Goal: Feedback & Contribution: Submit feedback/report problem

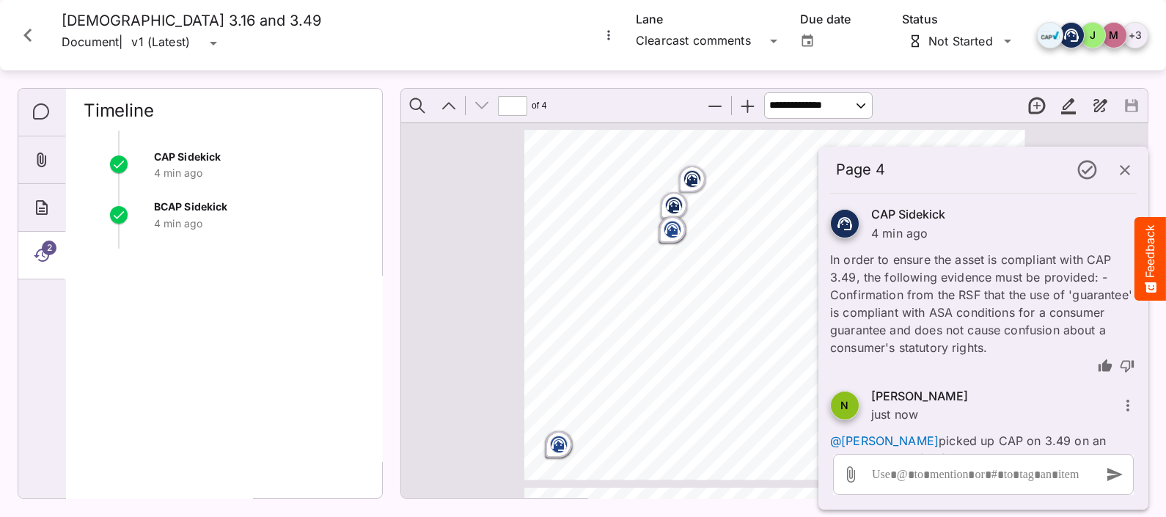
scroll to position [1067, 0]
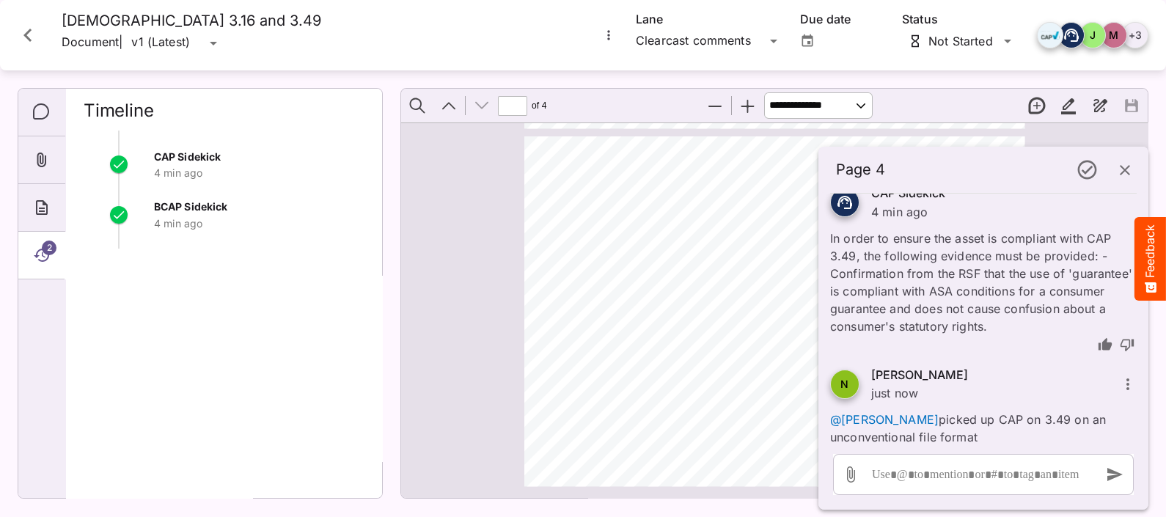
click at [722, 345] on div "Call in [DATE] and enjoy a great nights sleep in your new bed Chrysties in [GEO…" at bounding box center [780, 317] width 513 height 363
click at [1121, 171] on icon "button" at bounding box center [1125, 170] width 18 height 18
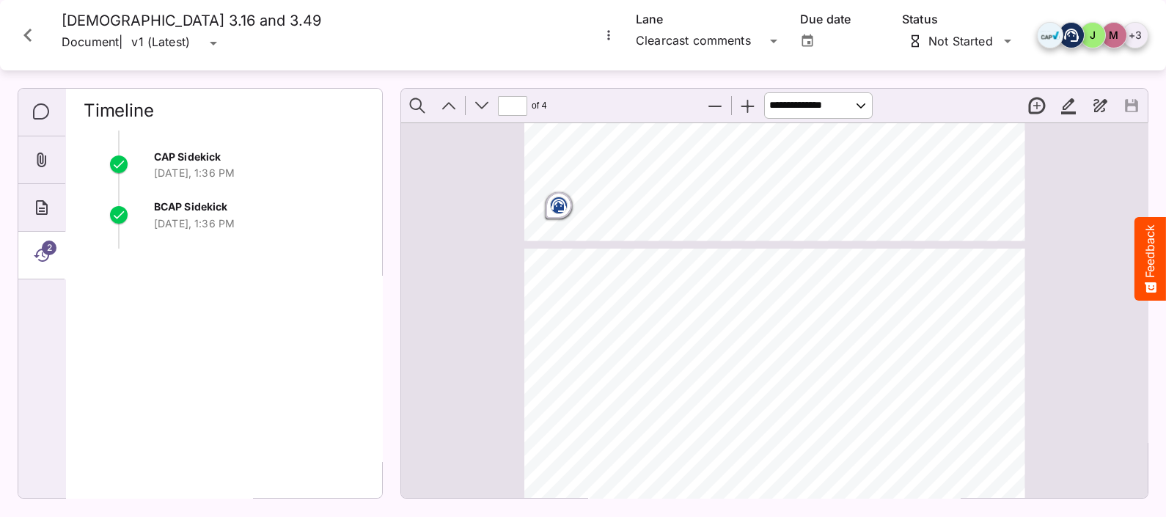
scroll to position [244, 0]
click at [557, 195] on icon "Page ⁨1⁩" at bounding box center [558, 200] width 15 height 13
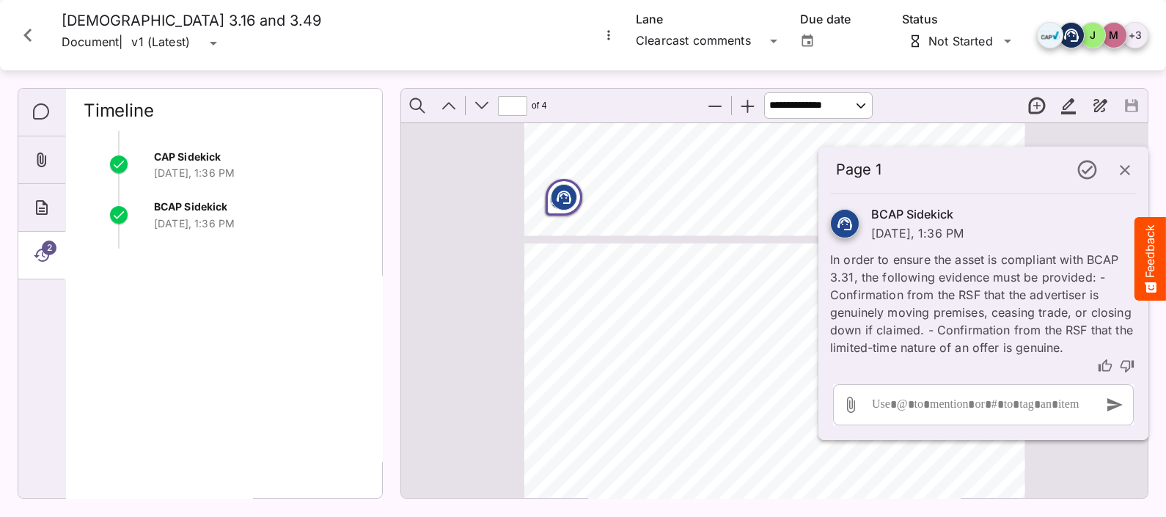
click at [1123, 172] on icon "button" at bounding box center [1125, 170] width 18 height 18
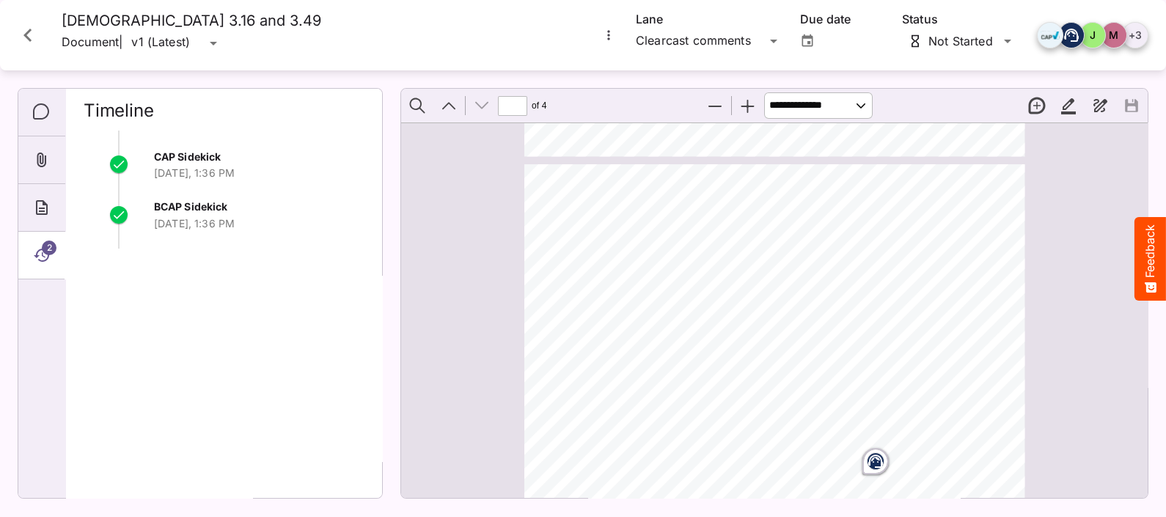
scroll to position [1067, 0]
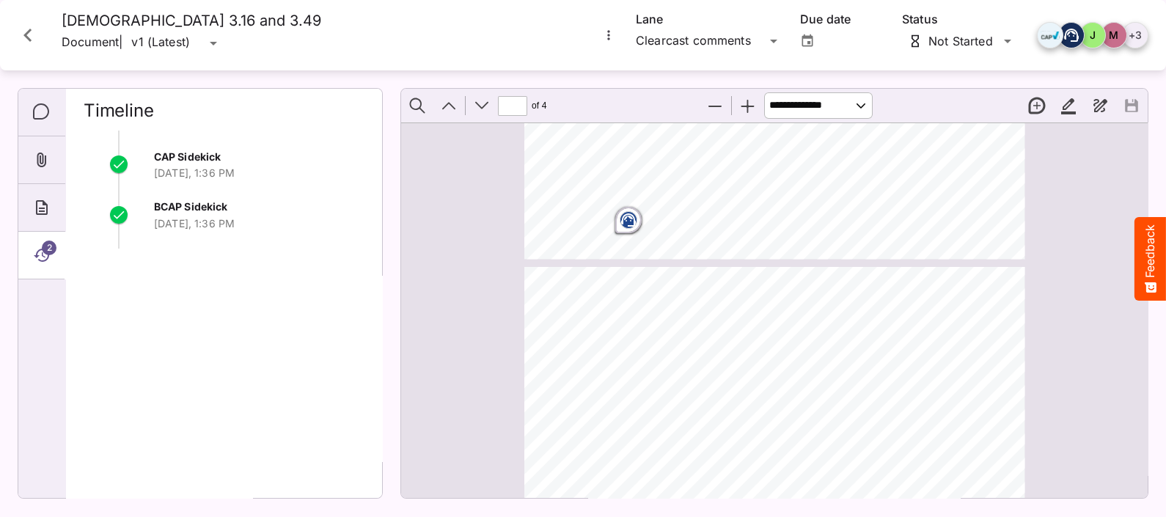
type input "*"
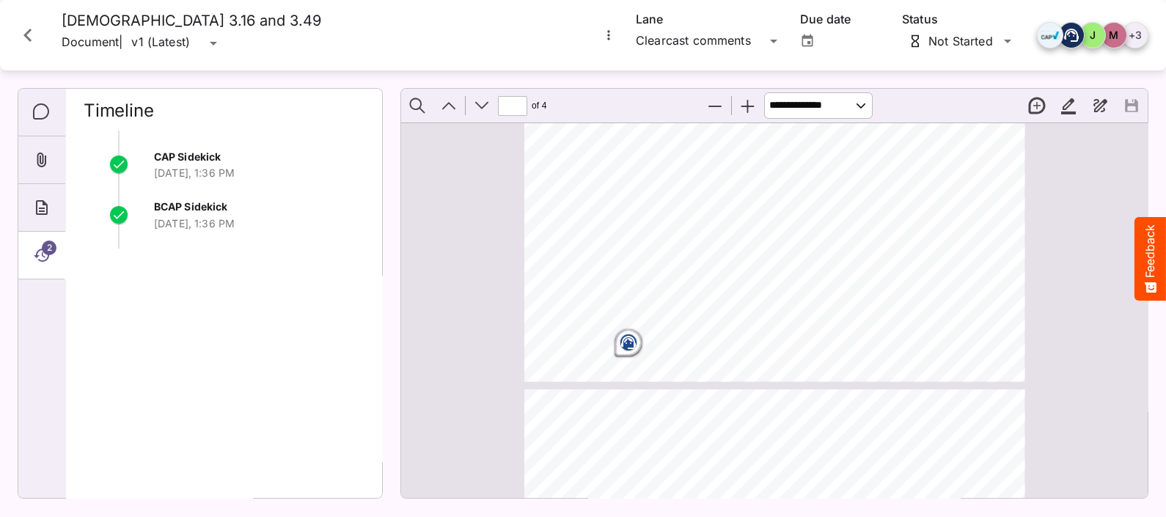
click at [622, 346] on icon "Page ⁨2⁩" at bounding box center [628, 342] width 15 height 13
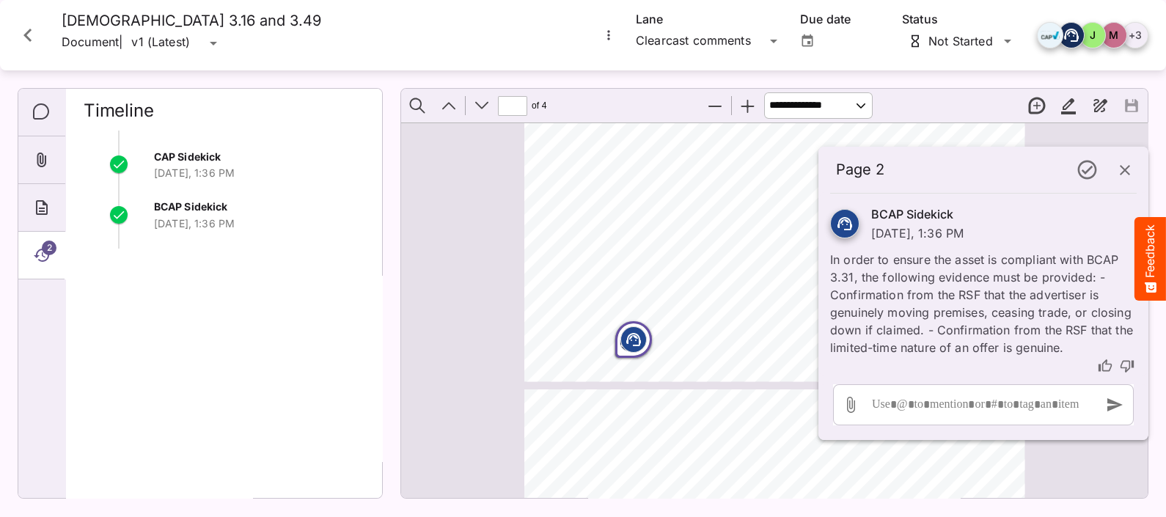
click at [708, 287] on div "We have over 50 beds on display in a range of styles and sizes to suit all home…" at bounding box center [780, 213] width 513 height 363
click at [776, 376] on div "We have over 50 beds on display in a range of styles and sizes to suit all home…" at bounding box center [780, 213] width 513 height 363
click at [1130, 169] on icon "button" at bounding box center [1125, 170] width 18 height 18
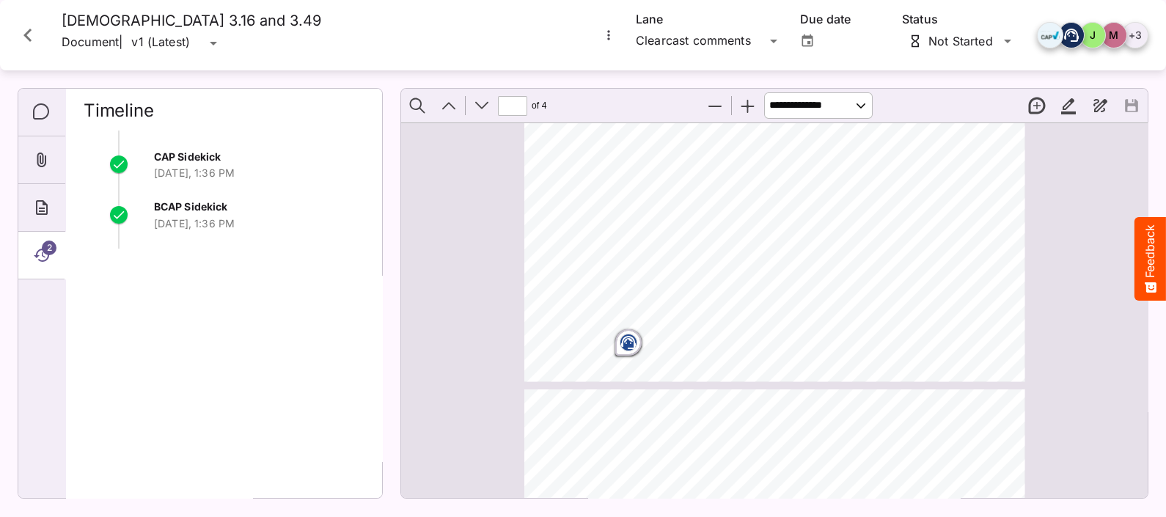
click at [621, 340] on g "Page ⁨2⁩" at bounding box center [628, 342] width 15 height 13
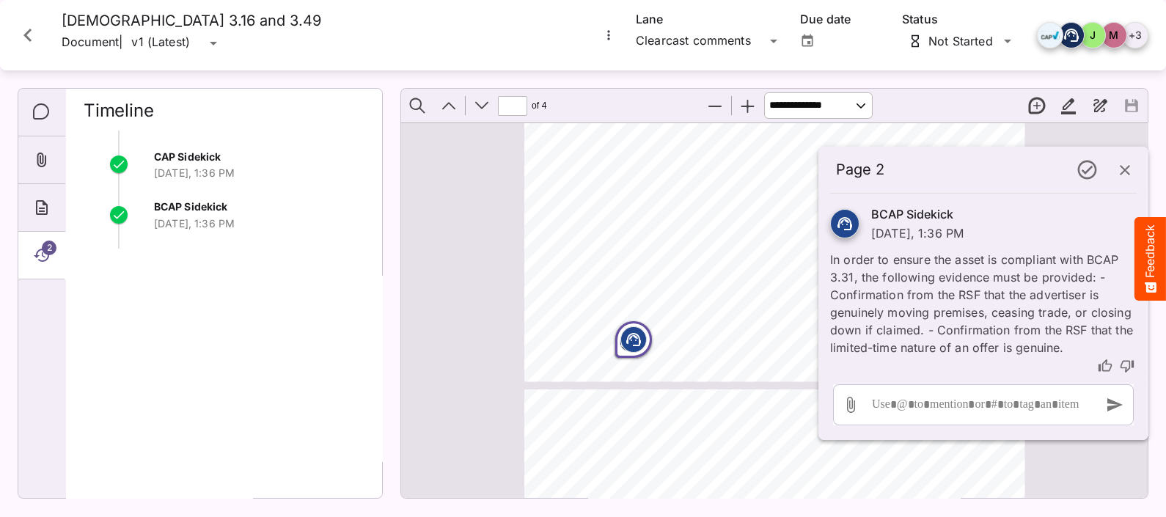
click at [1125, 366] on icon "thumb-down" at bounding box center [1126, 365] width 15 height 15
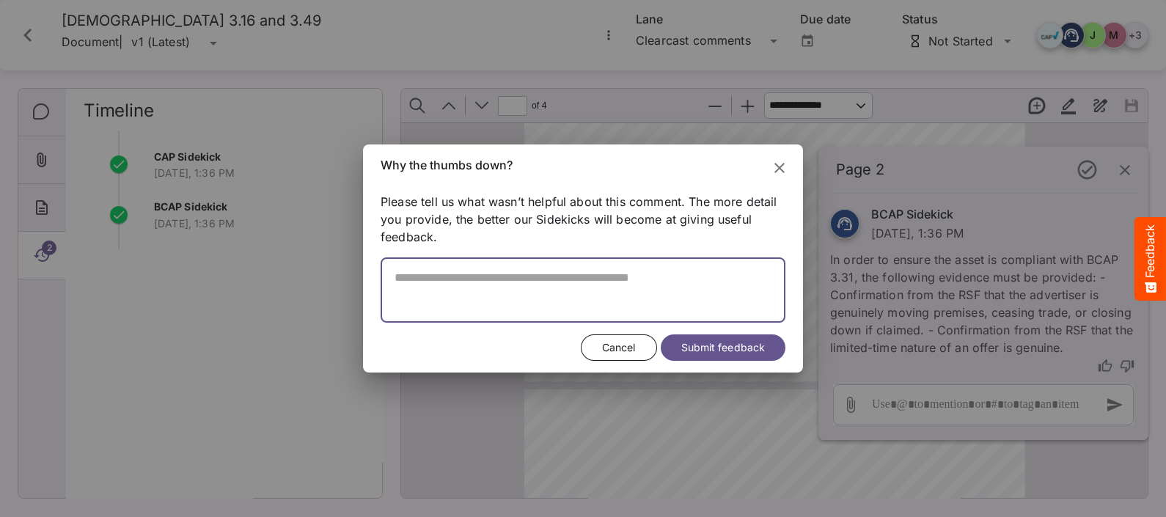
click at [466, 285] on textarea at bounding box center [582, 297] width 405 height 52
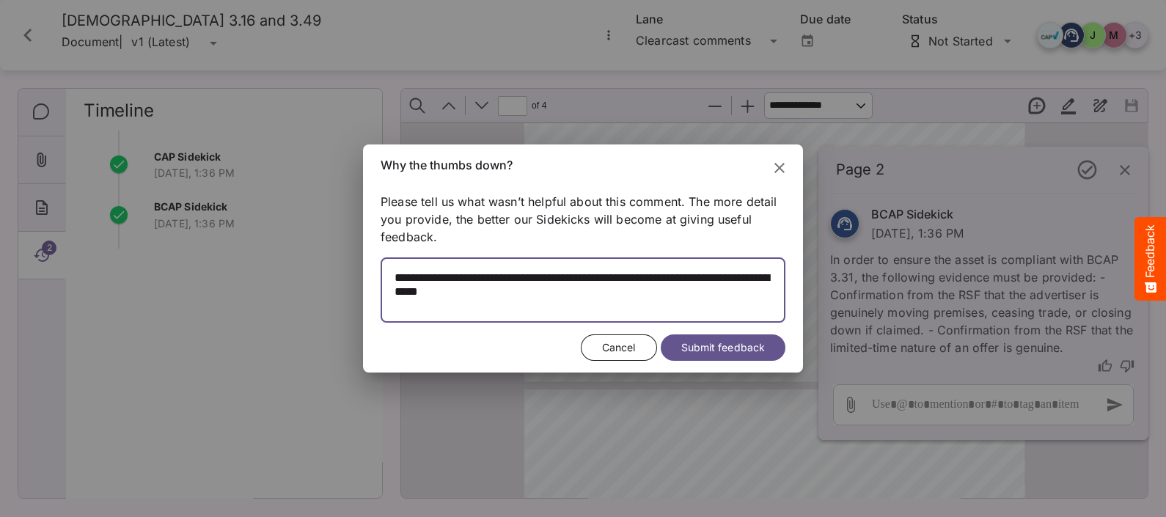
click at [542, 292] on textarea "**********" at bounding box center [582, 297] width 405 height 52
type textarea "**********"
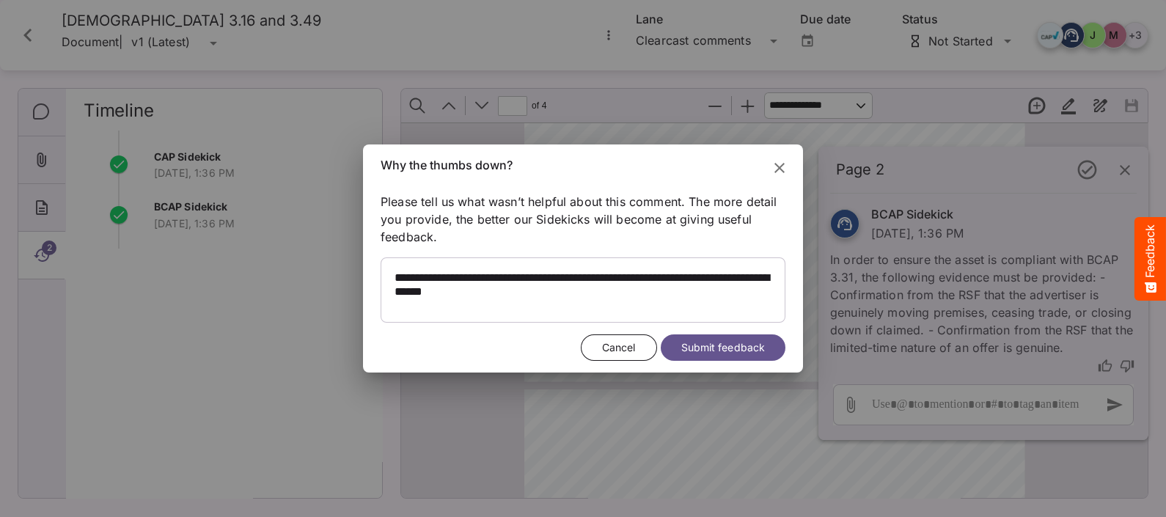
click at [712, 346] on span "Submit feedback" at bounding box center [723, 348] width 84 height 18
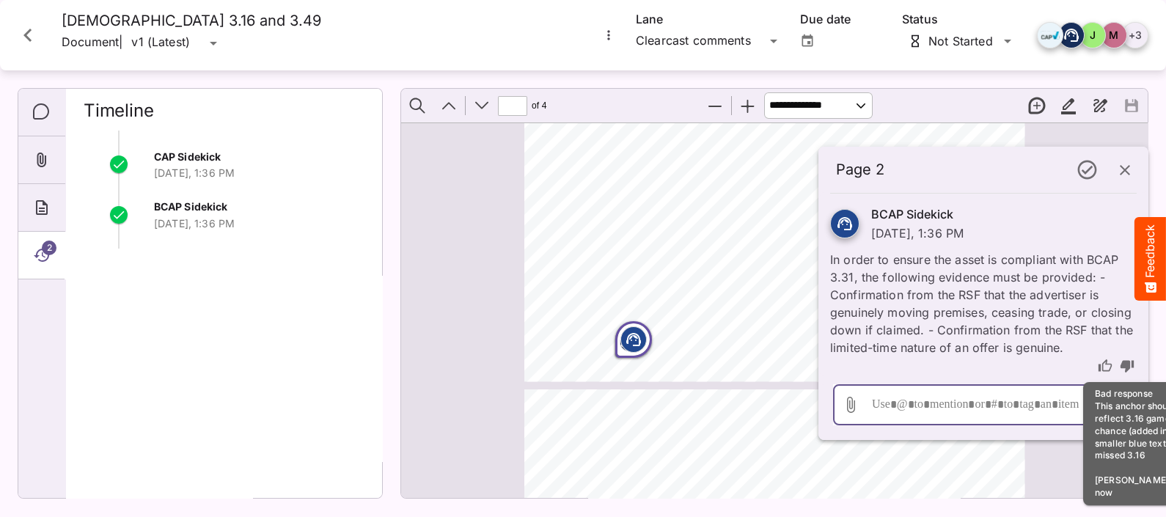
click at [910, 407] on div at bounding box center [979, 404] width 223 height 41
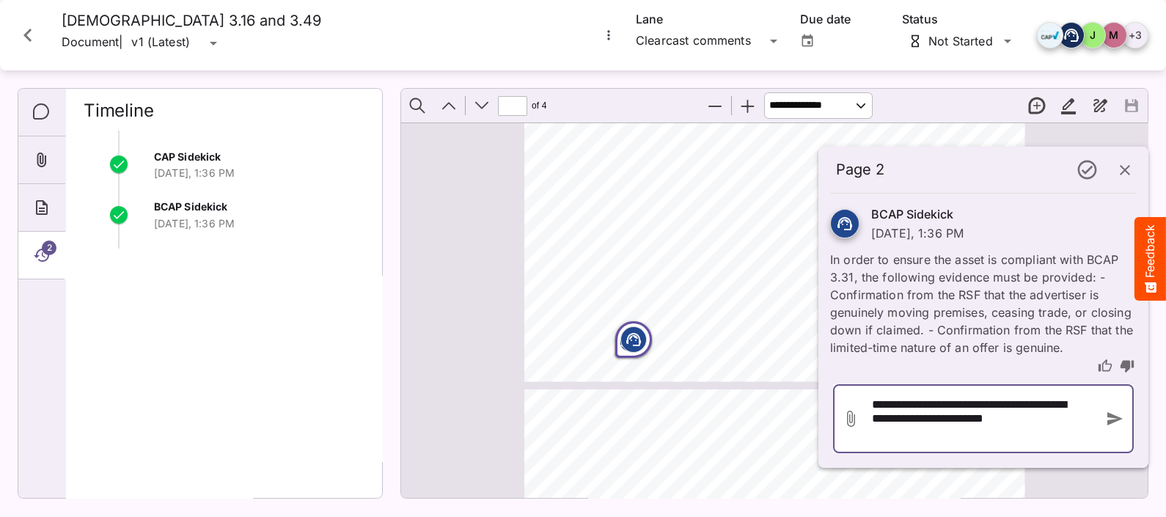
click at [955, 437] on div "**********" at bounding box center [979, 418] width 223 height 69
click at [963, 434] on div "**********" at bounding box center [979, 418] width 223 height 69
click at [1111, 422] on icon "button" at bounding box center [1114, 418] width 15 height 13
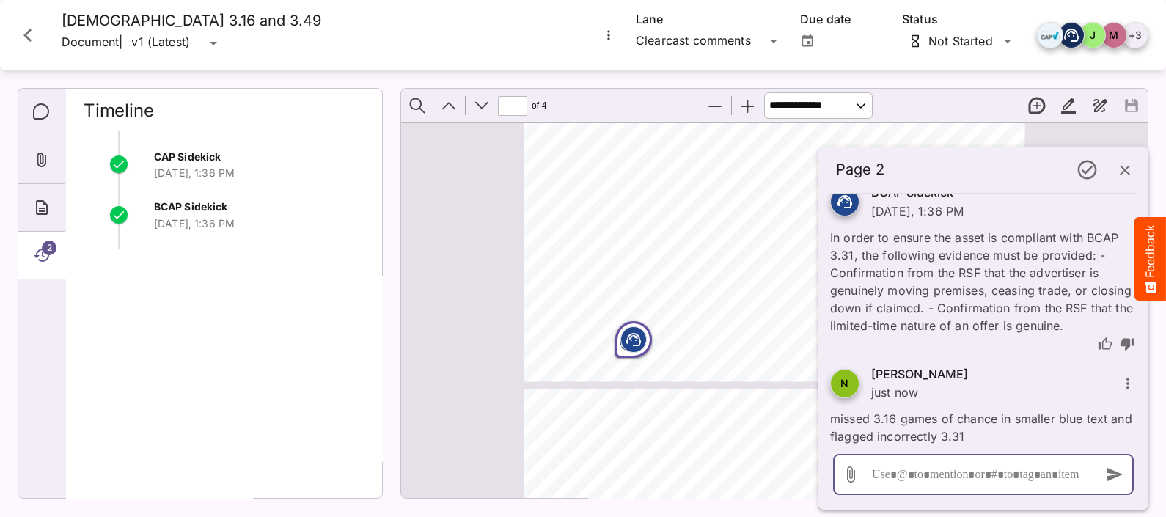
scroll to position [40, 0]
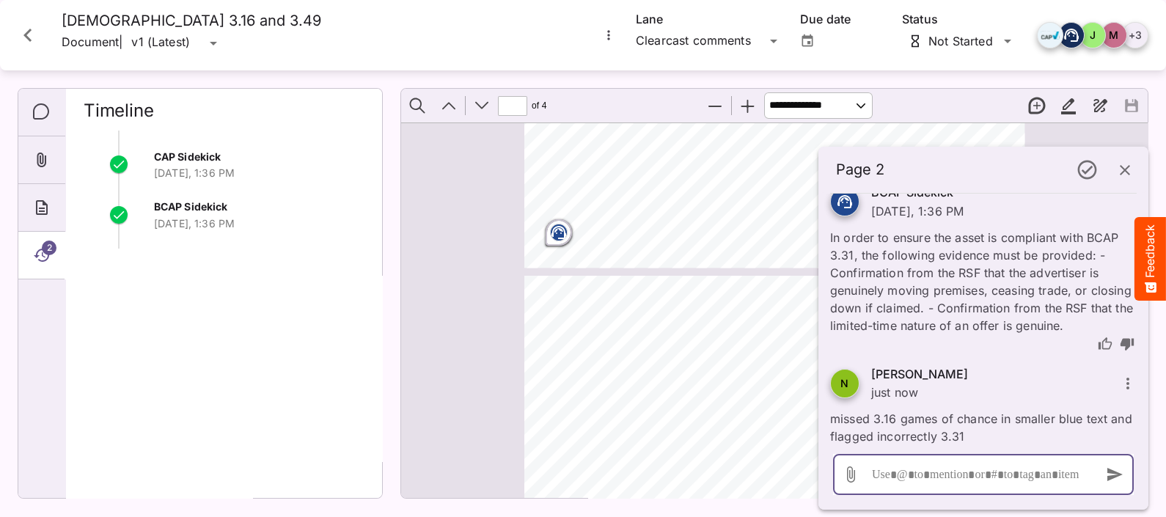
type input "*"
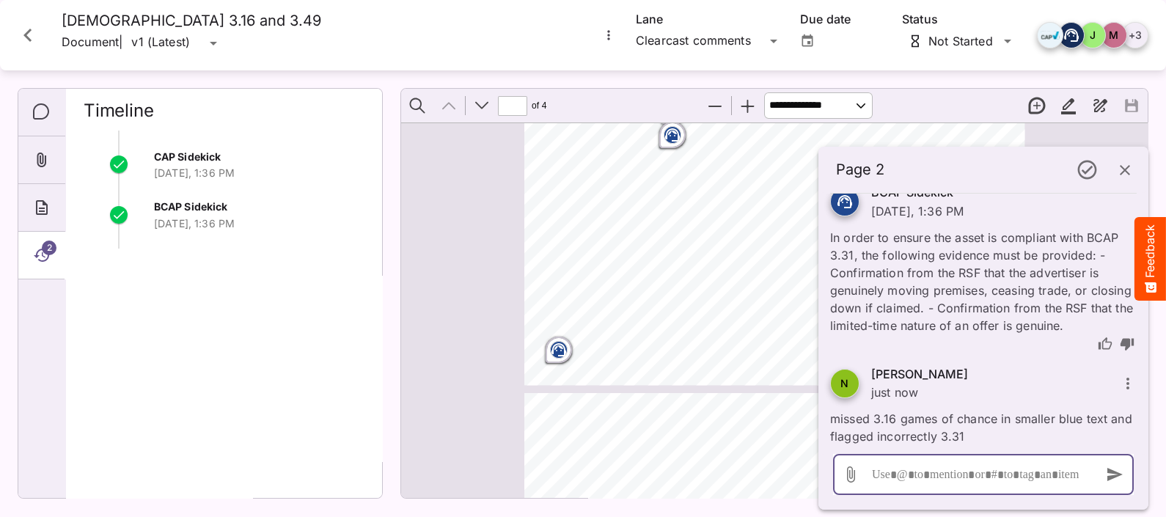
scroll to position [0, 0]
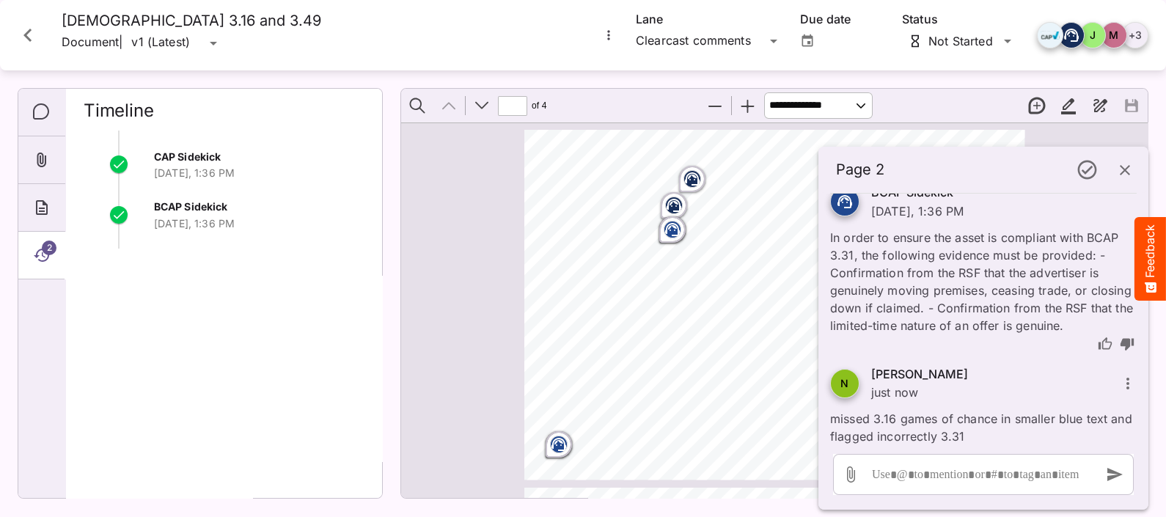
click at [674, 229] on circle "Page ⁨1⁩" at bounding box center [674, 229] width 1 height 1
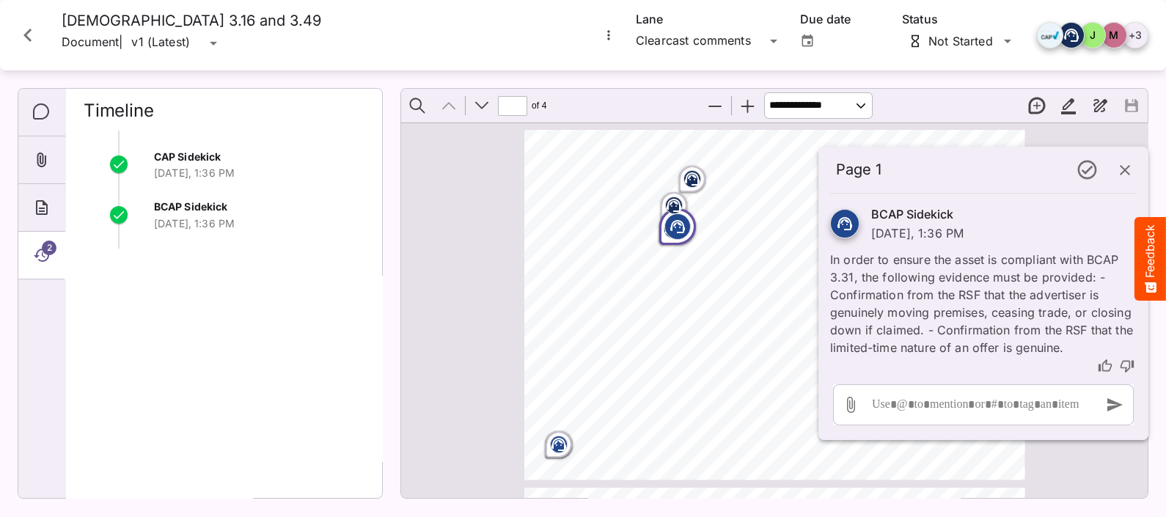
click at [667, 204] on rect "Page ⁨1⁩" at bounding box center [674, 205] width 18 height 18
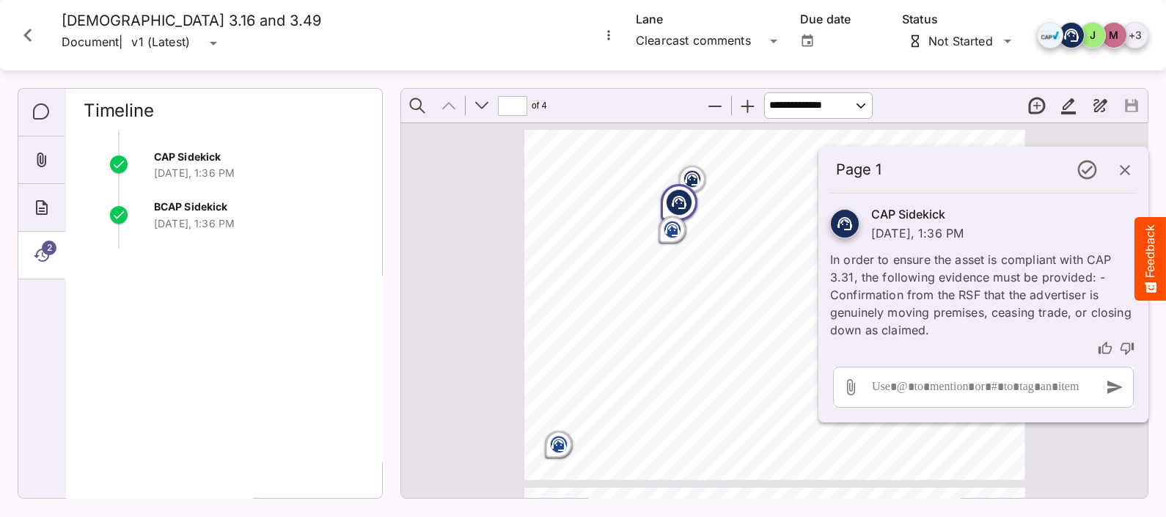
click at [683, 173] on rect "Page ⁨1⁩" at bounding box center [692, 179] width 18 height 18
click at [561, 447] on icon "Page ⁨1⁩" at bounding box center [558, 444] width 15 height 13
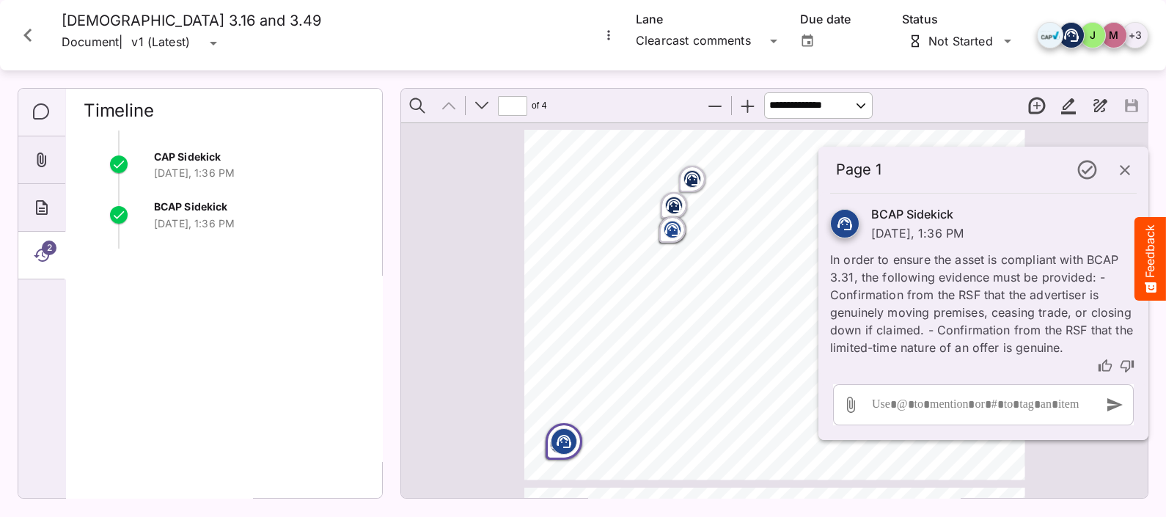
click at [45, 112] on icon "Comments" at bounding box center [42, 112] width 18 height 18
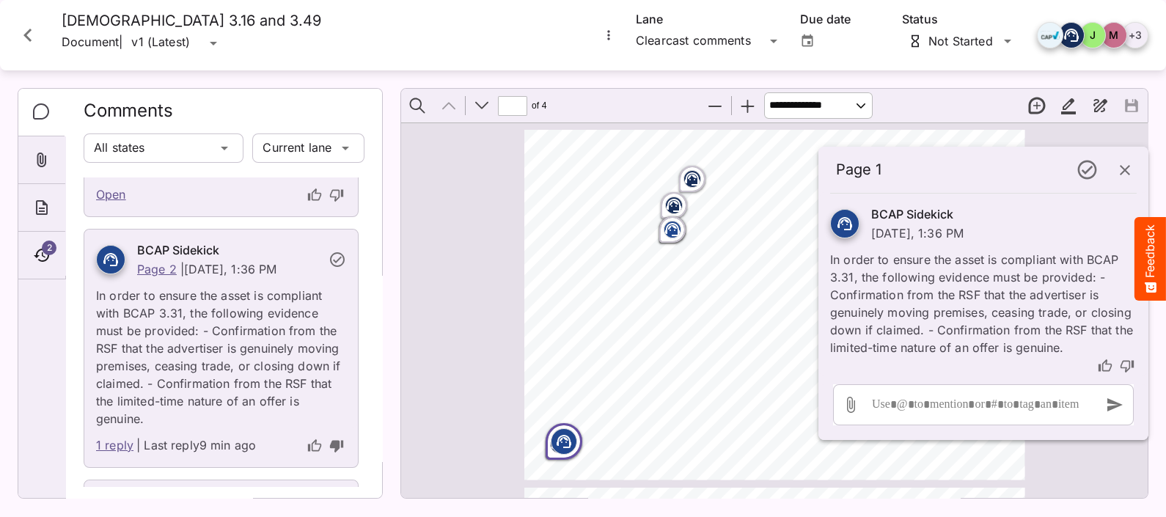
scroll to position [1524, 0]
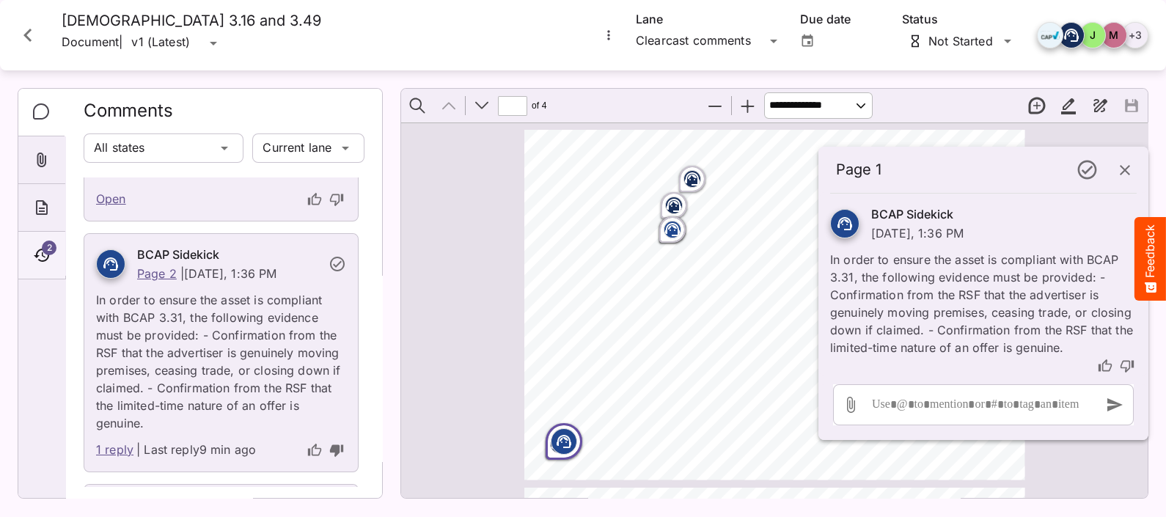
click at [39, 249] on icon "Timeline" at bounding box center [41, 255] width 15 height 13
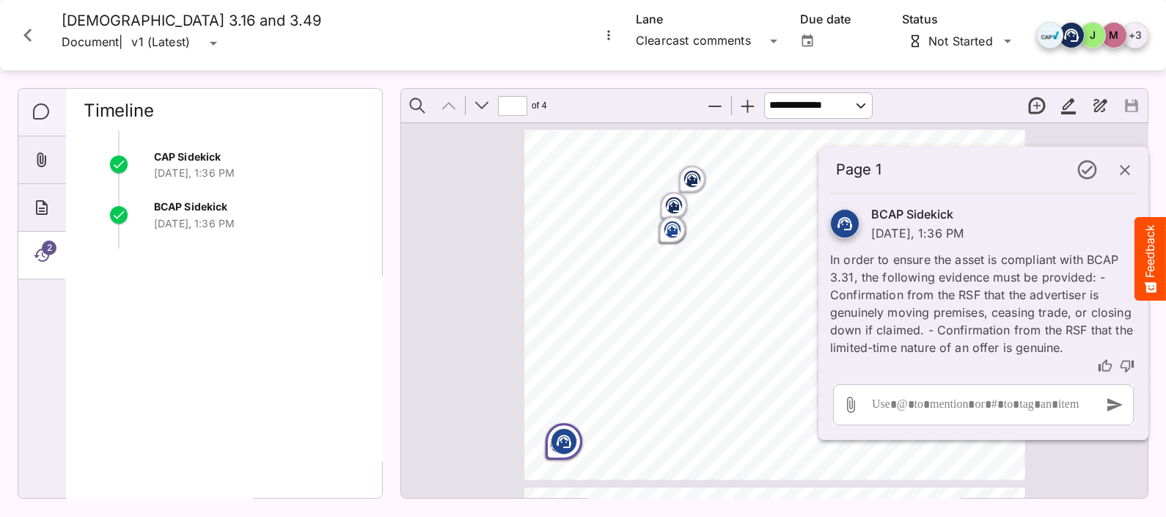
click at [40, 103] on icon "Comments" at bounding box center [41, 111] width 16 height 16
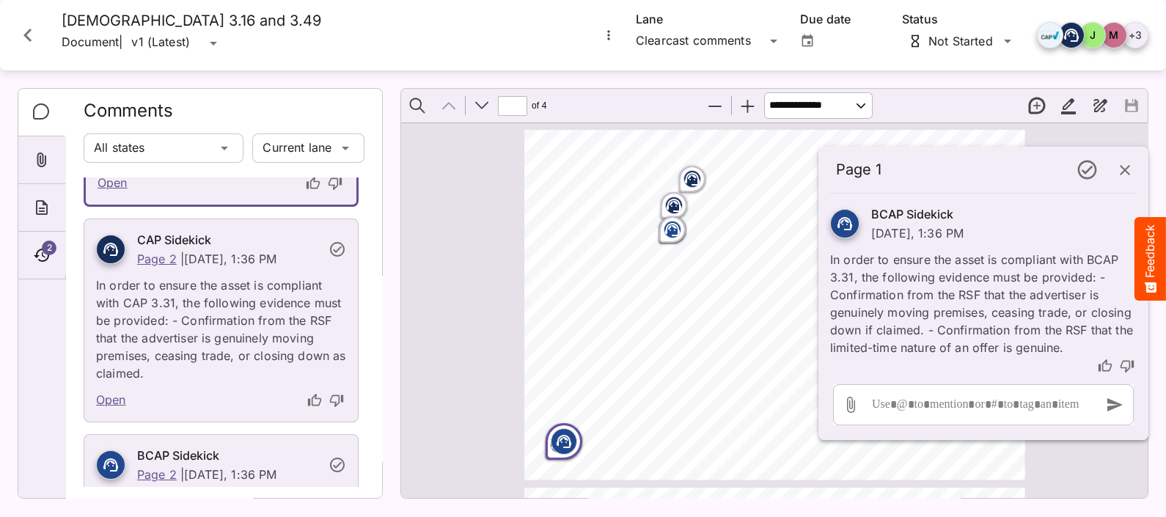
scroll to position [1279, 0]
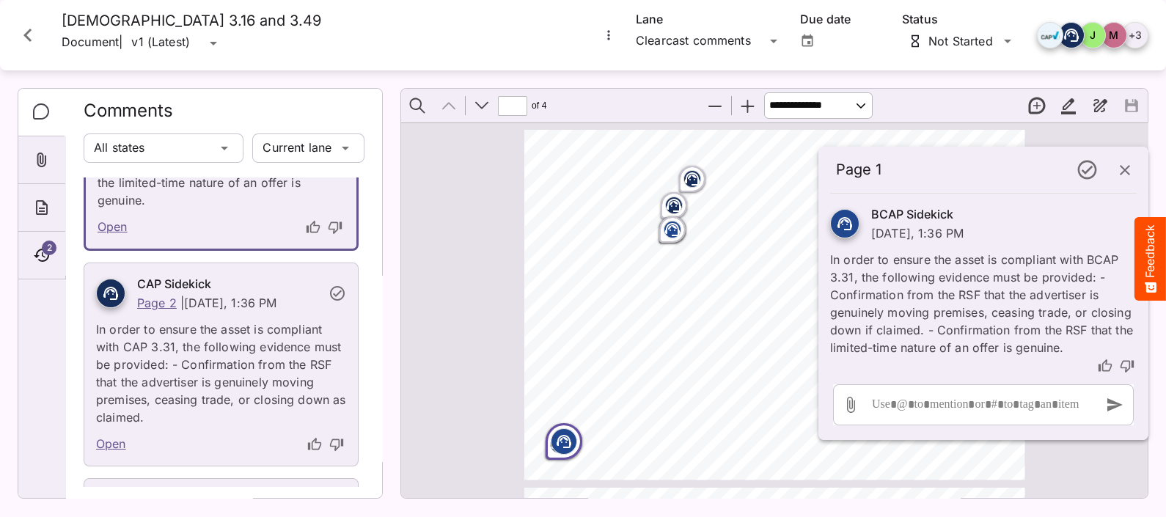
click at [329, 440] on icon "thumb-down" at bounding box center [336, 444] width 15 height 15
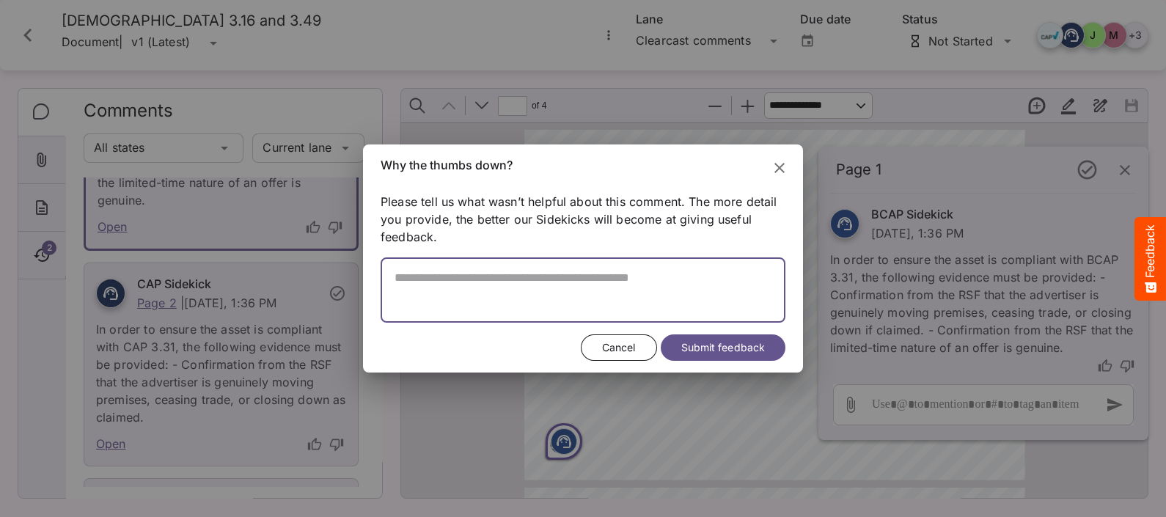
click at [452, 290] on textarea at bounding box center [582, 297] width 405 height 52
drag, startPoint x: 391, startPoint y: 275, endPoint x: 398, endPoint y: 276, distance: 7.4
click at [391, 275] on textarea at bounding box center [582, 297] width 405 height 52
type textarea "**********"
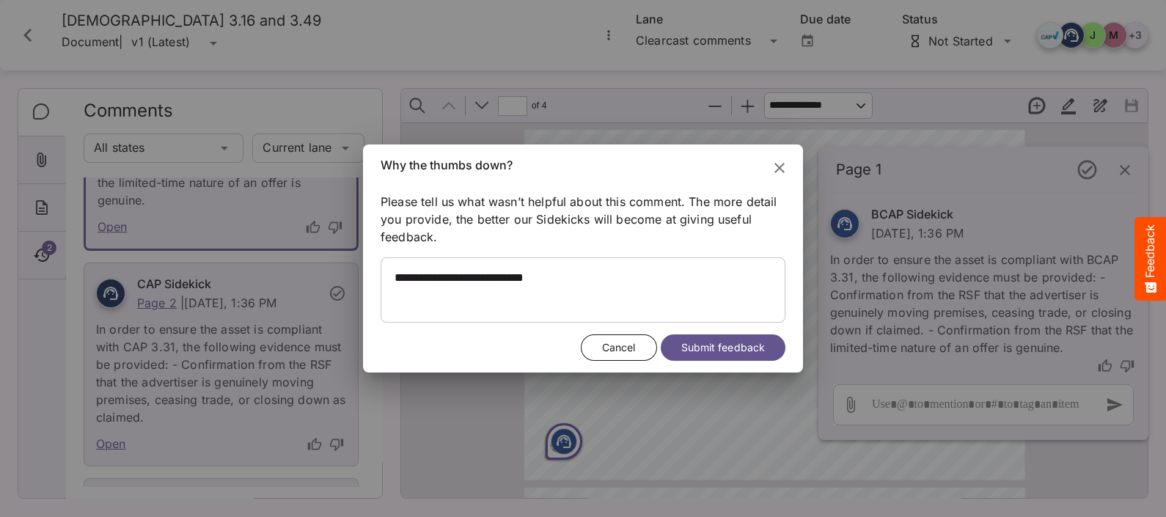
click at [726, 345] on span "Submit feedback" at bounding box center [723, 348] width 84 height 18
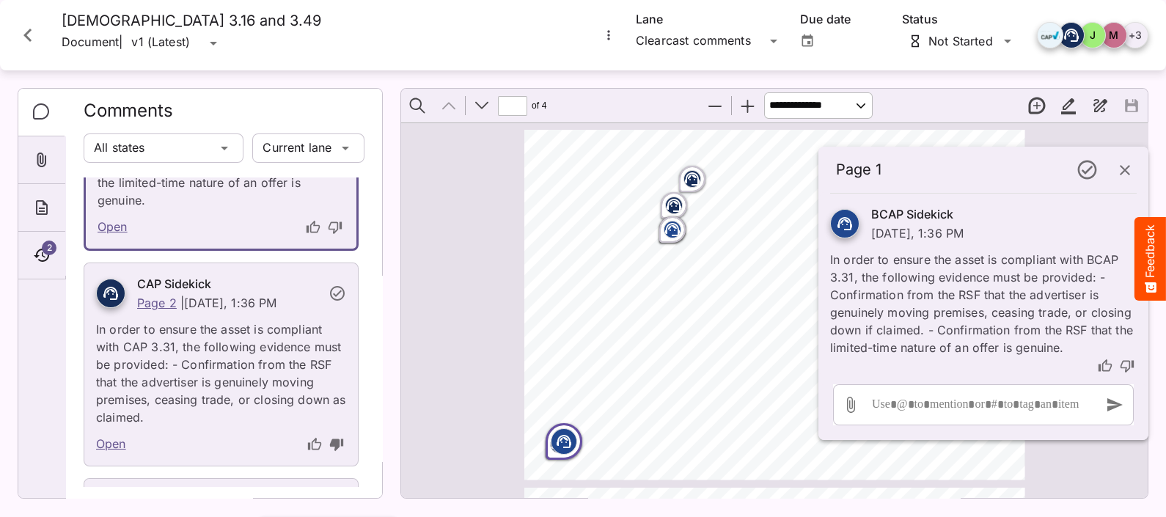
scroll to position [1158, 0]
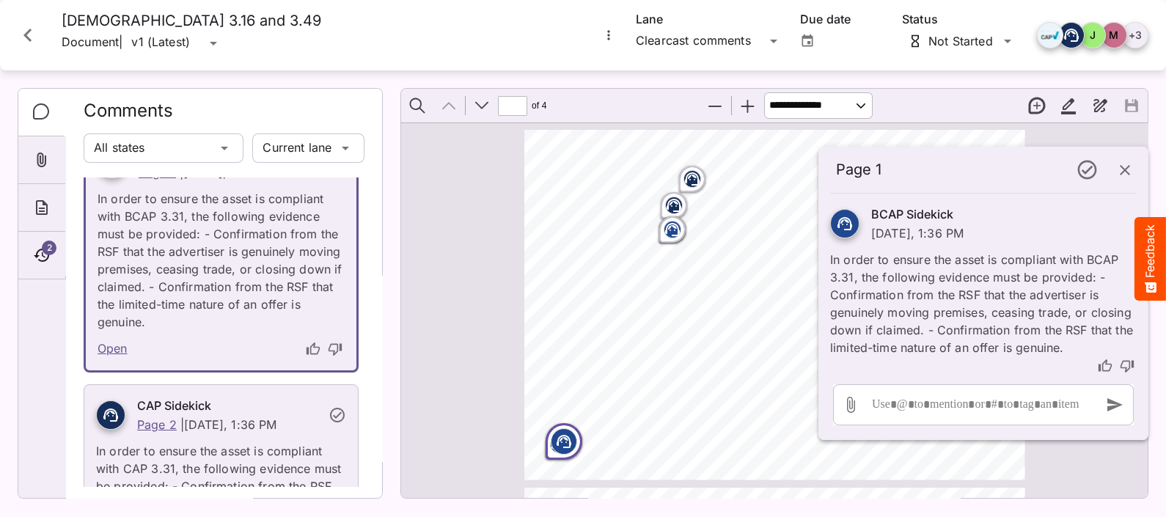
click at [262, 297] on p "In order to ensure the asset is compliant with BCAP 3.31, the following evidenc…" at bounding box center [220, 256] width 247 height 150
click at [1116, 176] on icon "button" at bounding box center [1125, 170] width 18 height 18
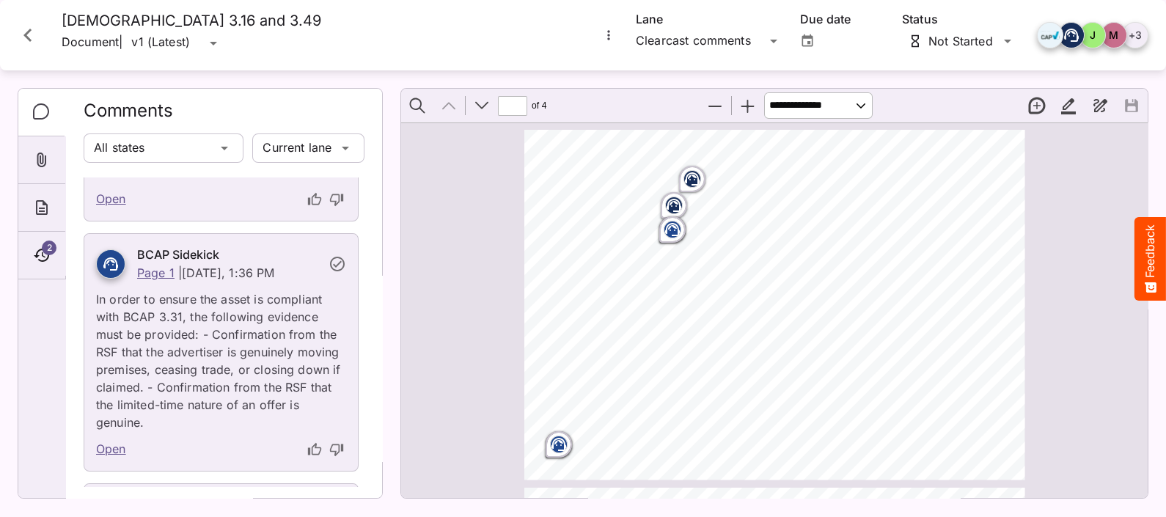
scroll to position [1034, 0]
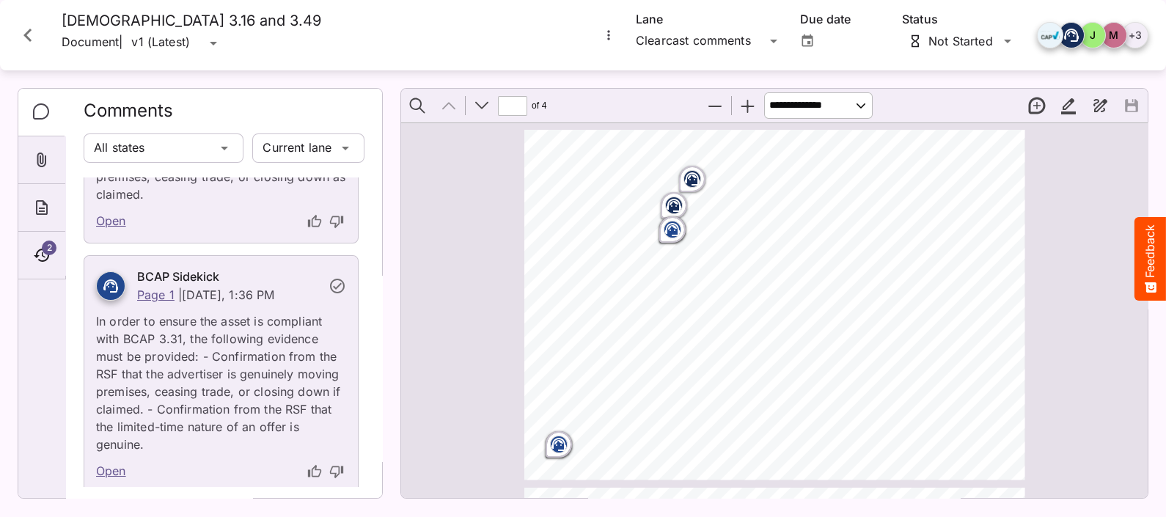
click at [104, 465] on link "Open" at bounding box center [111, 471] width 30 height 19
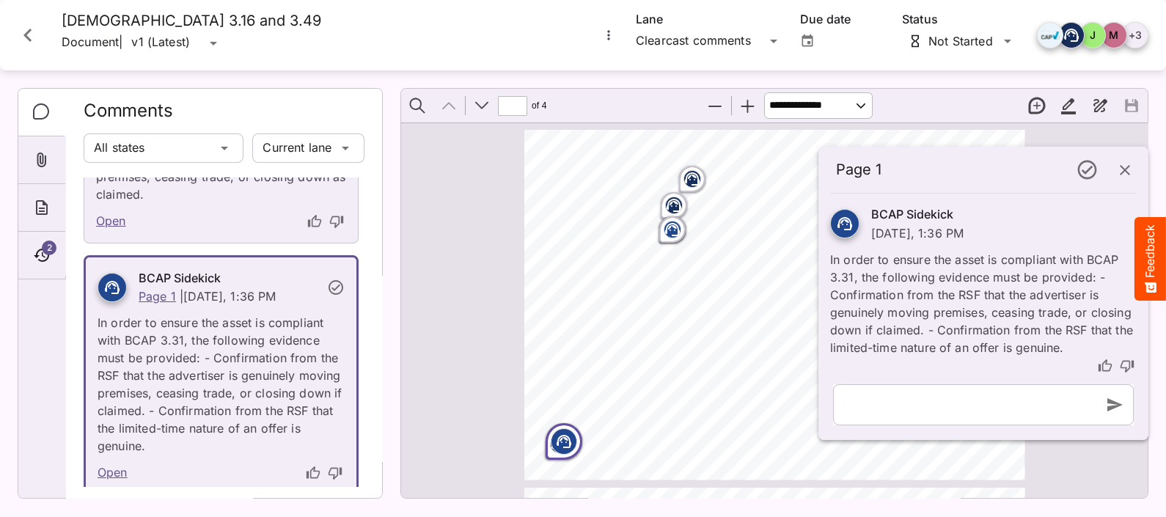
scroll to position [7, 0]
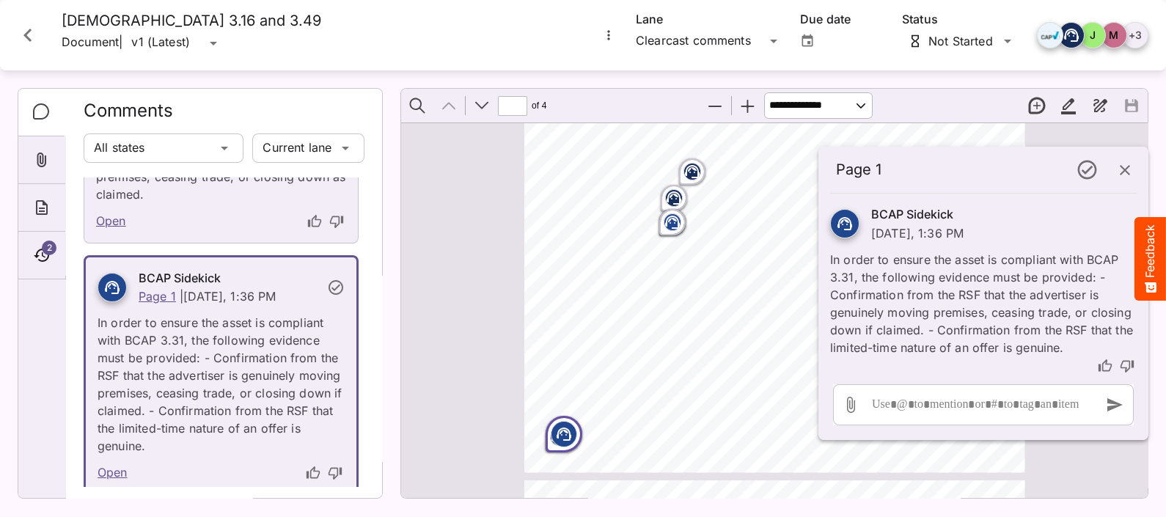
click at [1121, 367] on icon "thumb-down" at bounding box center [1126, 366] width 13 height 12
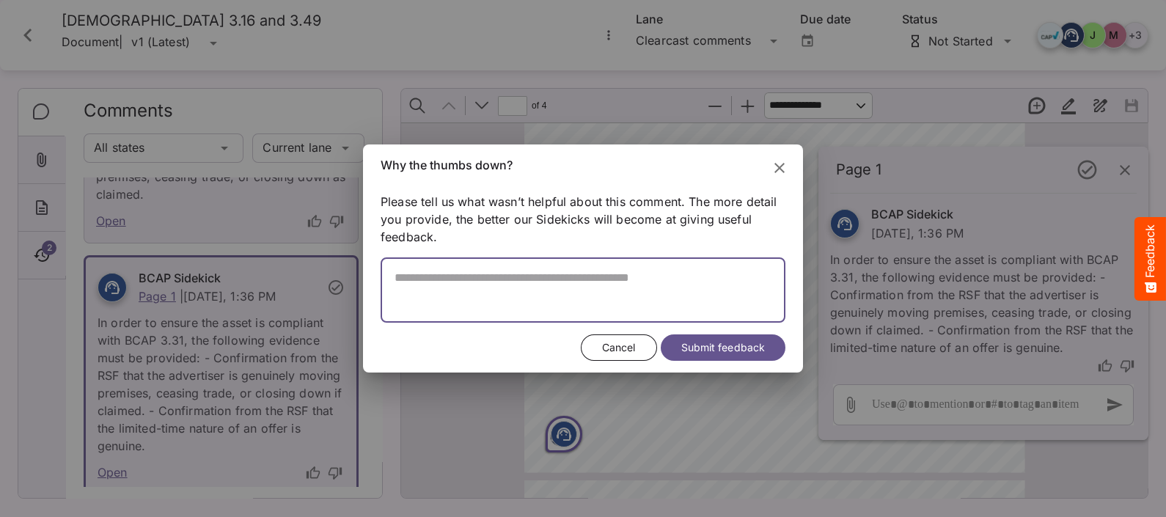
click at [500, 279] on textarea at bounding box center [582, 297] width 405 height 52
type textarea "*"
type textarea "**********"
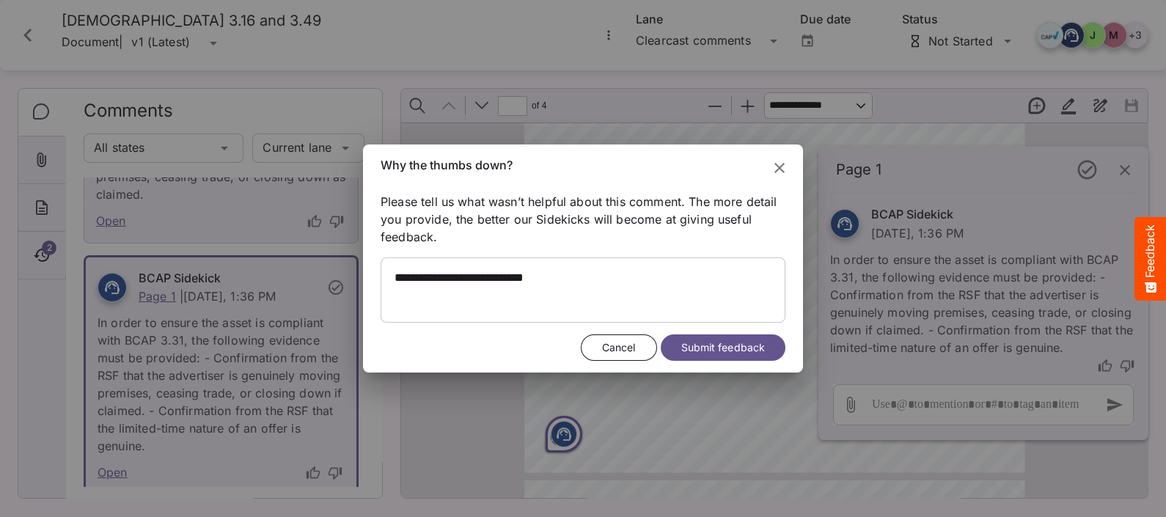
click at [697, 342] on span "Submit feedback" at bounding box center [723, 348] width 84 height 18
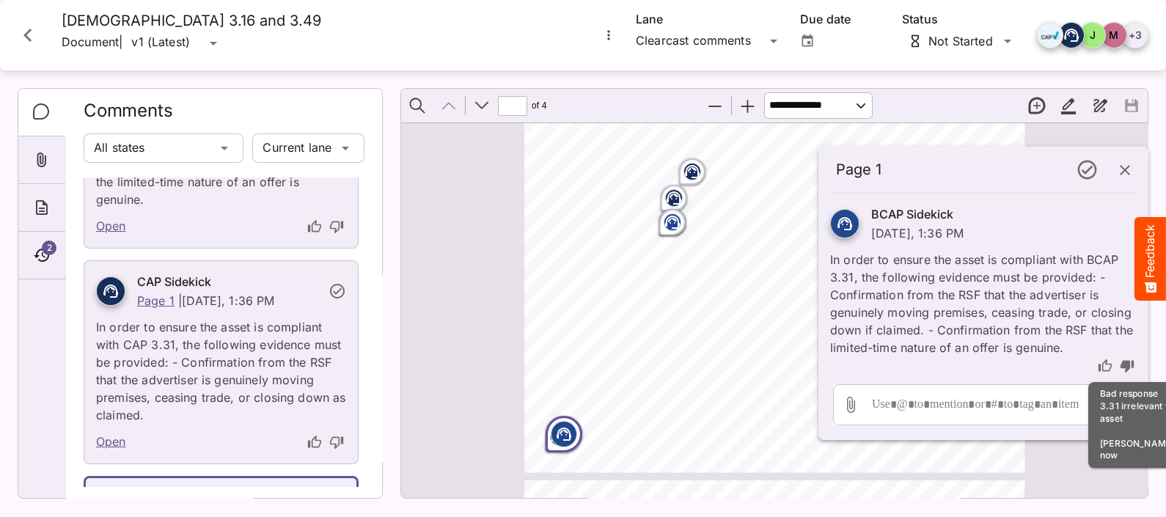
scroll to position [790, 0]
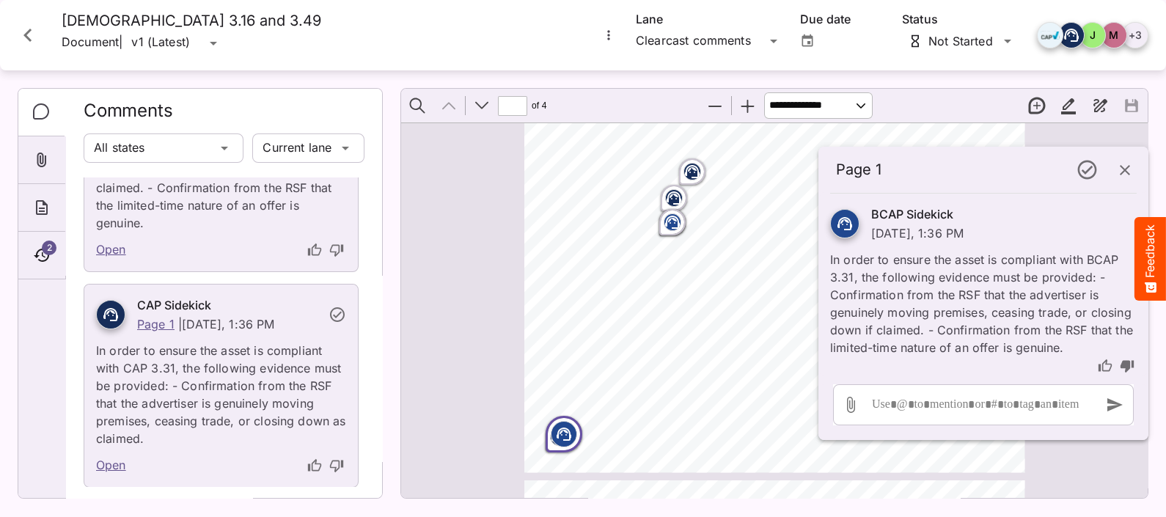
click at [329, 463] on icon "thumb-down" at bounding box center [336, 465] width 15 height 15
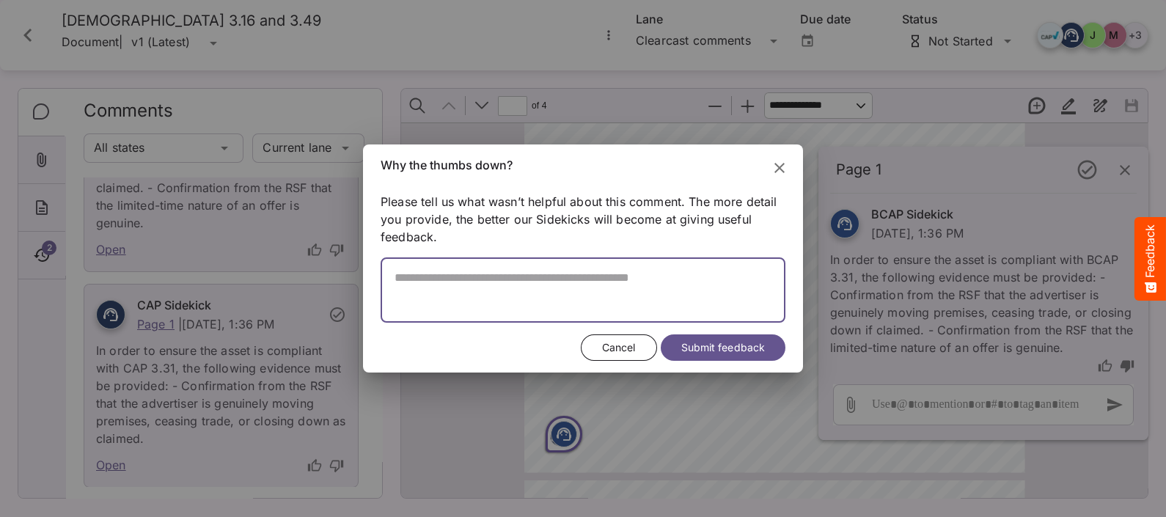
click at [400, 275] on textarea at bounding box center [582, 297] width 405 height 52
type textarea "**********"
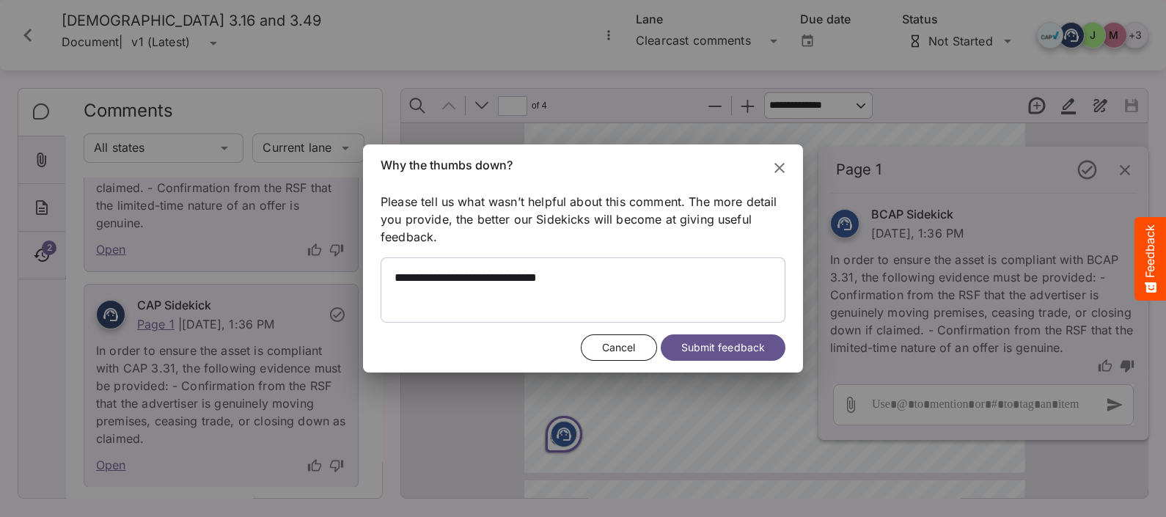
click at [719, 345] on span "Submit feedback" at bounding box center [723, 348] width 84 height 18
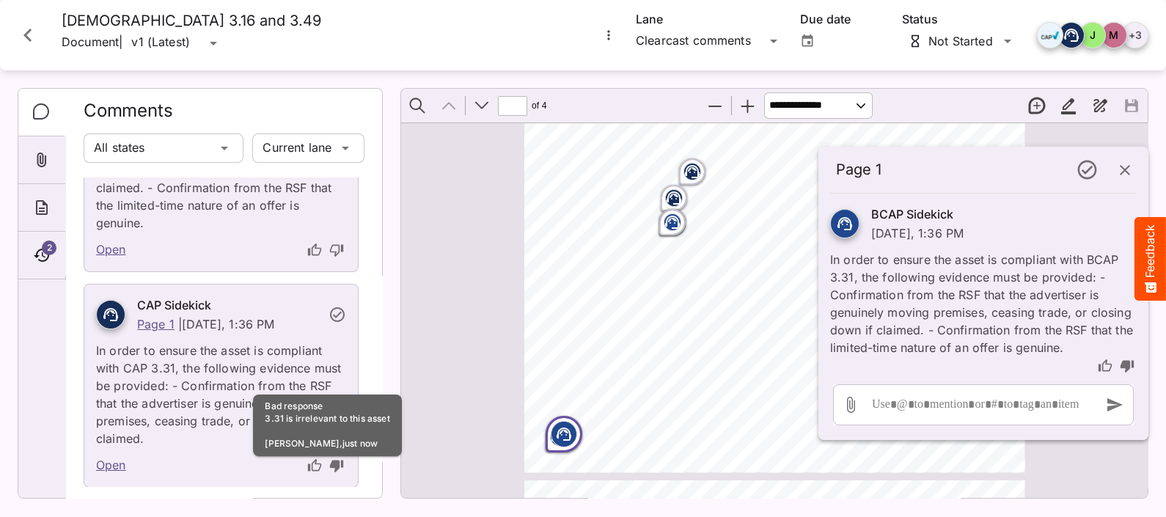
scroll to position [667, 0]
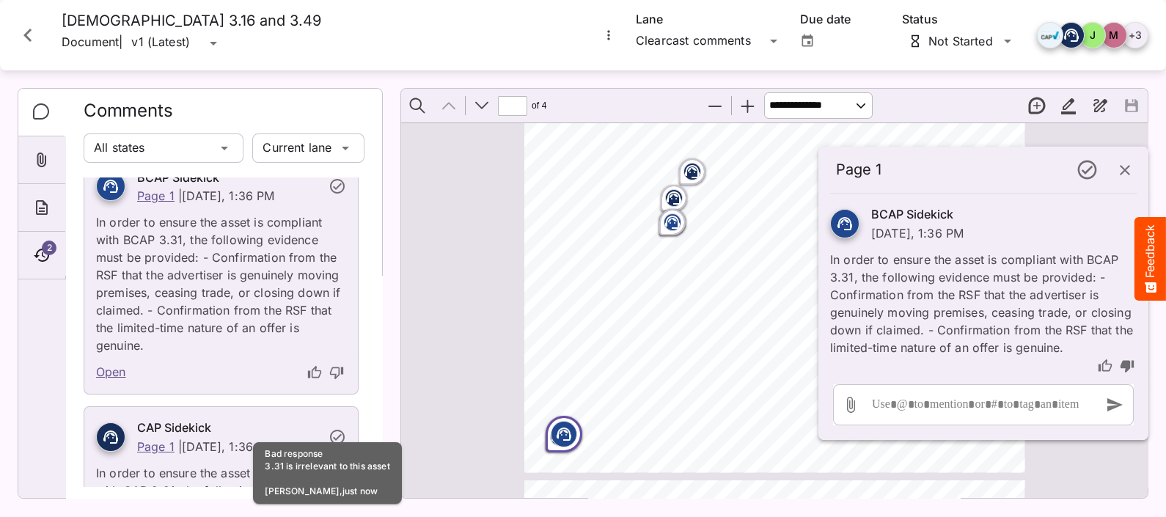
click at [329, 369] on icon "thumb-down" at bounding box center [336, 372] width 15 height 15
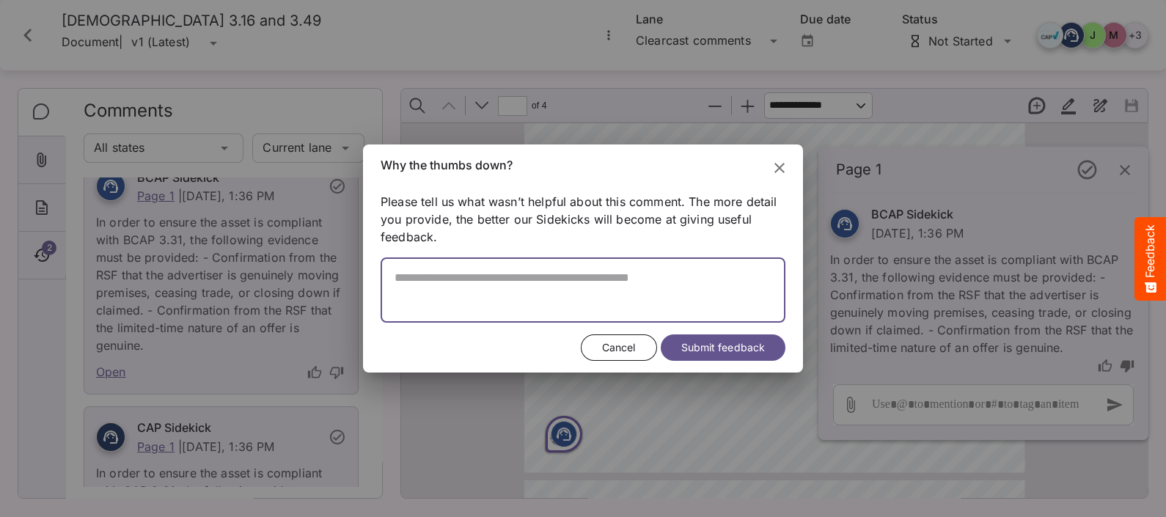
click at [401, 279] on textarea at bounding box center [582, 297] width 405 height 52
type textarea "**********"
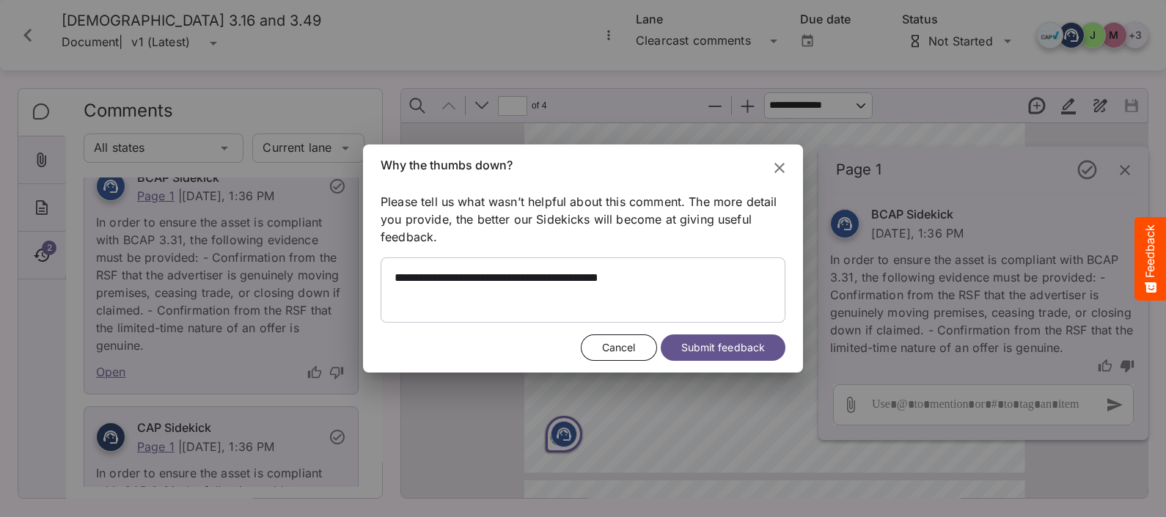
click at [732, 345] on span "Submit feedback" at bounding box center [723, 348] width 84 height 18
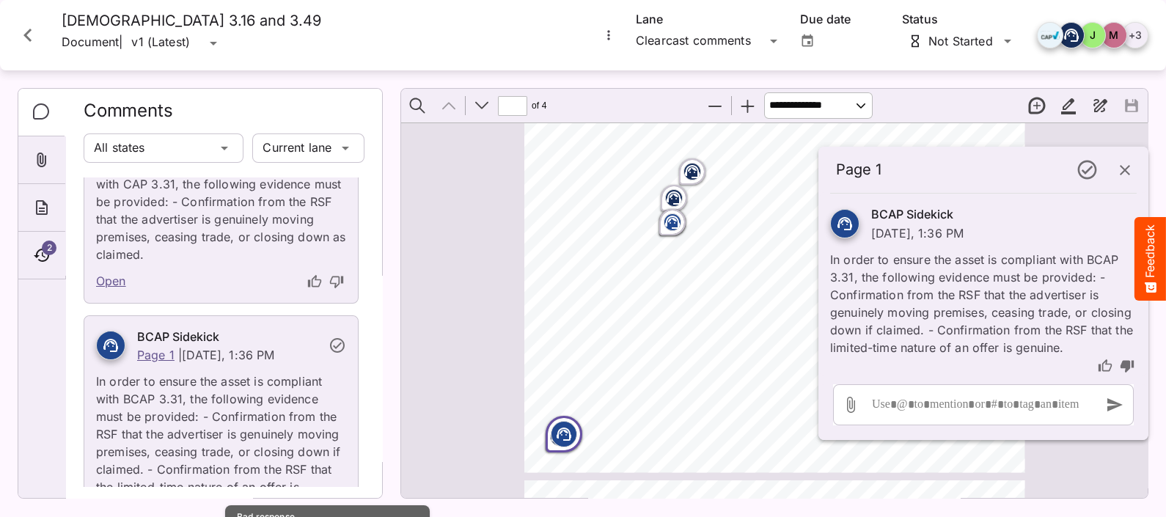
scroll to position [423, 0]
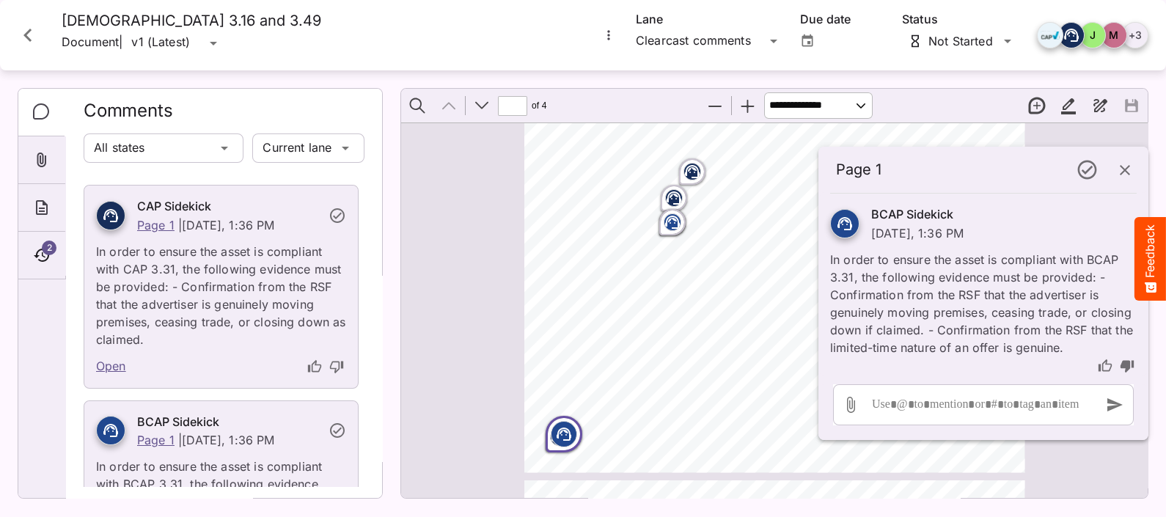
click at [329, 362] on icon "thumb-down" at bounding box center [336, 366] width 15 height 15
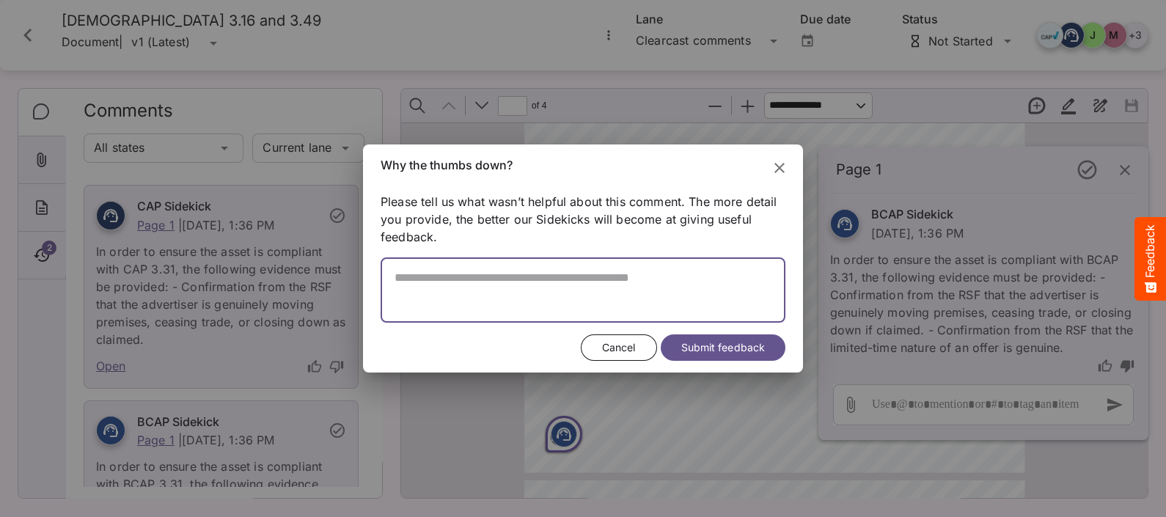
click at [424, 282] on textarea at bounding box center [582, 297] width 405 height 52
type textarea "**********"
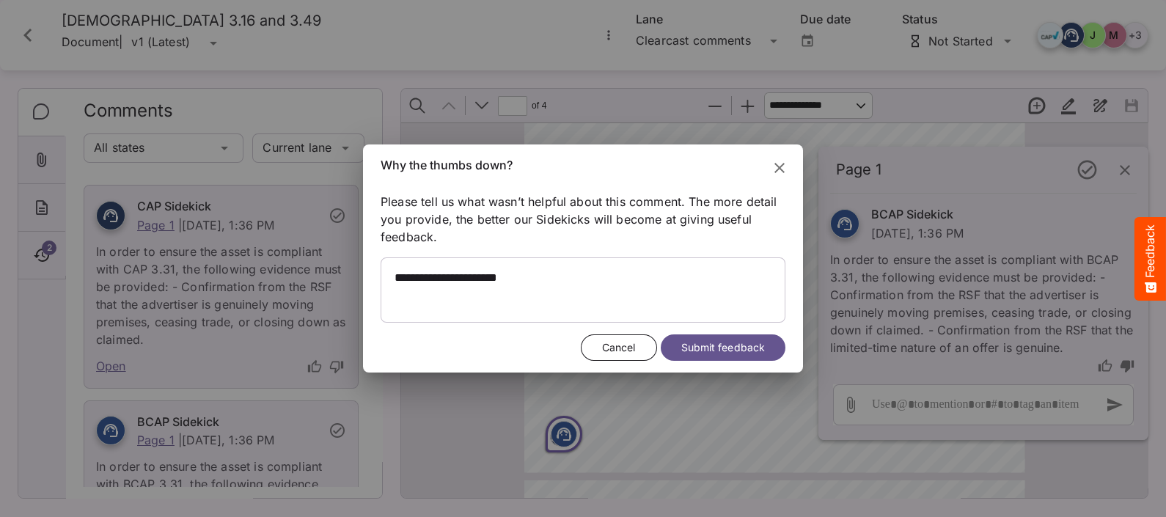
click at [707, 347] on span "Submit feedback" at bounding box center [723, 348] width 84 height 18
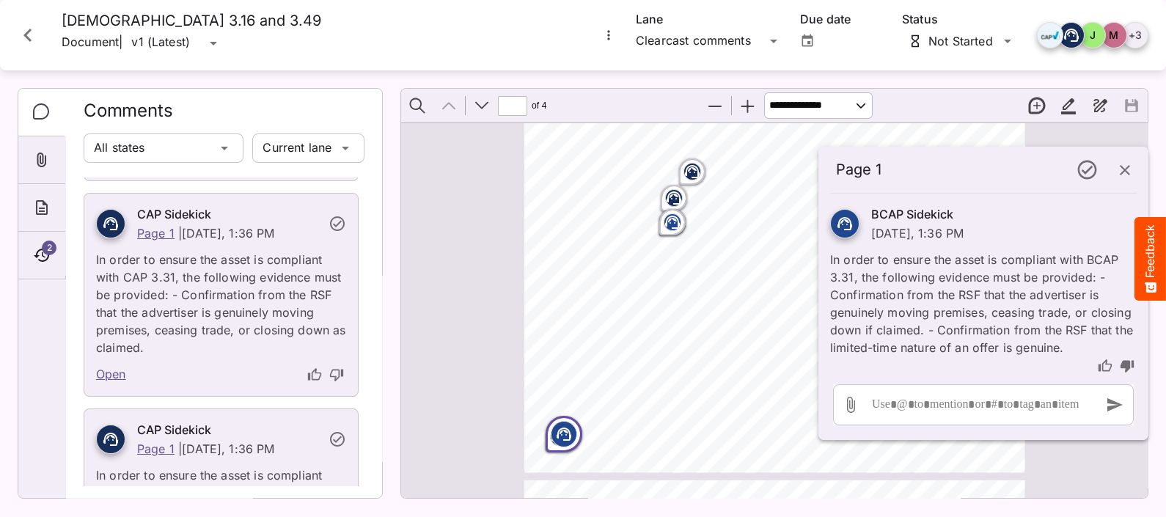
scroll to position [179, 0]
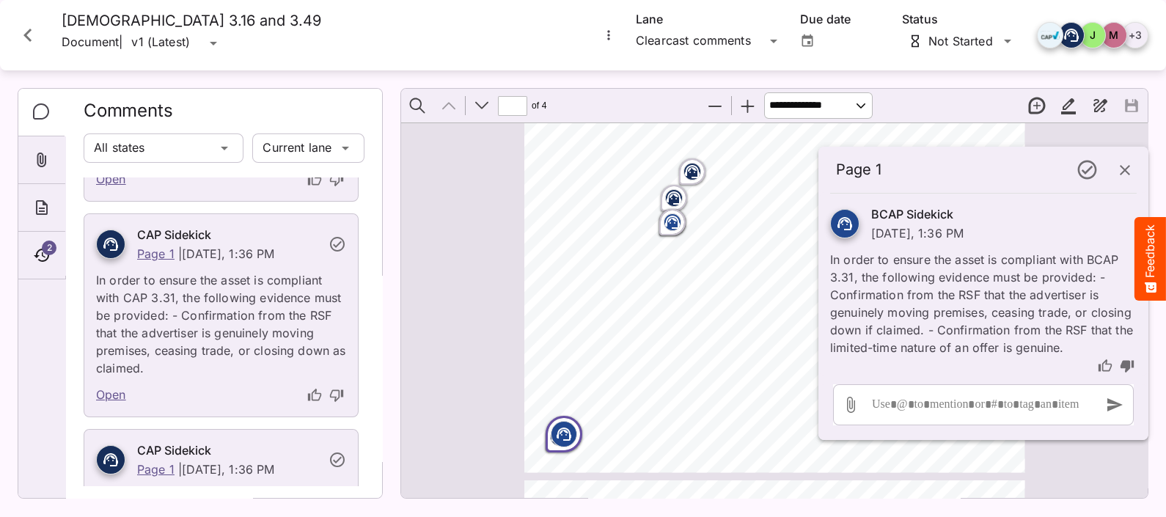
click at [329, 394] on icon "thumb-down" at bounding box center [336, 395] width 15 height 15
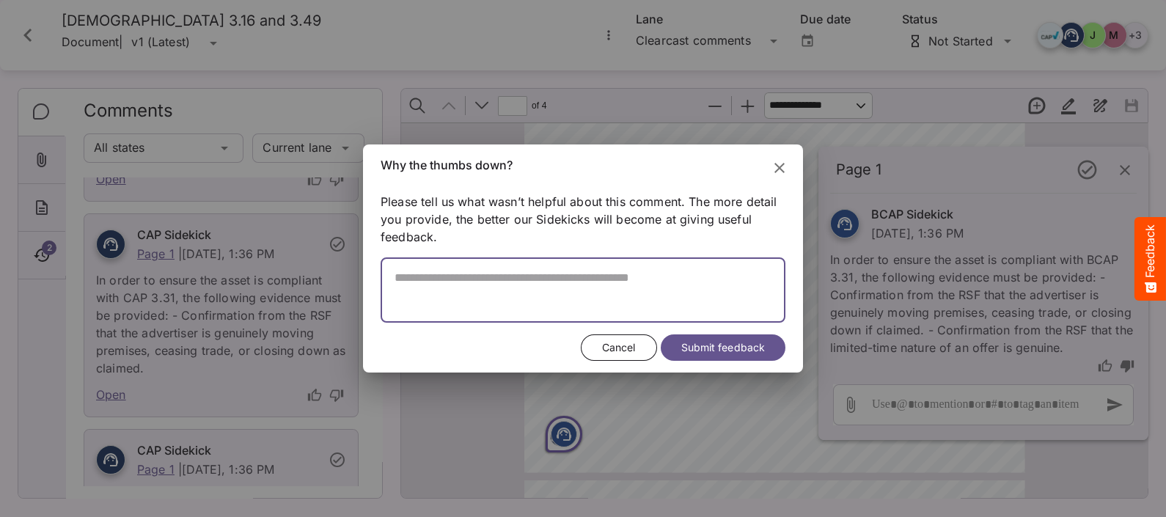
click at [418, 284] on textarea at bounding box center [582, 297] width 405 height 52
type textarea "**********"
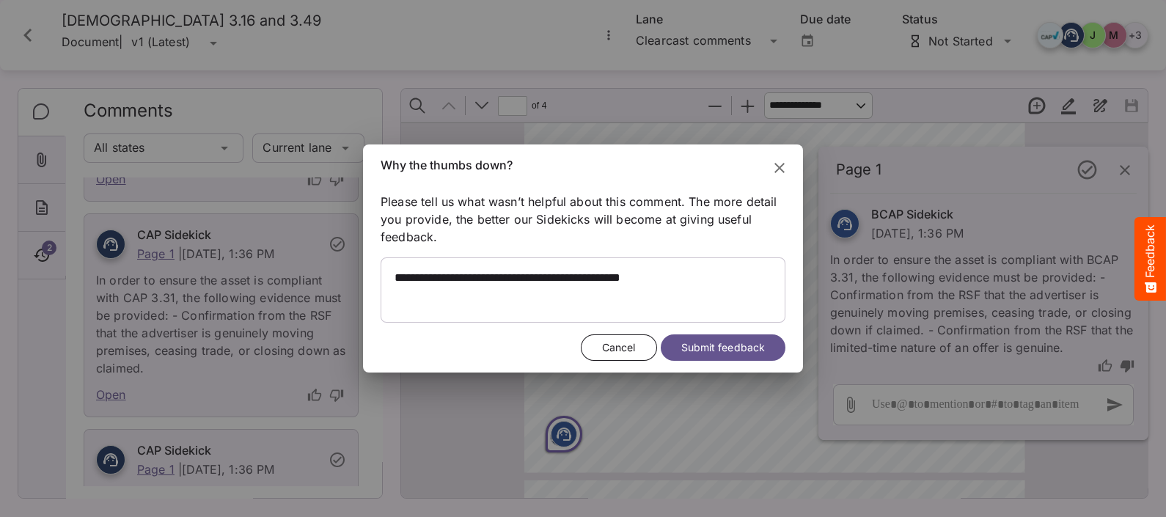
click at [707, 349] on span "Submit feedback" at bounding box center [723, 348] width 84 height 18
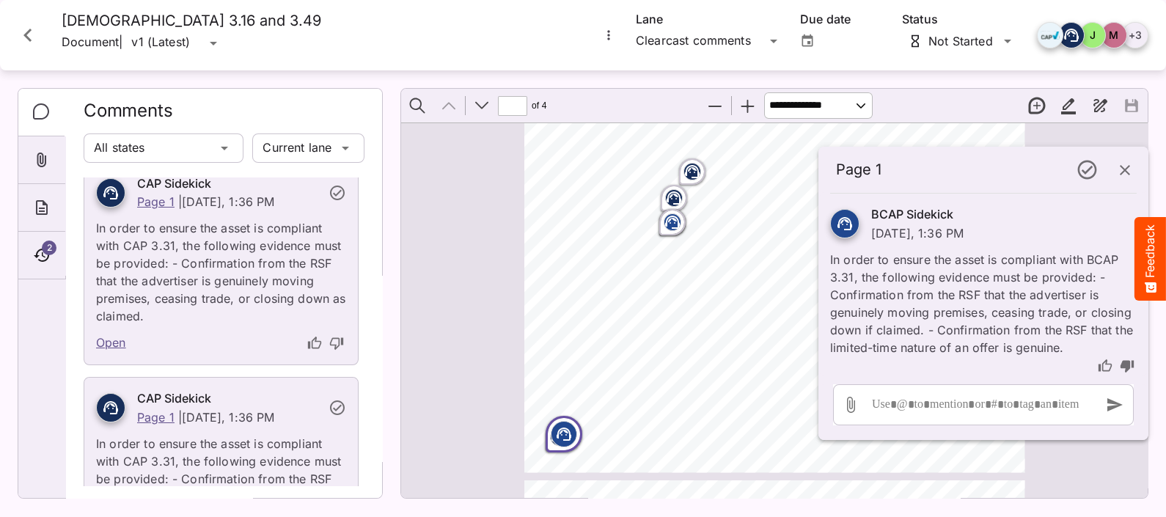
scroll to position [0, 0]
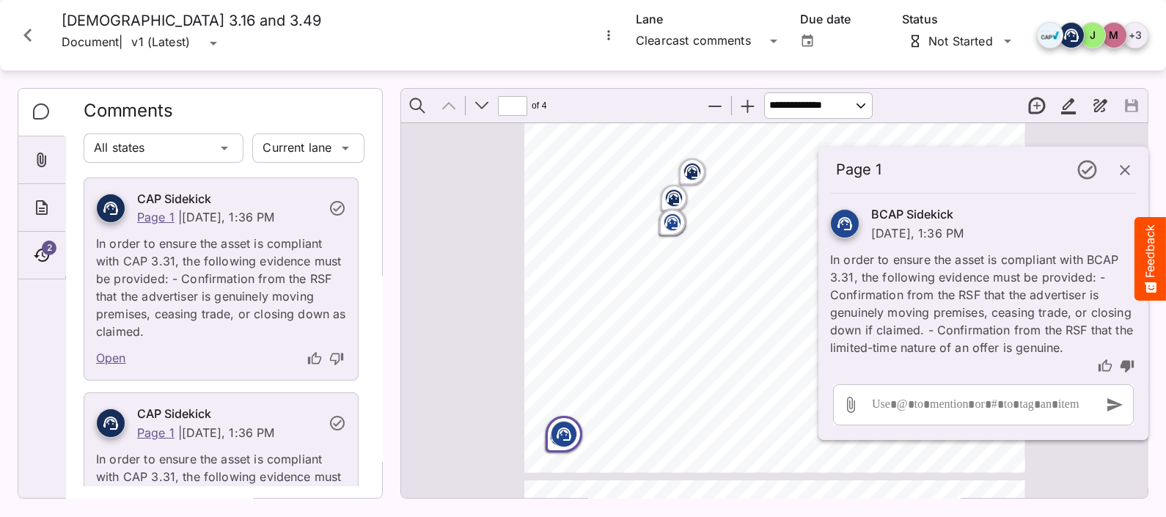
click at [329, 359] on icon "thumb-down" at bounding box center [336, 358] width 15 height 15
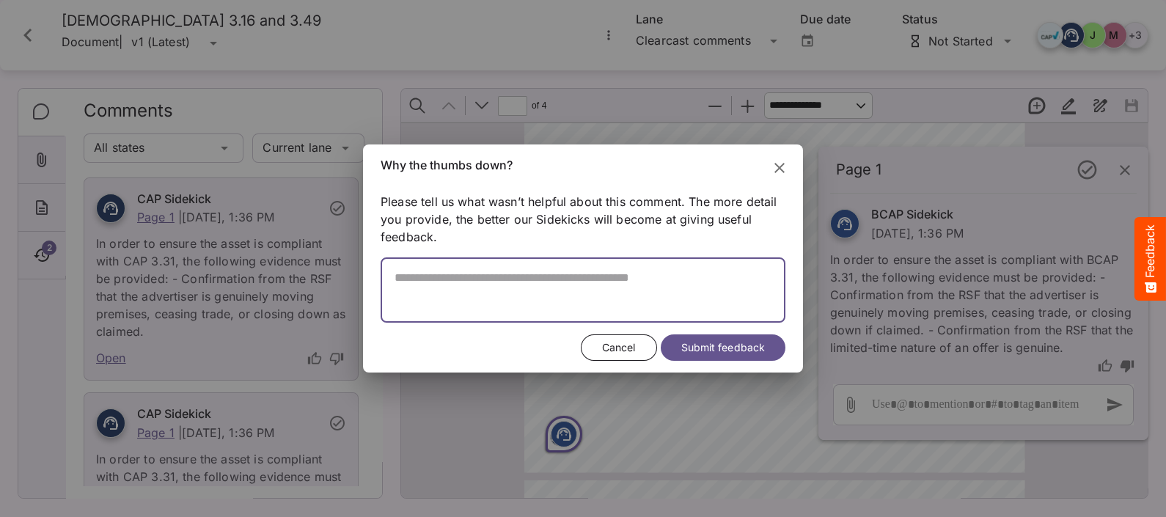
click at [397, 298] on textarea at bounding box center [582, 297] width 405 height 52
type textarea "**********"
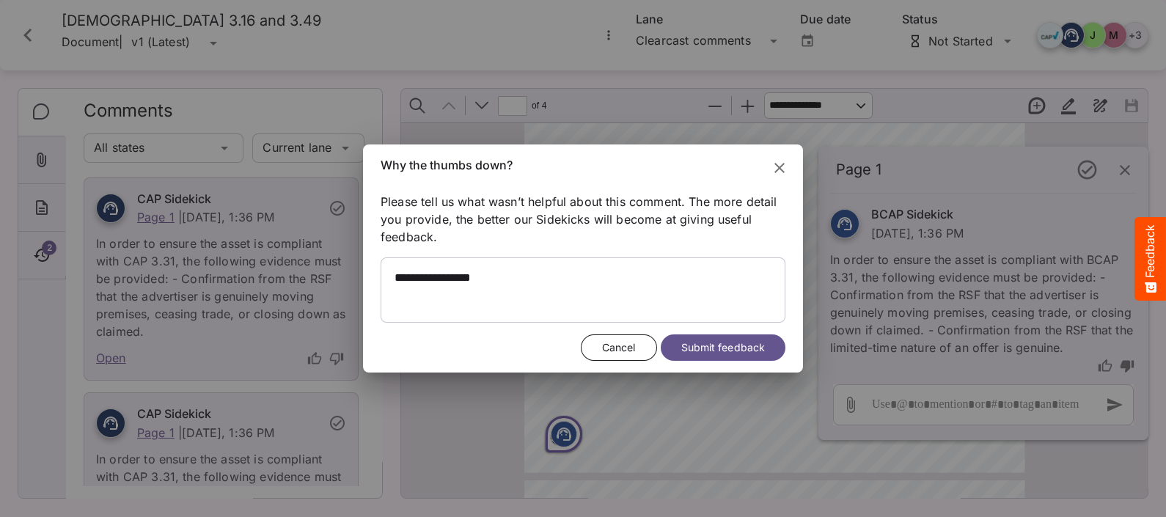
click at [721, 353] on span "Submit feedback" at bounding box center [723, 348] width 84 height 18
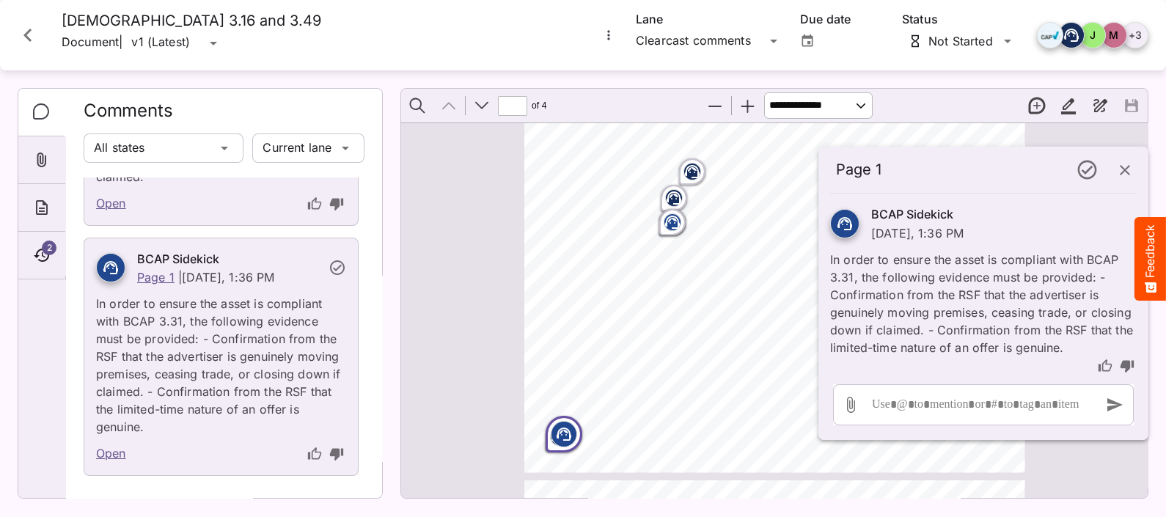
scroll to position [611, 0]
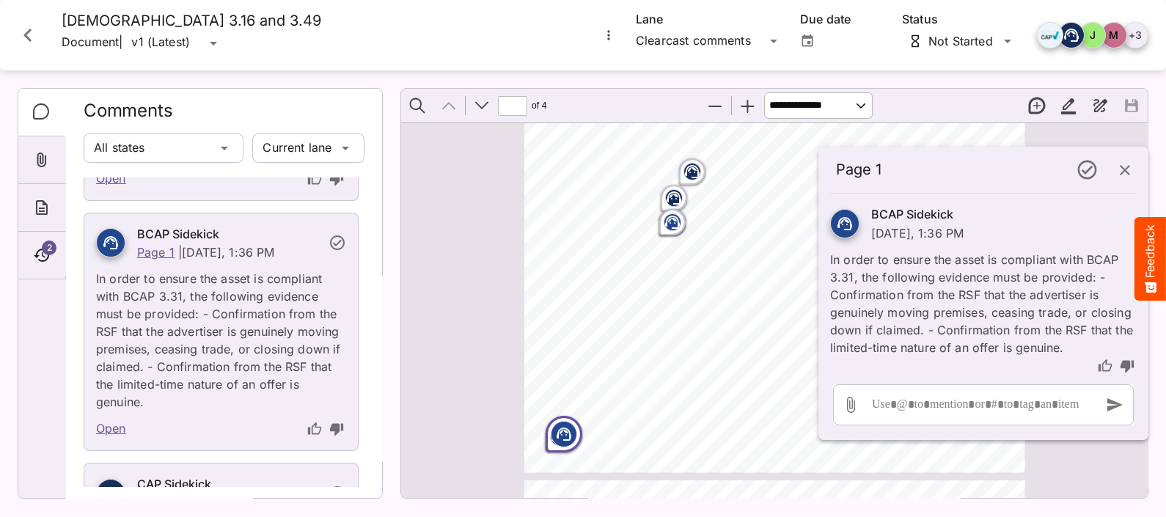
click at [122, 423] on link "Open" at bounding box center [111, 428] width 30 height 19
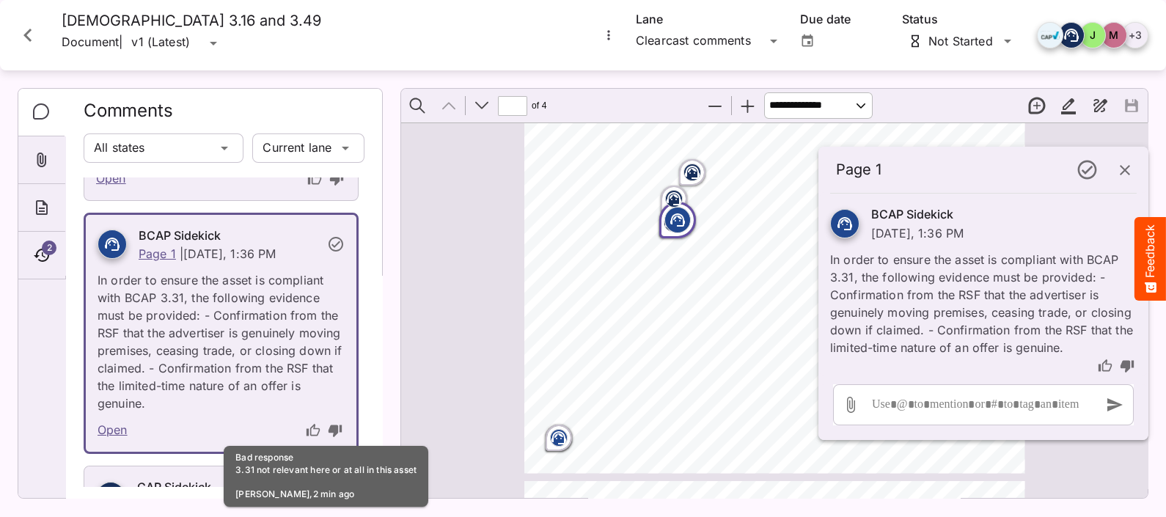
click at [328, 425] on icon "thumb-down" at bounding box center [334, 431] width 13 height 12
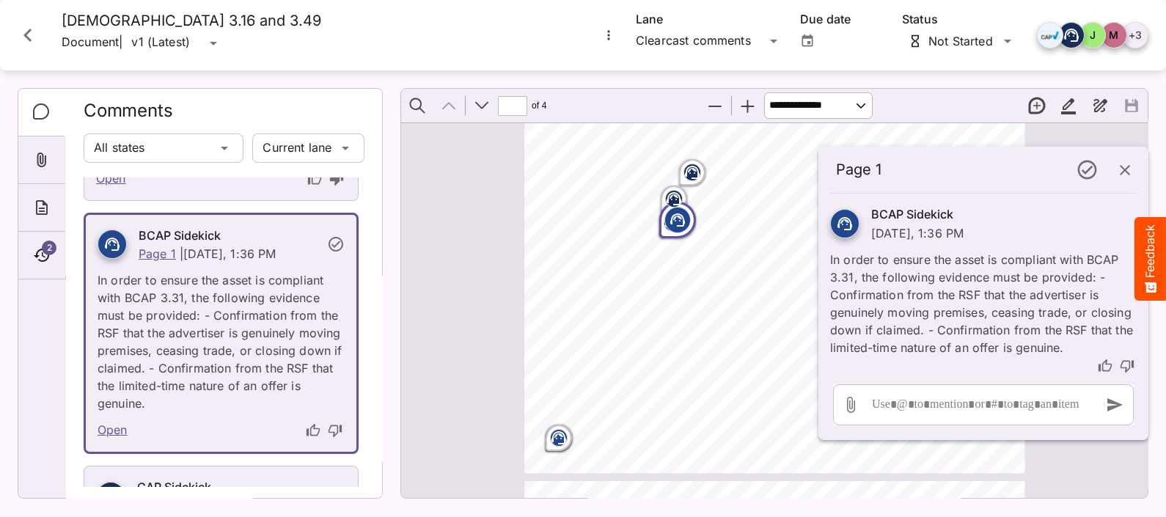
click at [328, 425] on icon "thumb-down" at bounding box center [335, 430] width 15 height 15
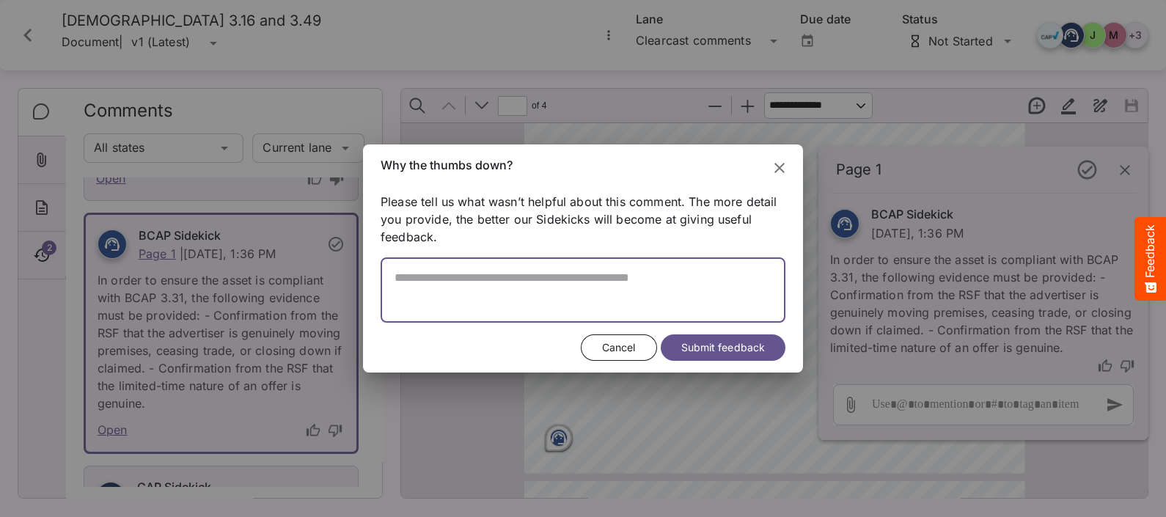
click at [461, 291] on textarea at bounding box center [582, 297] width 405 height 52
type textarea "**********"
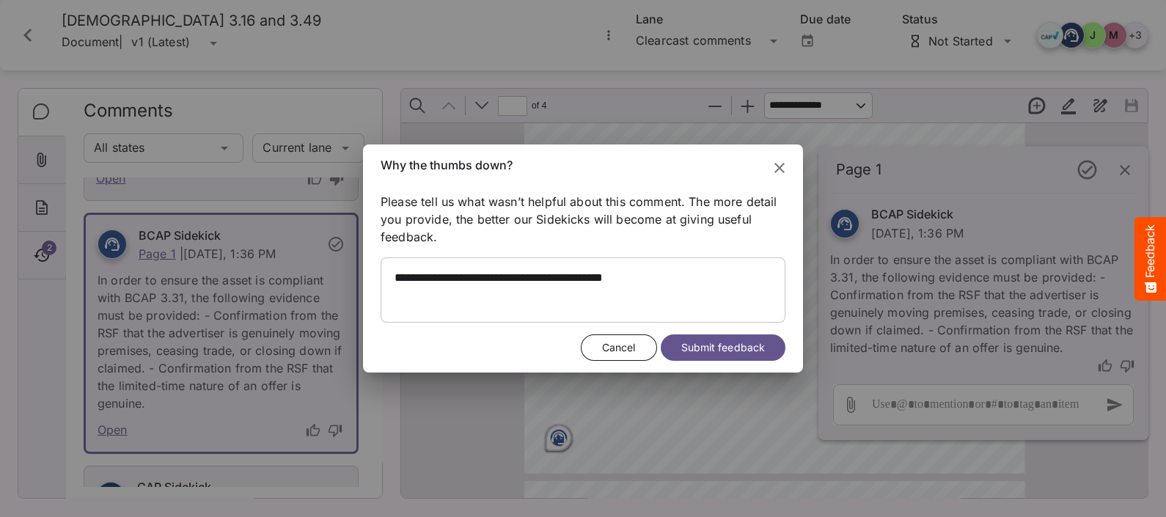
click at [704, 343] on span "Submit feedback" at bounding box center [723, 348] width 84 height 18
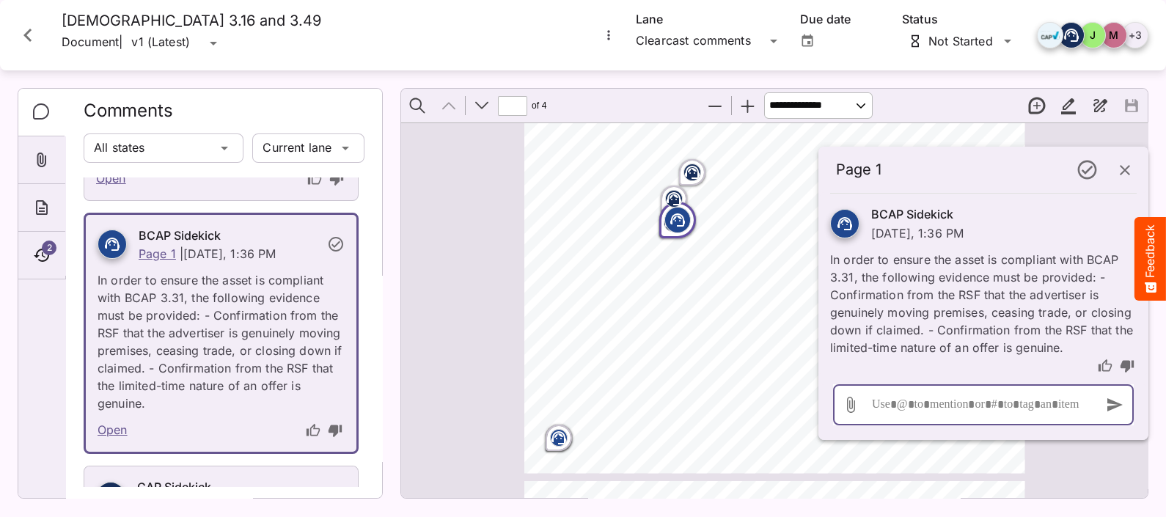
click at [960, 402] on div at bounding box center [979, 404] width 223 height 41
click at [1116, 405] on icon "button" at bounding box center [1114, 404] width 15 height 13
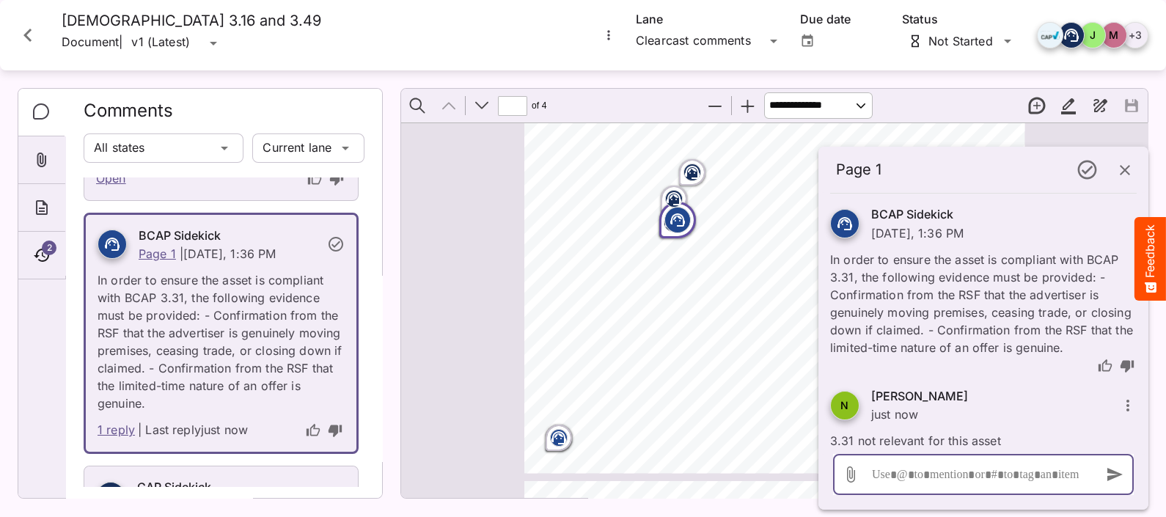
scroll to position [21, 0]
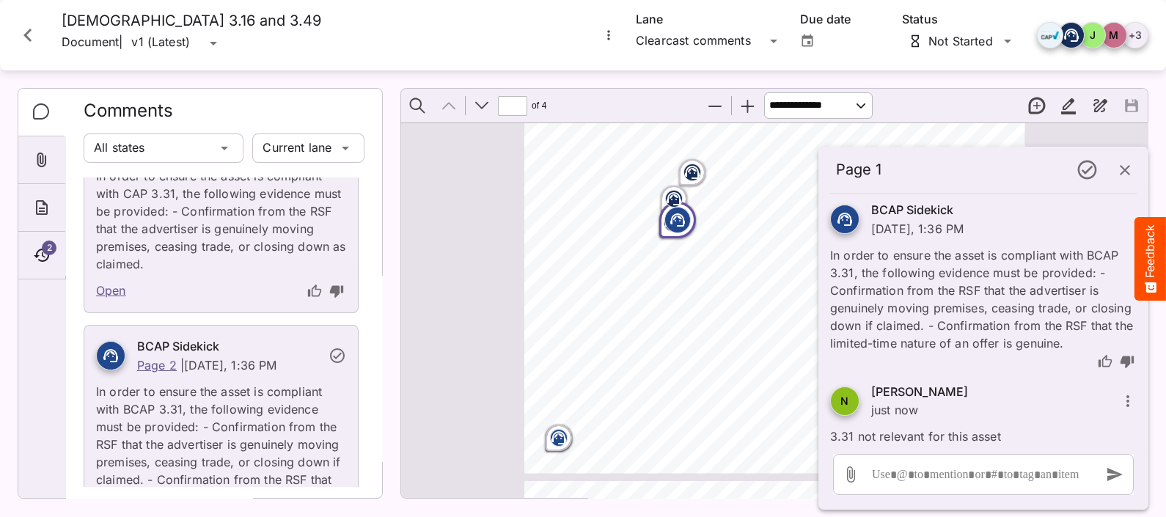
scroll to position [1465, 0]
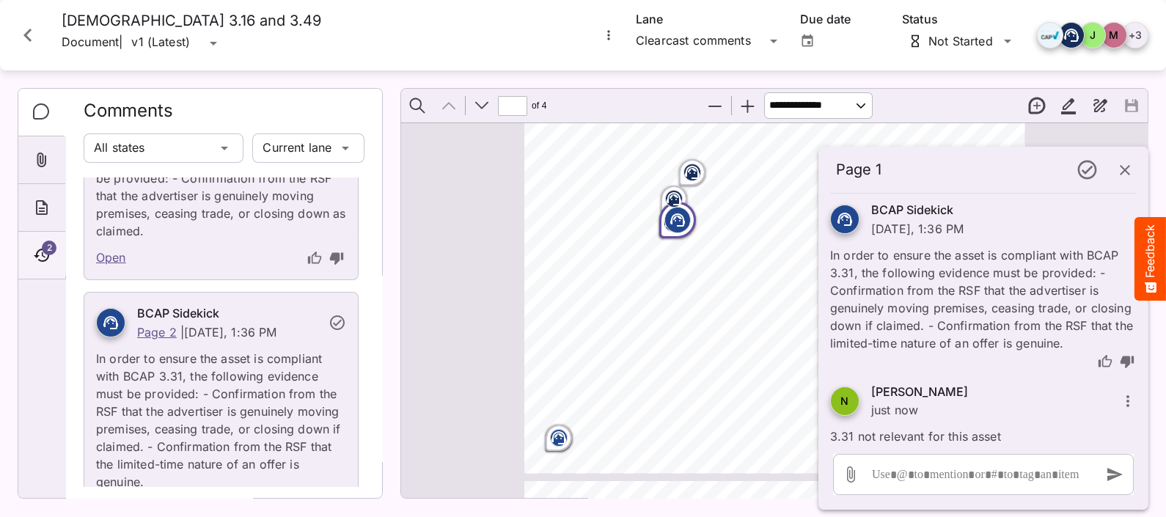
click at [42, 246] on div "2" at bounding box center [41, 256] width 47 height 48
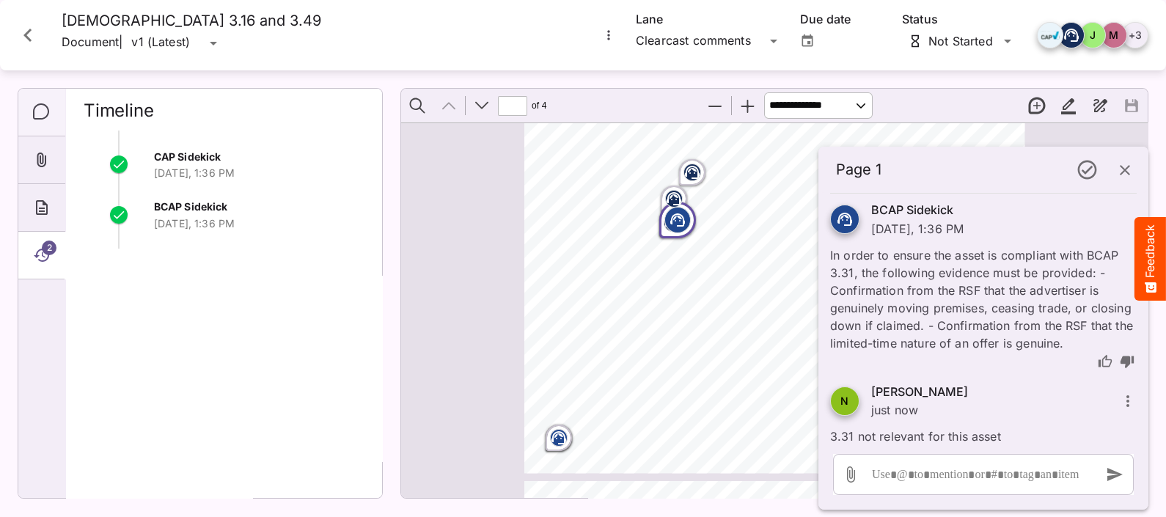
click at [53, 111] on div "Comments" at bounding box center [41, 113] width 47 height 48
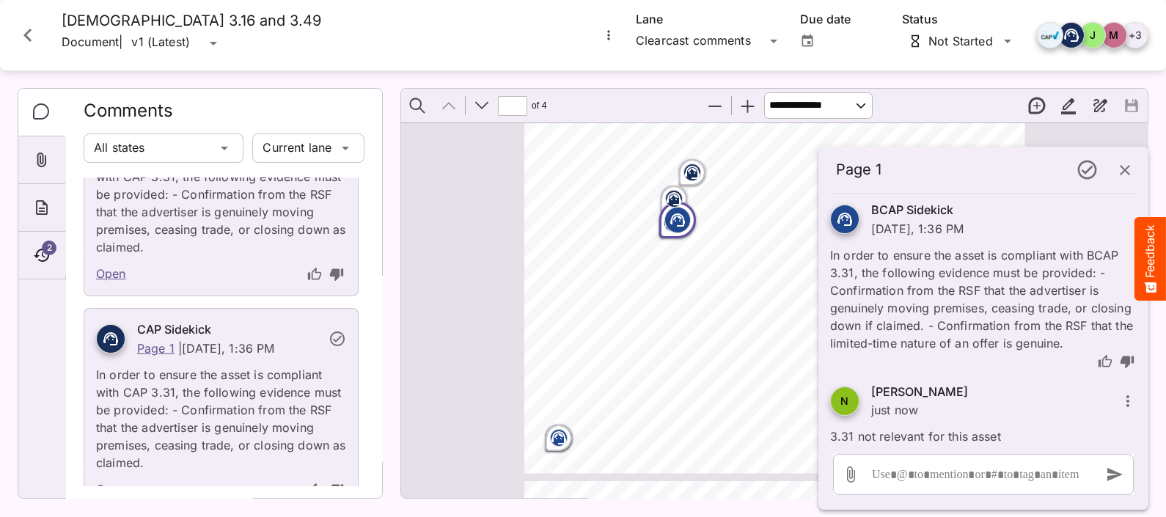
scroll to position [0, 0]
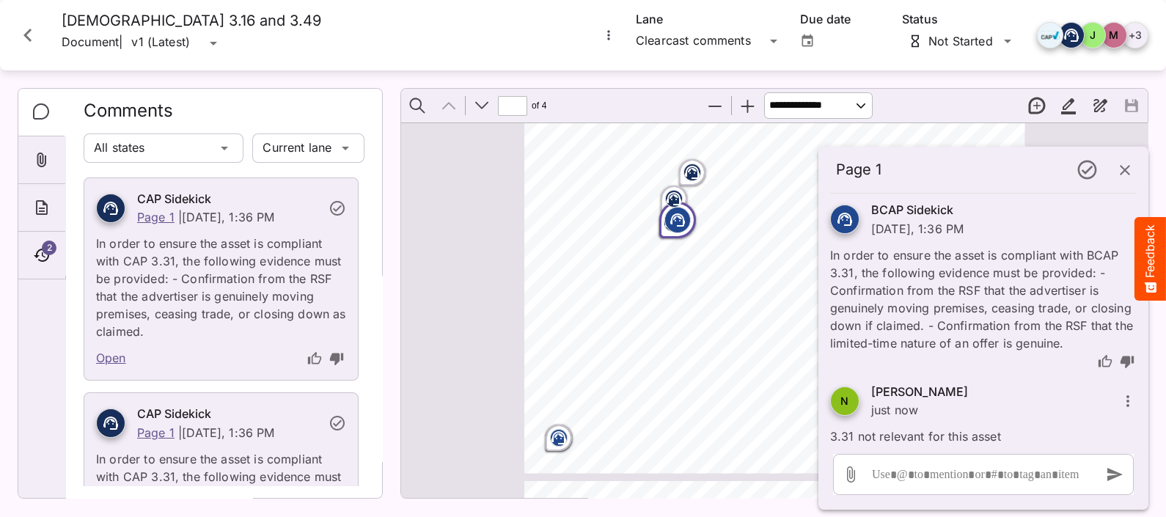
click at [52, 243] on span "2" at bounding box center [49, 247] width 15 height 15
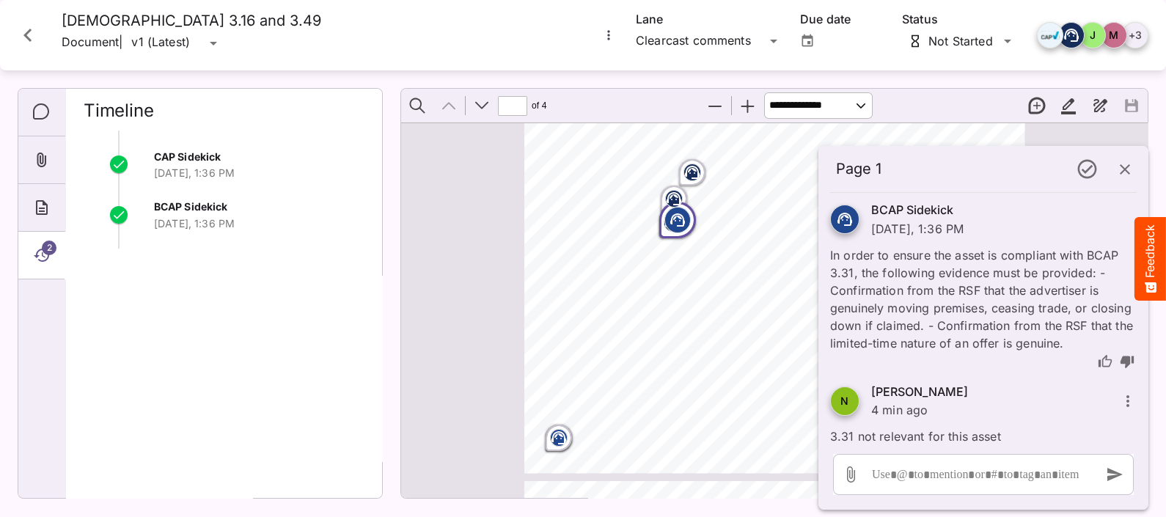
scroll to position [21, 0]
click at [1123, 169] on icon "button" at bounding box center [1125, 170] width 18 height 18
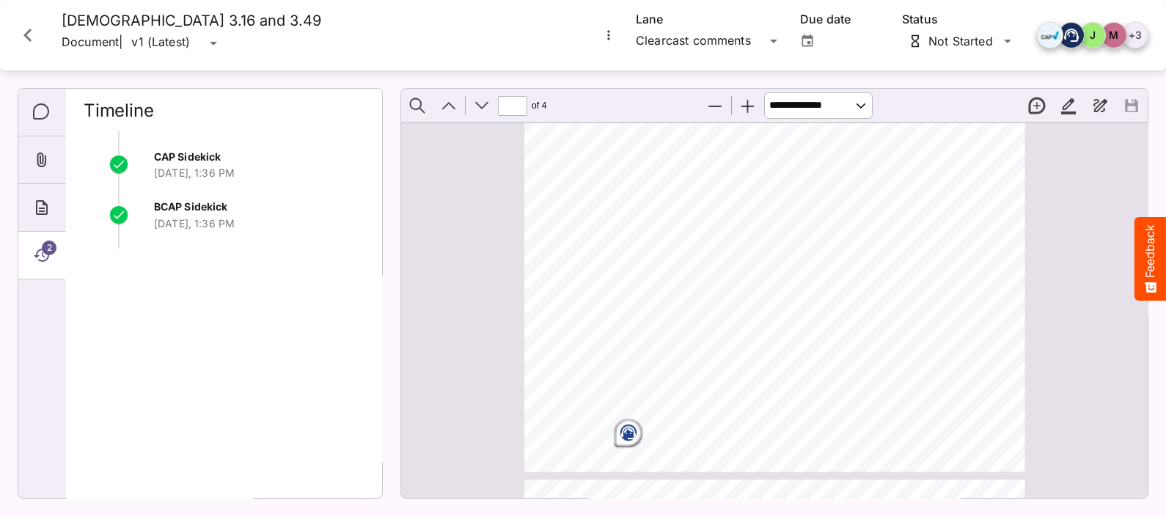
scroll to position [122, 0]
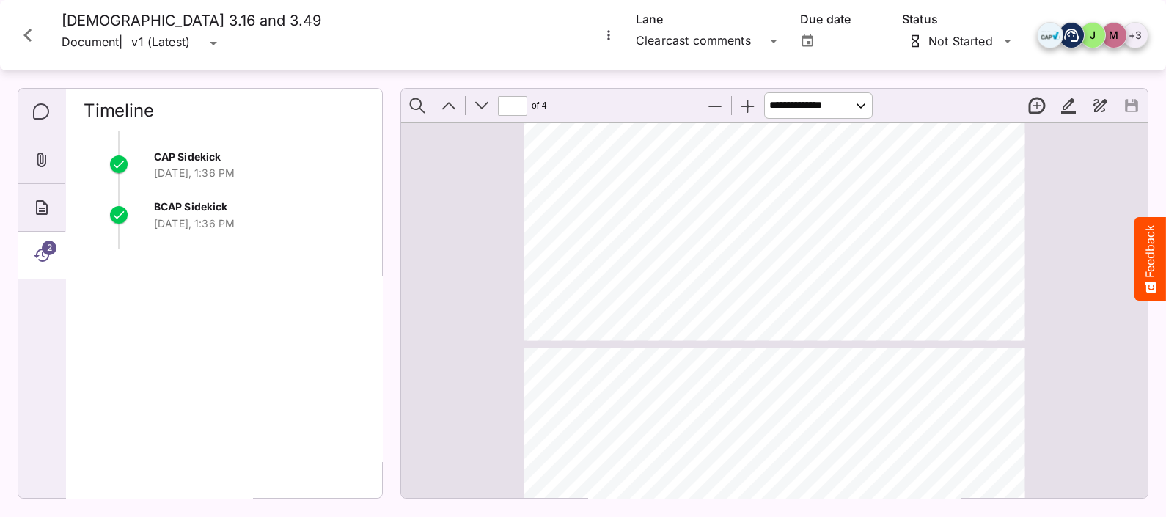
type input "*"
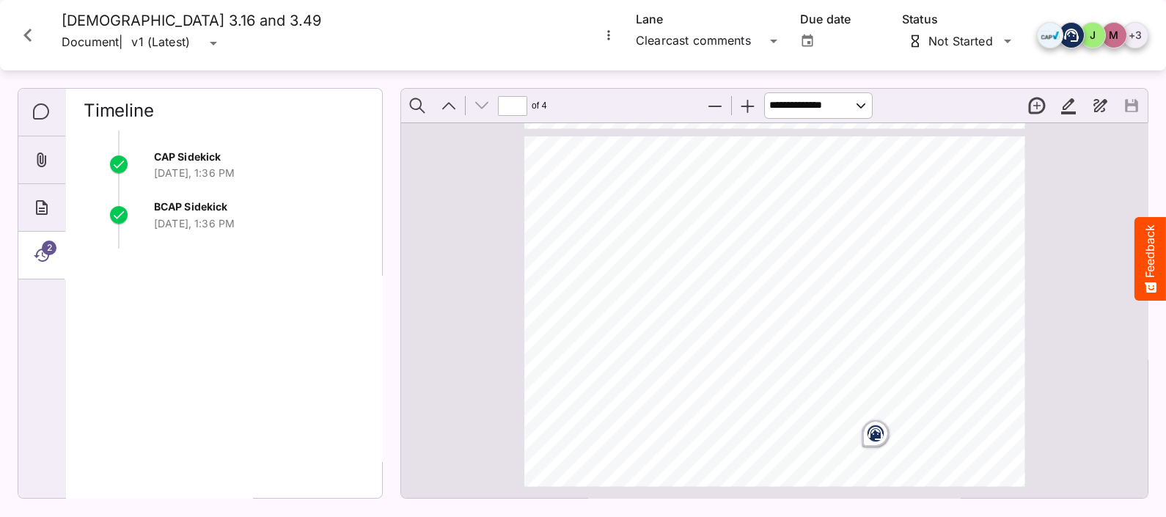
click at [874, 429] on icon "Page ⁨4⁩" at bounding box center [875, 433] width 15 height 13
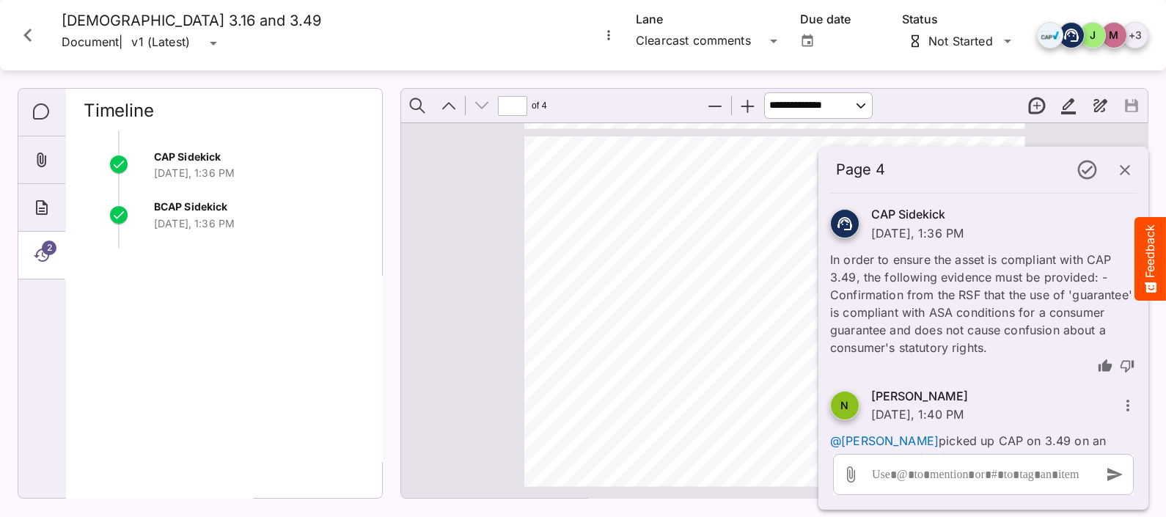
scroll to position [21, 0]
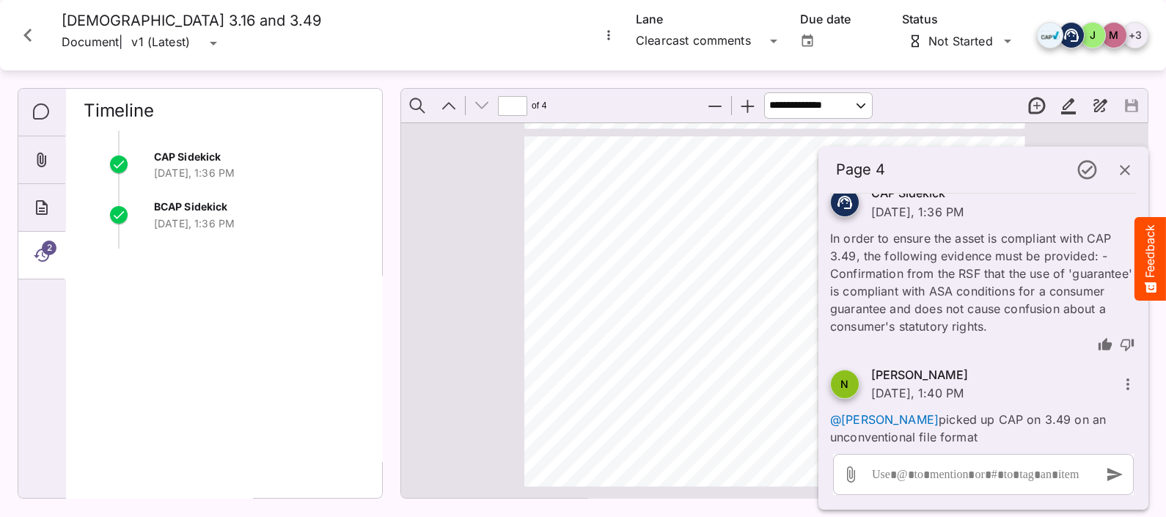
click at [36, 34] on icon "Close card" at bounding box center [28, 35] width 26 height 26
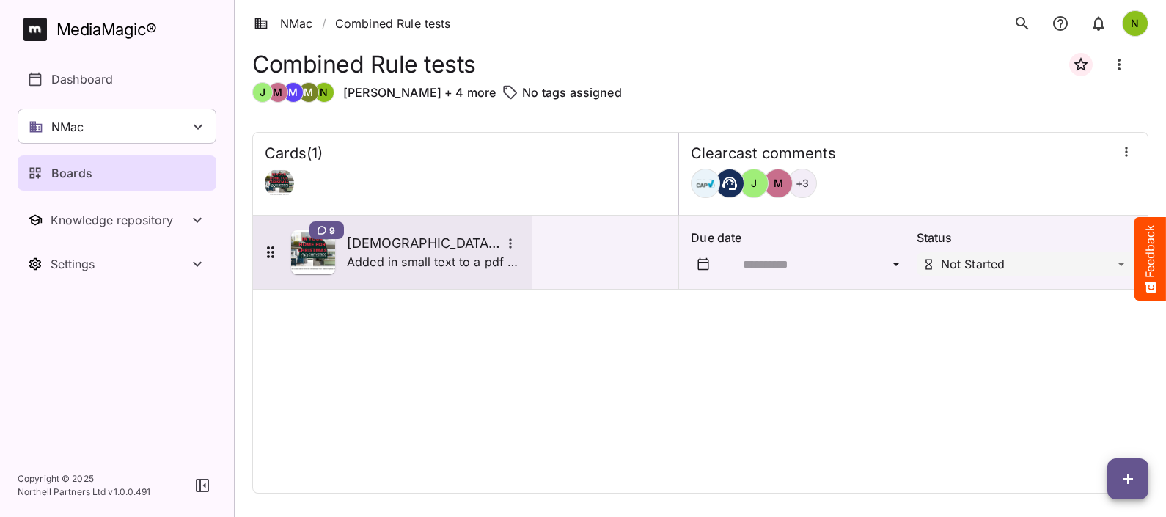
click at [400, 257] on p "Added in small text to a pdf with pictures and graphics" at bounding box center [433, 262] width 173 height 18
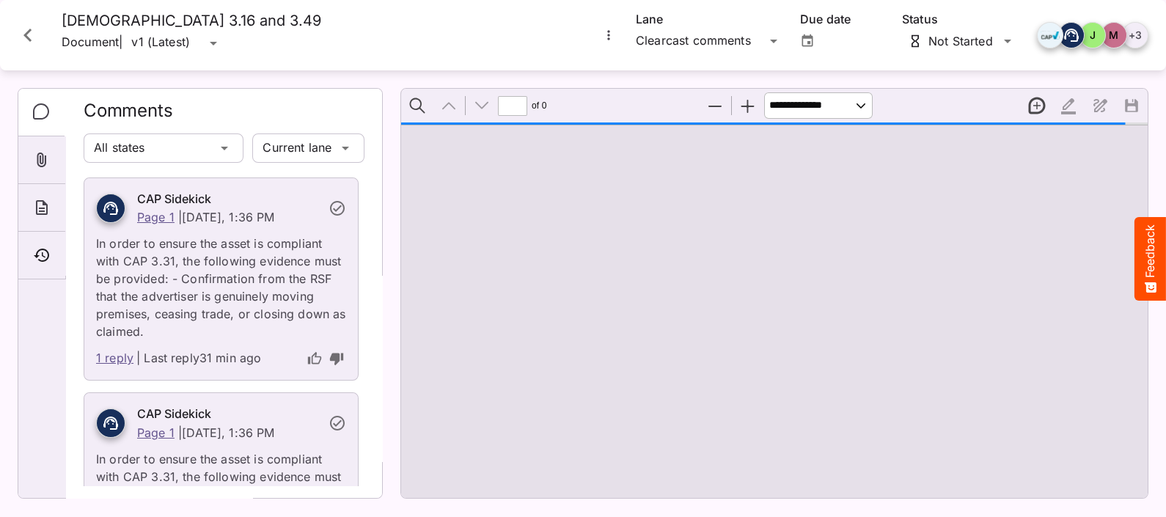
type input "*"
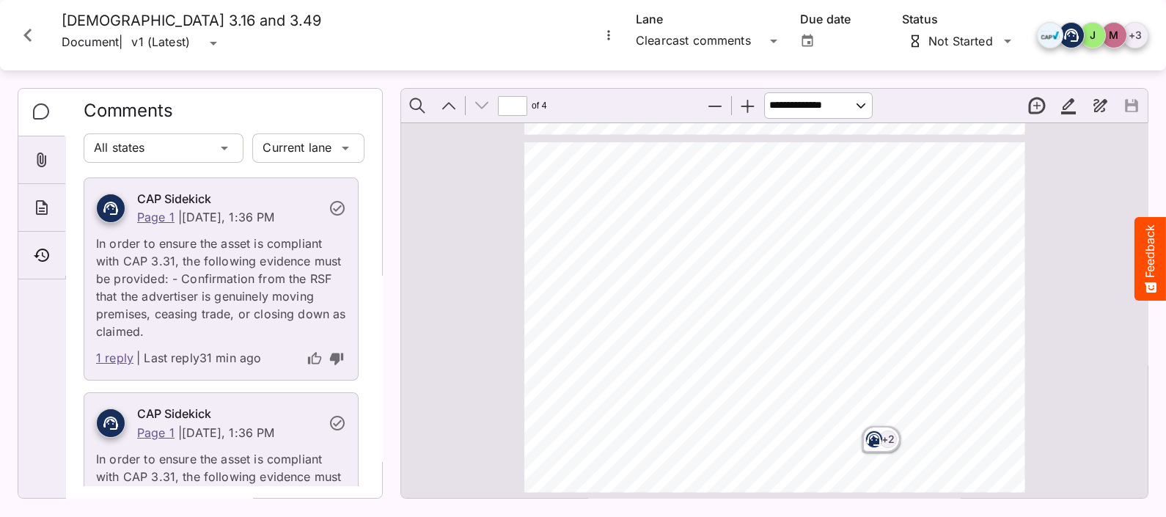
click at [20, 30] on icon "Close card" at bounding box center [28, 35] width 26 height 26
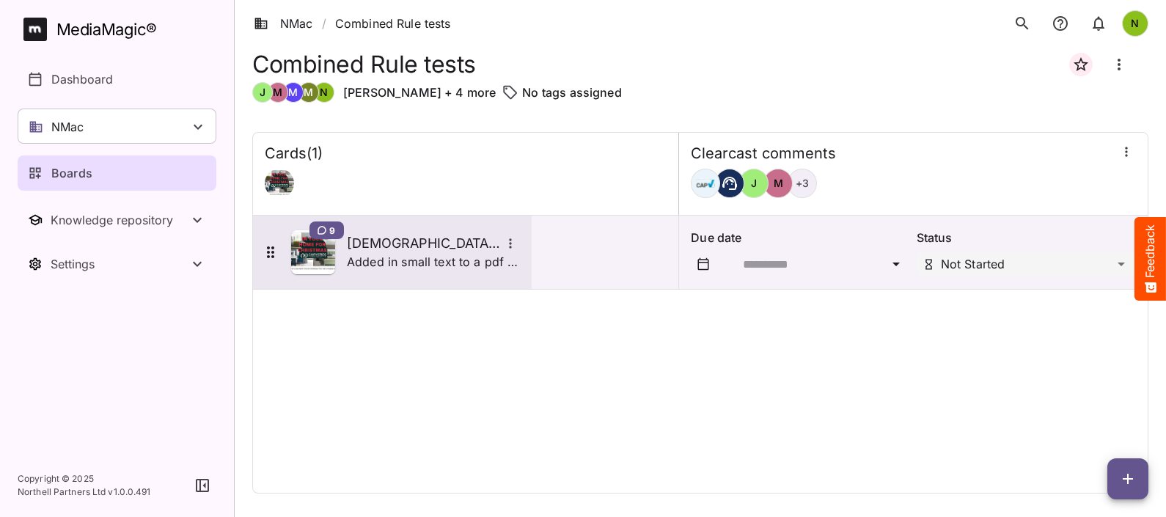
click at [510, 241] on icon "More options for Chrysties 3.16 and 3.49" at bounding box center [510, 243] width 15 height 15
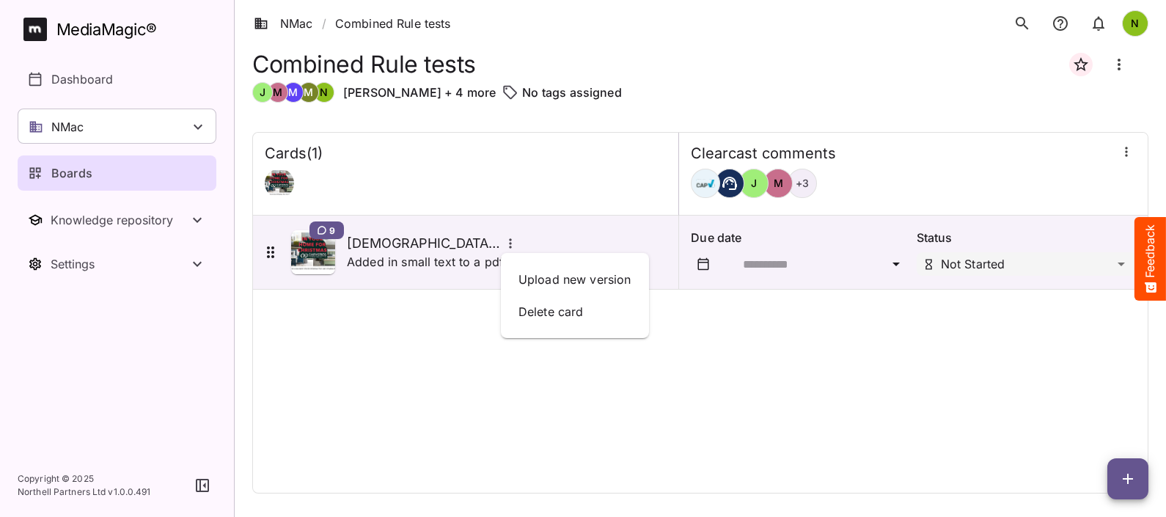
click at [422, 246] on div at bounding box center [583, 258] width 1166 height 517
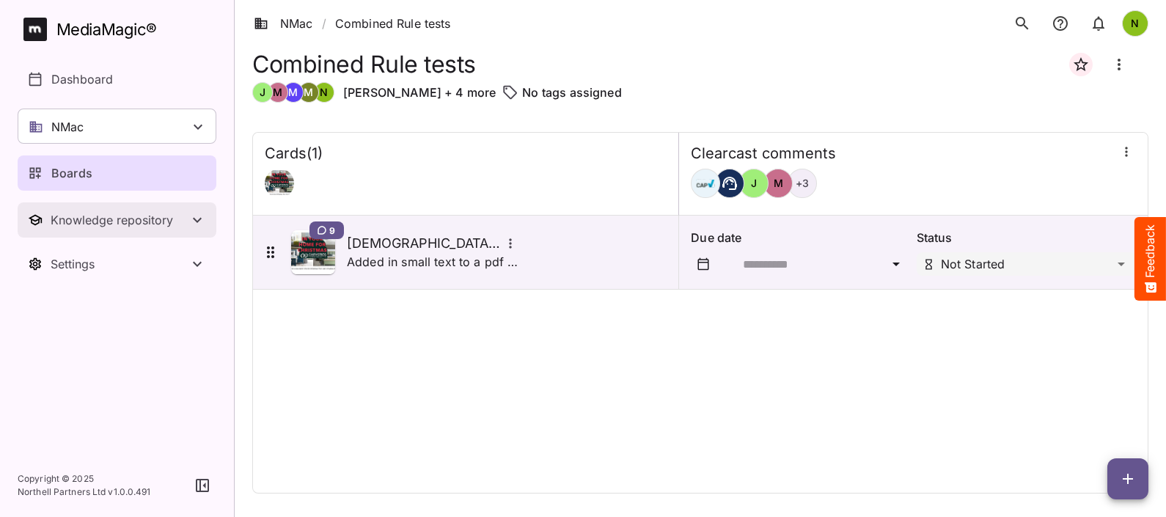
click at [119, 214] on div "Knowledge repository" at bounding box center [120, 220] width 138 height 15
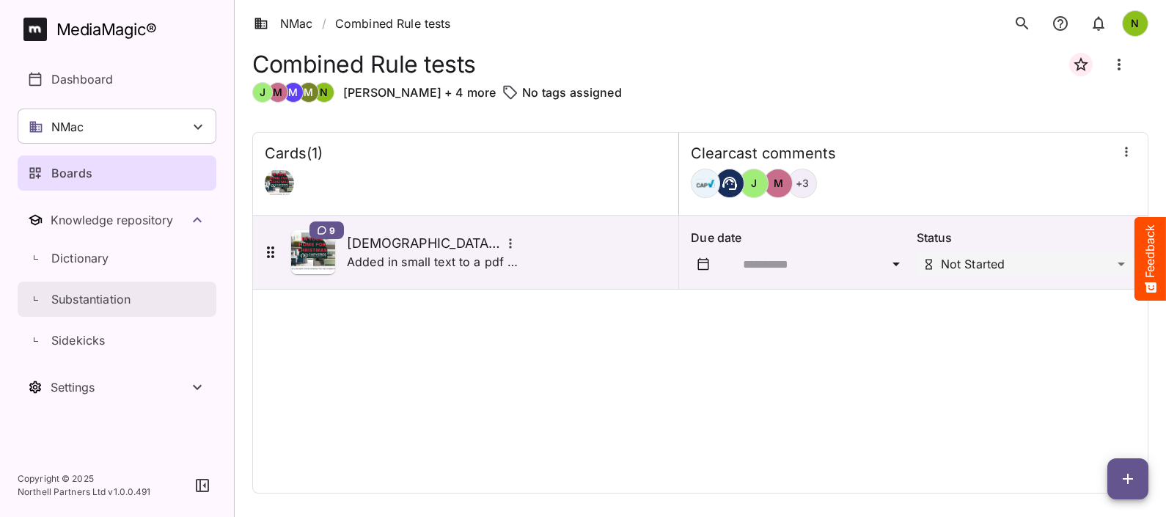
click at [118, 292] on p "Substantiation" at bounding box center [90, 299] width 79 height 18
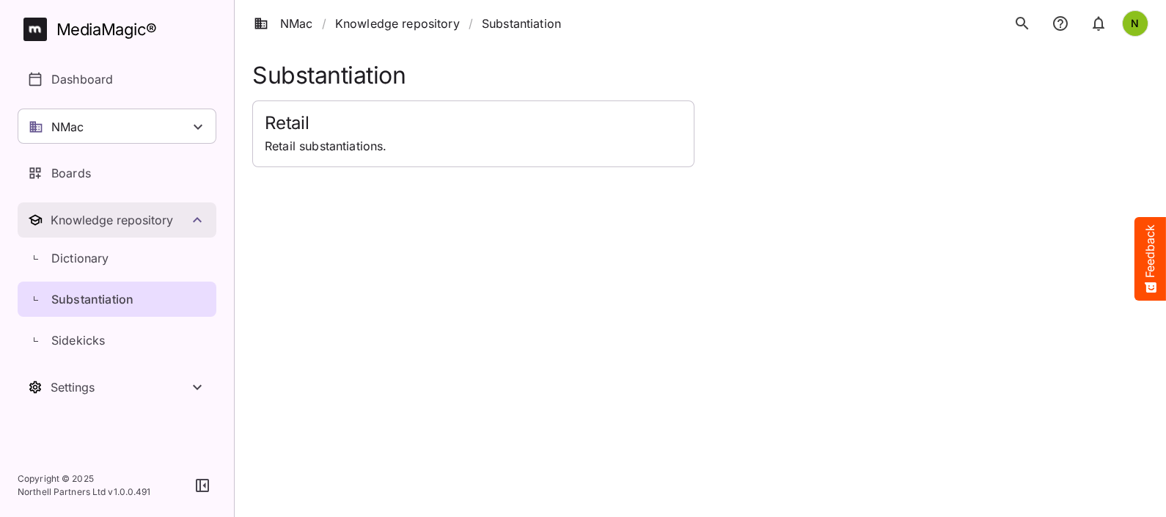
click at [84, 223] on div "Knowledge repository" at bounding box center [120, 220] width 138 height 15
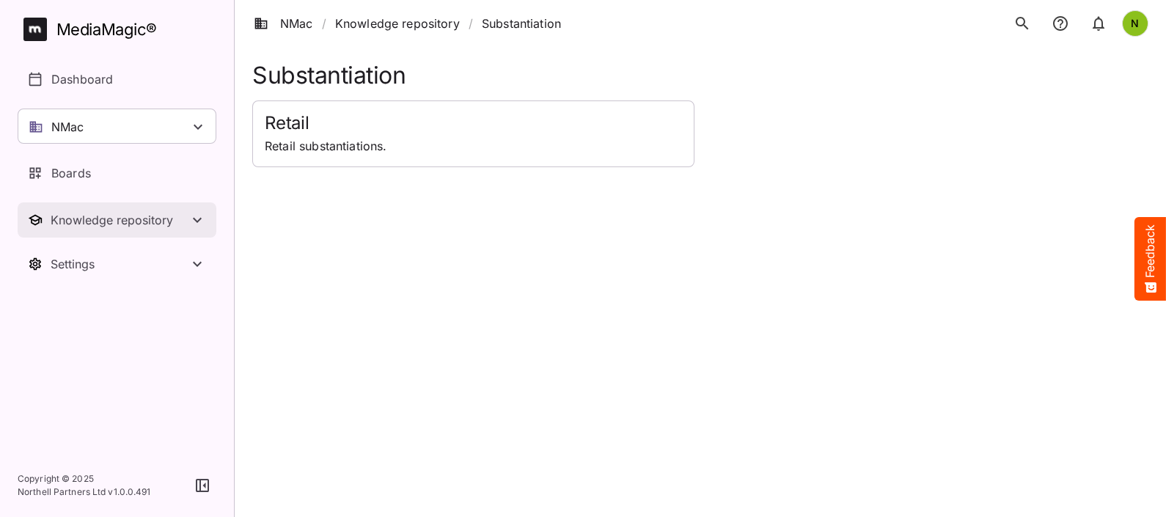
click at [85, 223] on div "Knowledge repository" at bounding box center [120, 220] width 138 height 15
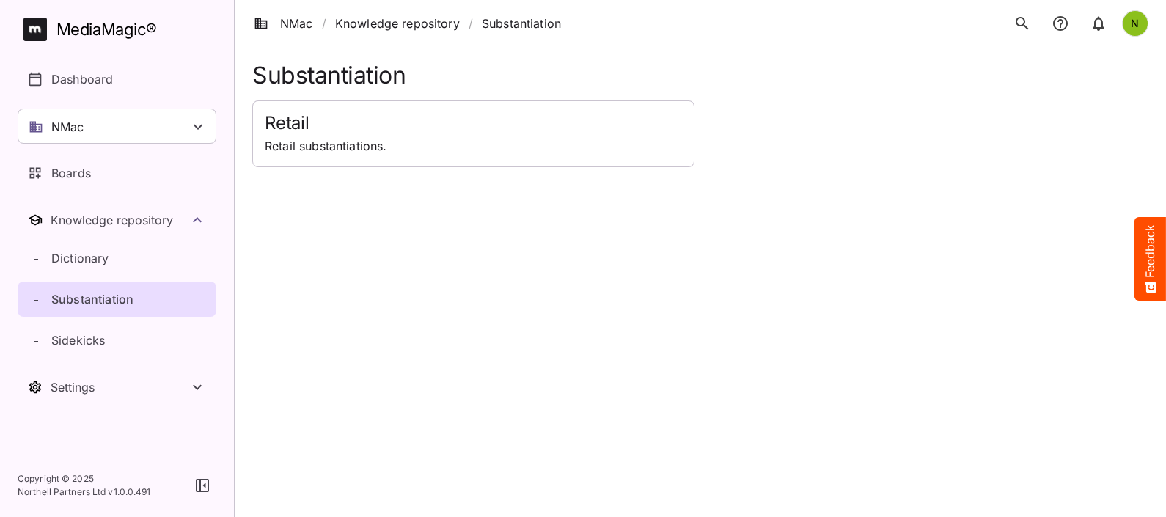
click at [84, 298] on p "Substantiation" at bounding box center [92, 299] width 82 height 18
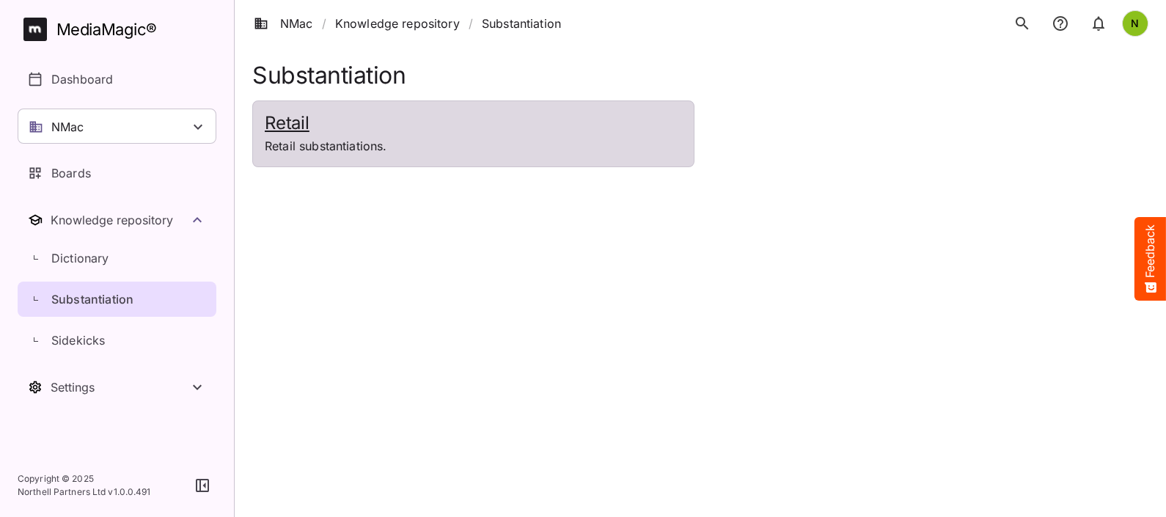
click at [282, 145] on p "Retail substantiations." at bounding box center [473, 146] width 417 height 18
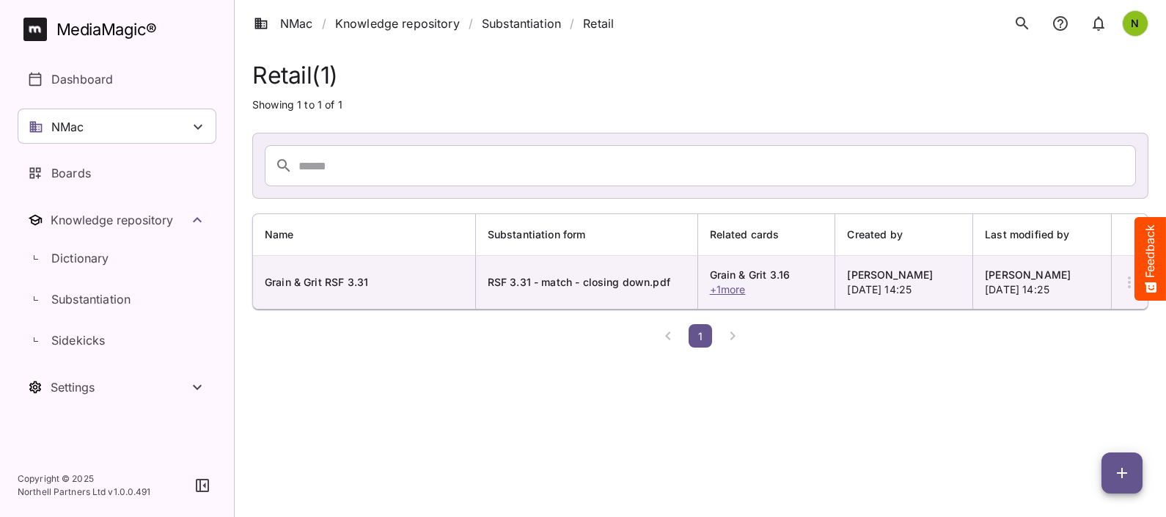
click at [1130, 479] on span "button" at bounding box center [1121, 473] width 41 height 18
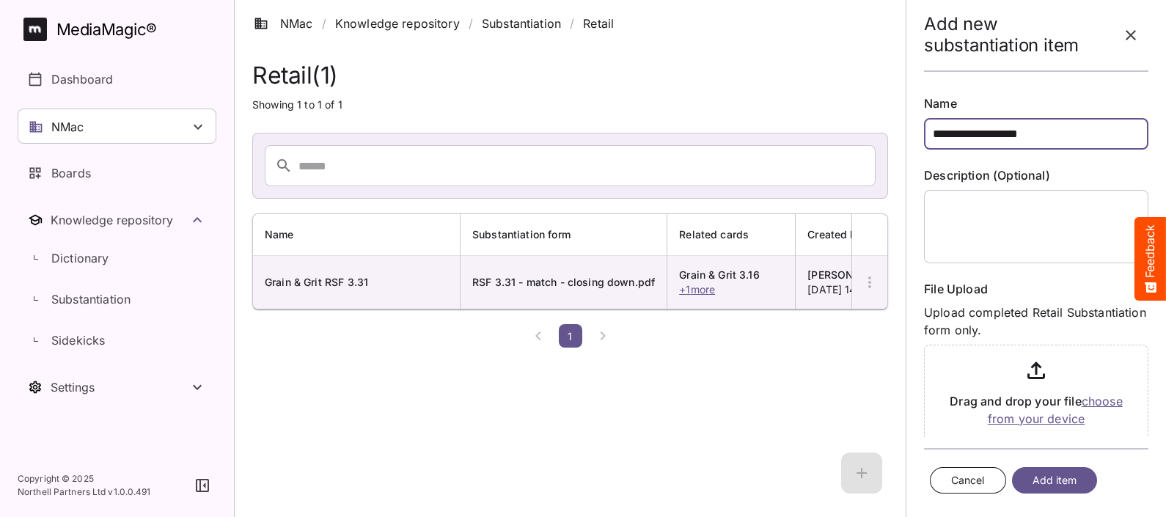
type input "**********"
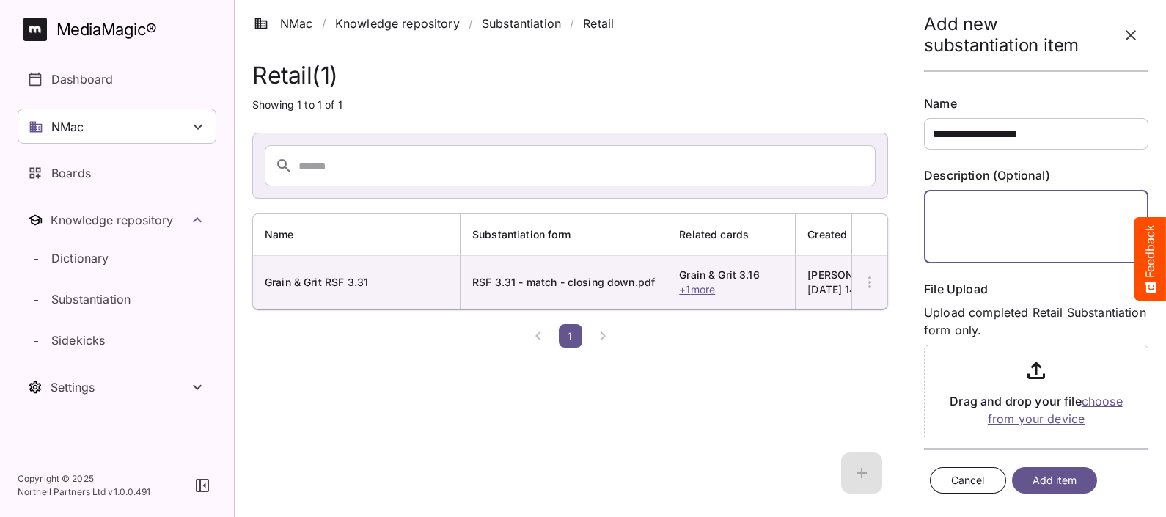
click at [1026, 227] on textarea at bounding box center [1032, 226] width 216 height 73
click at [949, 204] on textarea "**********" at bounding box center [1032, 226] width 216 height 73
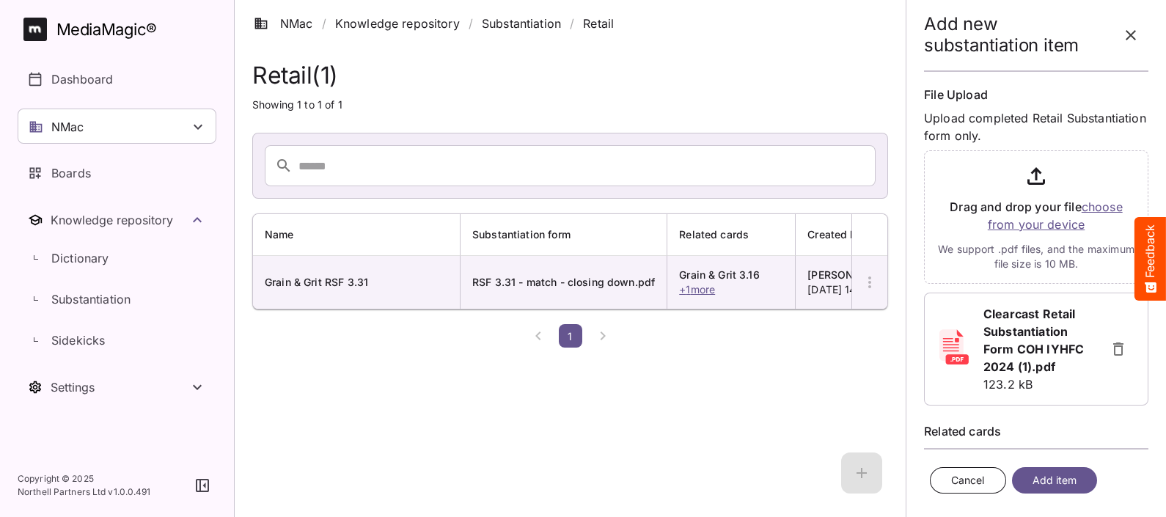
scroll to position [244, 0]
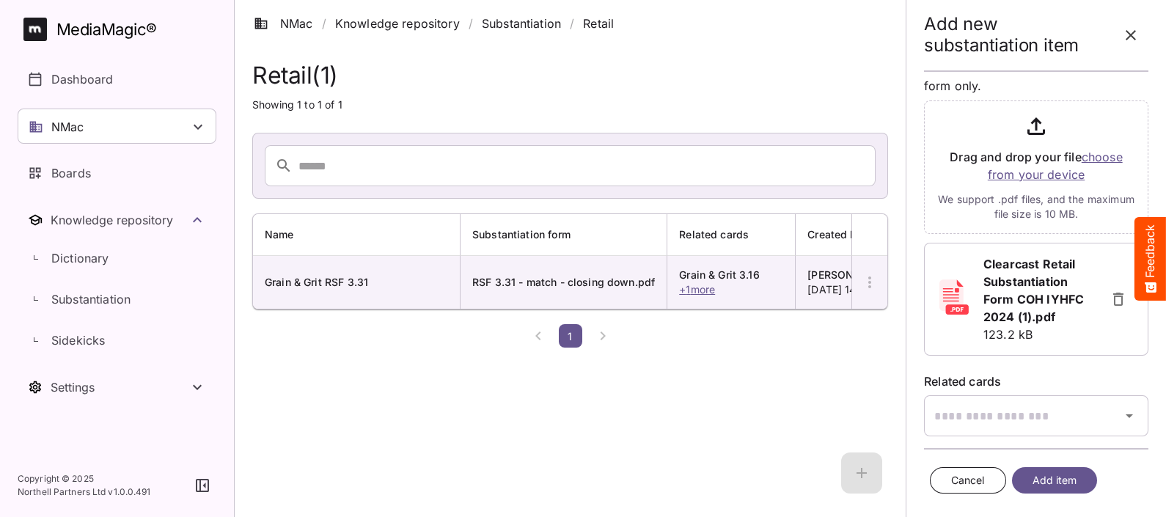
type textarea "**********"
click at [1120, 416] on icon "button" at bounding box center [1129, 416] width 18 height 18
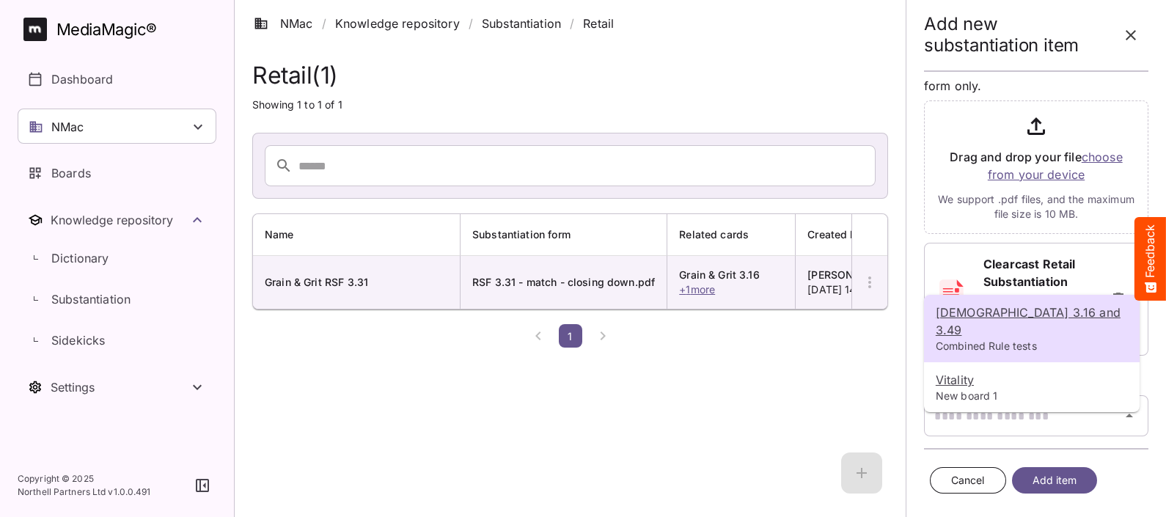
click at [1042, 316] on u "[DEMOGRAPHIC_DATA] 3.16 and 3.49" at bounding box center [1027, 321] width 185 height 32
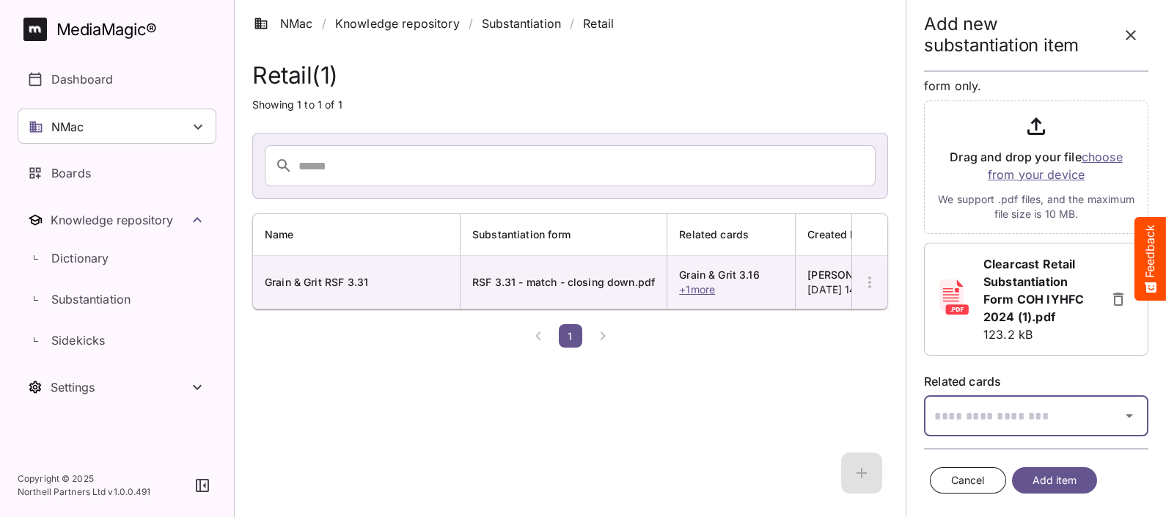
click at [1120, 418] on icon "button" at bounding box center [1129, 416] width 18 height 18
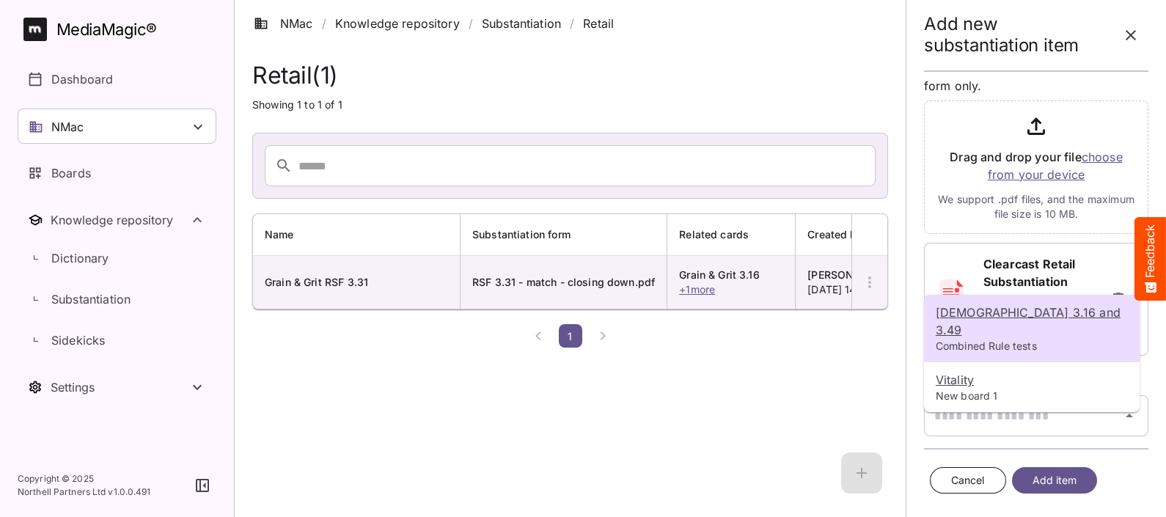
click at [985, 339] on p "Combined Rule tests" at bounding box center [1031, 346] width 192 height 15
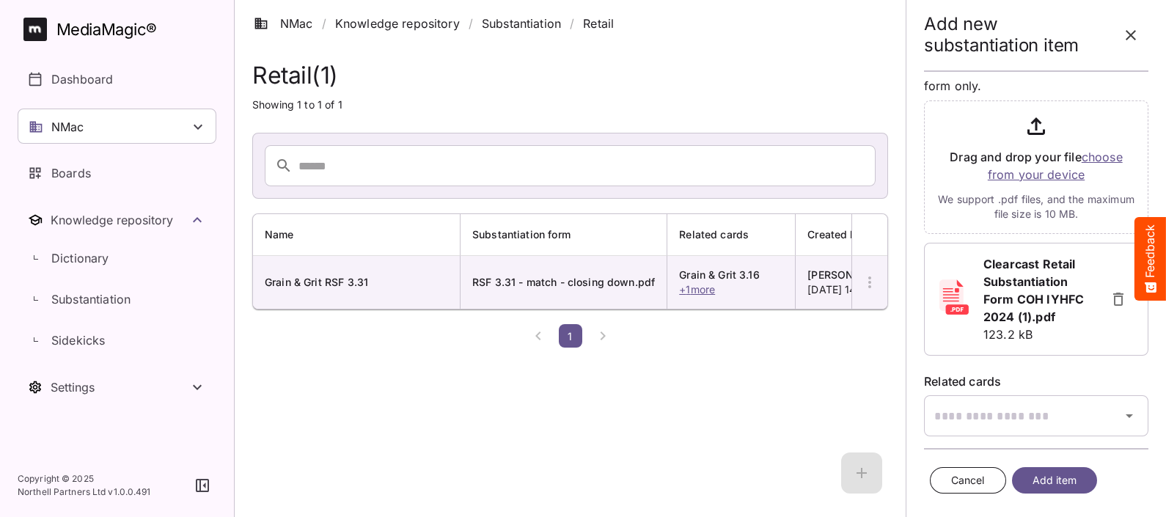
click at [1051, 479] on span "Add item" at bounding box center [1054, 480] width 45 height 18
click at [1051, 482] on span "Add item" at bounding box center [1054, 480] width 45 height 18
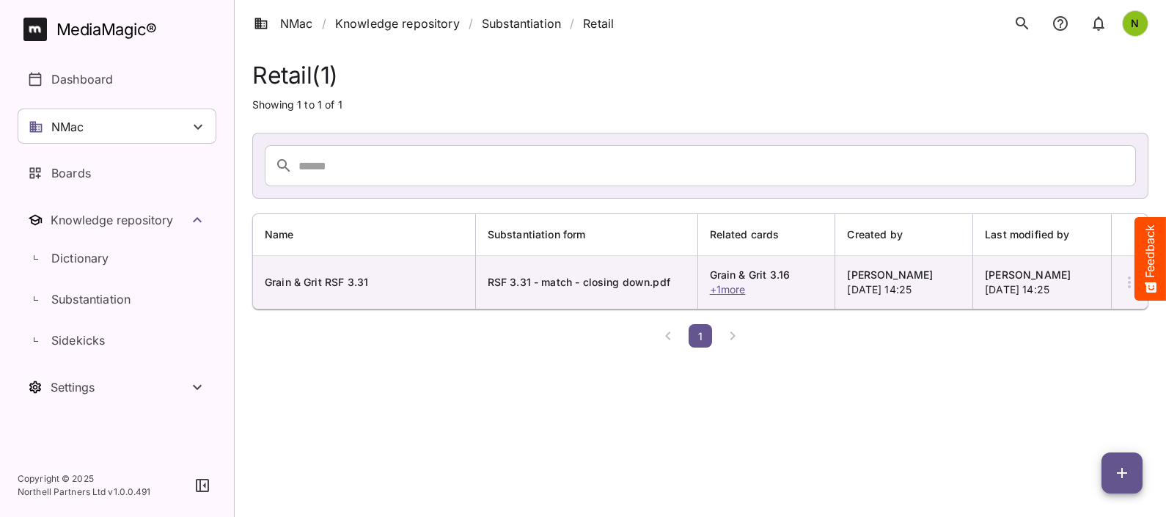
click at [1125, 466] on icon "button" at bounding box center [1122, 473] width 18 height 18
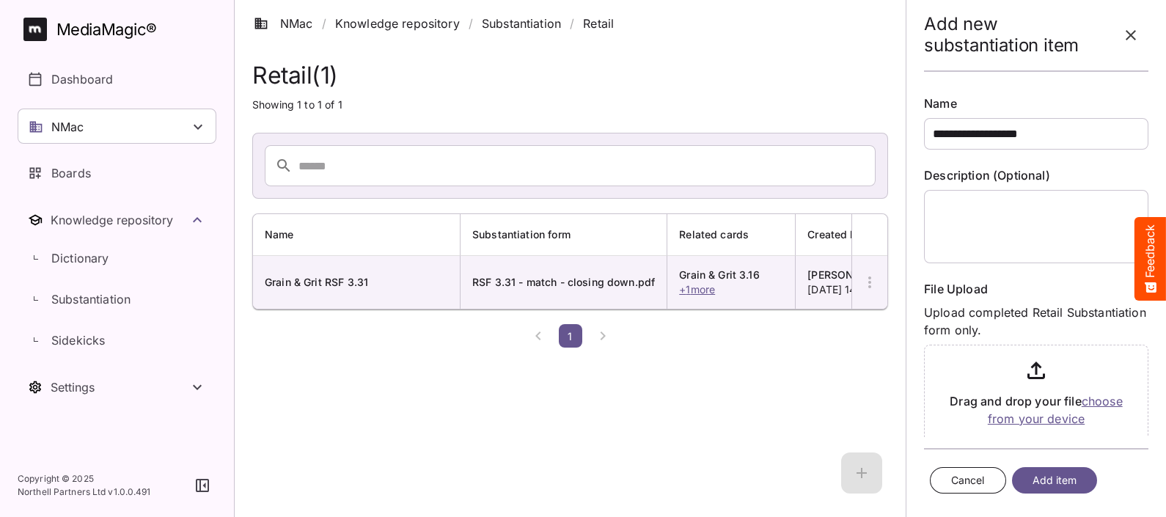
type input "**********"
click at [952, 209] on textarea at bounding box center [1032, 226] width 216 height 73
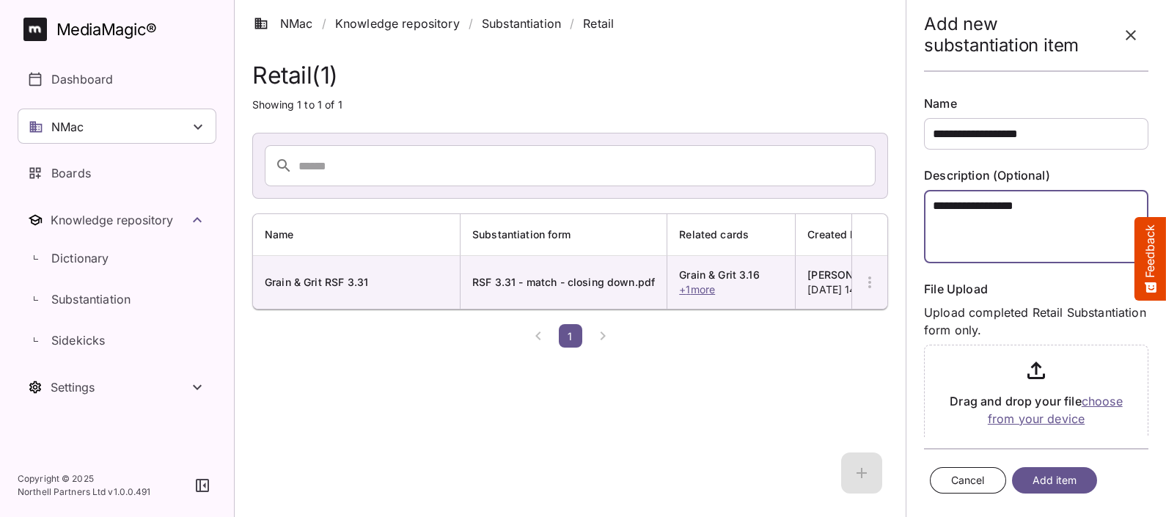
type textarea "**********"
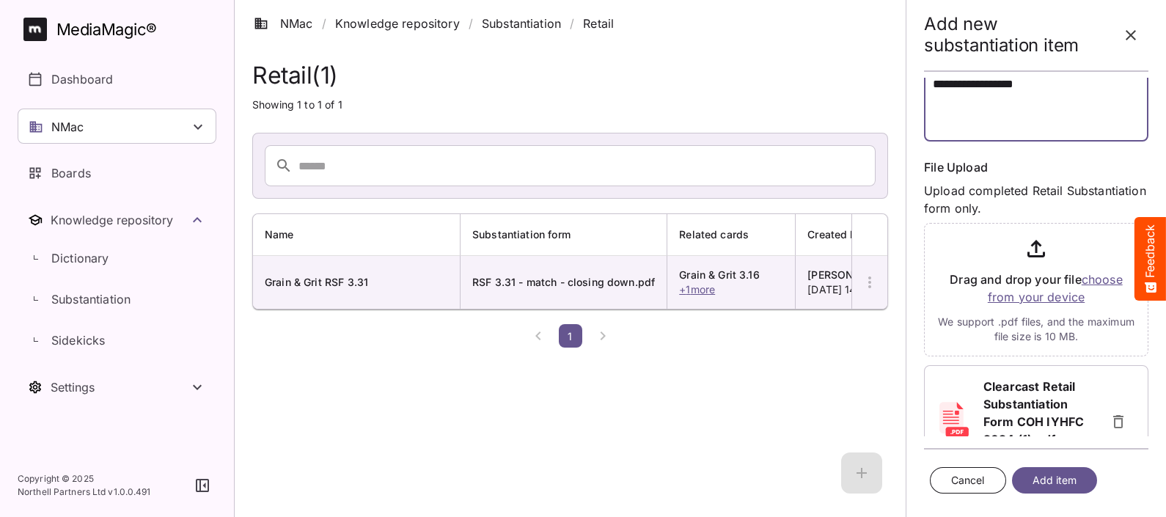
scroll to position [261, 0]
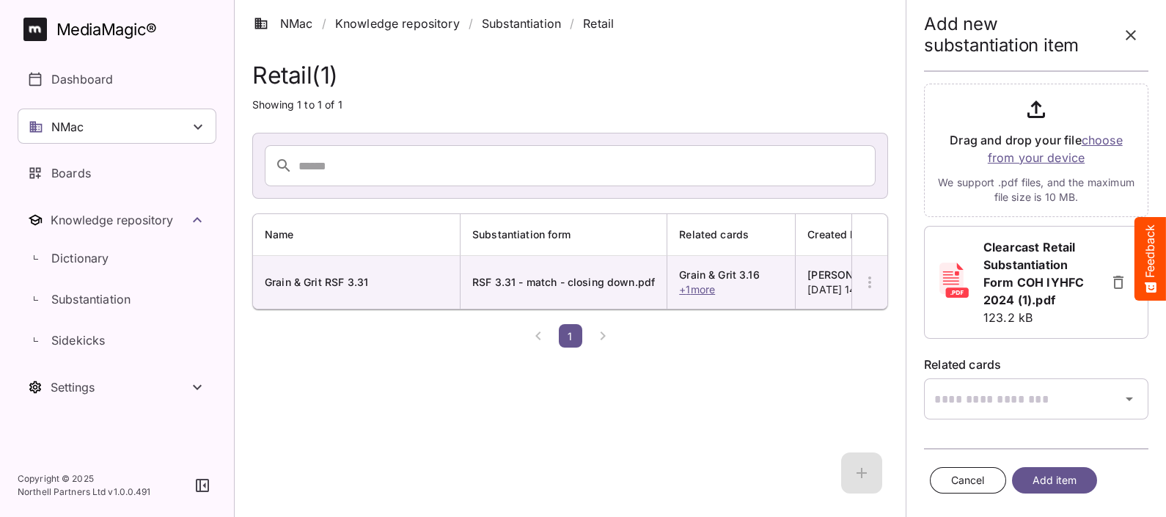
click at [1050, 482] on span "Add item" at bounding box center [1054, 480] width 45 height 18
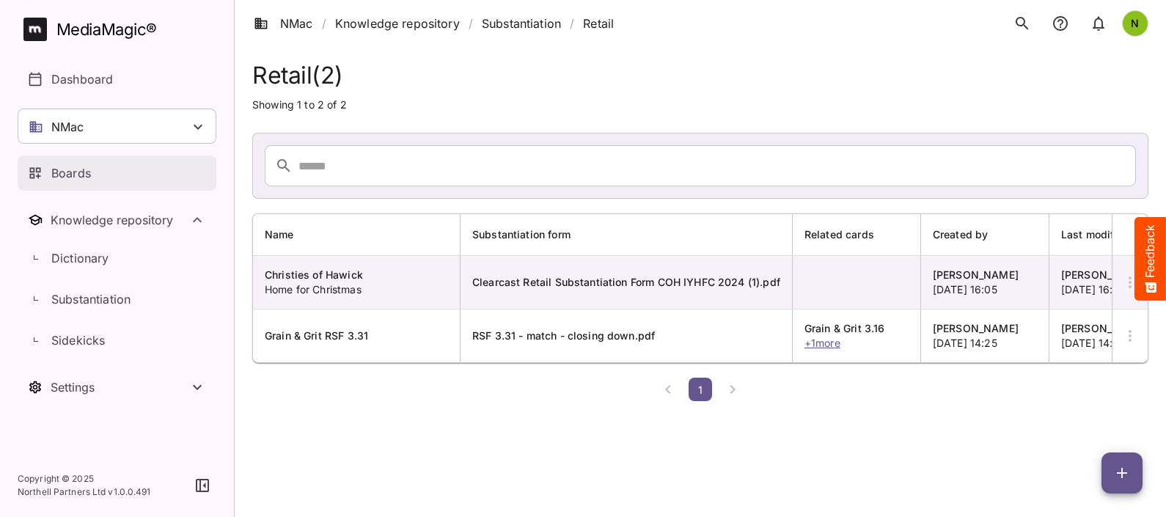
click at [70, 172] on p "Boards" at bounding box center [71, 173] width 40 height 18
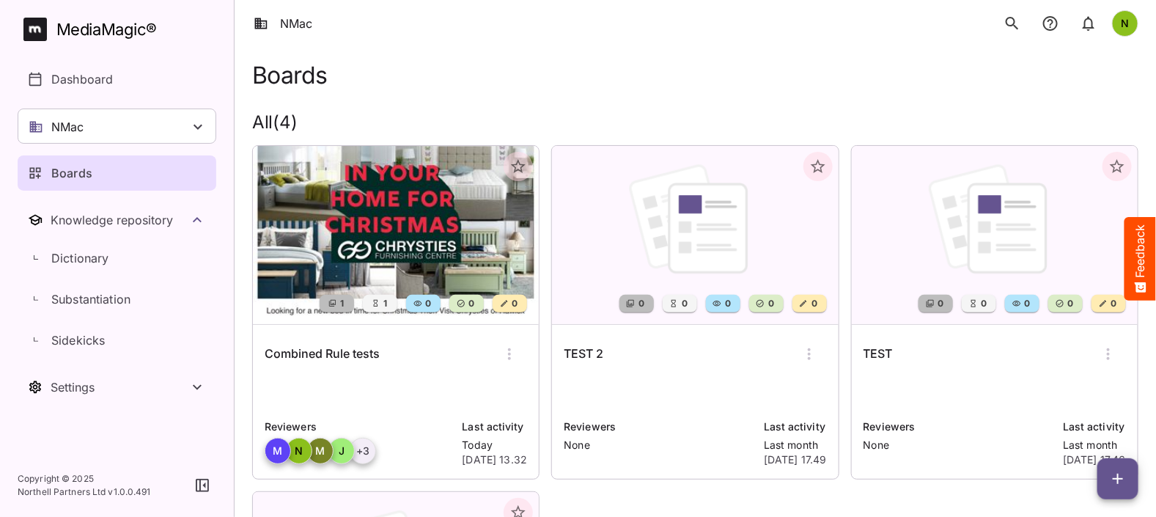
click at [420, 239] on img at bounding box center [396, 235] width 286 height 178
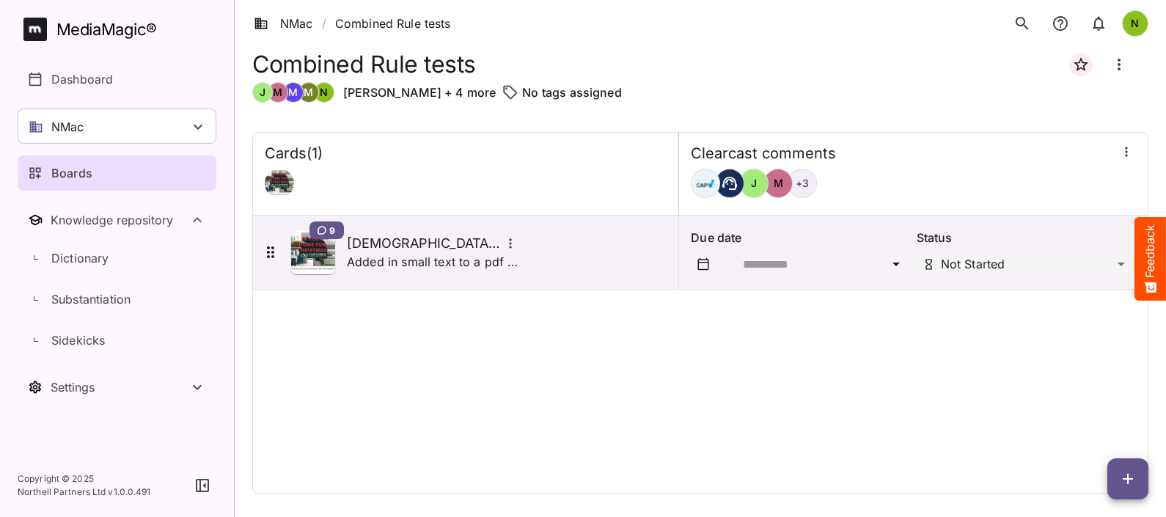
click at [1147, 473] on span "button" at bounding box center [1127, 479] width 41 height 18
drag, startPoint x: 1146, startPoint y: 473, endPoint x: 1129, endPoint y: 473, distance: 16.9
click at [1129, 473] on div at bounding box center [583, 258] width 1166 height 517
click at [1119, 480] on icon "button" at bounding box center [1128, 479] width 18 height 18
click at [1073, 381] on p "Add new card" at bounding box center [1090, 385] width 79 height 18
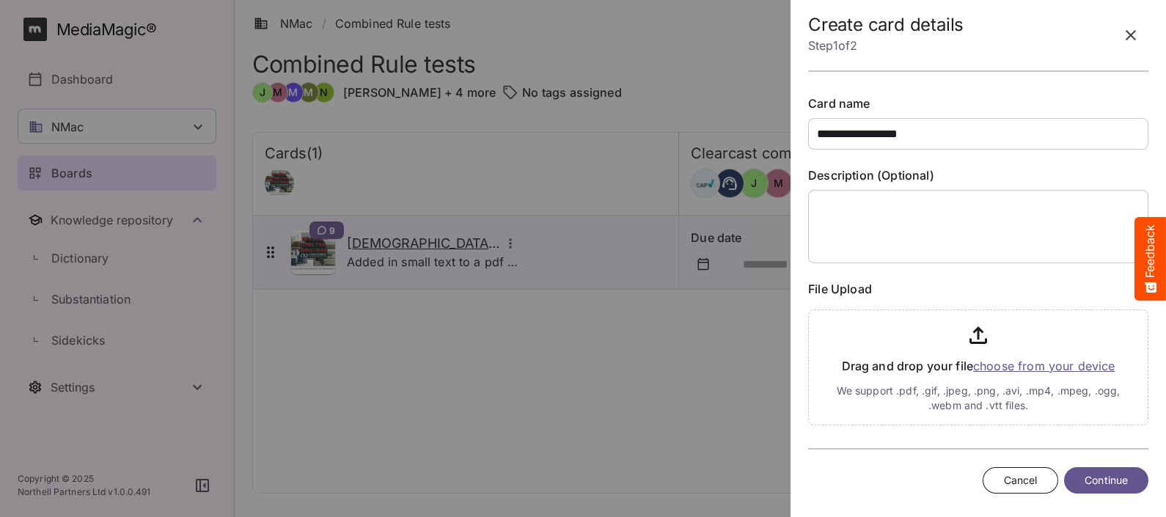
click at [831, 132] on input "**********" at bounding box center [978, 134] width 340 height 32
type input "**********"
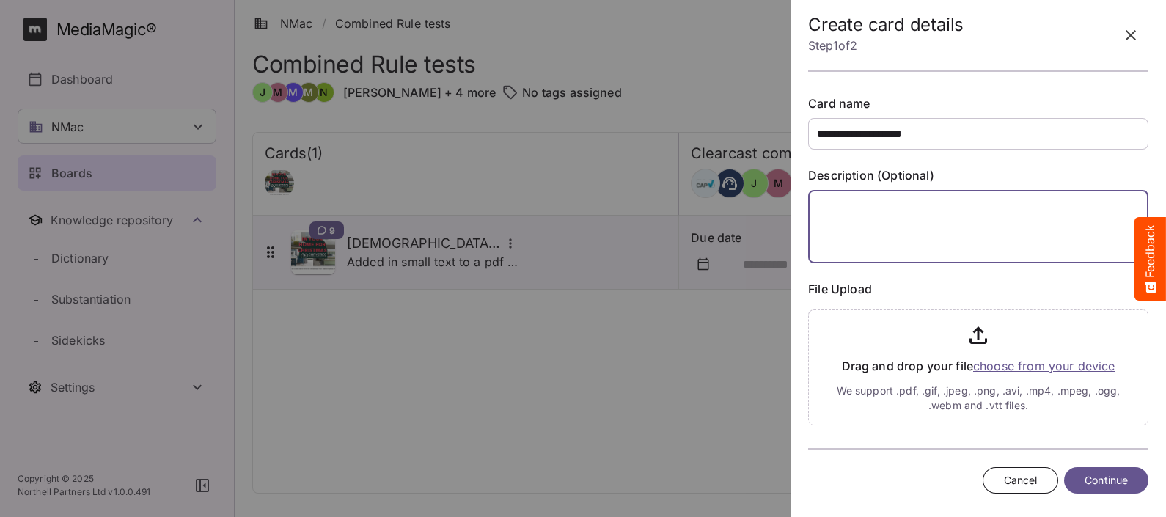
click at [940, 238] on textarea at bounding box center [973, 226] width 331 height 73
type textarea "**********"
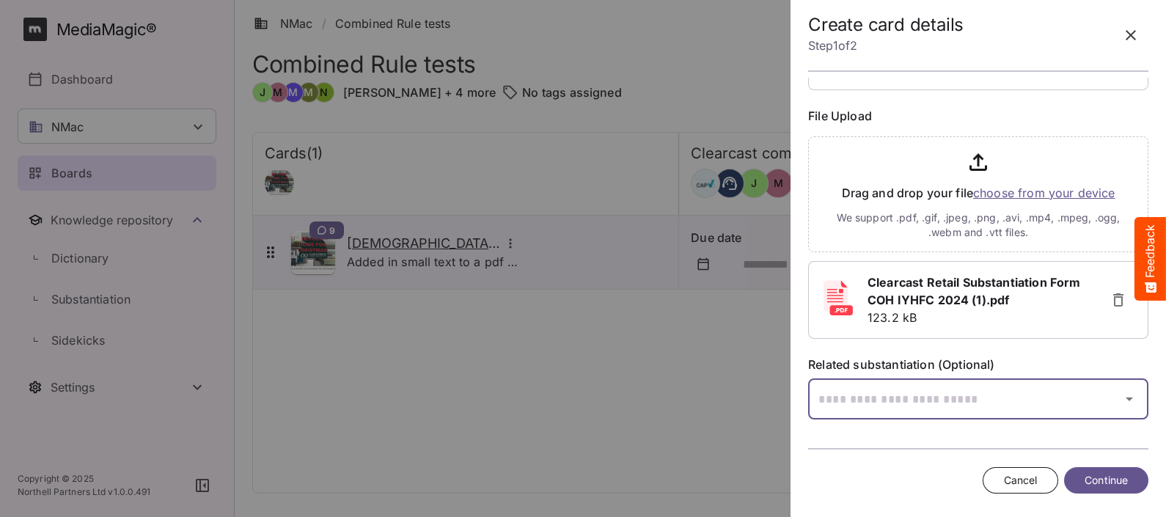
click at [1125, 397] on icon "button" at bounding box center [1128, 399] width 7 height 4
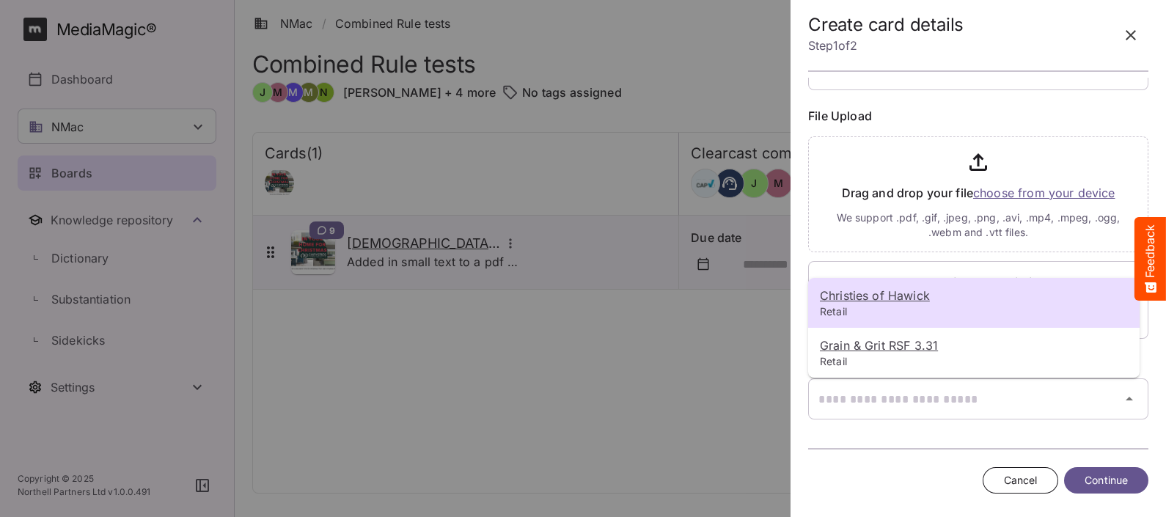
click at [891, 300] on u "Christies of Hawick" at bounding box center [875, 295] width 110 height 15
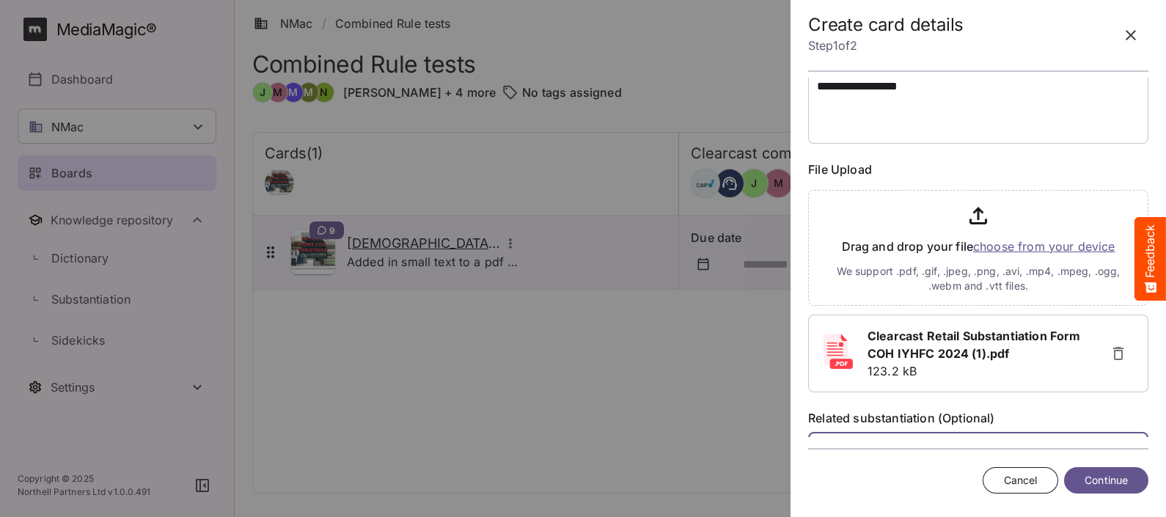
scroll to position [217, 0]
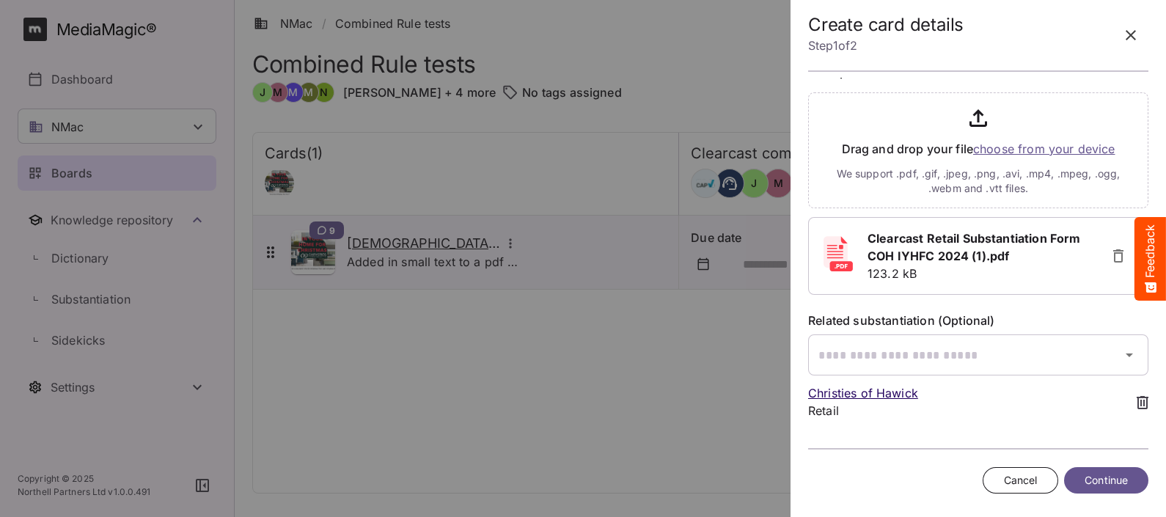
click at [1113, 252] on icon "button" at bounding box center [1118, 255] width 10 height 13
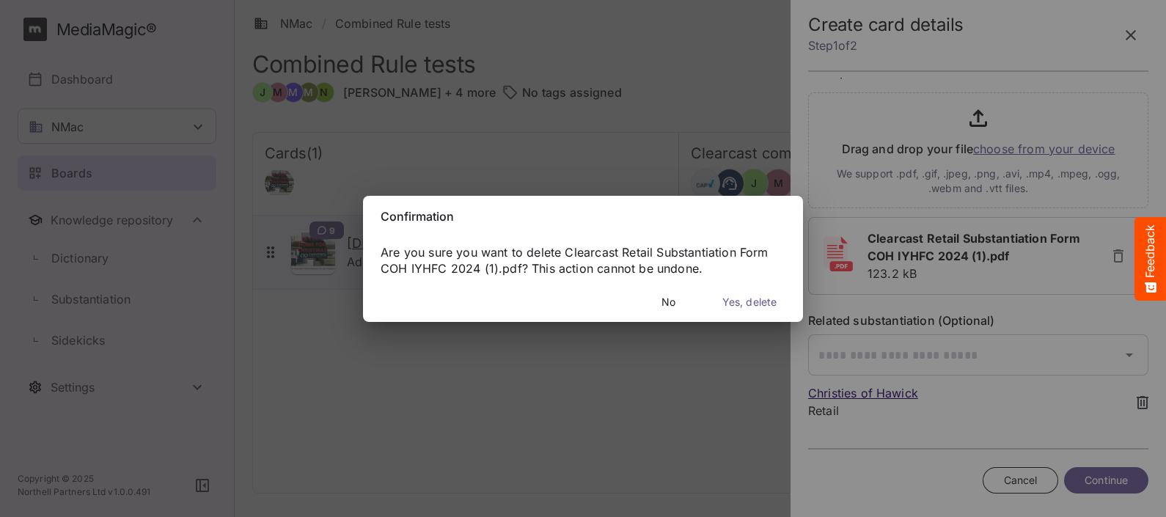
click at [755, 306] on span "Yes, delete" at bounding box center [749, 302] width 54 height 18
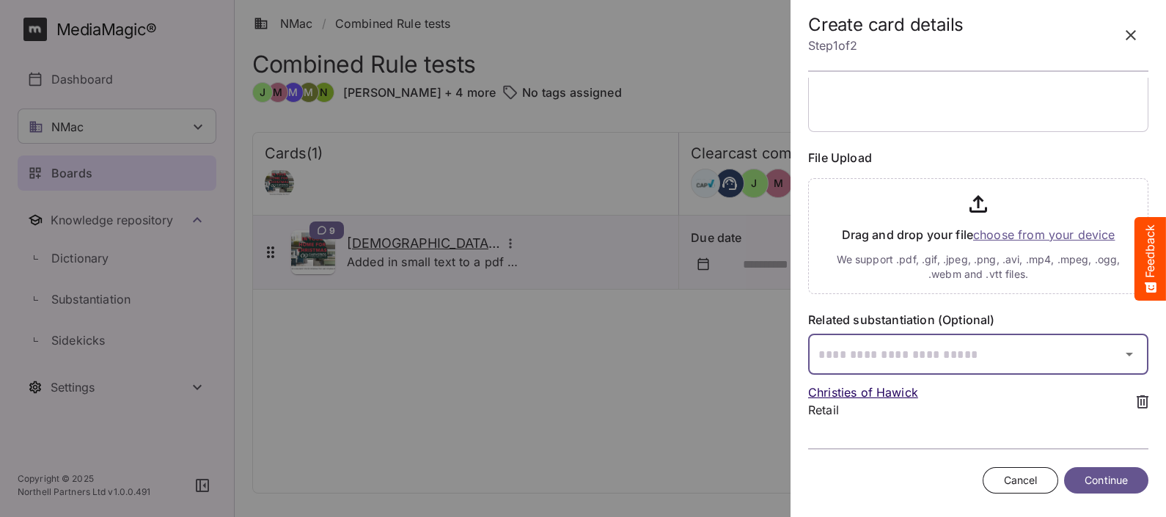
click at [1056, 357] on div "NMac / Combined Rule tests N MediaMagic ® Dashboard NMac Jo Clearcast [PERSON_N…" at bounding box center [583, 255] width 1166 height 510
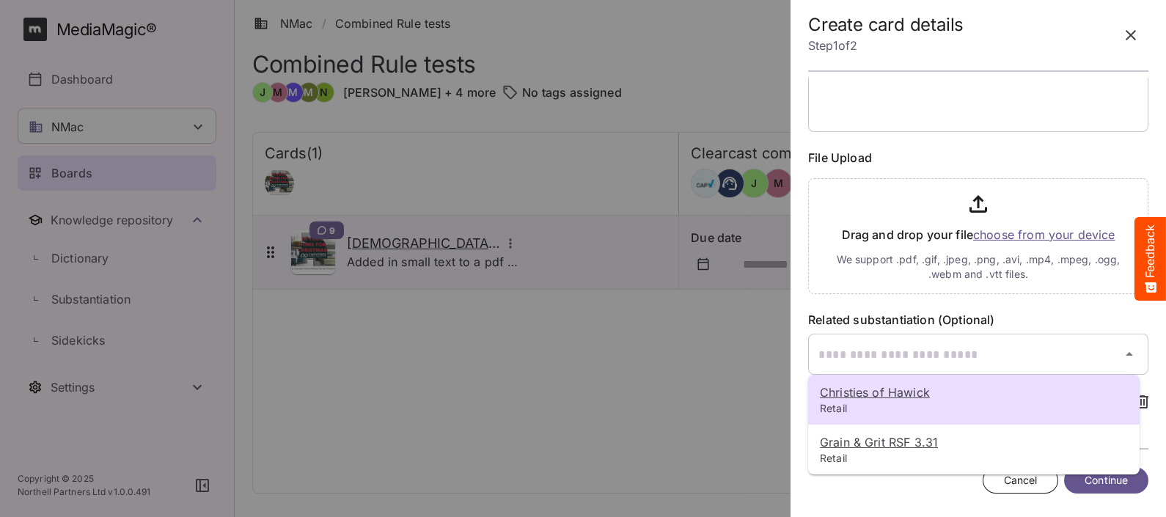
click at [850, 396] on u "Christies of Hawick" at bounding box center [875, 392] width 110 height 15
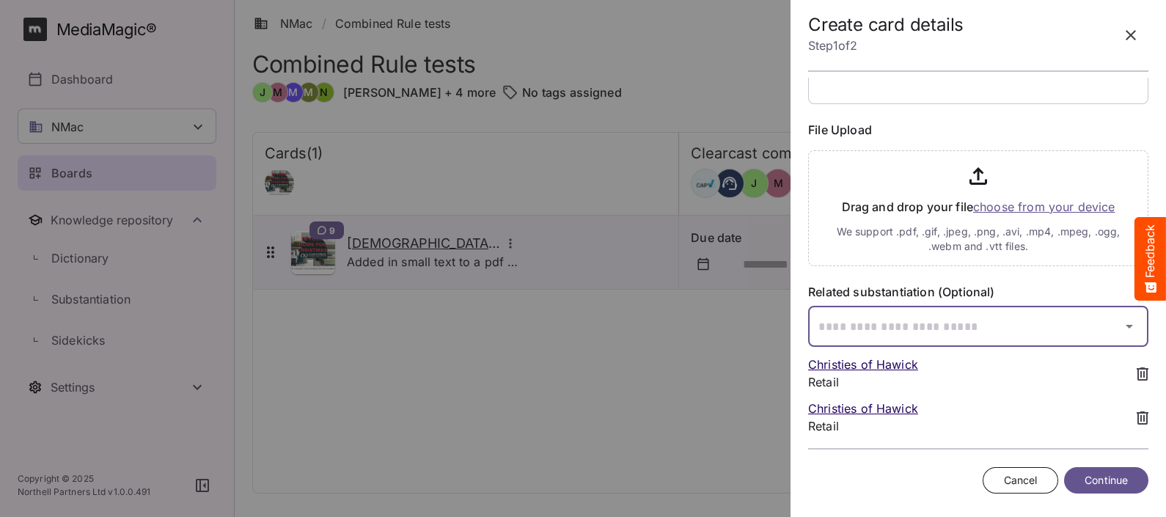
scroll to position [174, 0]
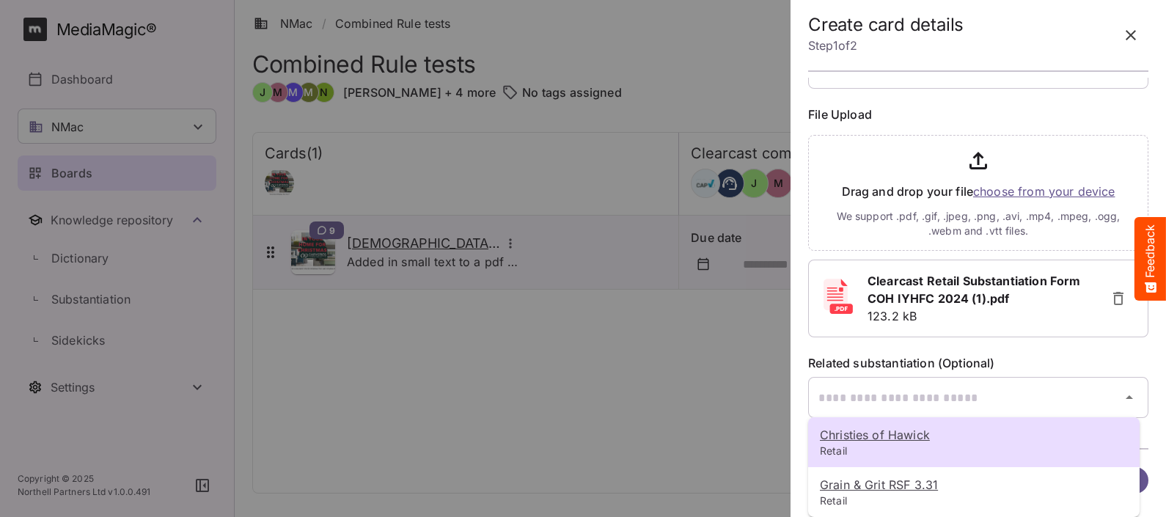
click at [852, 446] on p "Retail" at bounding box center [974, 451] width 308 height 15
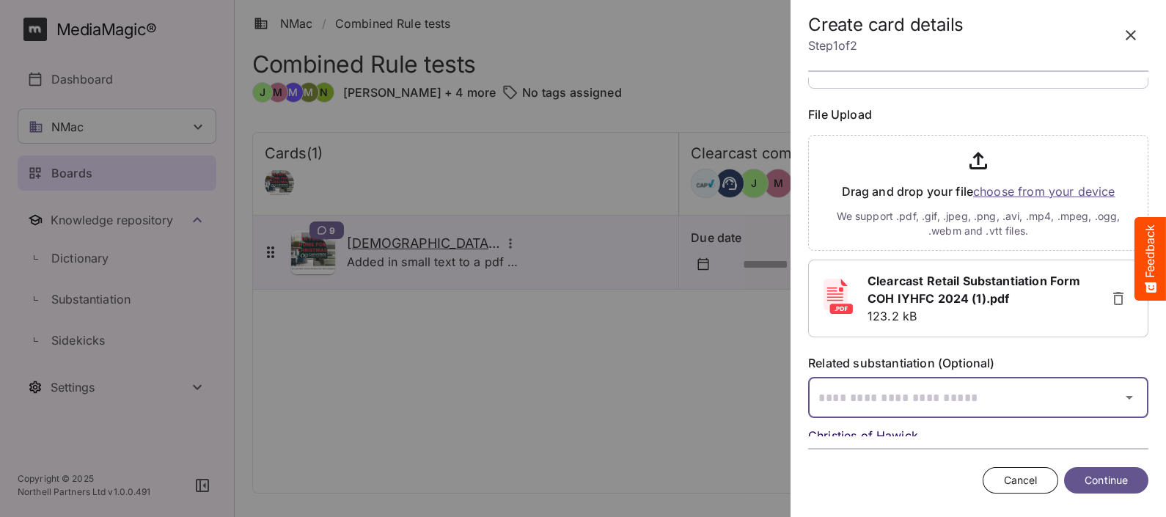
scroll to position [305, 0]
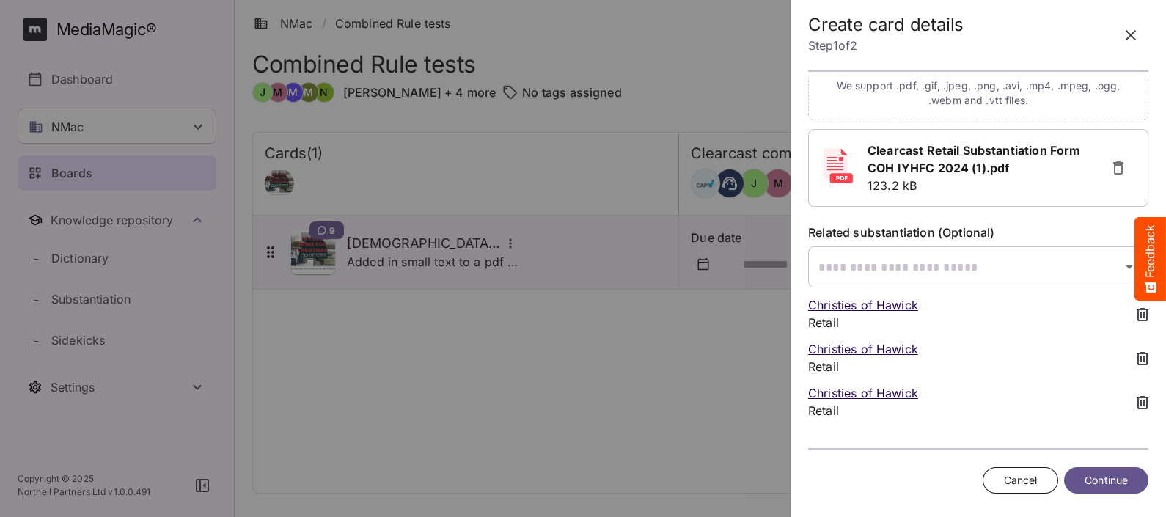
click at [1136, 397] on icon at bounding box center [1142, 402] width 12 height 13
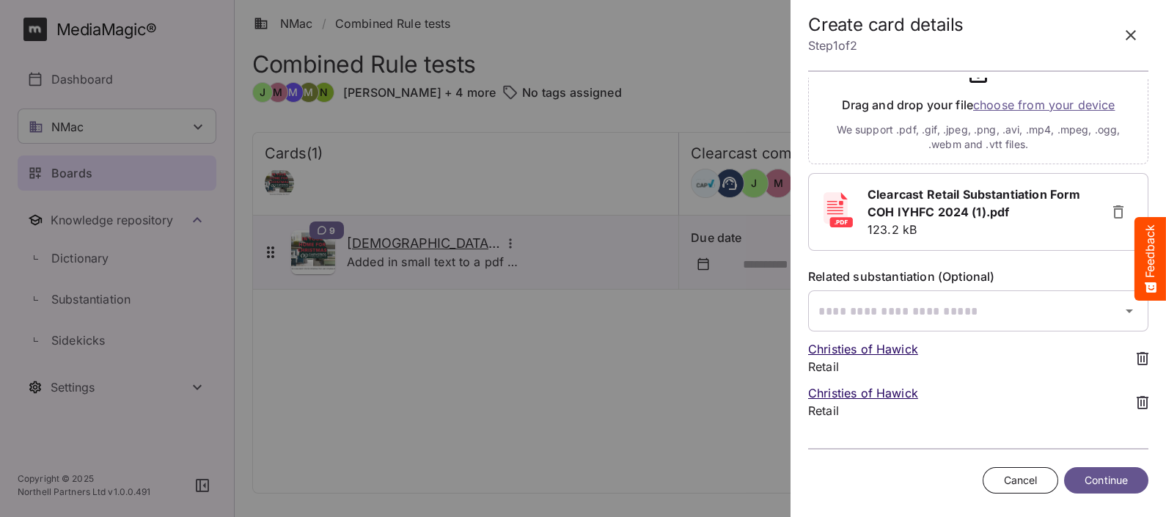
click at [1136, 356] on icon at bounding box center [1142, 358] width 12 height 13
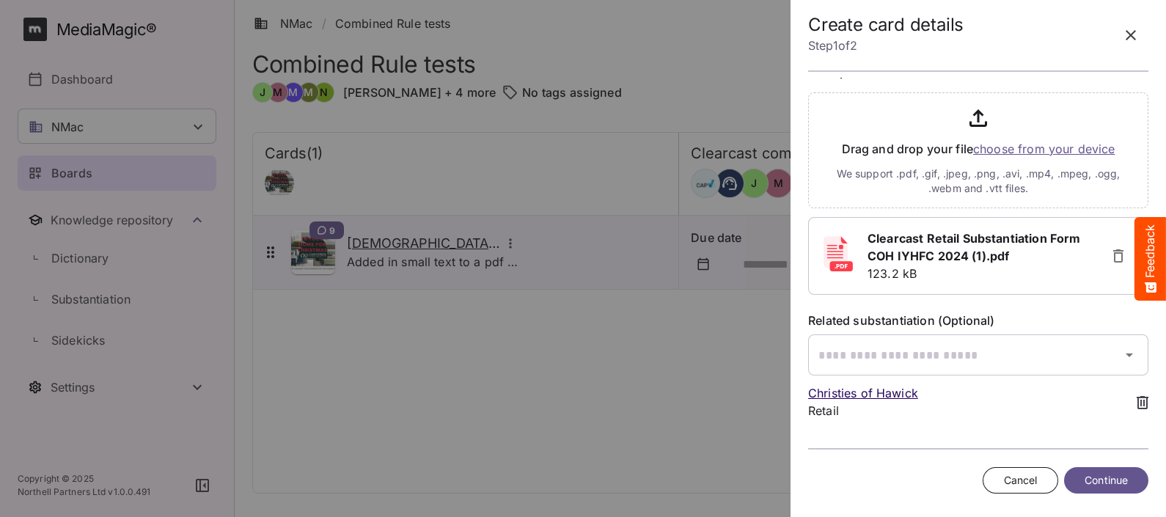
click at [887, 389] on p "Christies of Hawick" at bounding box center [968, 393] width 320 height 18
click at [883, 393] on p "Christies of Hawick" at bounding box center [968, 393] width 320 height 18
click at [1105, 479] on span "Continue" at bounding box center [1105, 480] width 43 height 18
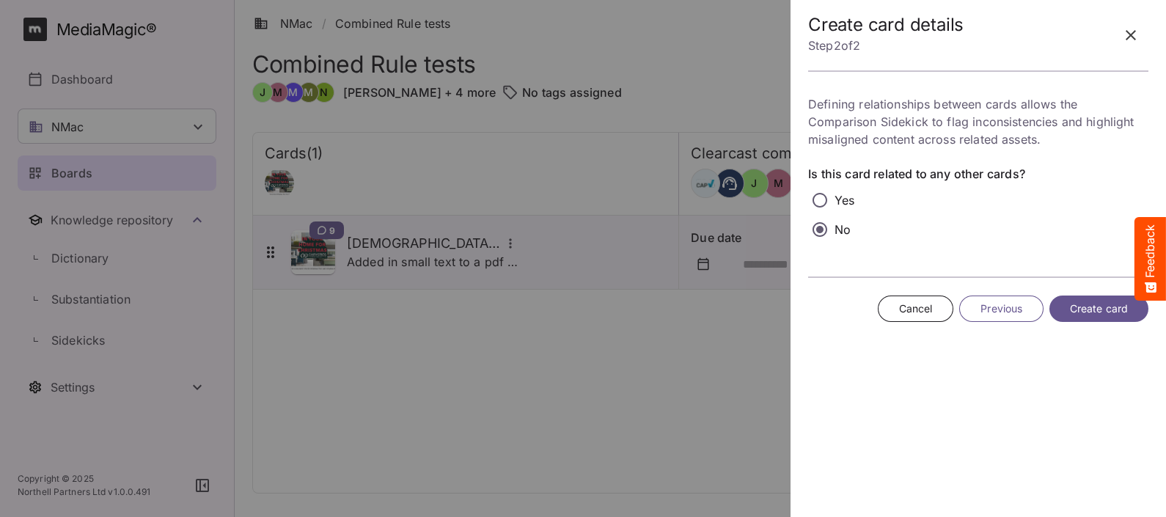
click at [1086, 303] on span "Create card" at bounding box center [1099, 309] width 58 height 18
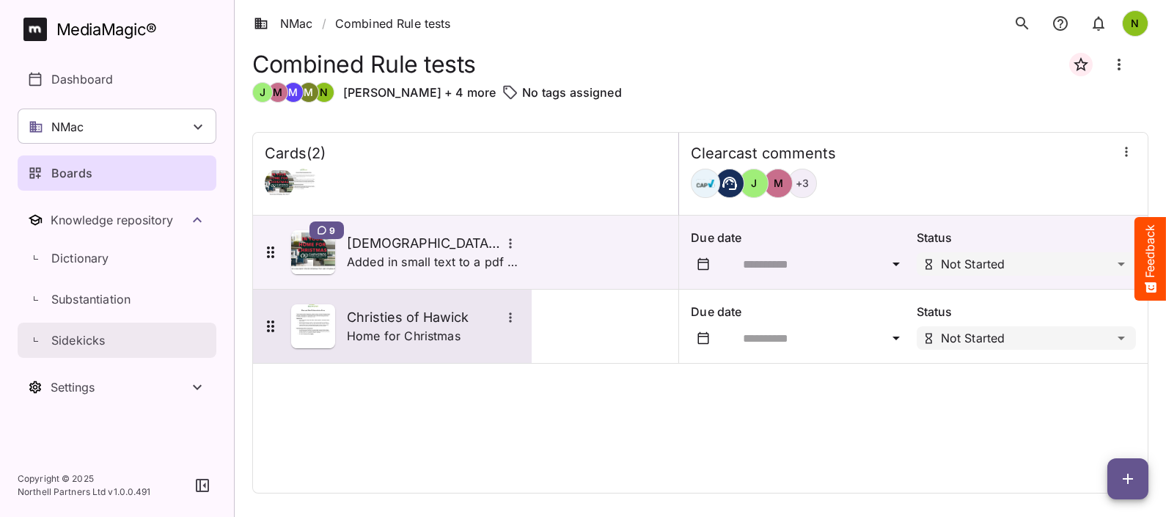
click at [400, 323] on h5 "Christies of Hawick" at bounding box center [424, 318] width 154 height 18
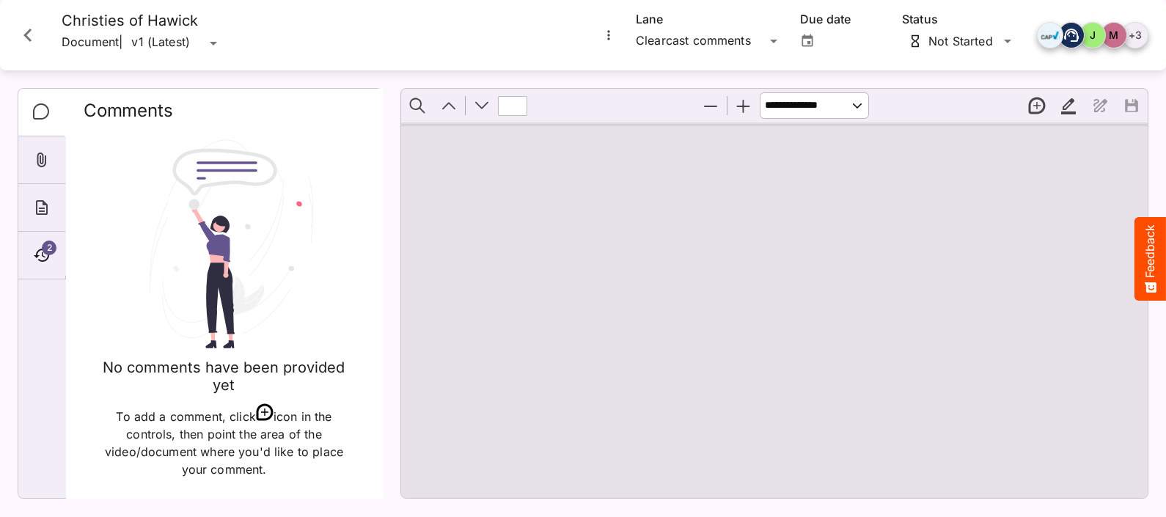
type input "*"
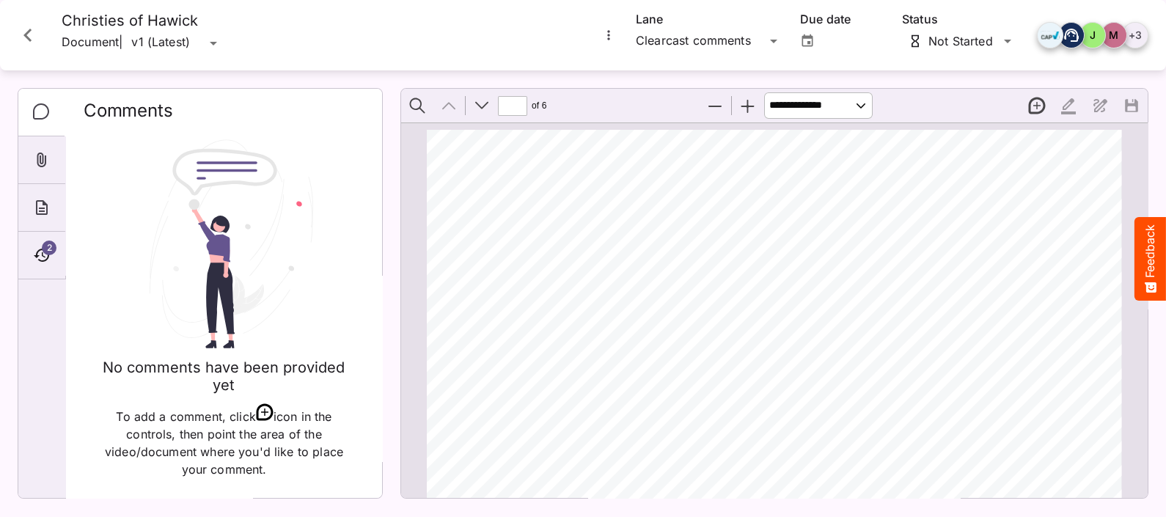
scroll to position [7, 0]
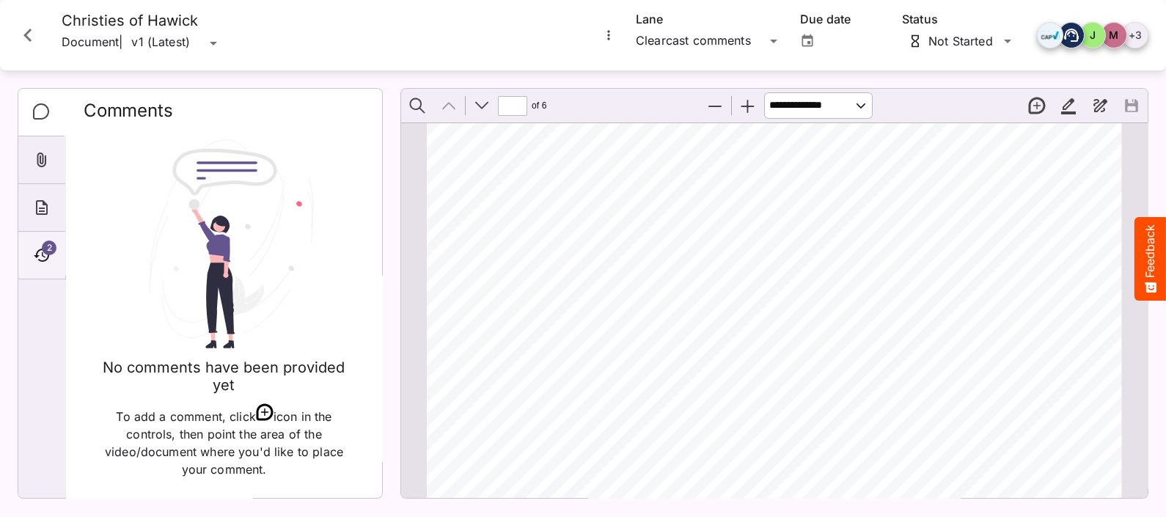
click at [46, 245] on span "2" at bounding box center [49, 247] width 15 height 15
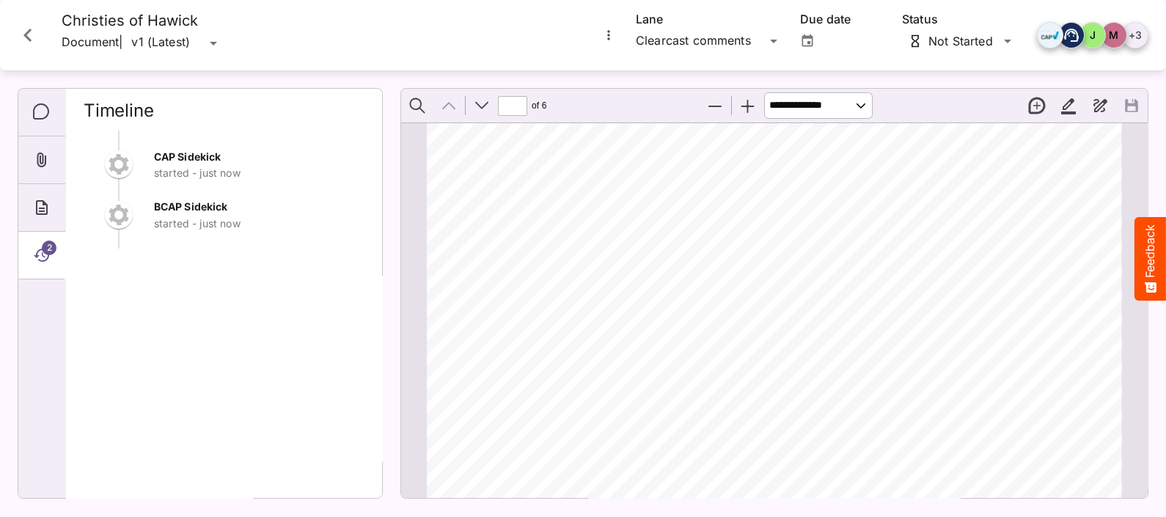
click at [26, 34] on icon "Close card" at bounding box center [27, 35] width 8 height 13
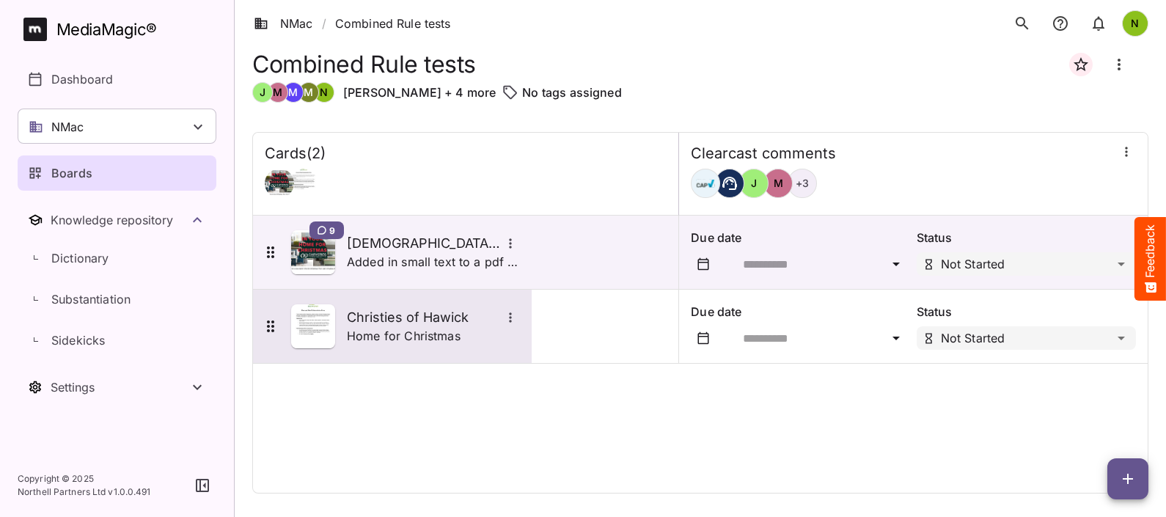
click at [512, 312] on icon "More options for Christies of Hawick" at bounding box center [510, 317] width 15 height 15
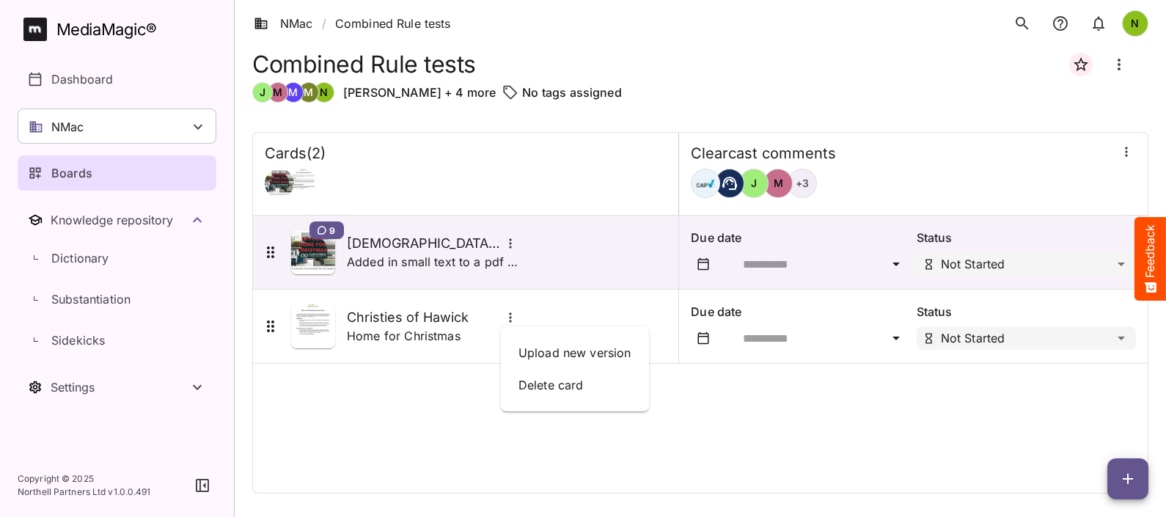
click at [509, 314] on div at bounding box center [583, 258] width 1166 height 517
click at [1118, 66] on icon "Board more options" at bounding box center [1119, 65] width 18 height 18
drag, startPoint x: 865, startPoint y: 59, endPoint x: 774, endPoint y: 66, distance: 91.2
click at [862, 62] on div at bounding box center [583, 258] width 1166 height 517
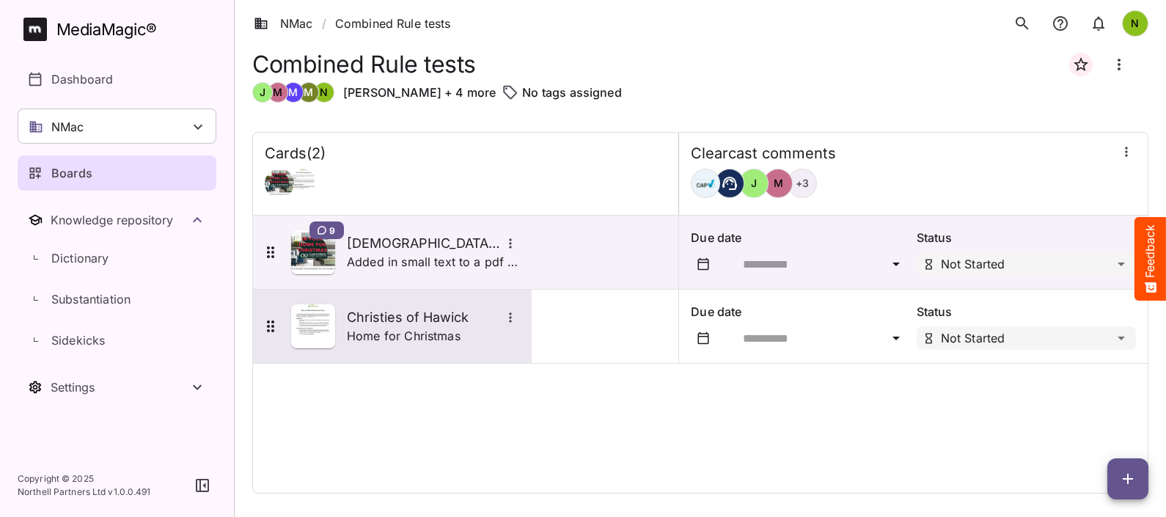
click at [430, 312] on h5 "Christies of Hawick" at bounding box center [424, 318] width 154 height 18
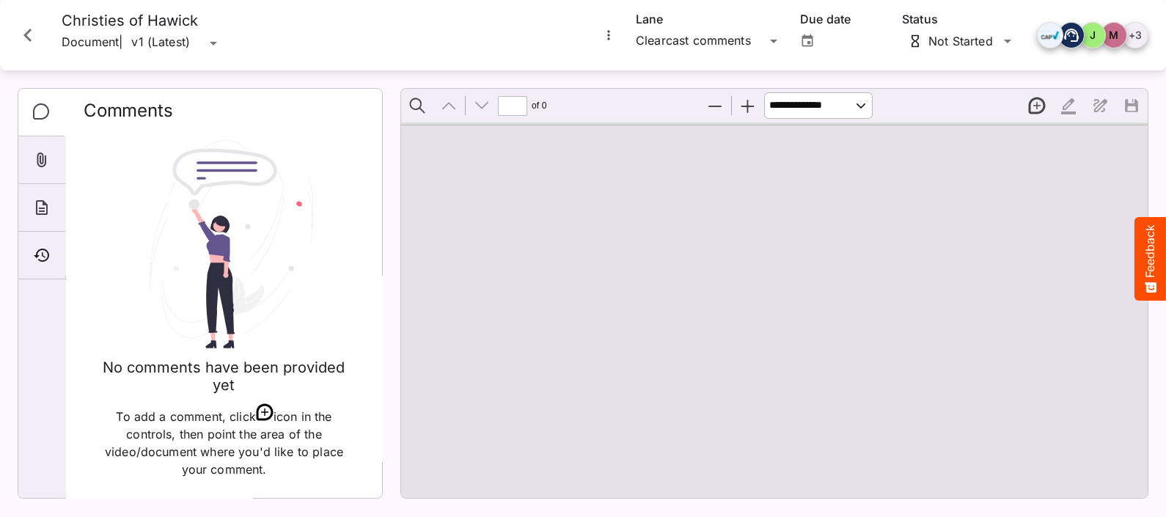
type input "*"
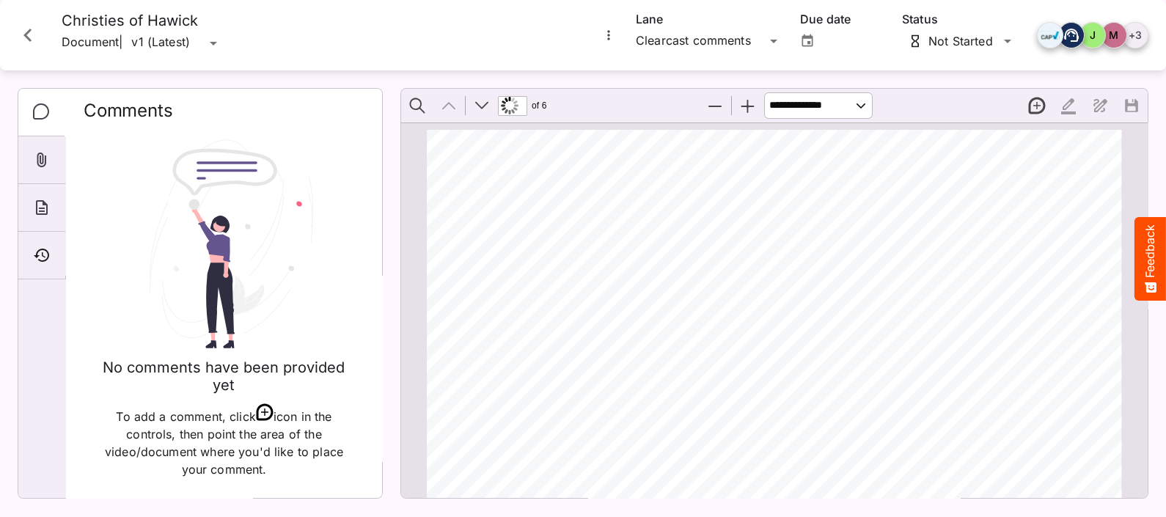
scroll to position [7, 0]
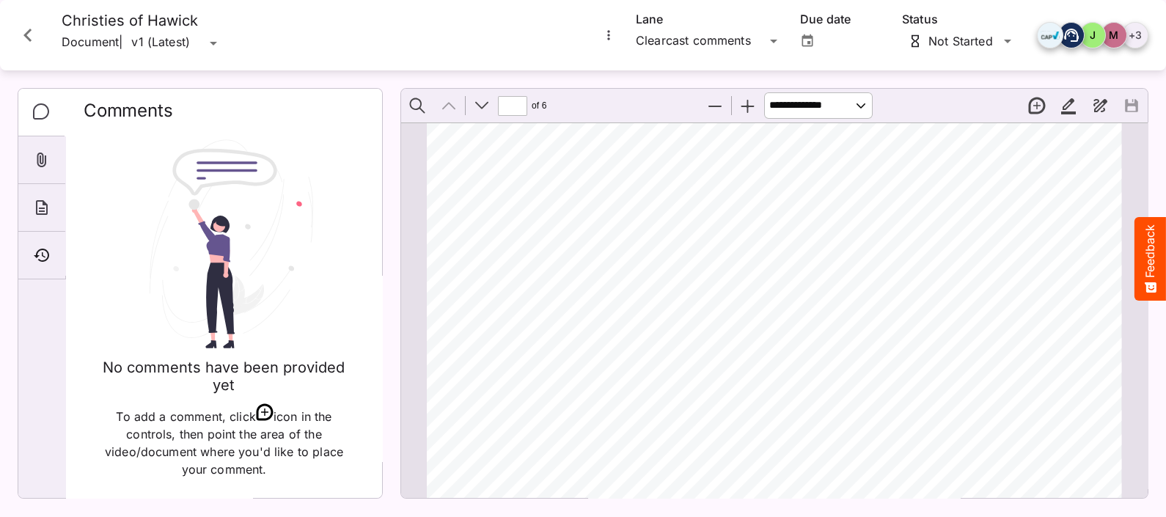
click at [30, 32] on icon "Close card" at bounding box center [28, 35] width 26 height 26
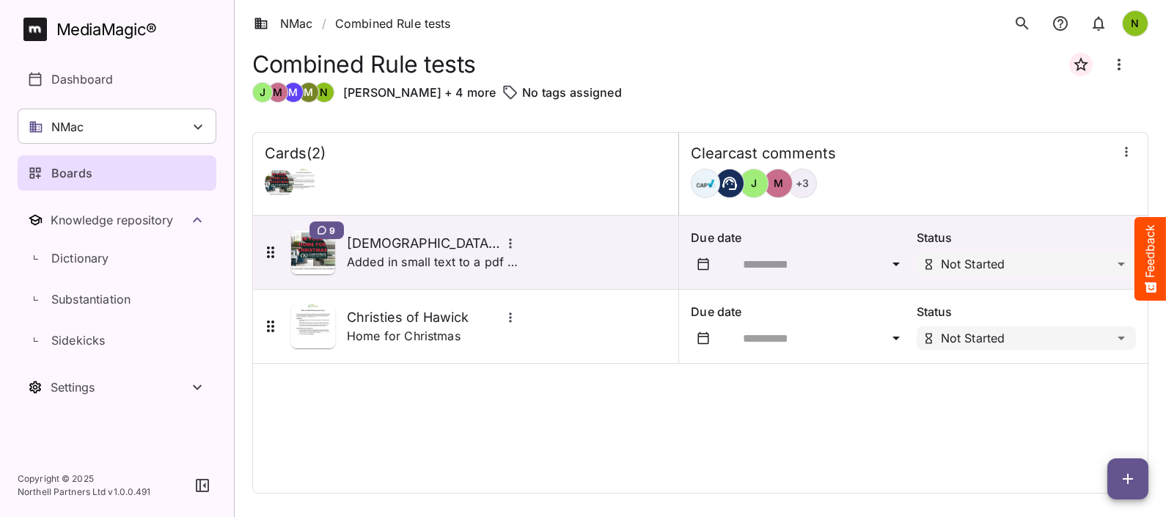
click at [1118, 62] on icon "Board more options" at bounding box center [1119, 65] width 18 height 18
click at [885, 73] on div at bounding box center [583, 258] width 1166 height 517
click at [1127, 156] on icon "button" at bounding box center [1126, 151] width 15 height 15
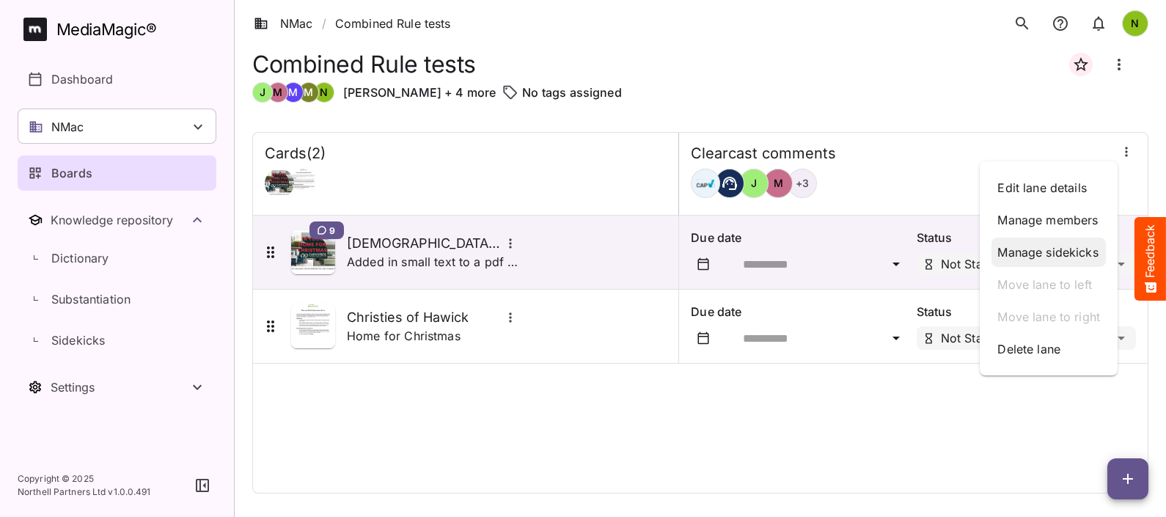
click at [1031, 243] on p "Manage sidekicks" at bounding box center [1048, 252] width 103 height 18
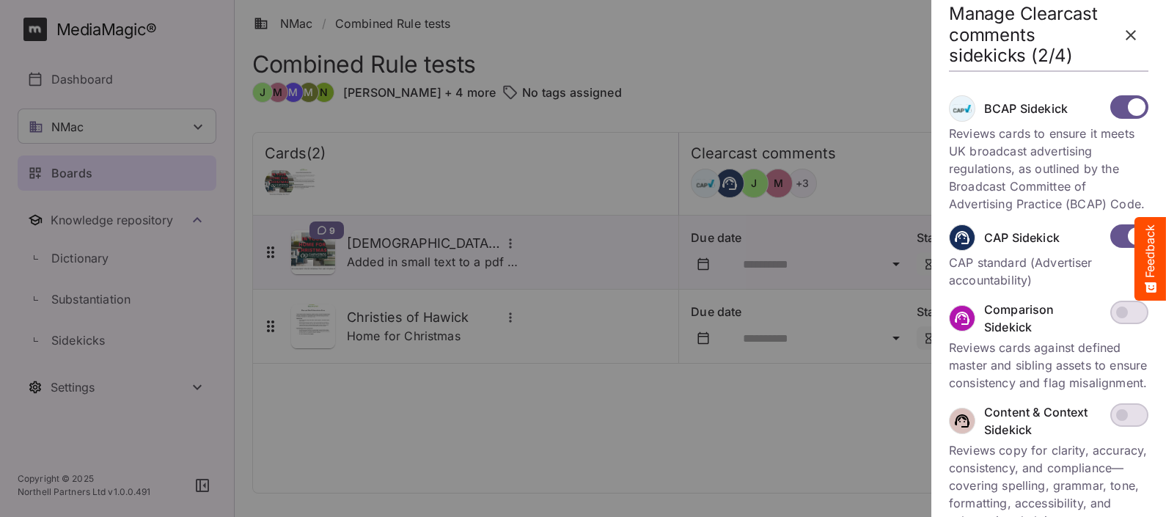
click at [776, 101] on div at bounding box center [583, 258] width 1166 height 517
click at [641, 385] on div at bounding box center [583, 258] width 1166 height 517
click at [1123, 31] on icon "button" at bounding box center [1131, 35] width 18 height 18
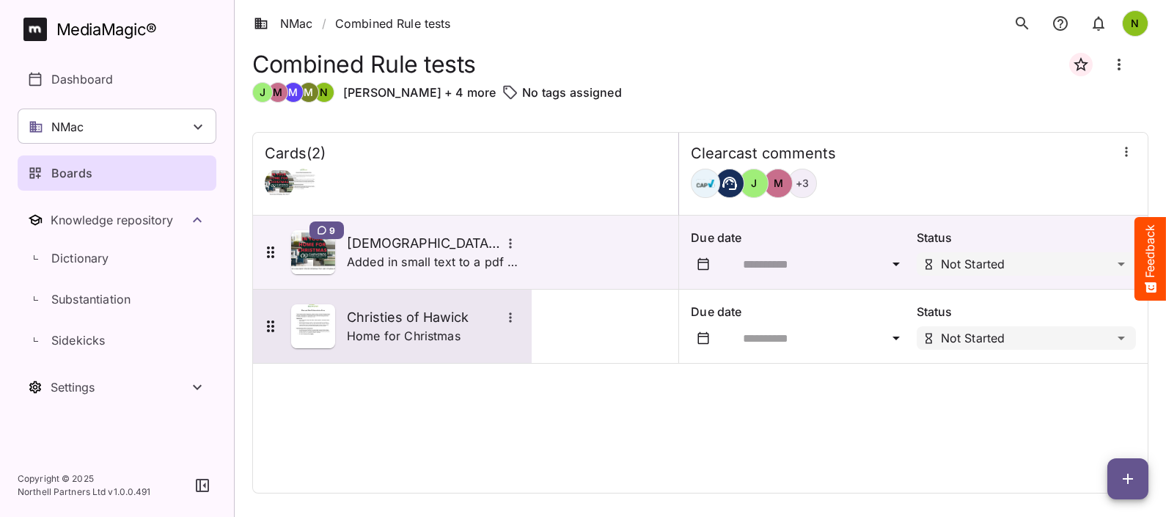
click at [378, 317] on h5 "Christies of Hawick" at bounding box center [424, 318] width 154 height 18
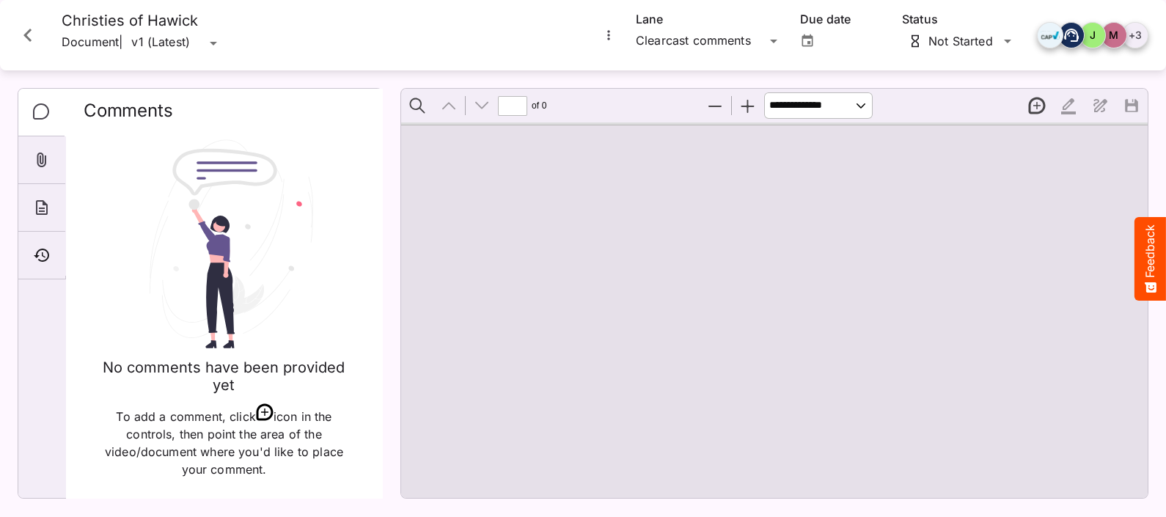
type input "*"
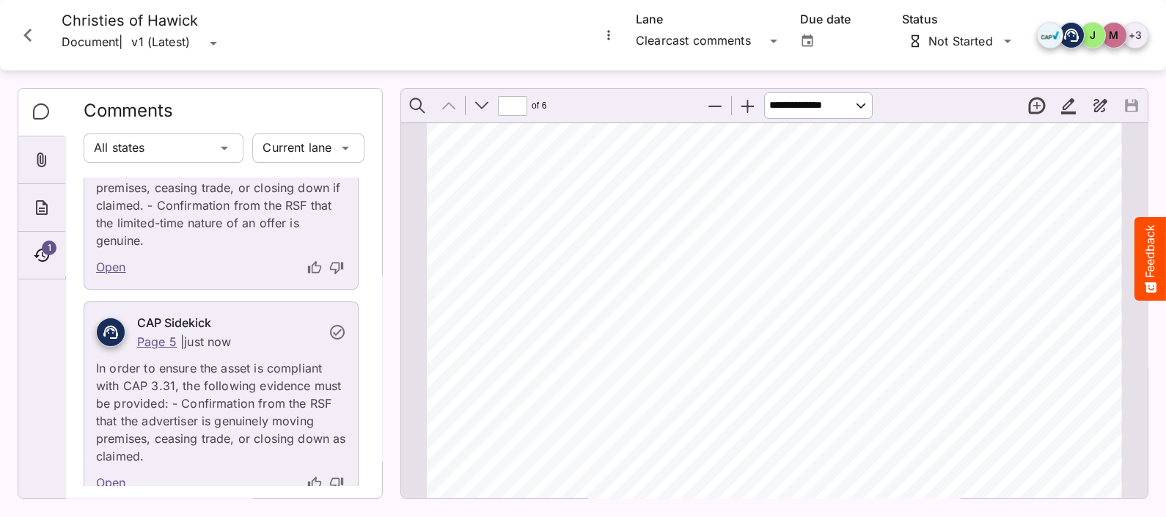
scroll to position [122, 0]
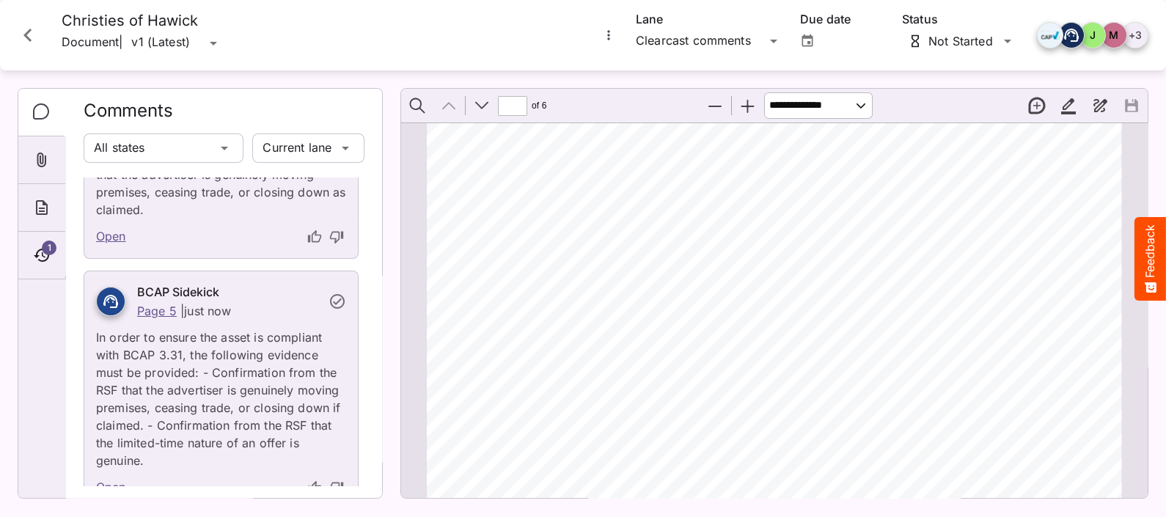
click at [18, 27] on icon "Close card" at bounding box center [28, 35] width 26 height 26
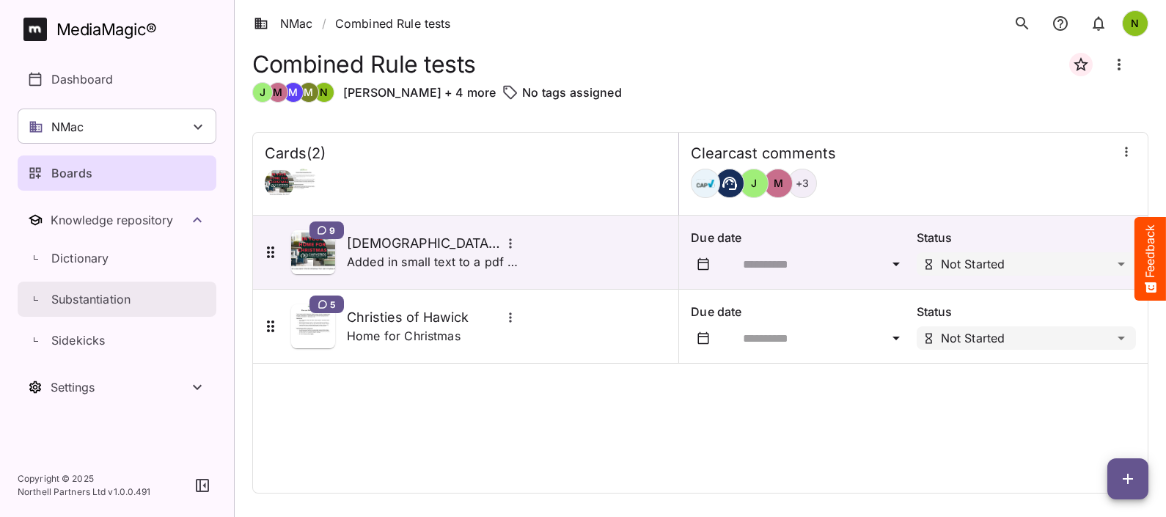
click at [89, 293] on p "Substantiation" at bounding box center [90, 299] width 79 height 18
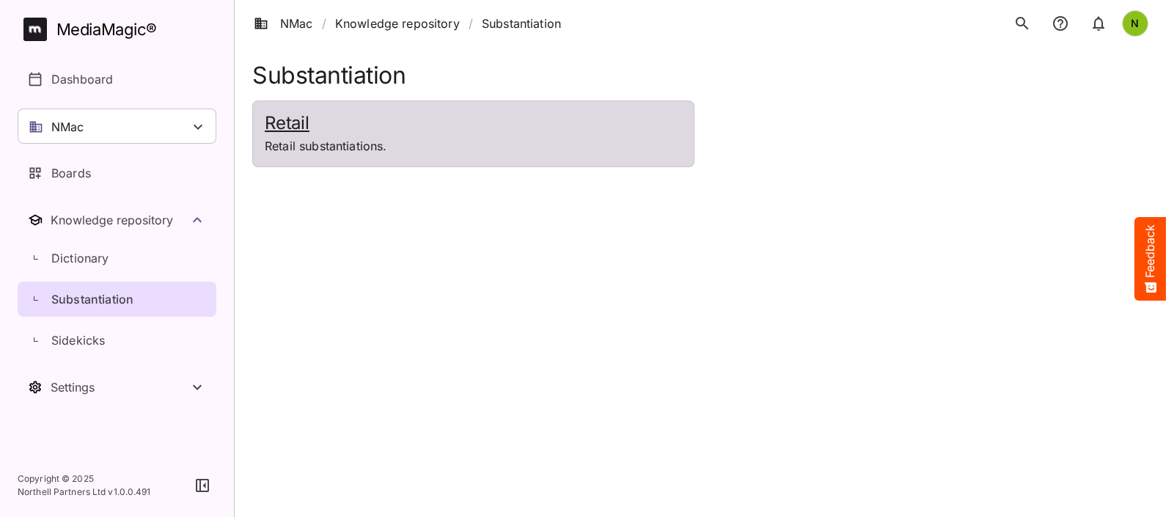
click at [458, 126] on h2 "Retail" at bounding box center [473, 123] width 417 height 21
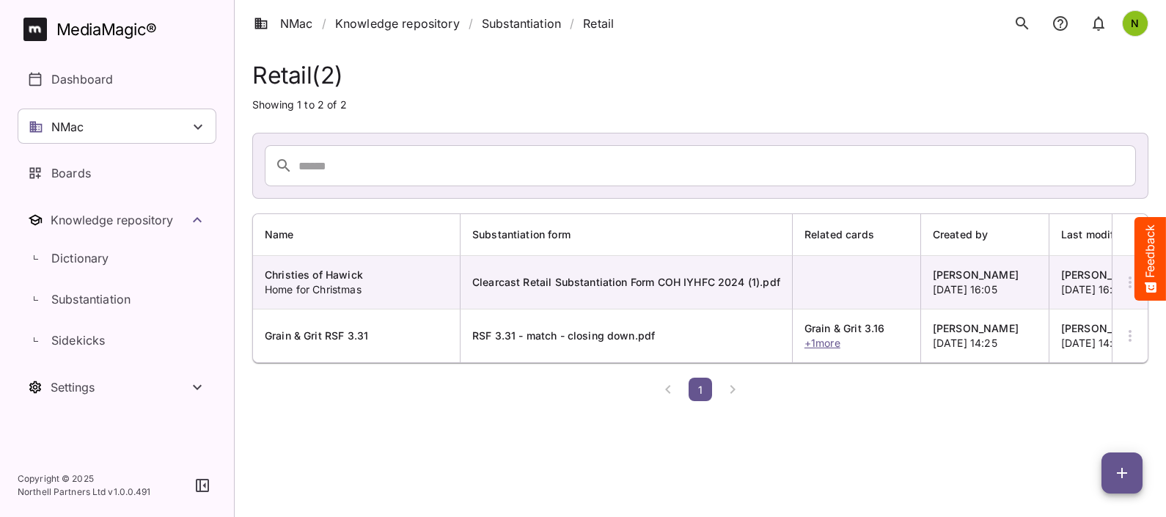
click at [823, 271] on td at bounding box center [856, 283] width 128 height 54
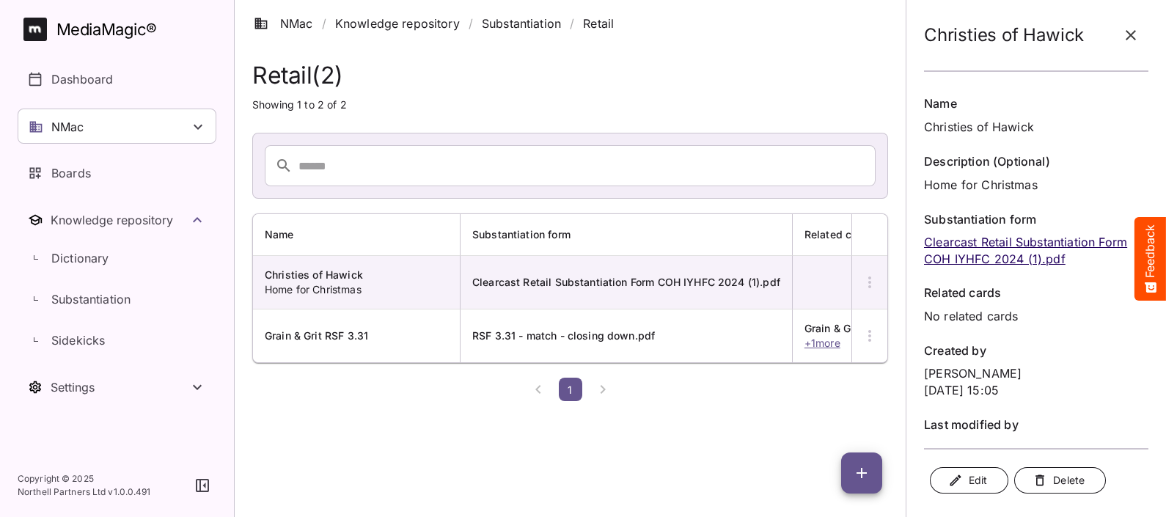
click at [825, 275] on td at bounding box center [856, 283] width 128 height 54
click at [721, 276] on span "Clearcast Retail Substantiation Form COH IYHFC 2024 (1).pdf" at bounding box center [626, 282] width 308 height 12
click at [590, 277] on span "Clearcast Retail Substantiation Form COH IYHFC 2024 (1).pdf" at bounding box center [626, 282] width 308 height 12
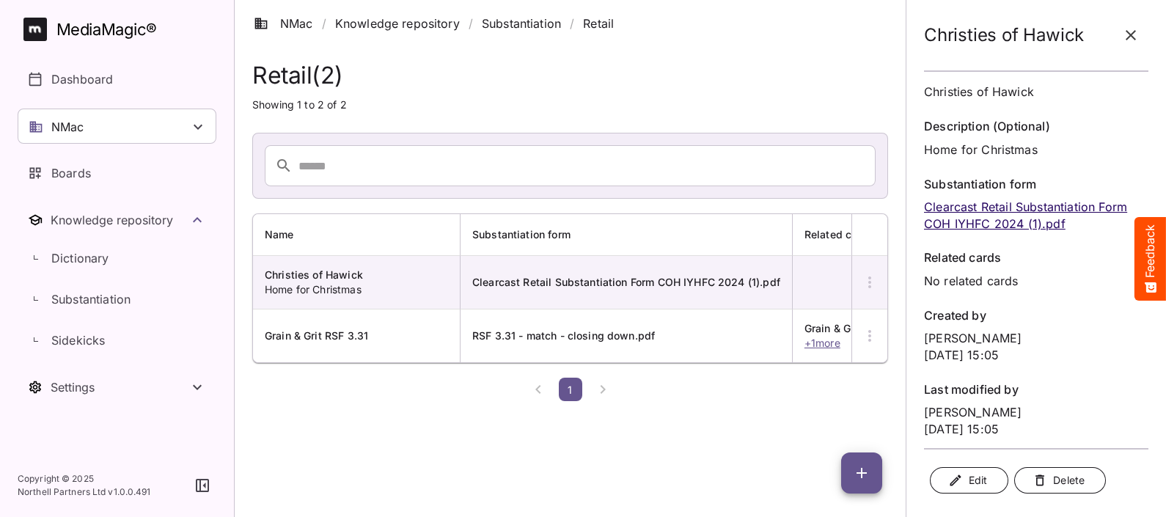
scroll to position [53, 0]
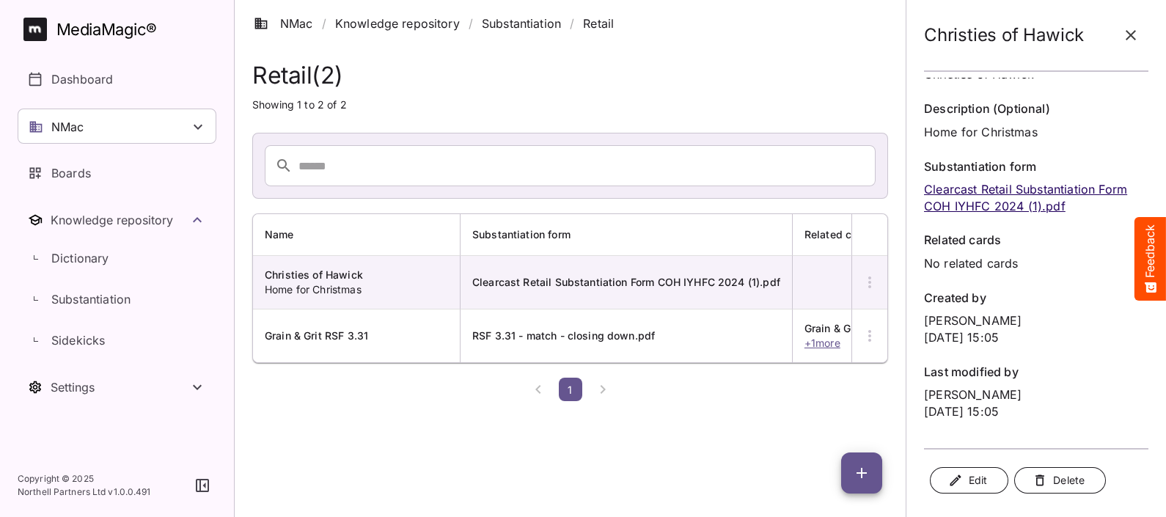
click at [963, 483] on span "Edit" at bounding box center [969, 480] width 36 height 18
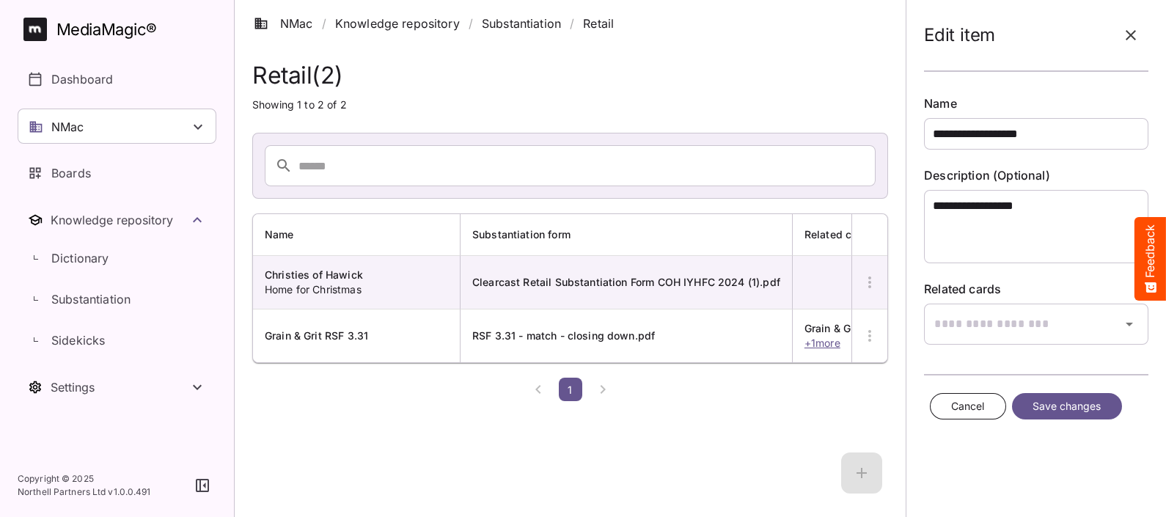
scroll to position [0, 0]
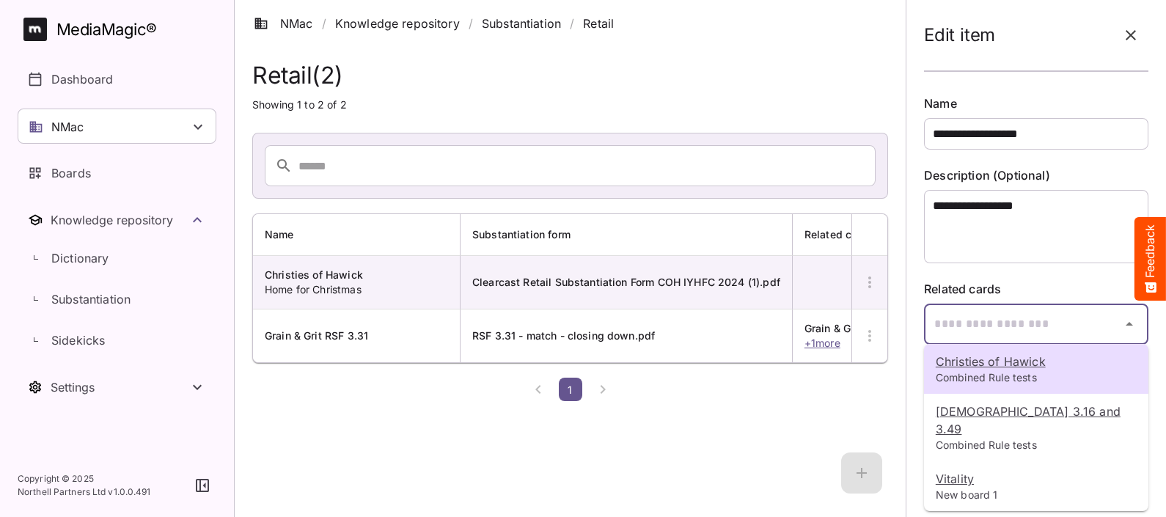
click at [976, 330] on div "**********" at bounding box center [583, 203] width 1166 height 407
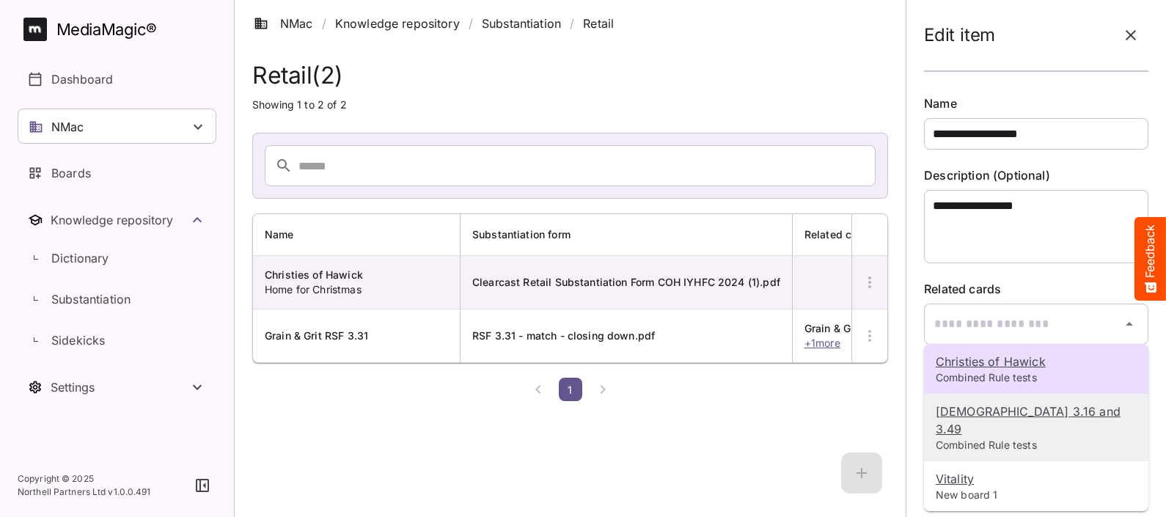
click at [997, 417] on u "[DEMOGRAPHIC_DATA] 3.16 and 3.49" at bounding box center [1027, 420] width 185 height 32
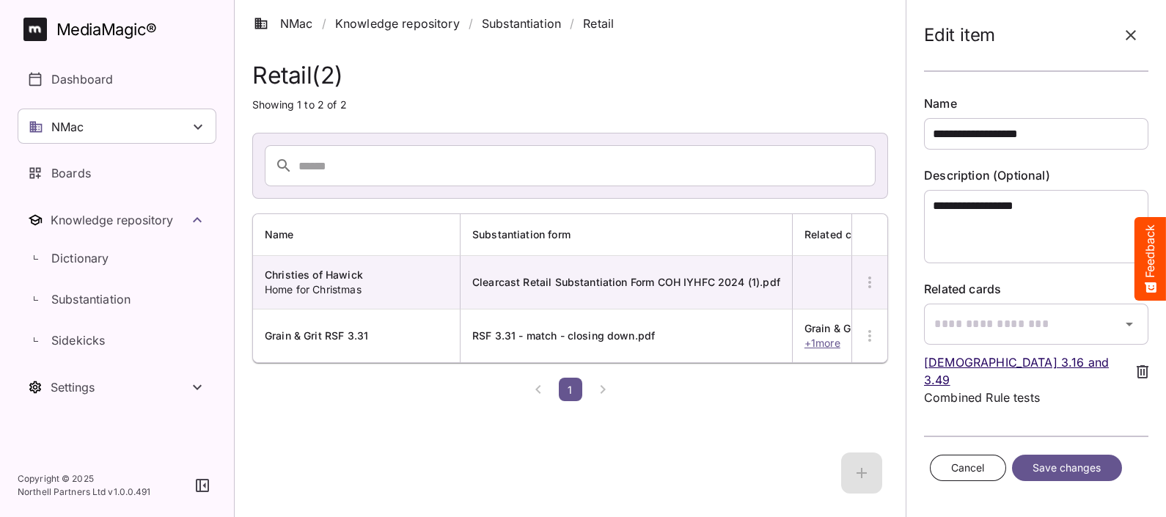
click at [1065, 459] on span "Save changes" at bounding box center [1066, 468] width 69 height 18
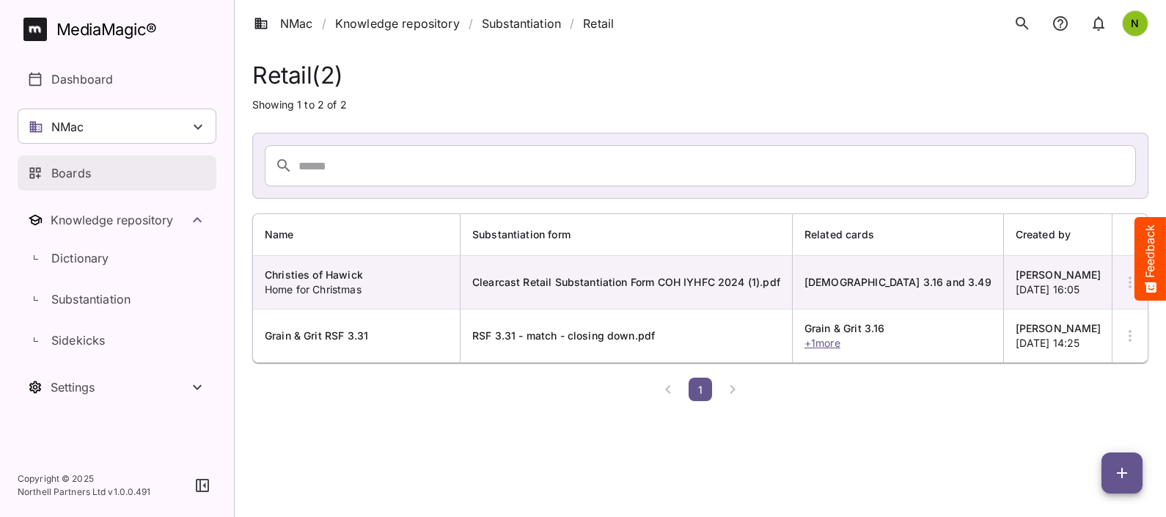
click at [106, 167] on div "Boards" at bounding box center [118, 173] width 180 height 18
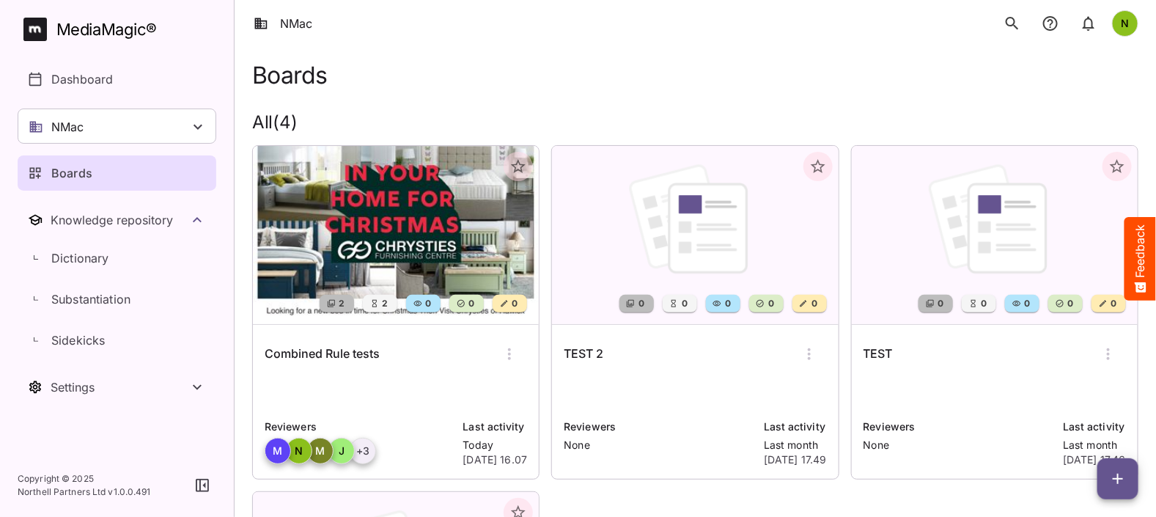
click at [438, 250] on img at bounding box center [396, 235] width 286 height 178
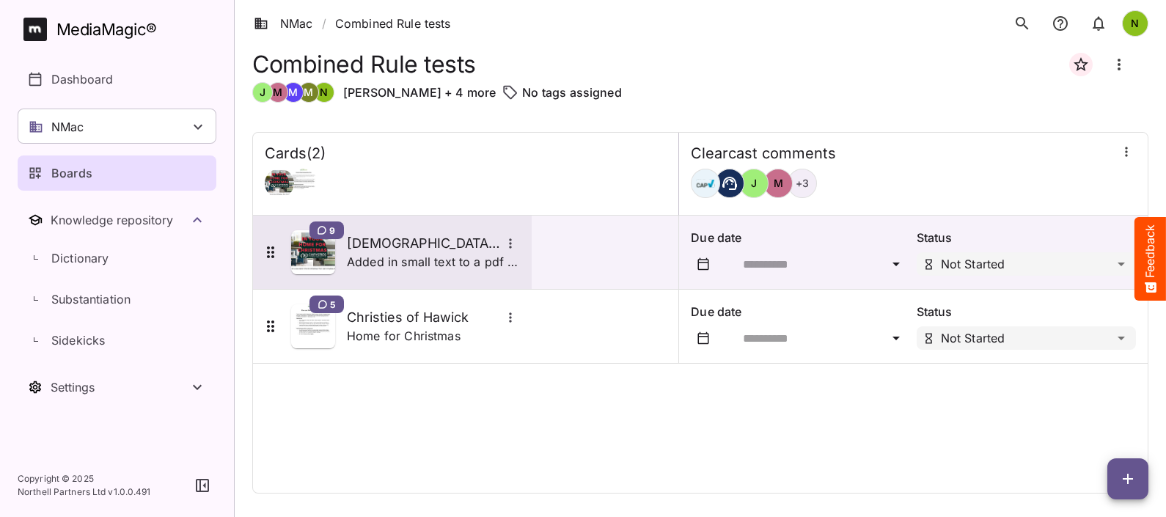
click at [523, 268] on div "9 [DEMOGRAPHIC_DATA] 3.16 and 3.49 Added in small text to a pdf with pictures a…" at bounding box center [392, 252] width 279 height 73
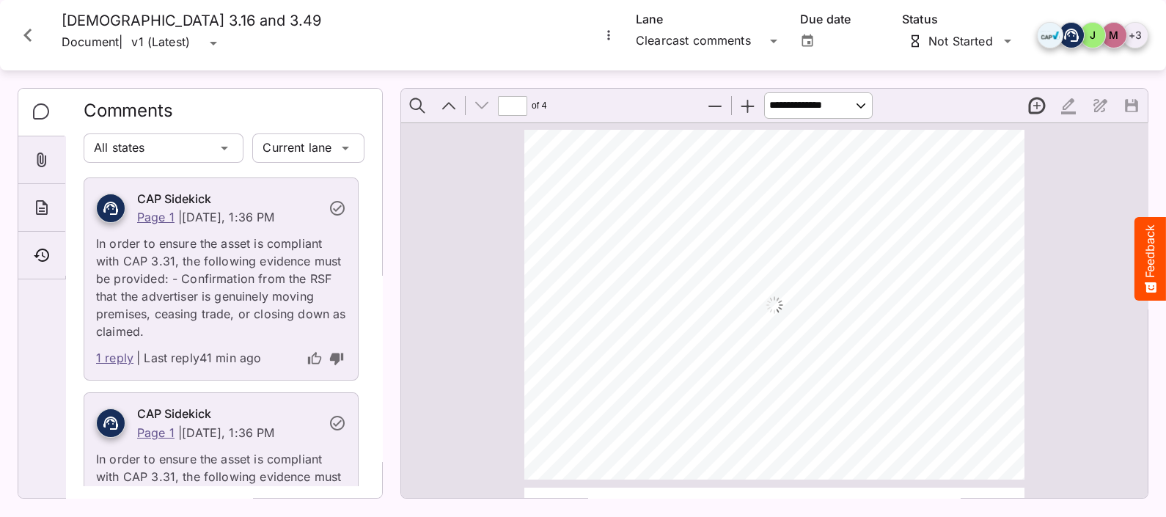
scroll to position [1061, 0]
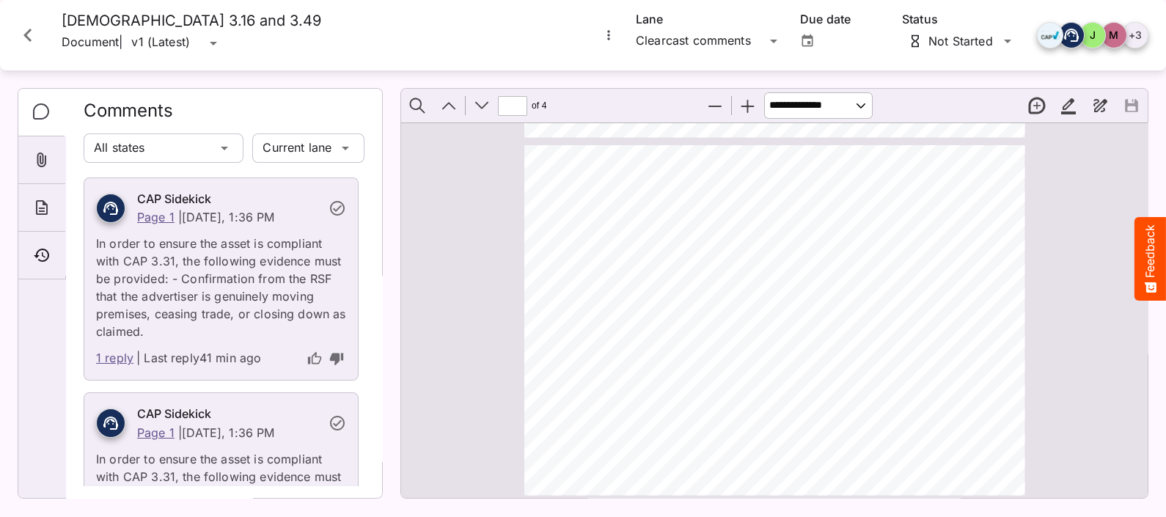
type input "*"
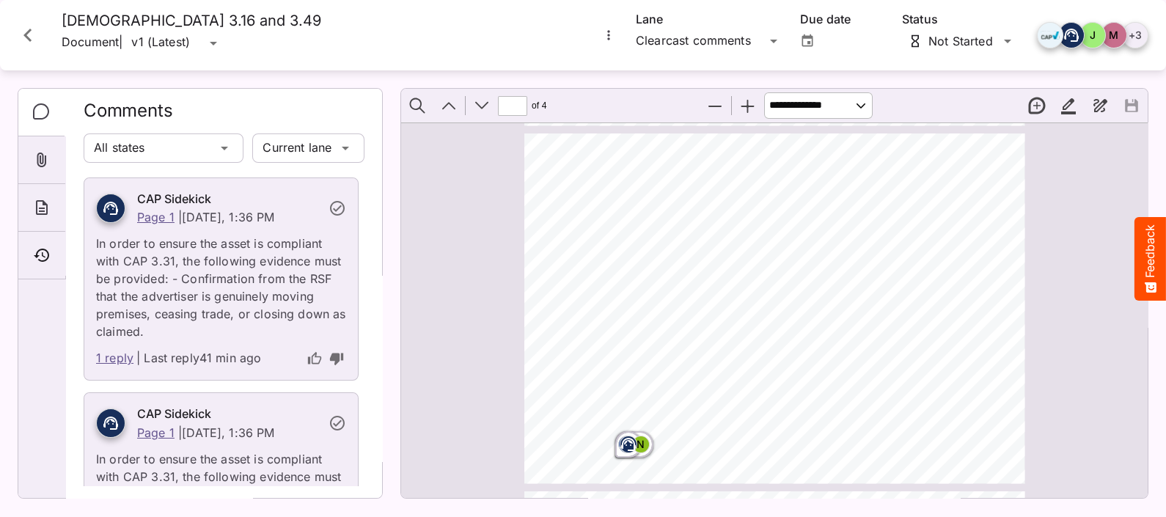
scroll to position [334, 0]
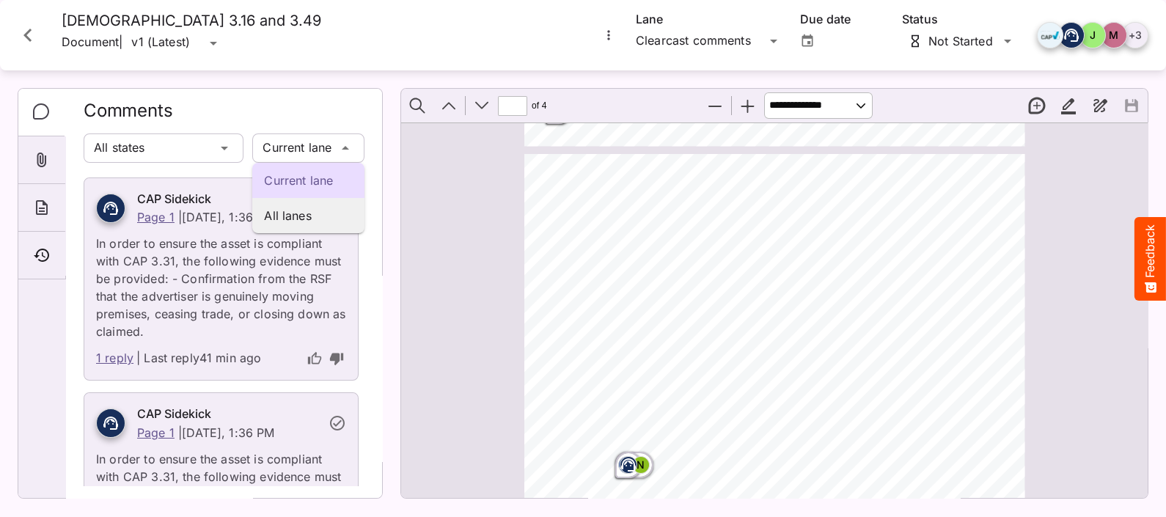
click at [330, 205] on div "All lanes" at bounding box center [308, 215] width 112 height 35
click at [29, 25] on icon "Close card" at bounding box center [28, 35] width 26 height 26
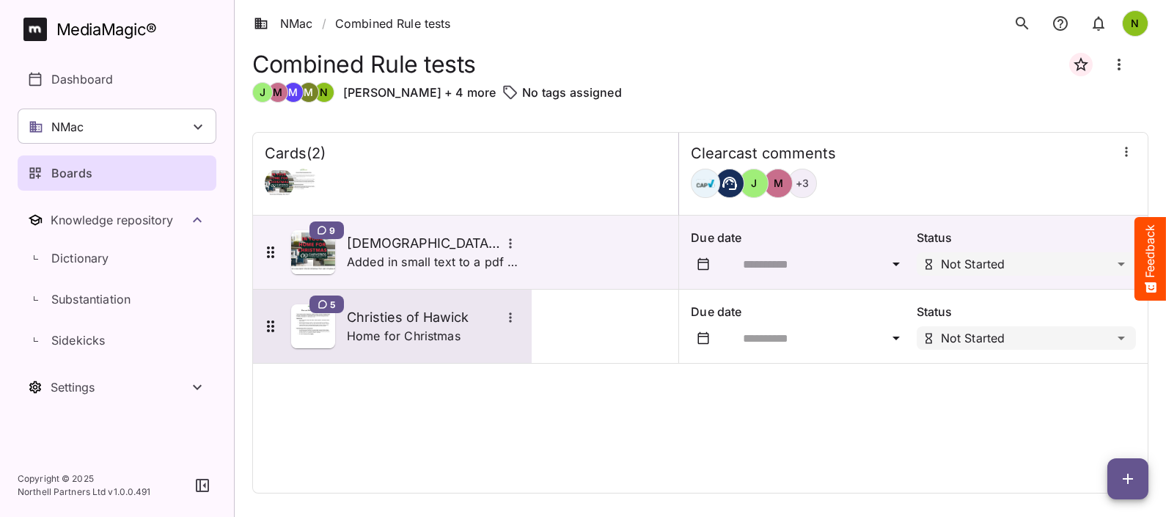
click at [485, 317] on h5 "Christies of Hawick" at bounding box center [424, 318] width 154 height 18
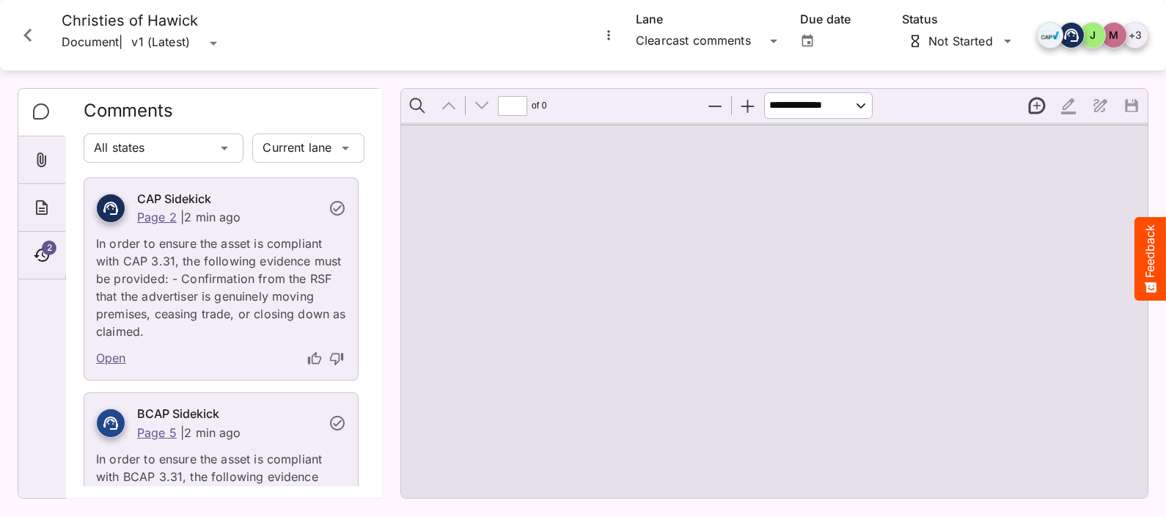
type input "*"
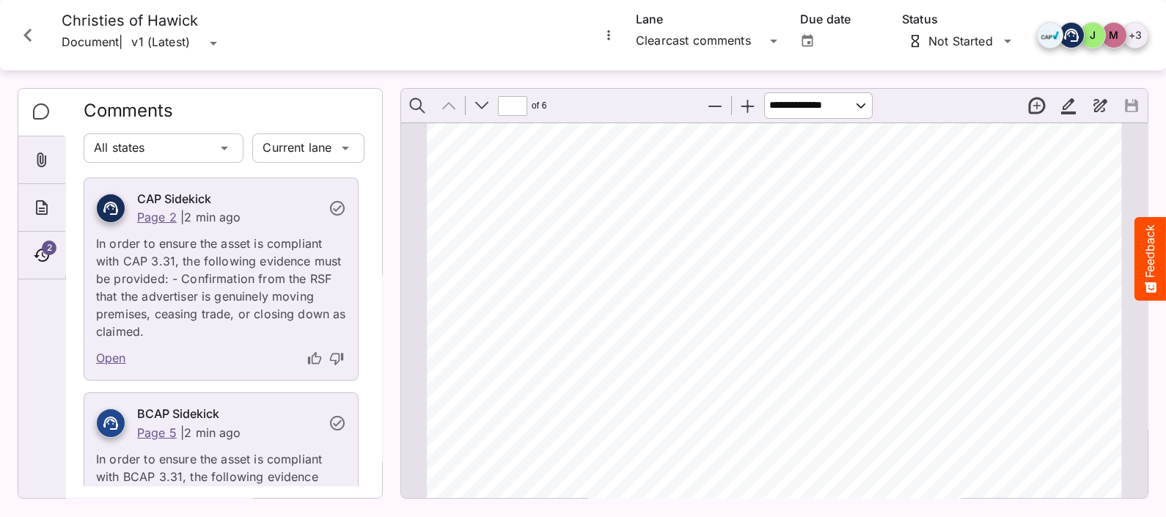
scroll to position [251, 0]
click at [23, 34] on icon "Close card" at bounding box center [28, 35] width 26 height 26
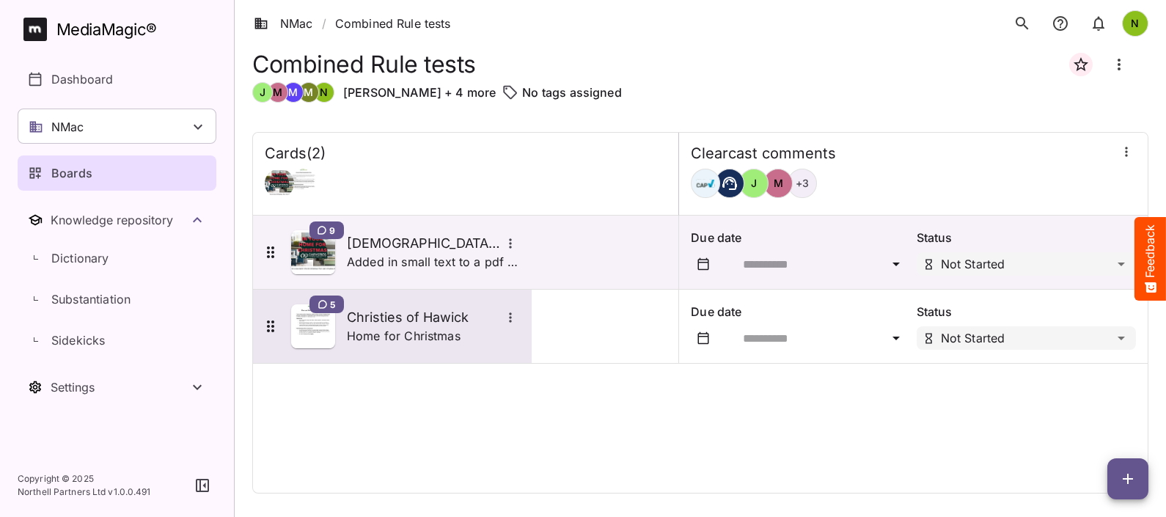
click at [502, 308] on div at bounding box center [510, 317] width 19 height 19
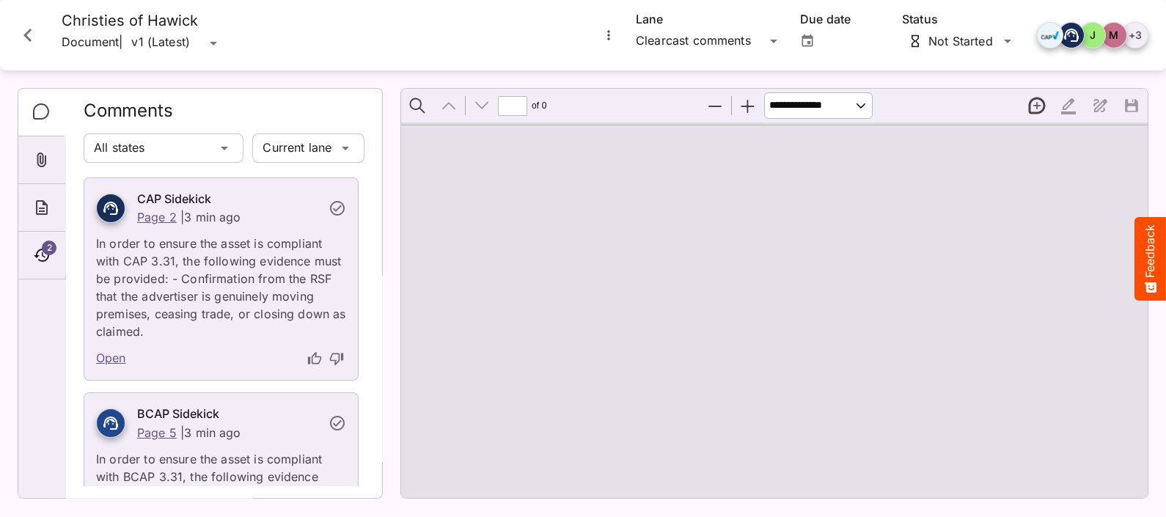
type input "*"
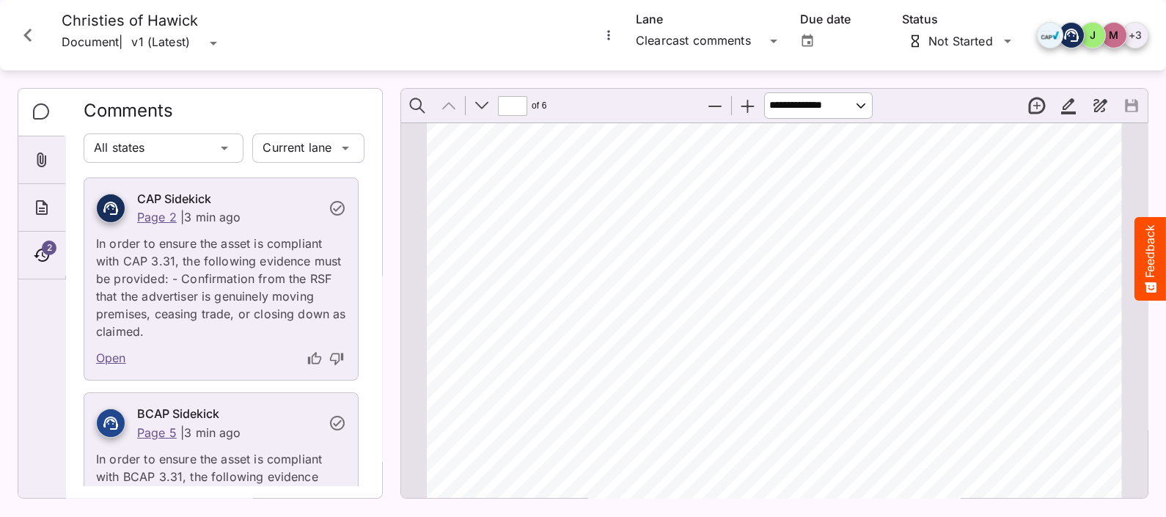
click at [30, 16] on button "Close card" at bounding box center [28, 35] width 44 height 44
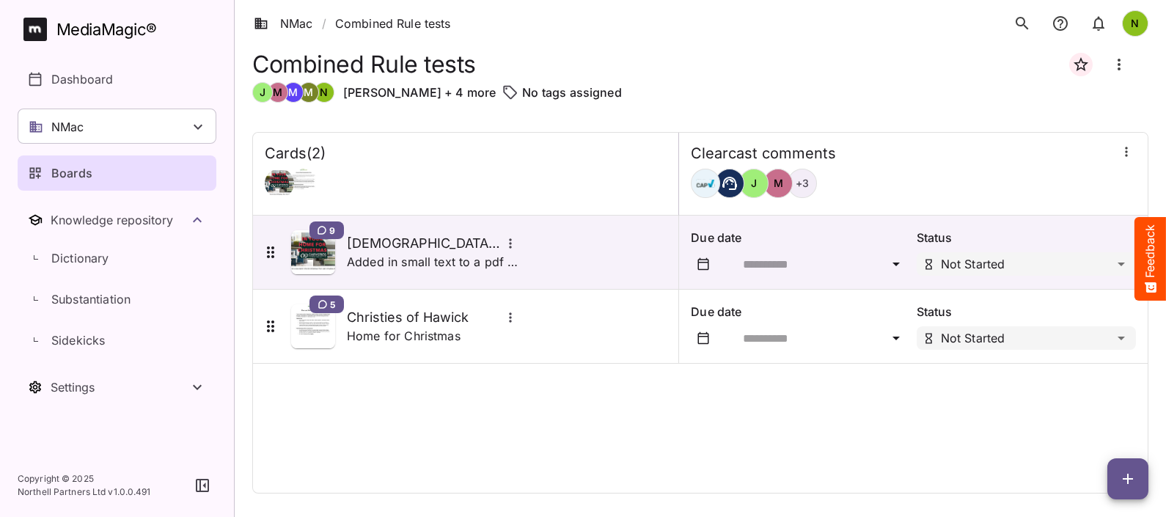
click at [1130, 477] on icon "button" at bounding box center [1128, 479] width 18 height 18
click at [1075, 383] on p "Add new card" at bounding box center [1090, 385] width 79 height 18
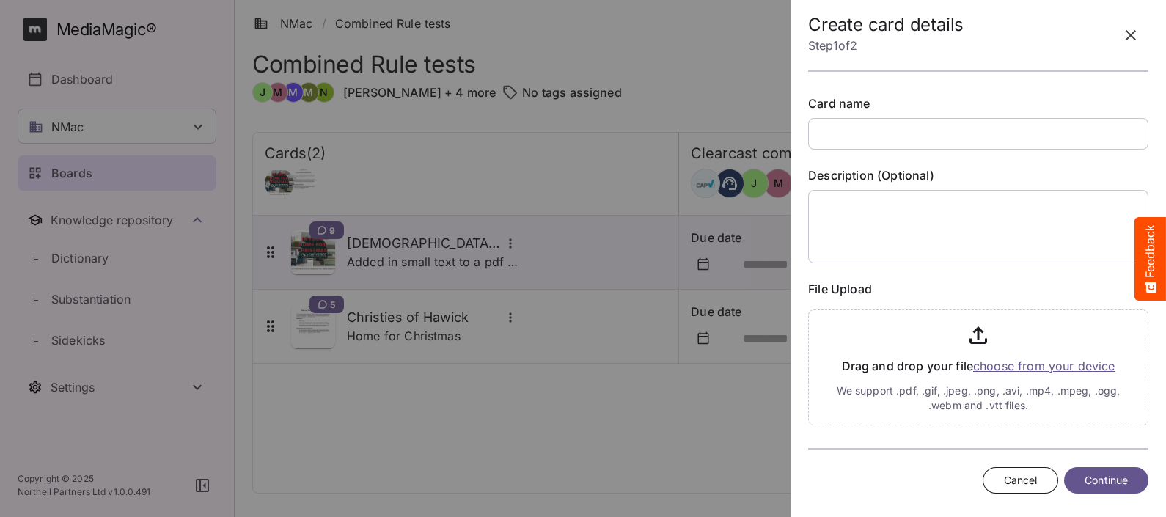
scroll to position [87, 0]
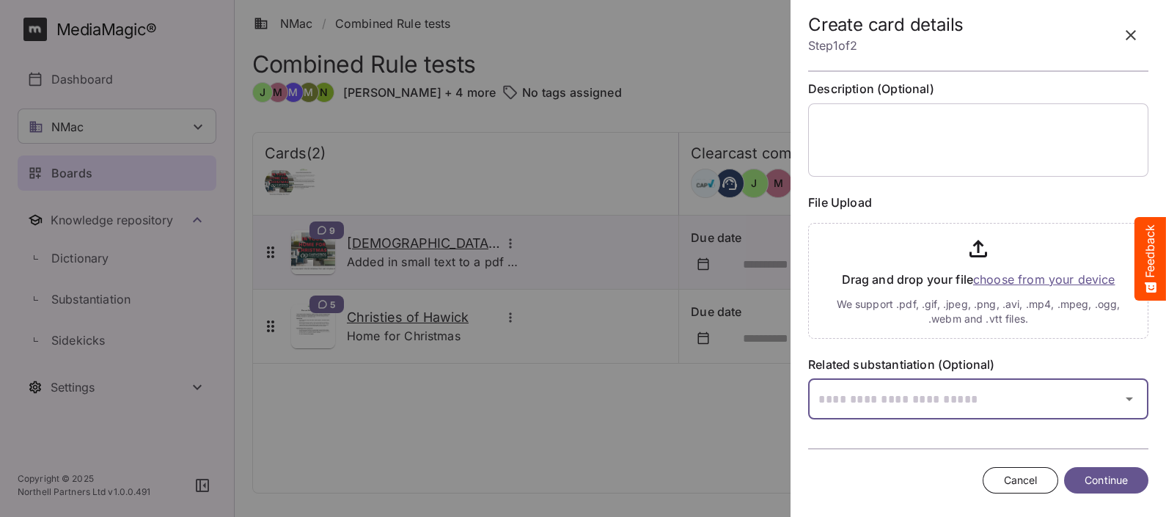
click at [1120, 397] on icon "button" at bounding box center [1129, 399] width 18 height 18
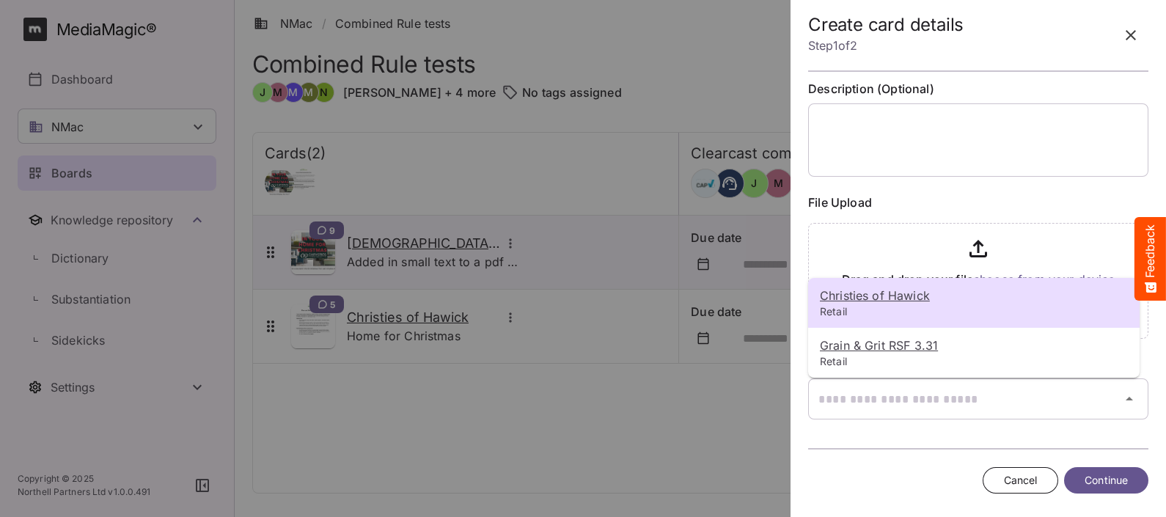
click at [858, 297] on u "Christies of Hawick" at bounding box center [875, 295] width 110 height 15
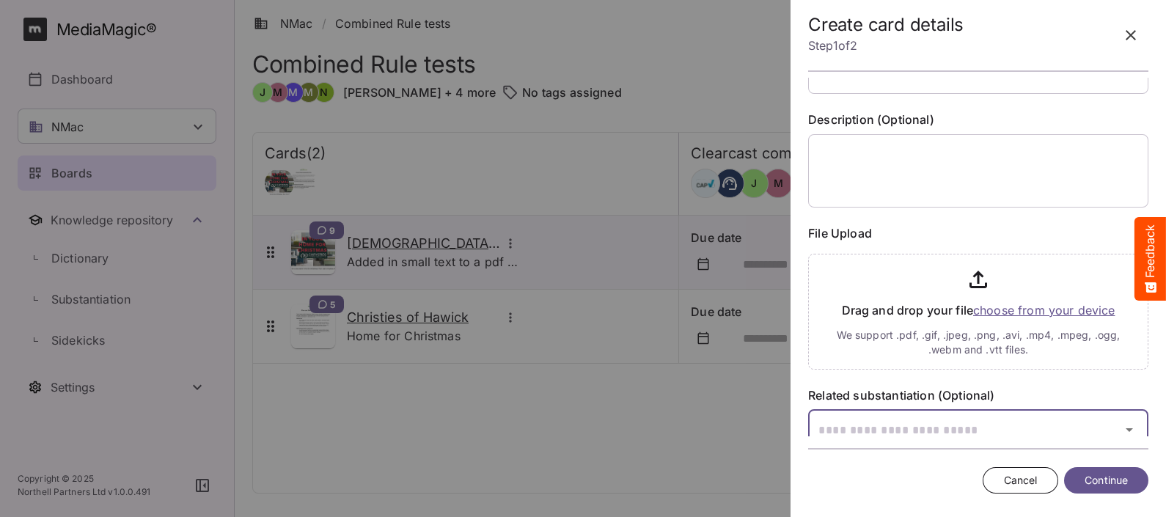
scroll to position [0, 0]
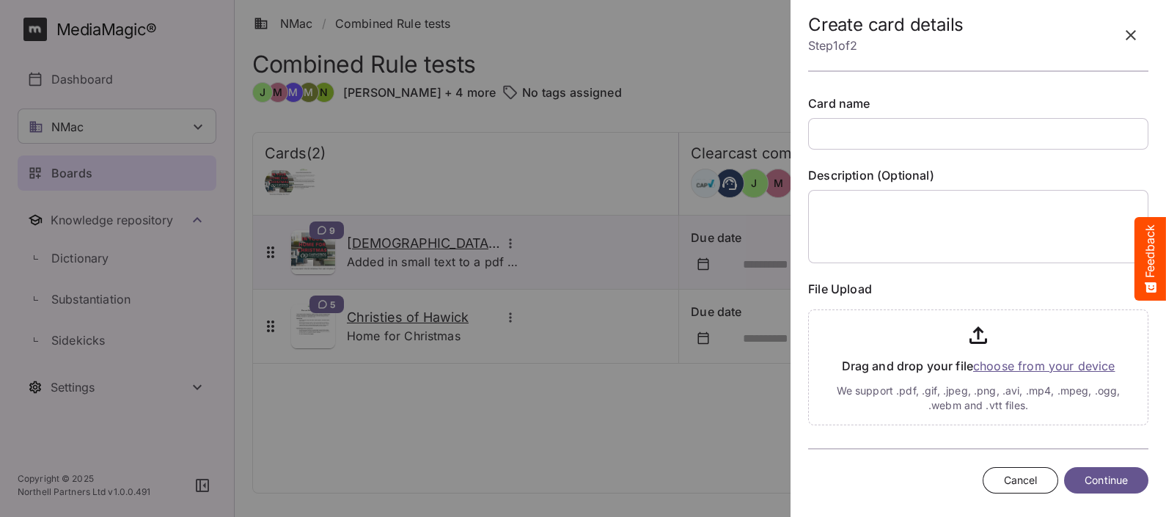
click at [1122, 478] on span "Continue" at bounding box center [1105, 480] width 43 height 18
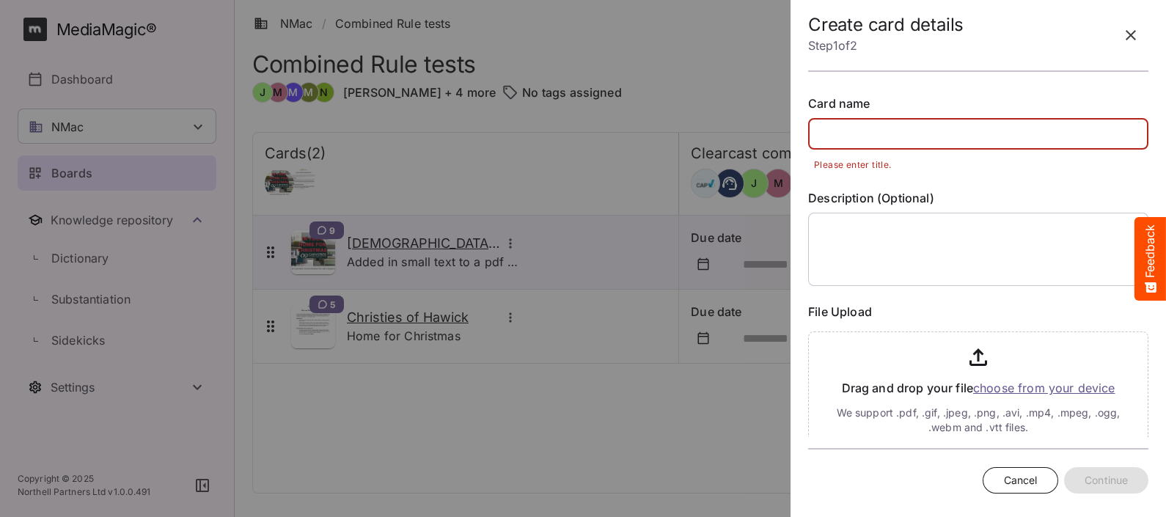
click at [850, 128] on input "text" at bounding box center [978, 134] width 340 height 32
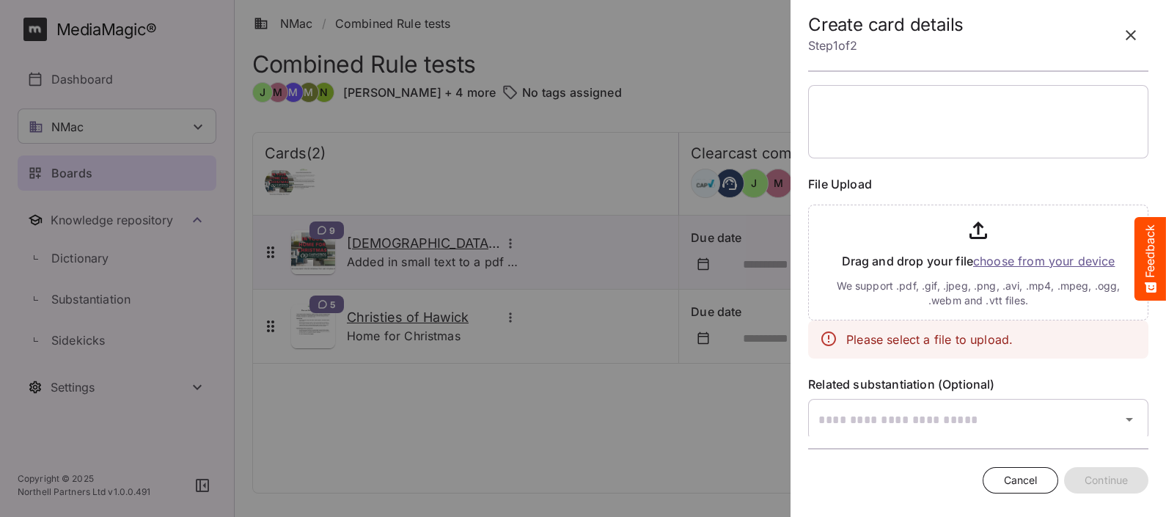
scroll to position [169, 0]
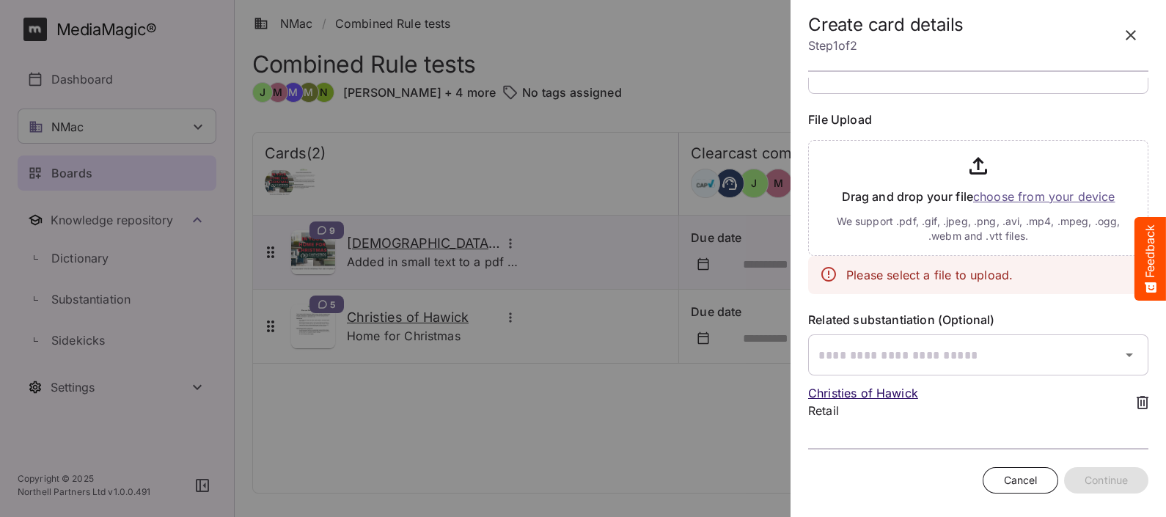
type input "**********"
click at [858, 395] on p "Christies of Hawick" at bounding box center [968, 393] width 320 height 18
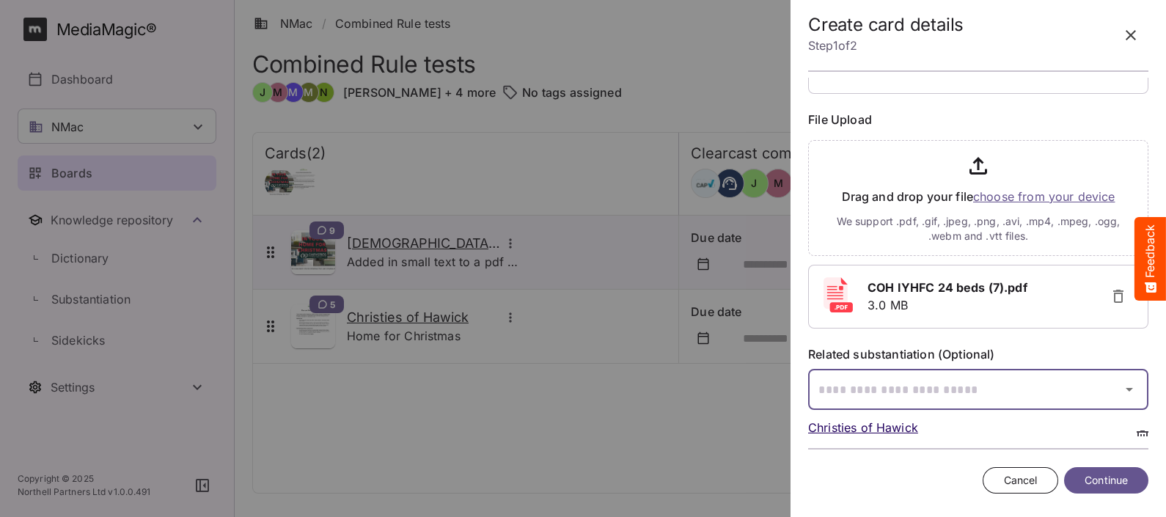
click at [1085, 385] on div "NMac / Combined Rule tests N MediaMagic ® Dashboard NMac Jo Clearcast [PERSON_N…" at bounding box center [583, 255] width 1166 height 510
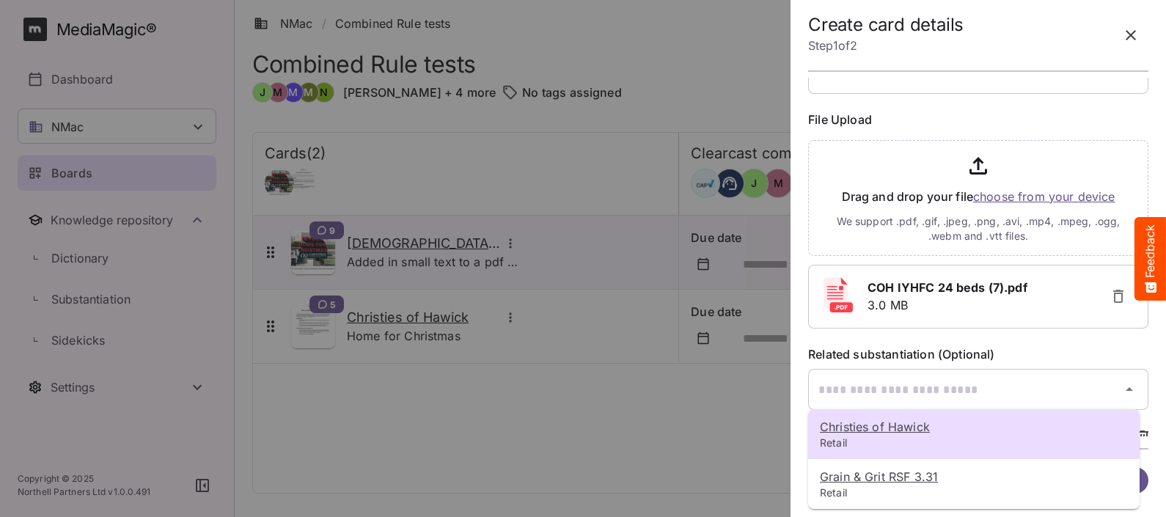
click at [861, 429] on u "Christies of Hawick" at bounding box center [875, 426] width 110 height 15
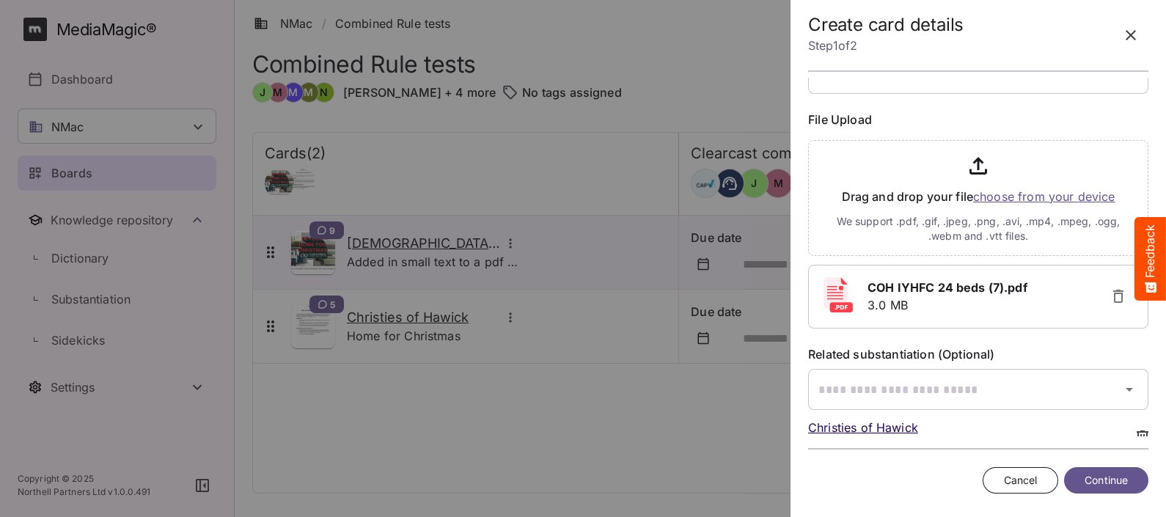
click at [1099, 480] on span "Continue" at bounding box center [1105, 480] width 43 height 18
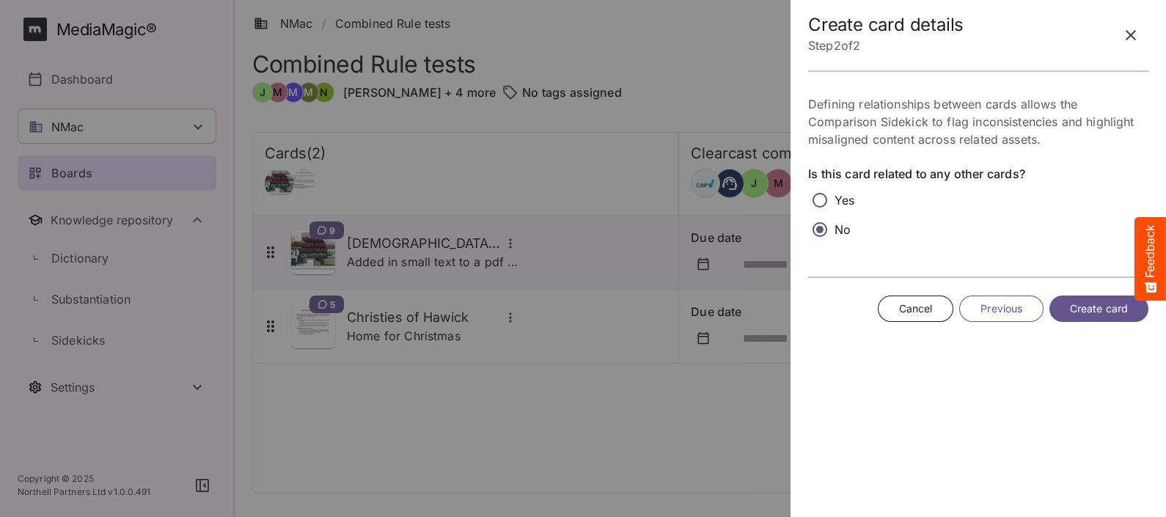
scroll to position [0, 0]
click at [1085, 307] on span "Create card" at bounding box center [1099, 309] width 58 height 18
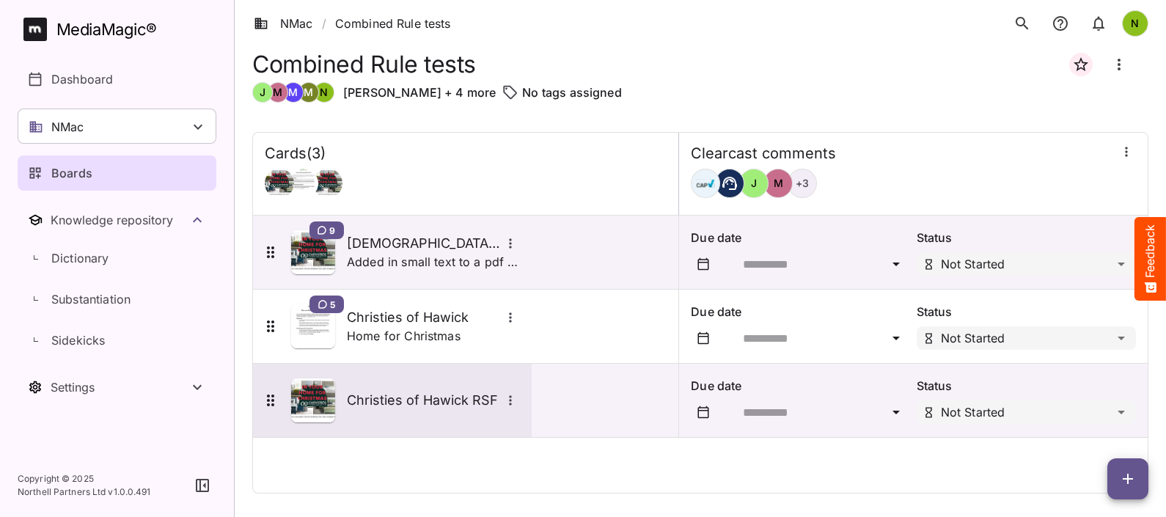
click at [382, 397] on h5 "Christies of Hawick RSF" at bounding box center [424, 400] width 154 height 18
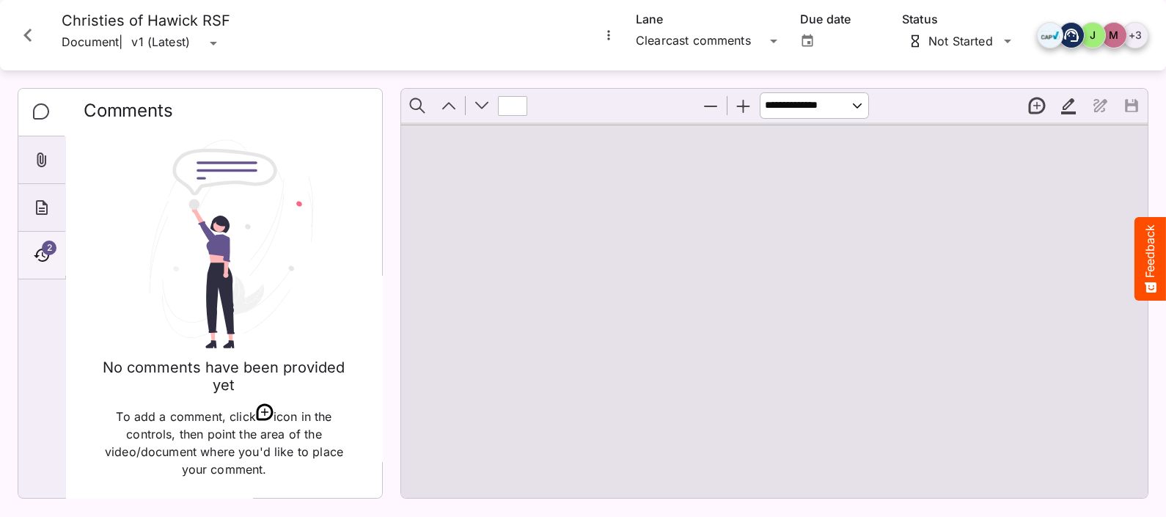
click at [49, 257] on icon "Timeline" at bounding box center [42, 255] width 18 height 18
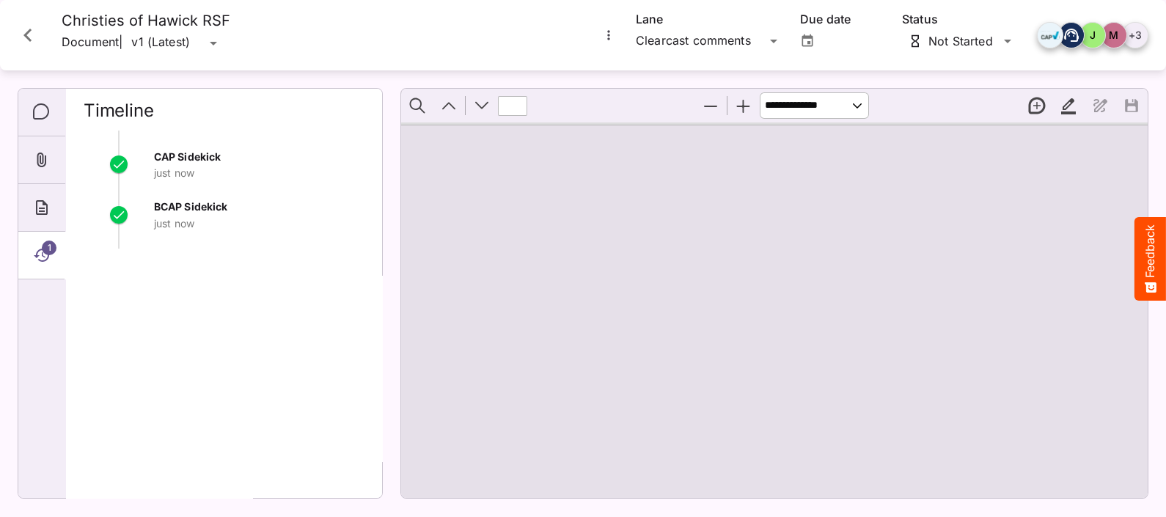
click at [42, 249] on span "1" at bounding box center [49, 247] width 15 height 15
click at [34, 251] on icon "Timeline" at bounding box center [42, 255] width 18 height 18
click at [44, 108] on icon "Comments" at bounding box center [42, 112] width 18 height 18
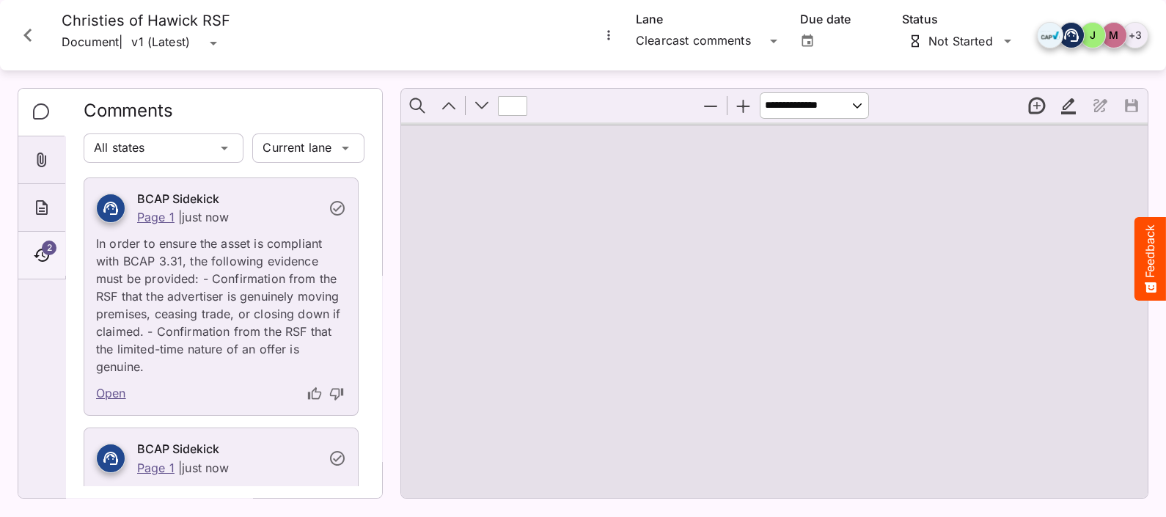
click at [37, 260] on icon "Timeline" at bounding box center [42, 255] width 18 height 18
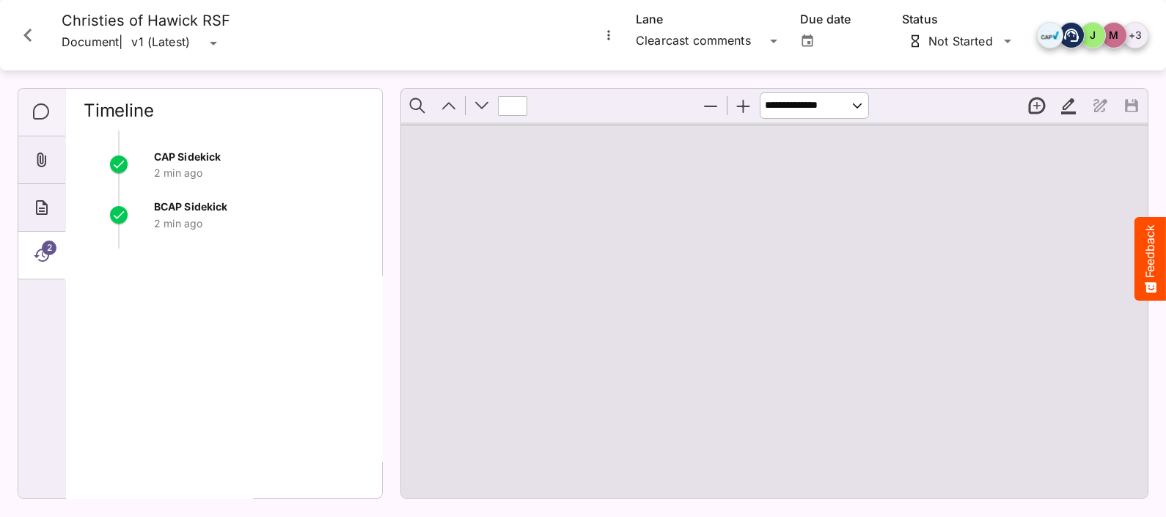
click at [32, 102] on div "Comments" at bounding box center [41, 113] width 47 height 48
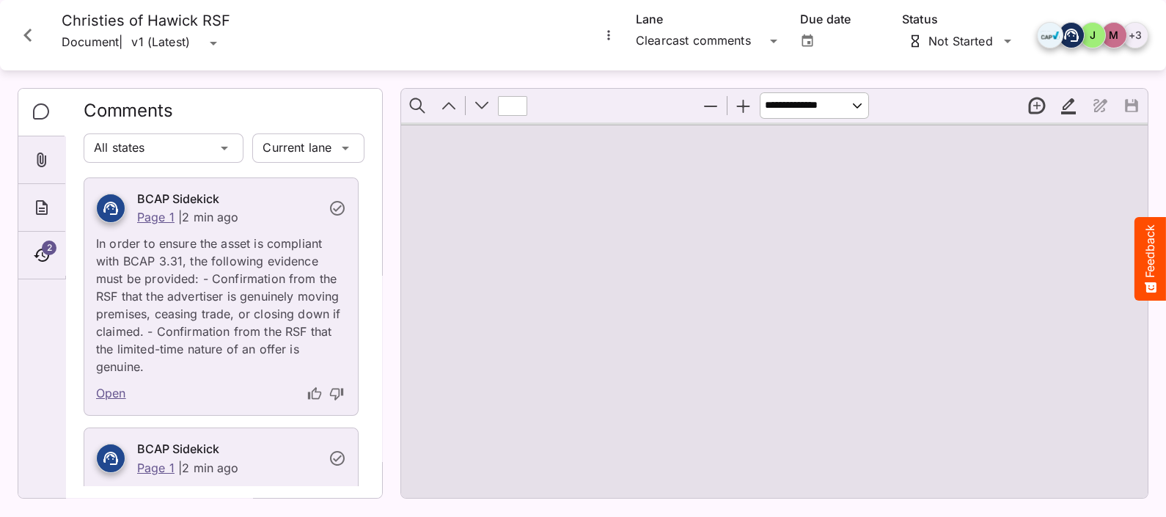
click at [34, 29] on icon "Close card" at bounding box center [28, 35] width 26 height 26
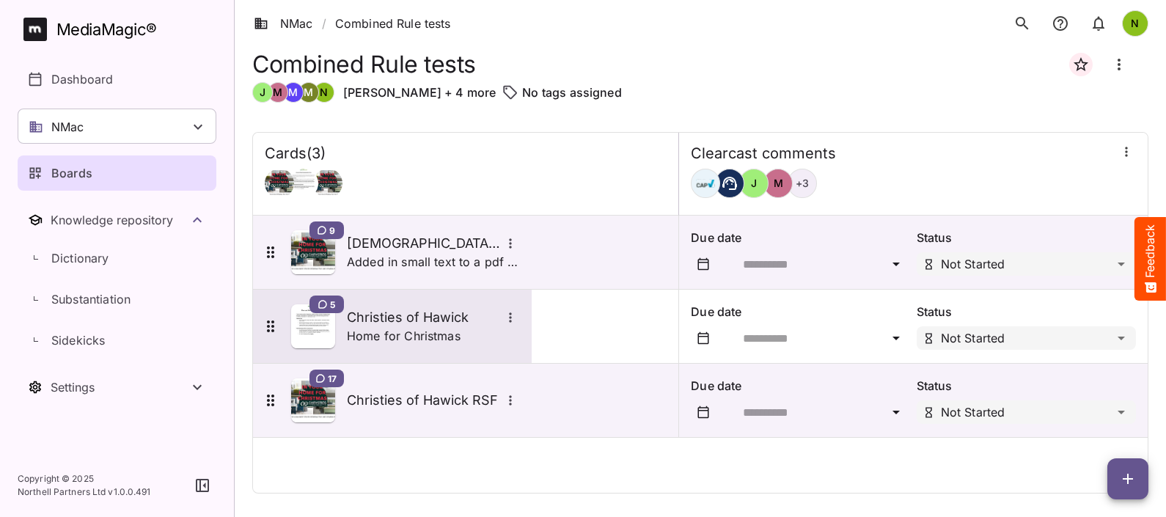
click at [513, 316] on icon "More options for Christies of Hawick" at bounding box center [510, 317] width 15 height 15
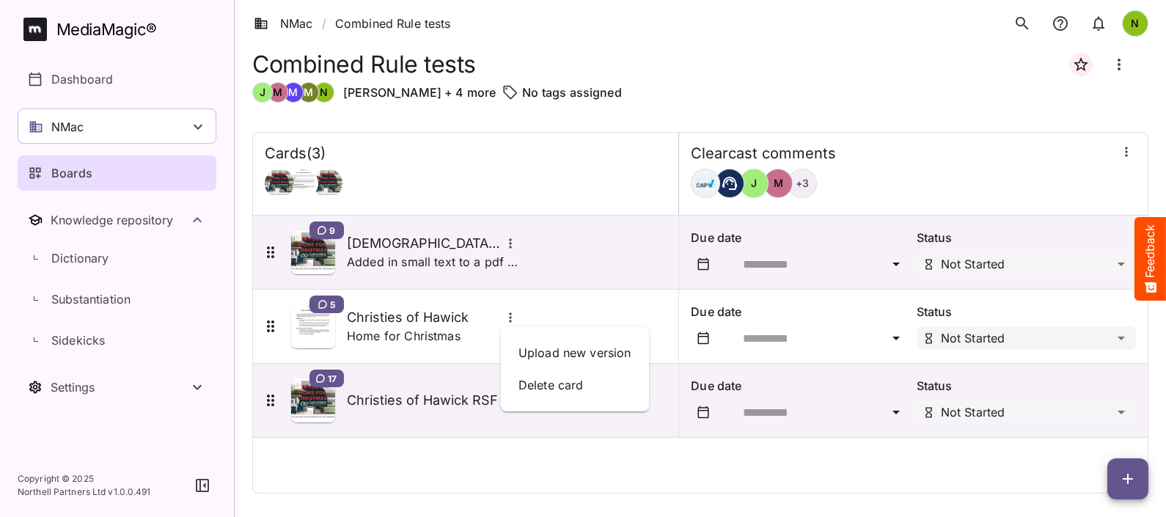
click at [567, 323] on div at bounding box center [583, 258] width 1166 height 517
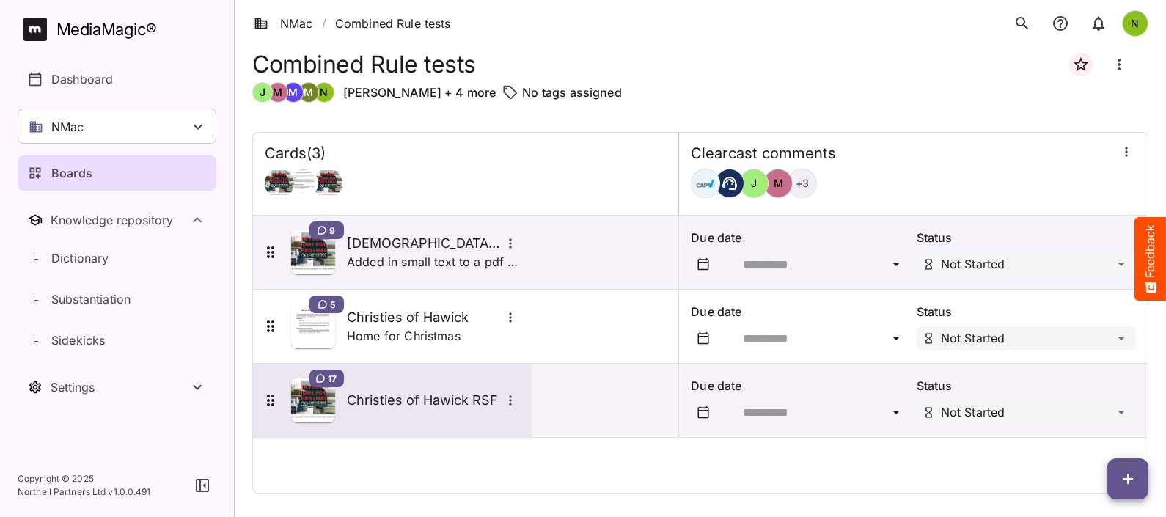
click at [389, 397] on h5 "Christies of Hawick RSF" at bounding box center [424, 400] width 154 height 18
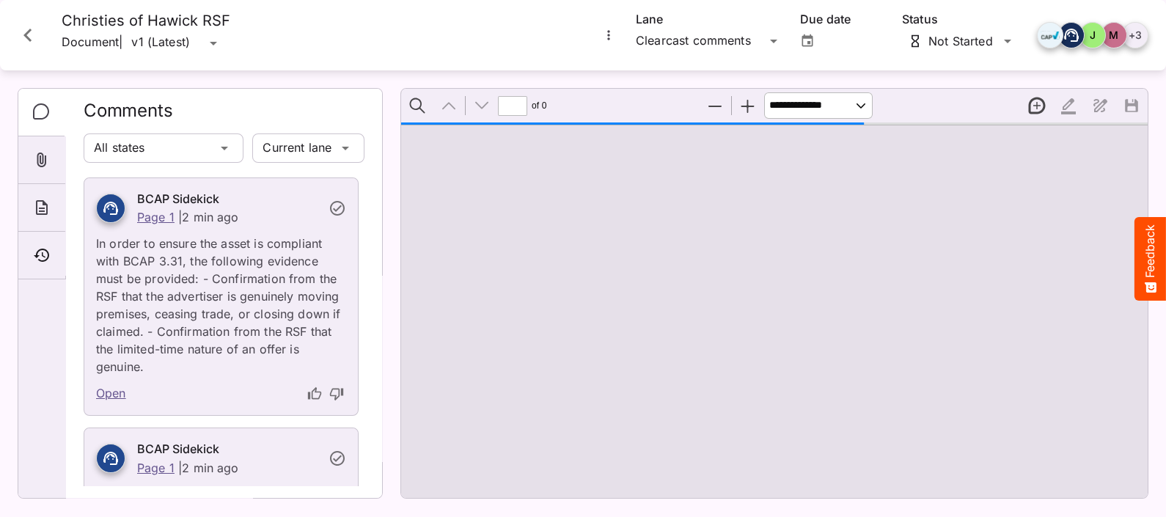
scroll to position [334, 0]
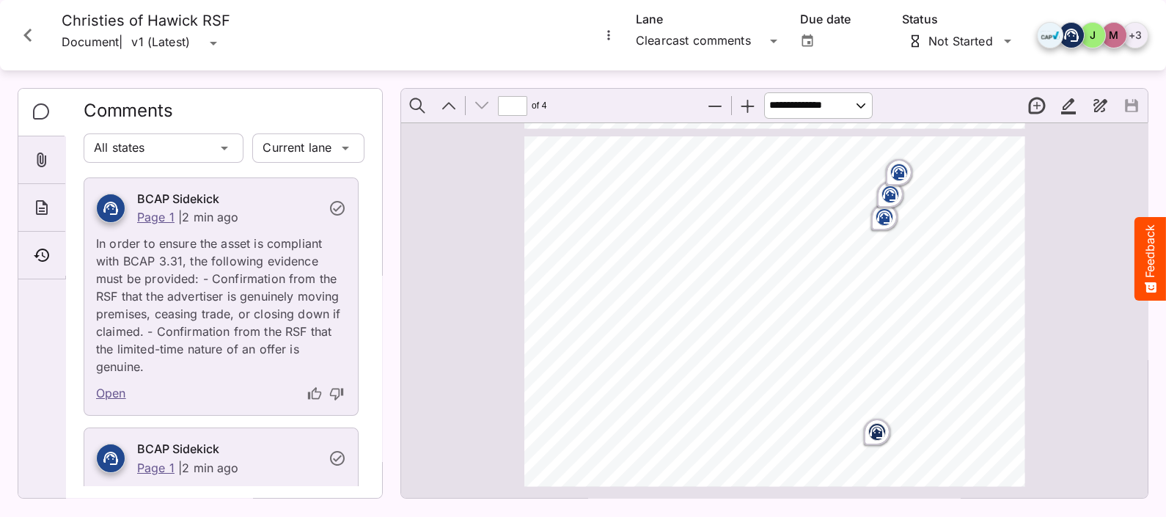
type input "*"
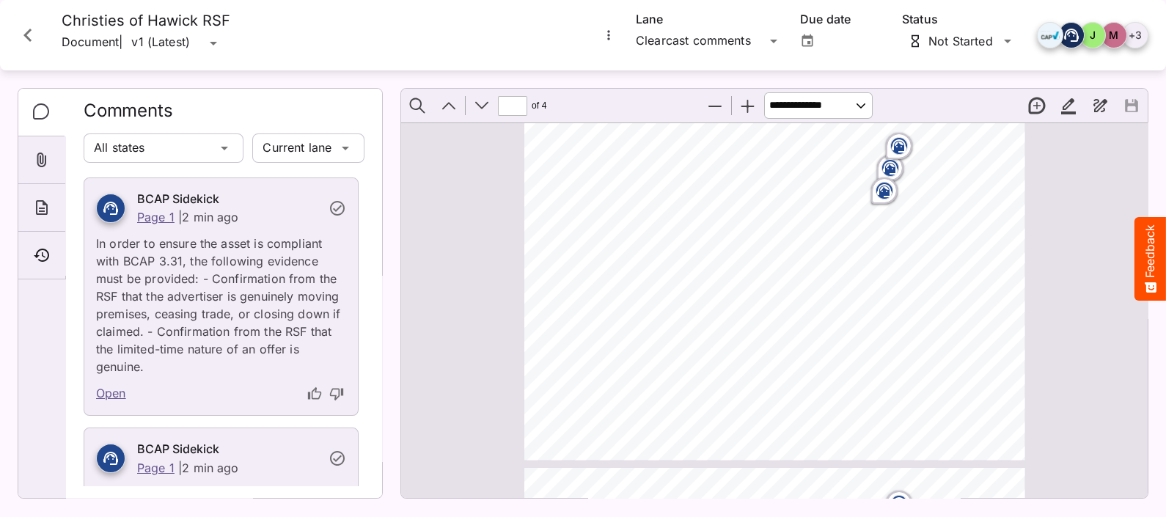
scroll to position [578, 0]
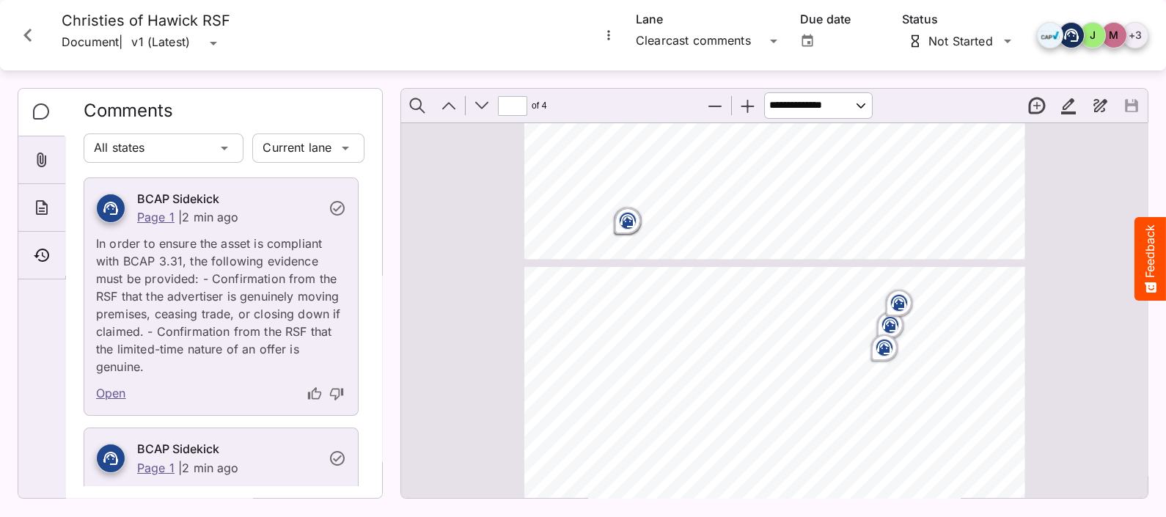
click at [26, 26] on icon "Close card" at bounding box center [28, 35] width 26 height 26
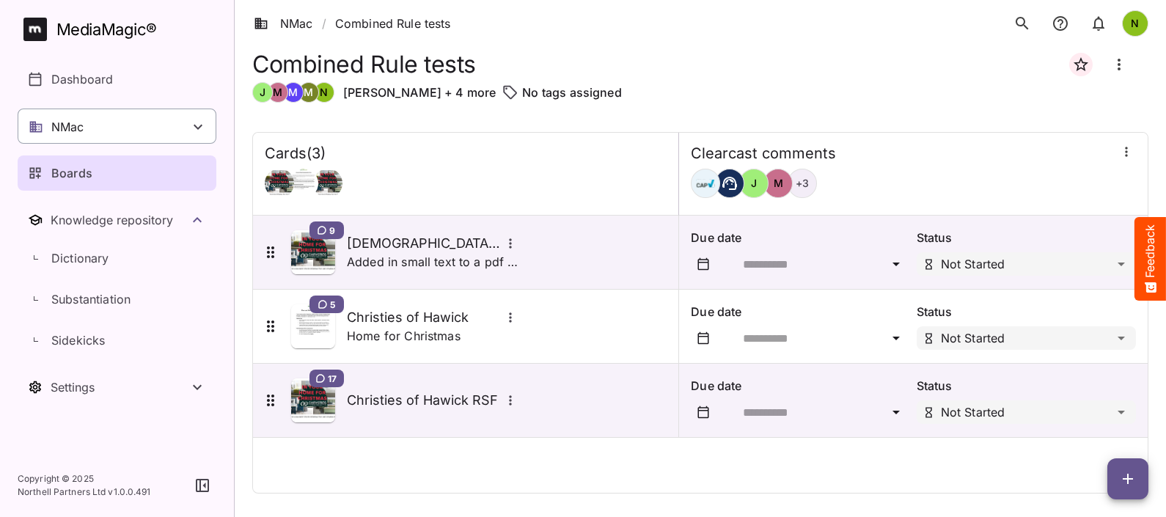
click at [117, 119] on div "NMac" at bounding box center [117, 125] width 199 height 35
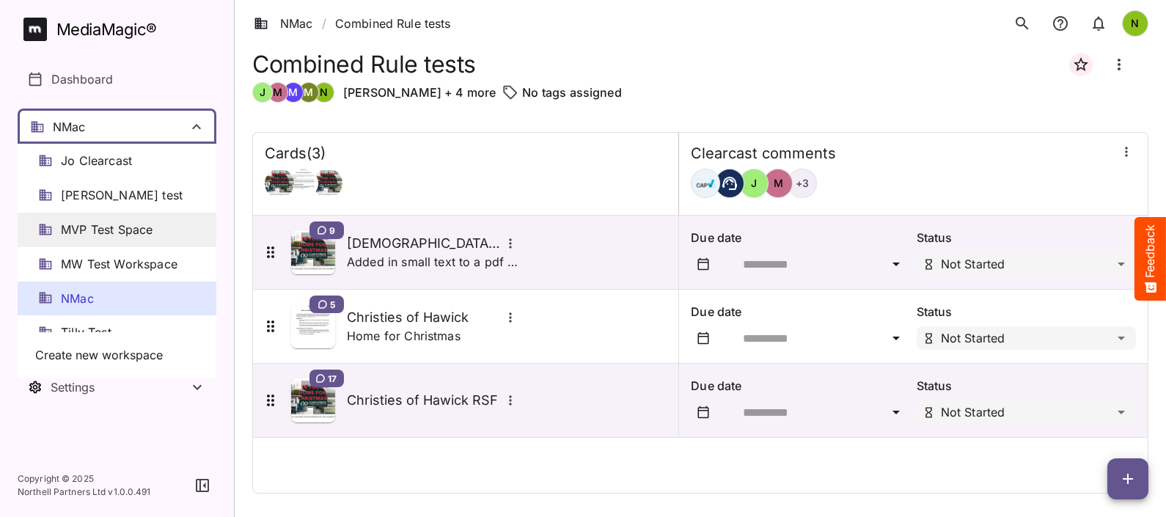
click at [111, 227] on span "MVP Test Space" at bounding box center [107, 229] width 92 height 17
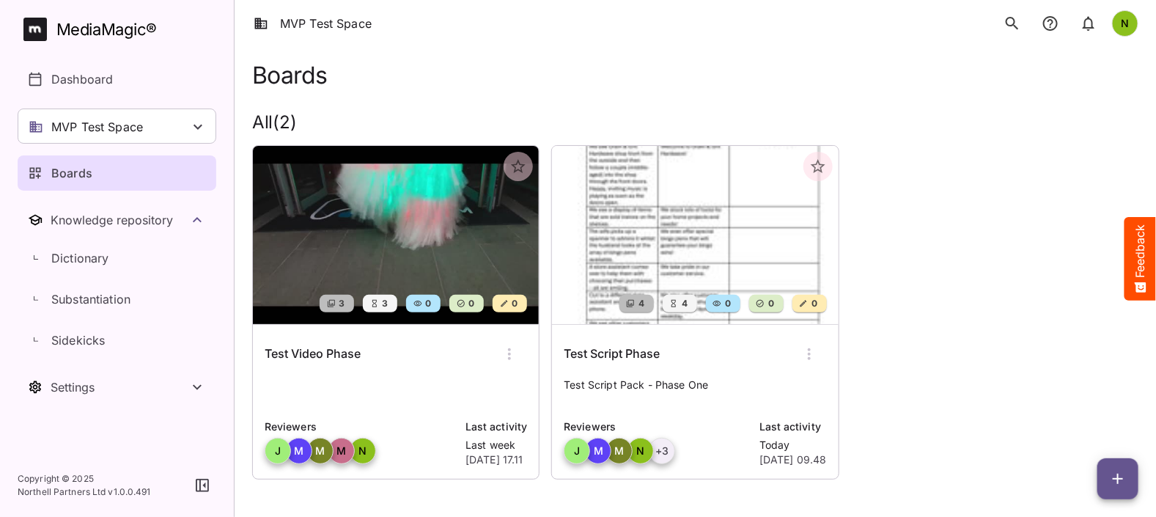
click at [701, 328] on div "Test Script Phase Test Script Pack - Phase One Reviewers J M M N + 3 Last activ…" at bounding box center [695, 402] width 286 height 154
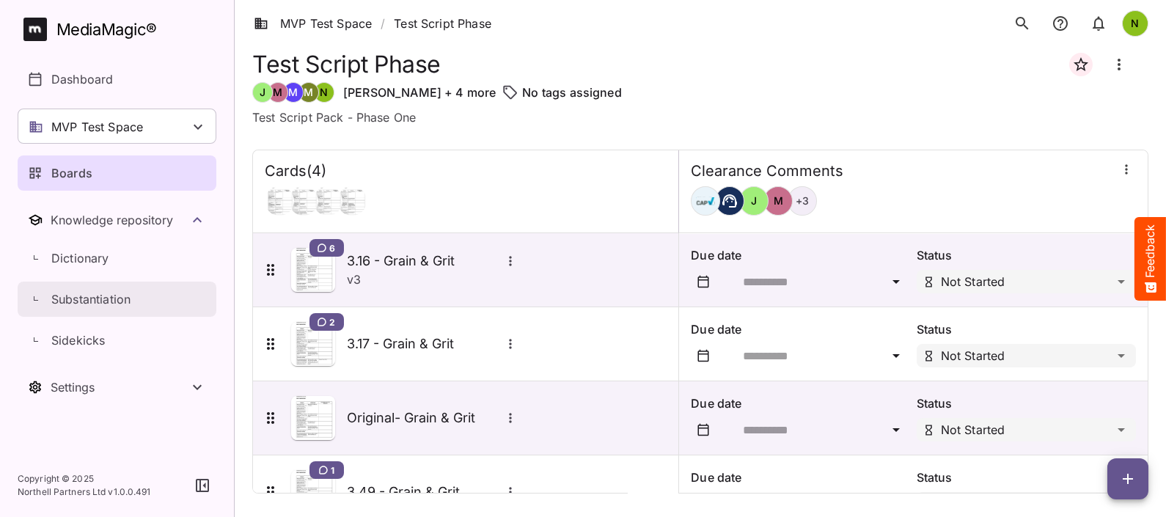
click at [84, 301] on p "Substantiation" at bounding box center [90, 299] width 79 height 18
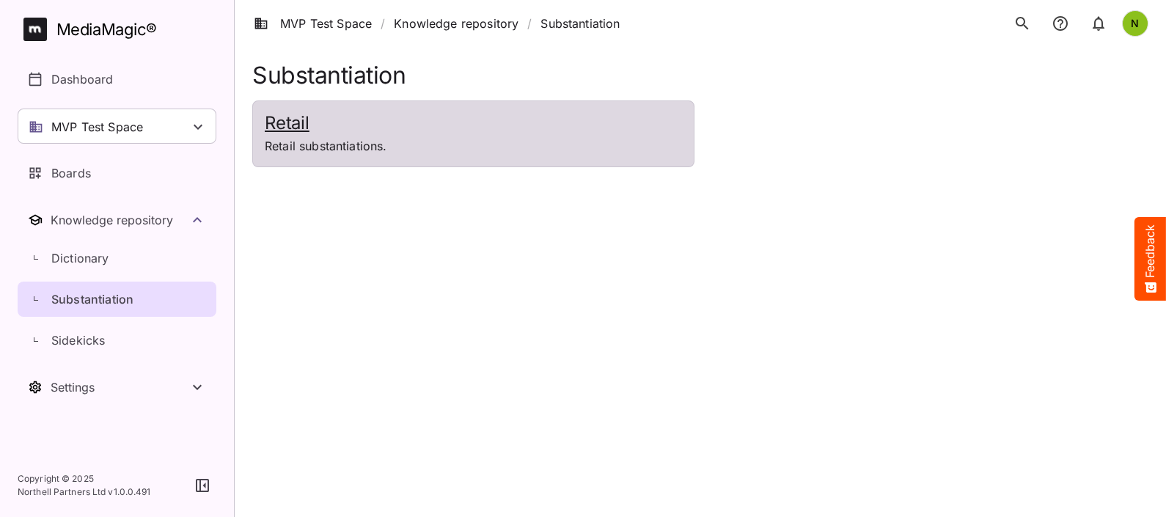
click at [342, 148] on p "Retail substantiations." at bounding box center [473, 146] width 417 height 18
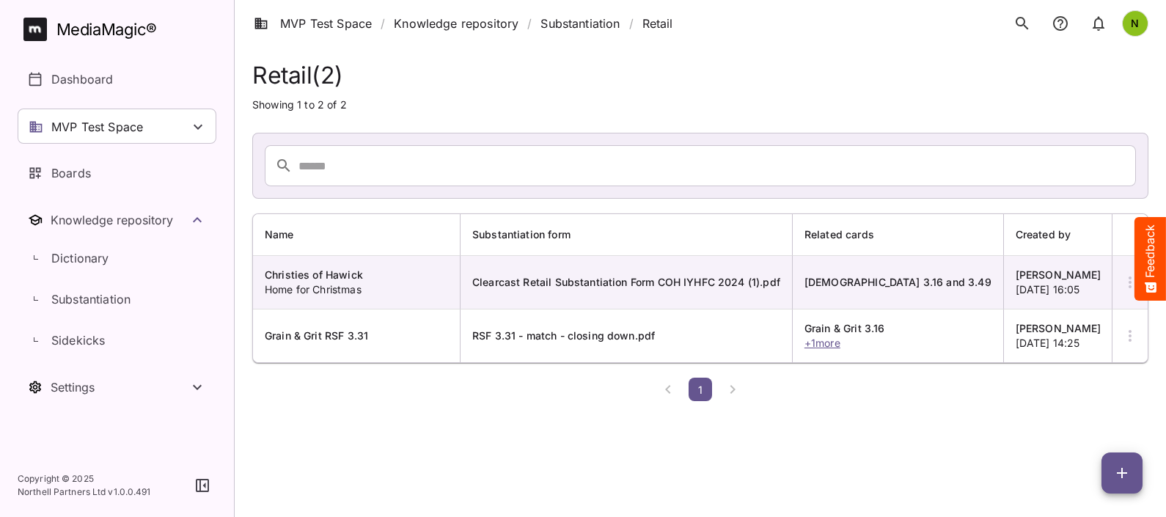
click at [545, 331] on span "RSF 3.31 - match - closing down.pdf" at bounding box center [563, 335] width 183 height 12
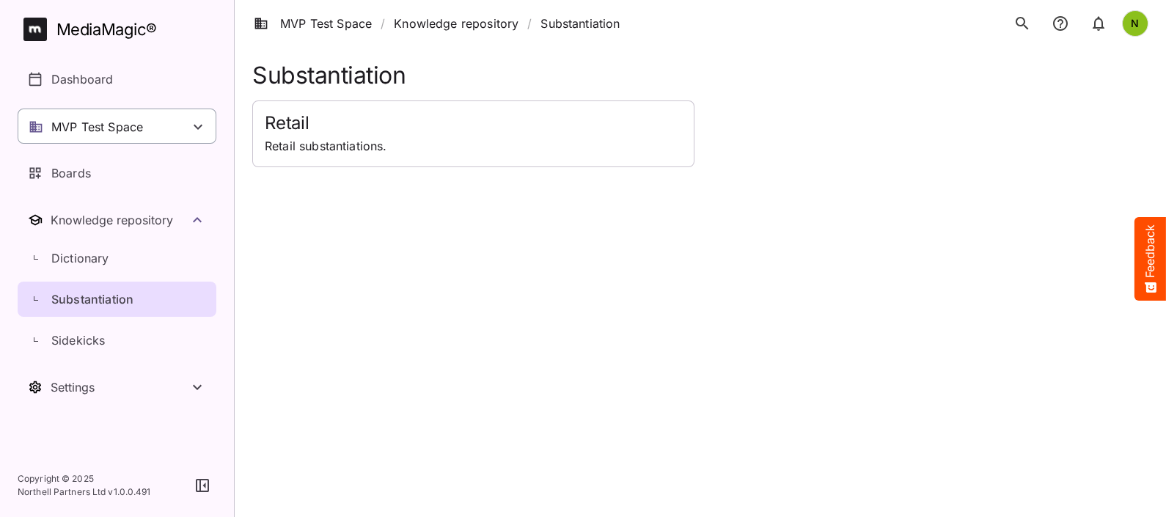
click at [106, 134] on p "MVP Test Space" at bounding box center [97, 127] width 92 height 18
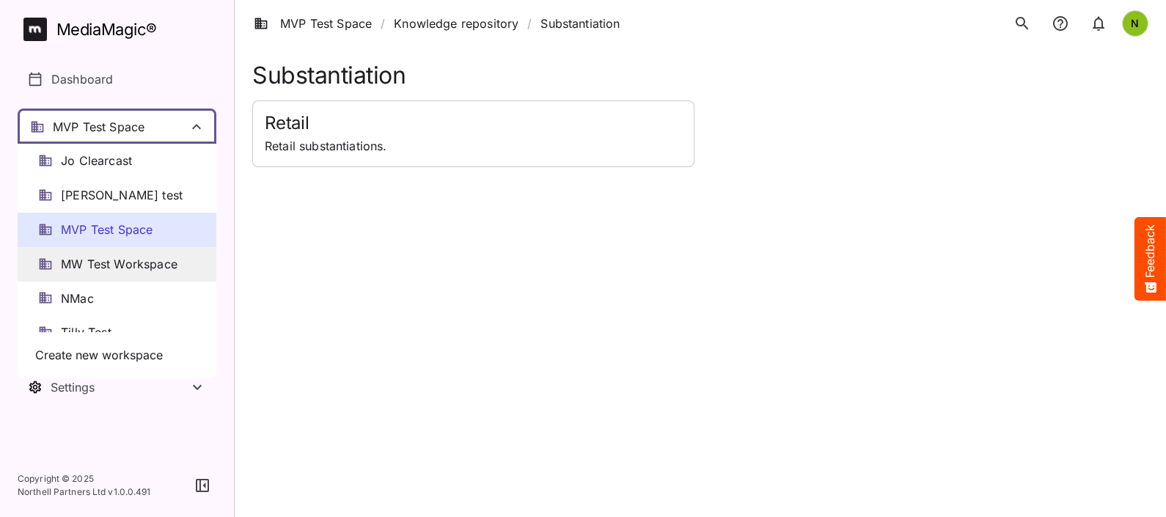
click at [95, 265] on span "MW Test Workspace" at bounding box center [119, 264] width 117 height 17
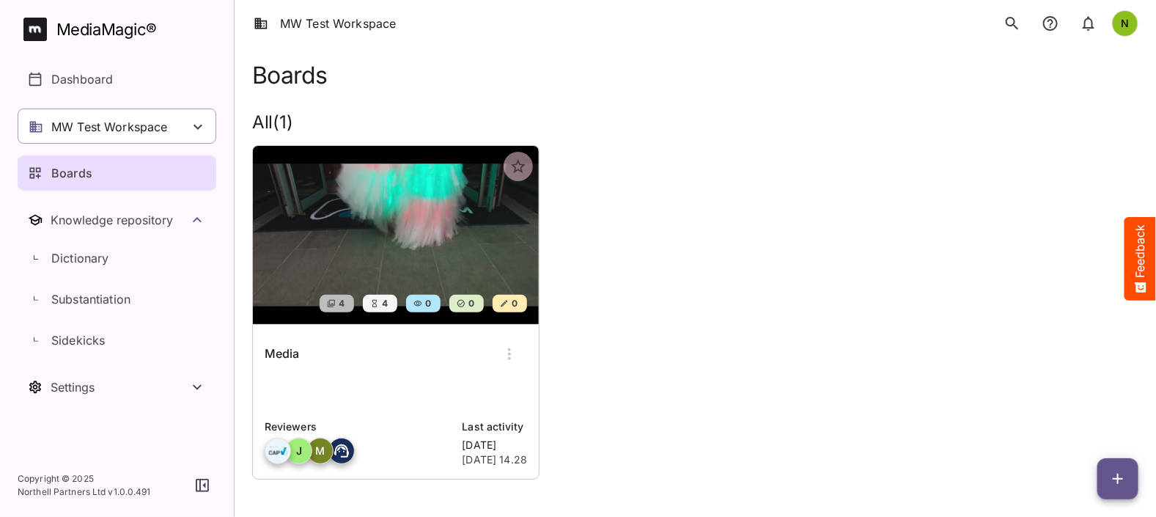
click at [174, 126] on div "MW Test Workspace" at bounding box center [117, 125] width 199 height 35
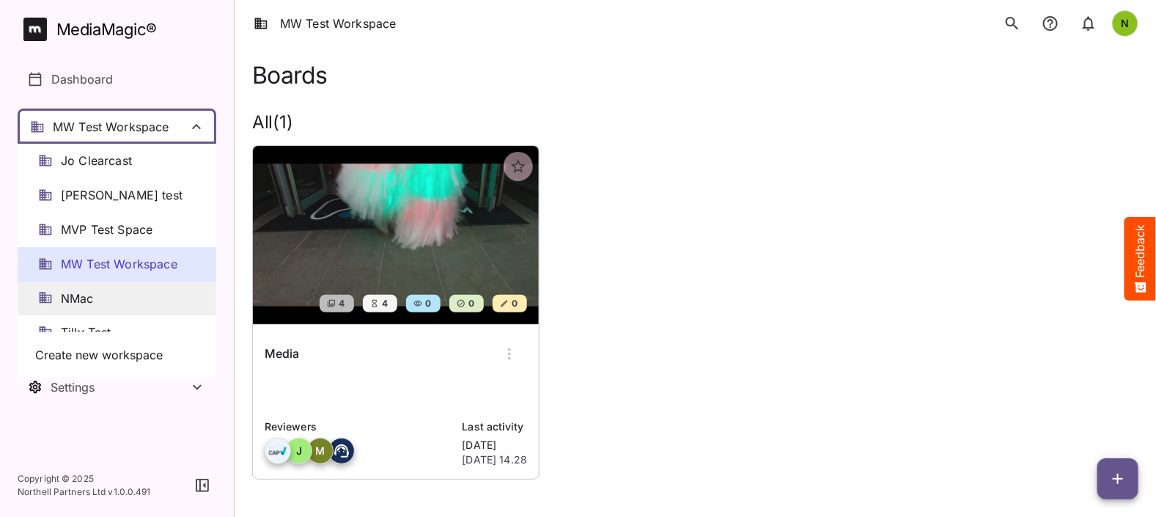
click at [92, 298] on span "NMac" at bounding box center [77, 298] width 33 height 17
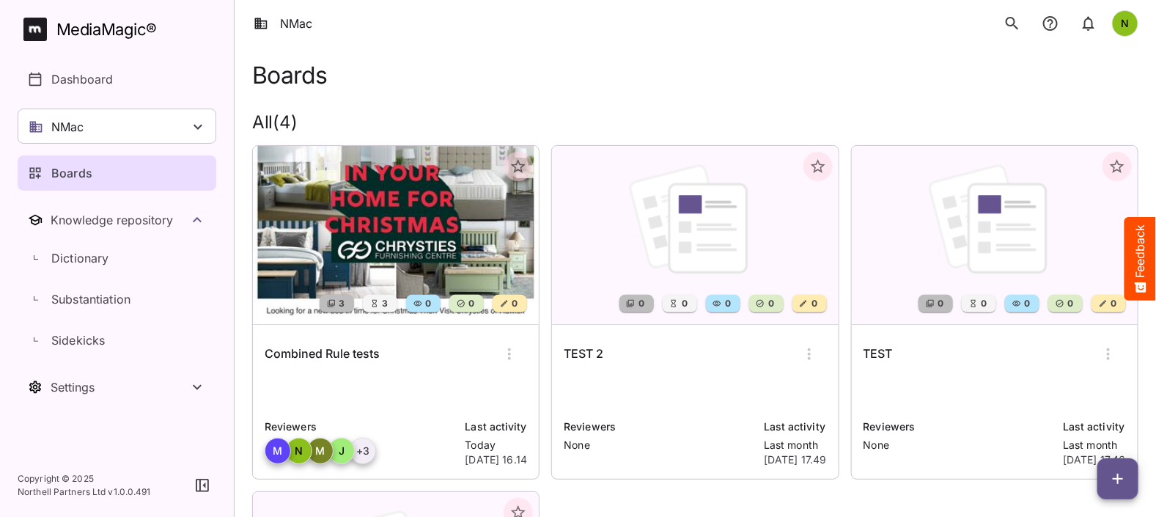
click at [437, 271] on img at bounding box center [396, 235] width 286 height 178
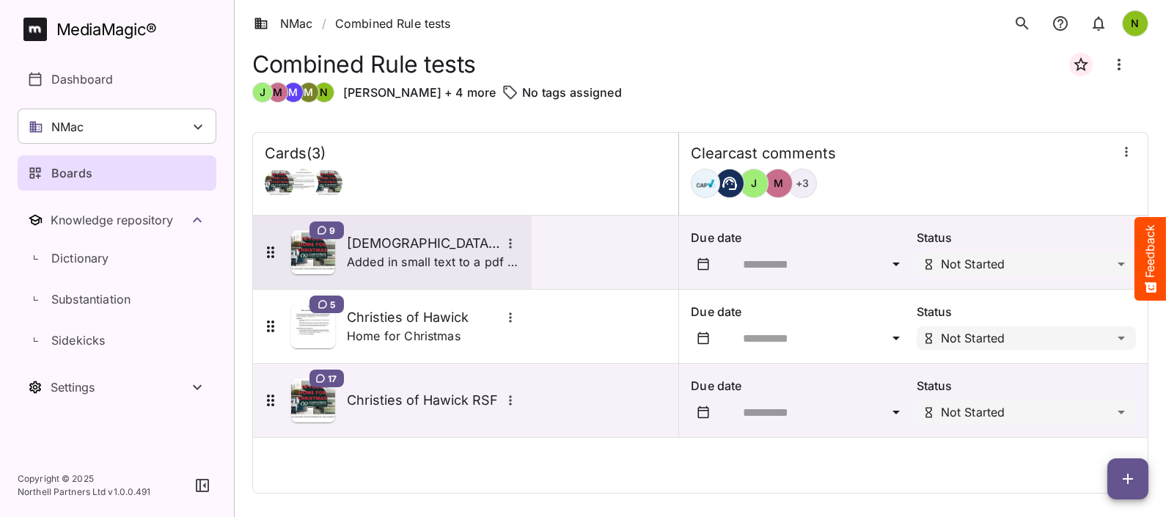
click at [485, 246] on h5 "[DEMOGRAPHIC_DATA] 3.16 and 3.49" at bounding box center [424, 244] width 154 height 18
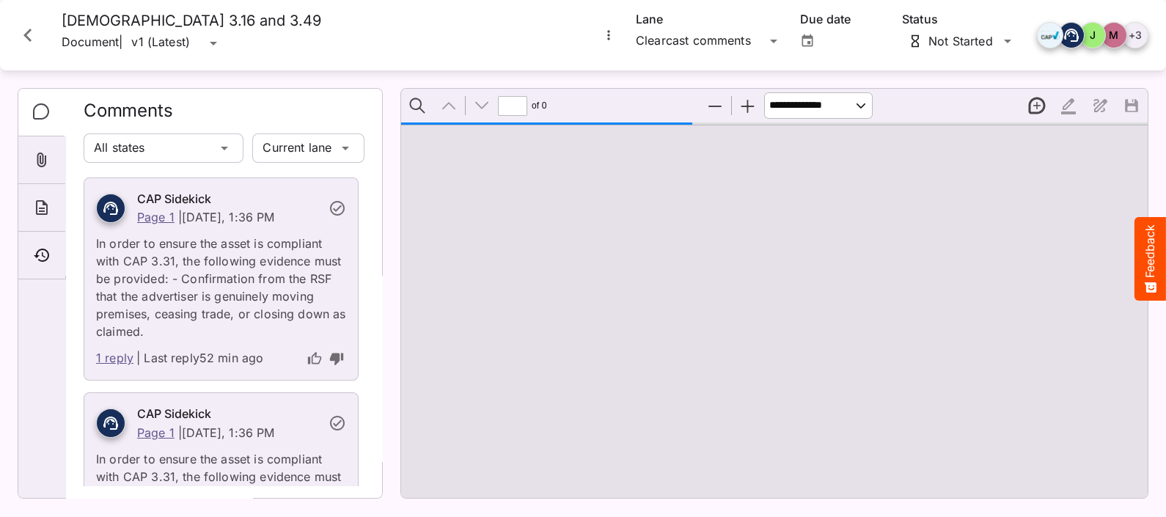
type input "*"
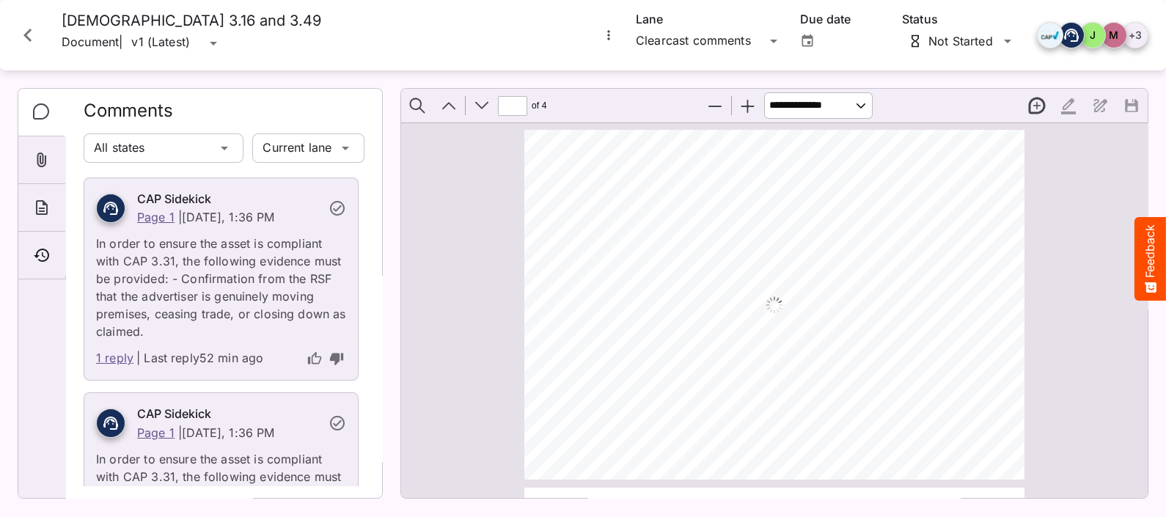
scroll to position [578, 0]
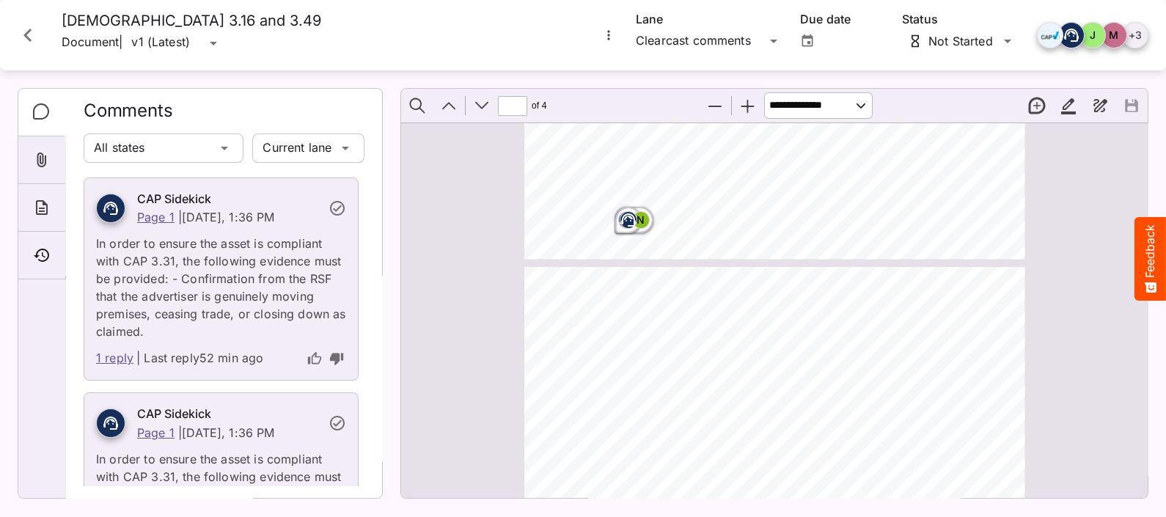
click at [32, 29] on icon "Close card" at bounding box center [28, 35] width 26 height 26
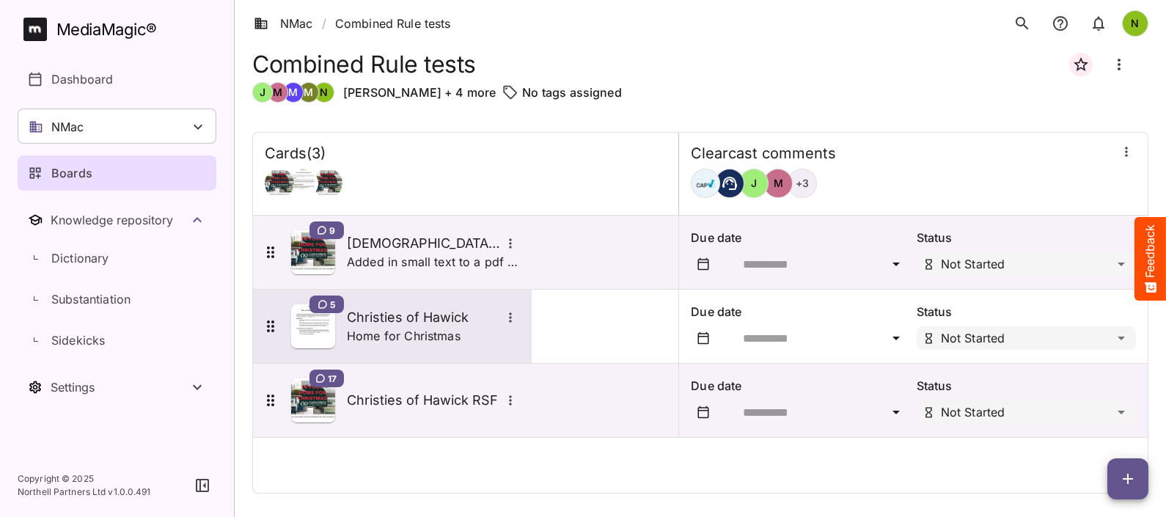
click at [396, 333] on p "Home for Christmas" at bounding box center [404, 336] width 114 height 18
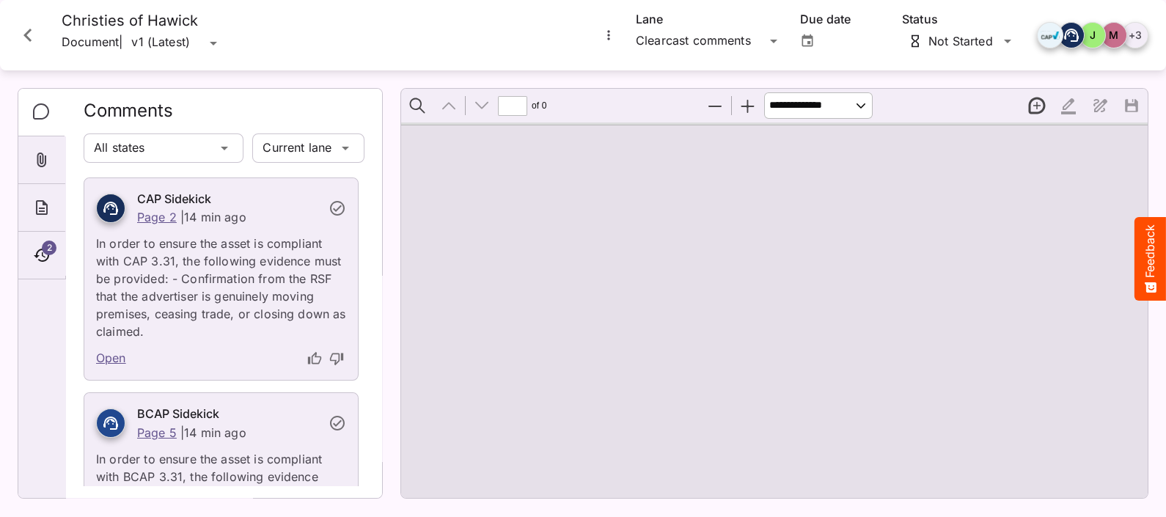
type input "*"
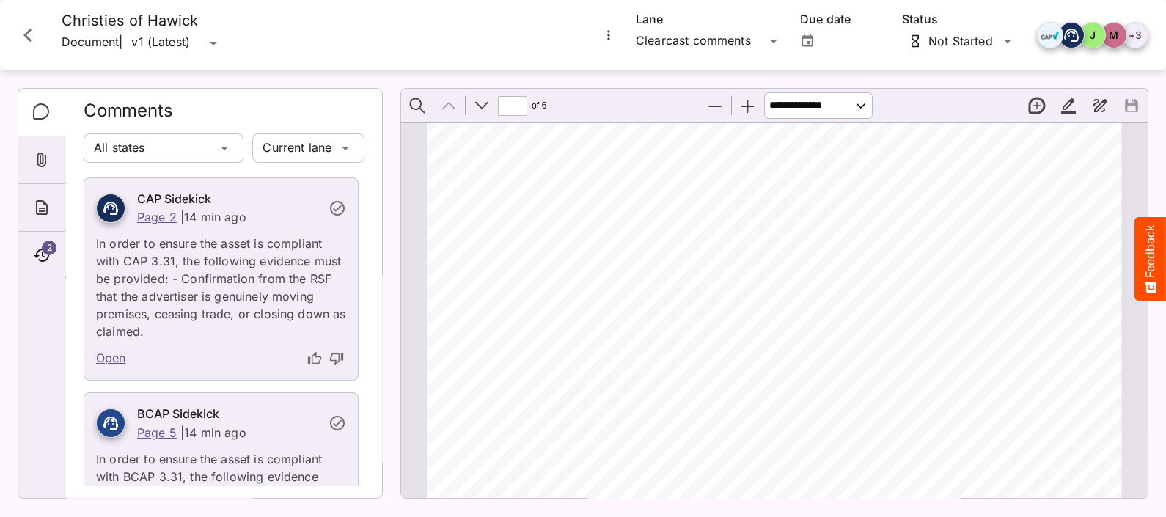
click at [29, 32] on icon "Close card" at bounding box center [27, 35] width 8 height 13
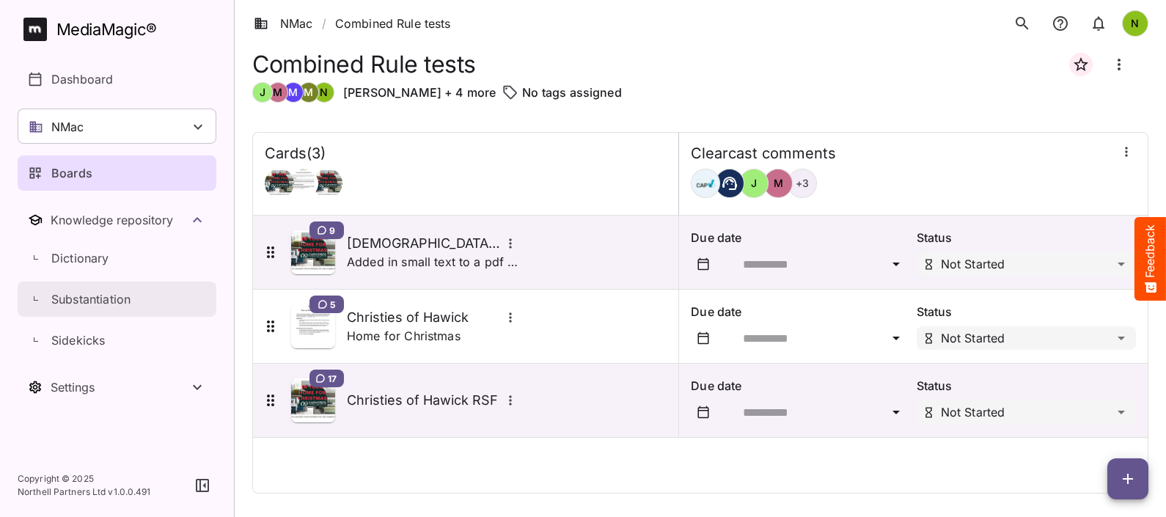
drag, startPoint x: 92, startPoint y: 299, endPoint x: 99, endPoint y: 278, distance: 22.5
click at [92, 298] on p "Substantiation" at bounding box center [90, 299] width 79 height 18
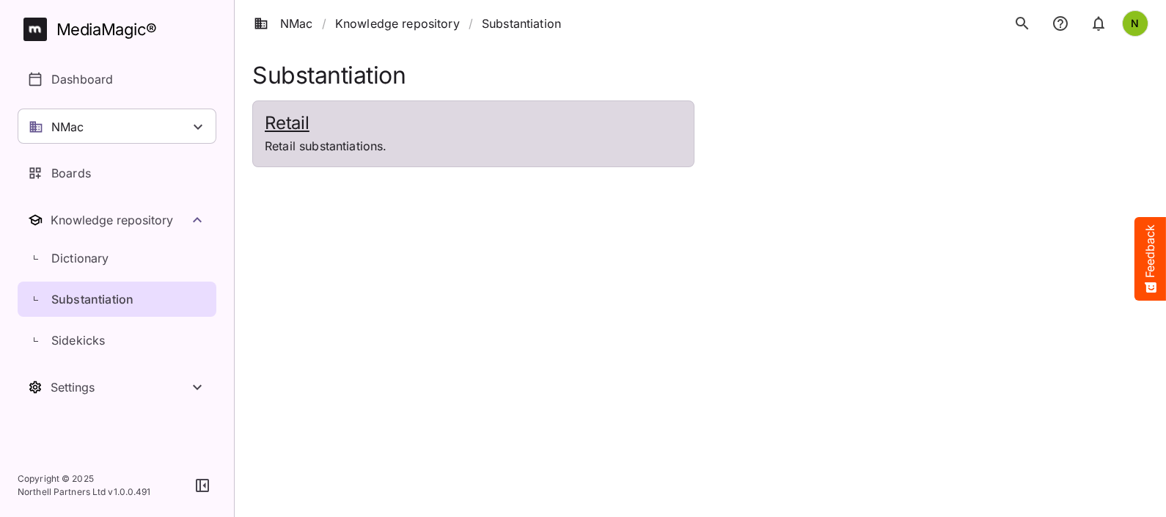
click at [329, 149] on p "Retail substantiations." at bounding box center [473, 146] width 417 height 18
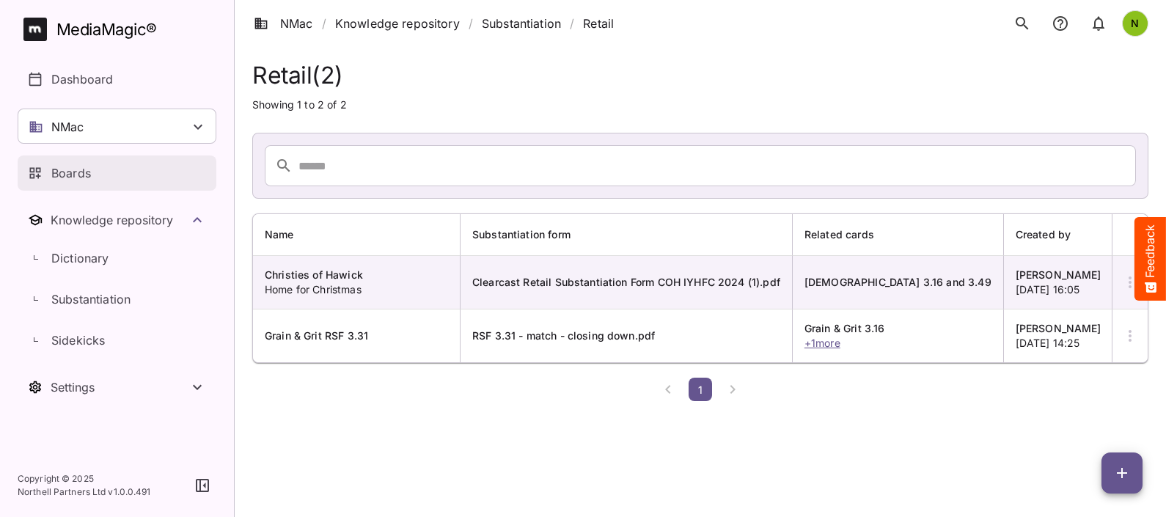
click at [77, 166] on p "Boards" at bounding box center [71, 173] width 40 height 18
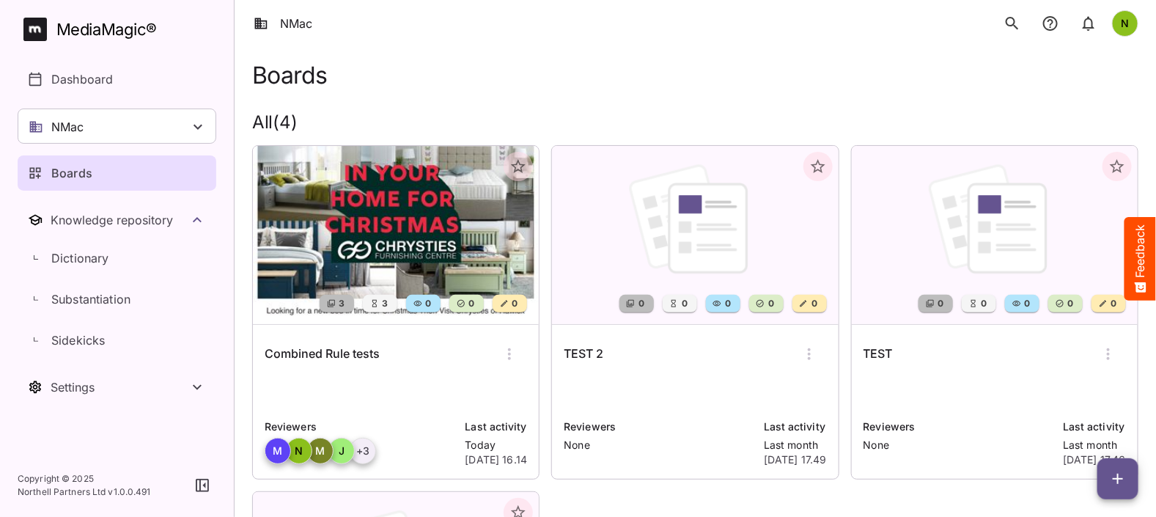
click at [369, 257] on img at bounding box center [396, 235] width 286 height 178
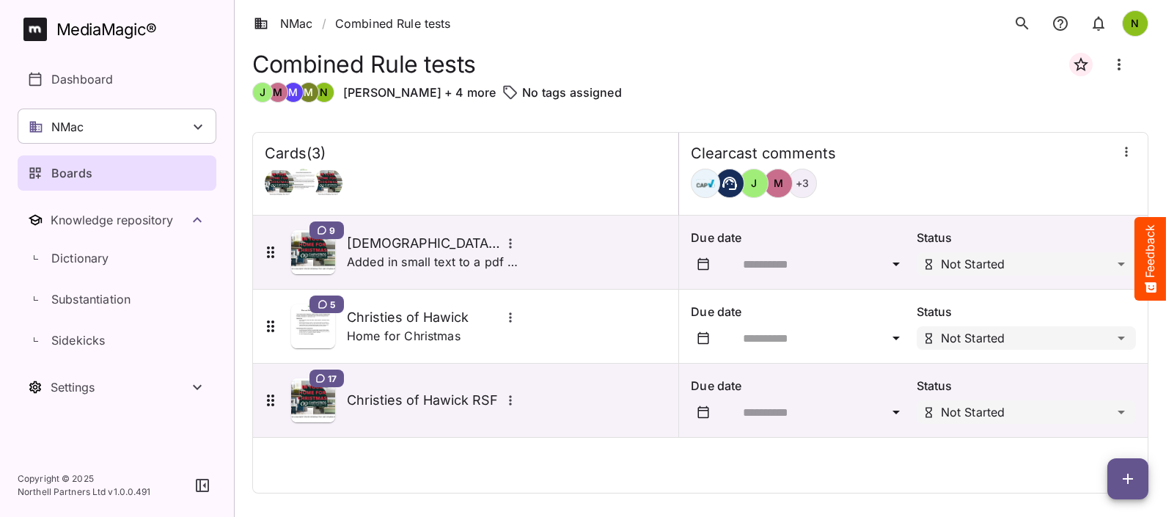
click at [1120, 477] on icon "button" at bounding box center [1128, 479] width 18 height 18
click at [1081, 383] on p "Add new card" at bounding box center [1090, 385] width 79 height 18
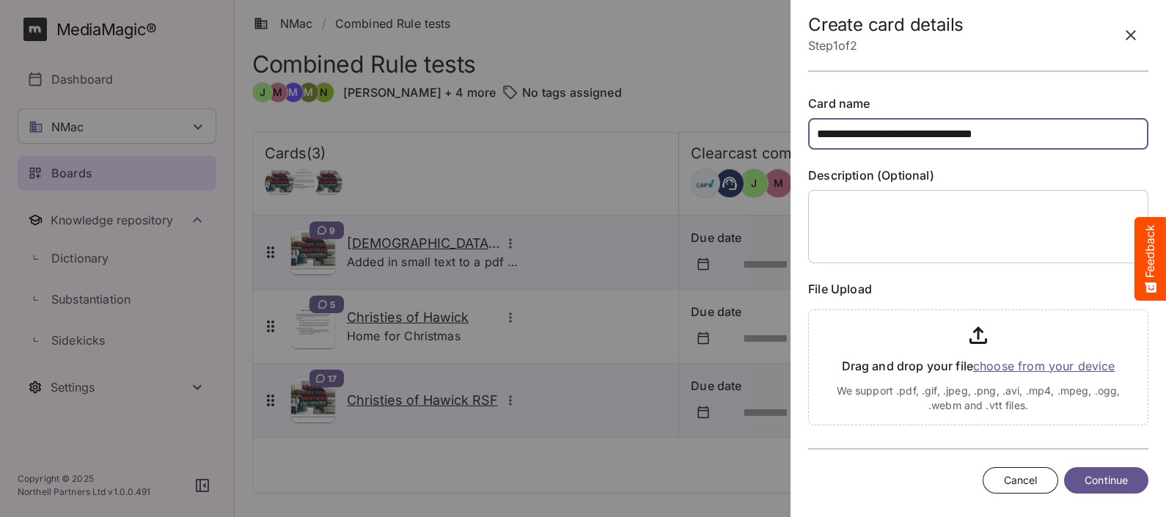
type input "**********"
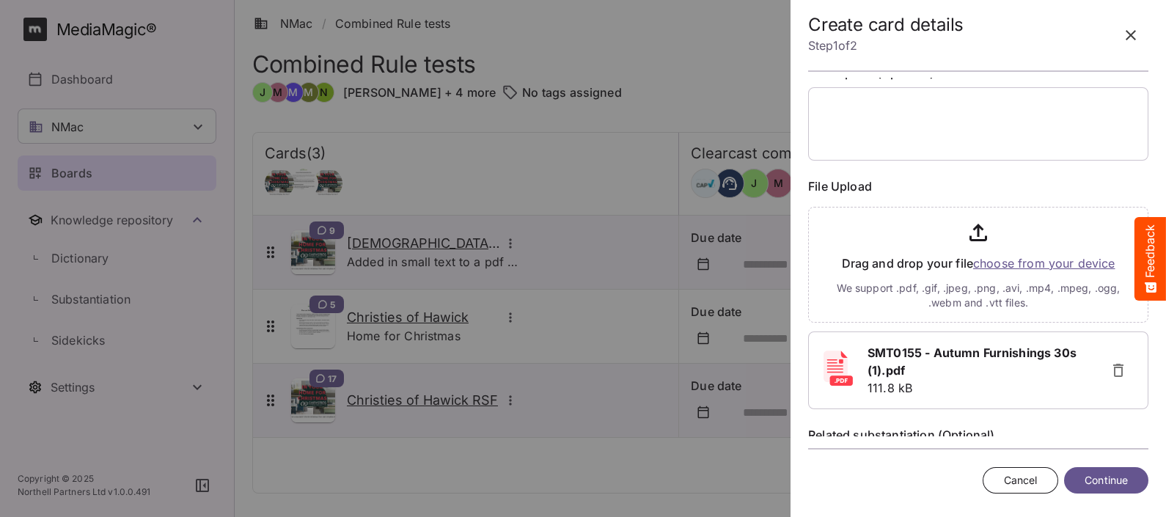
scroll to position [173, 0]
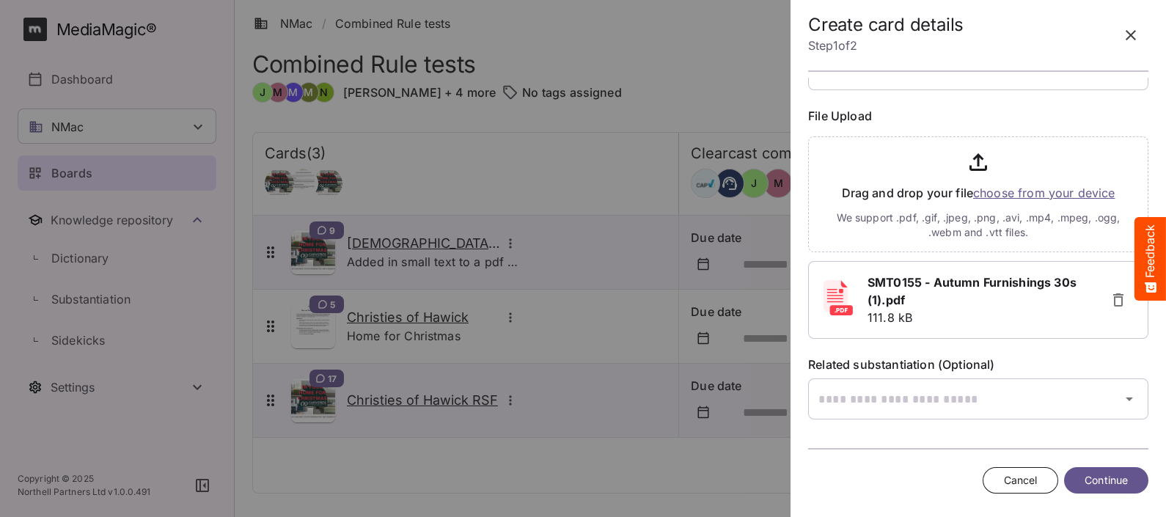
click at [1134, 29] on icon "button" at bounding box center [1131, 35] width 18 height 18
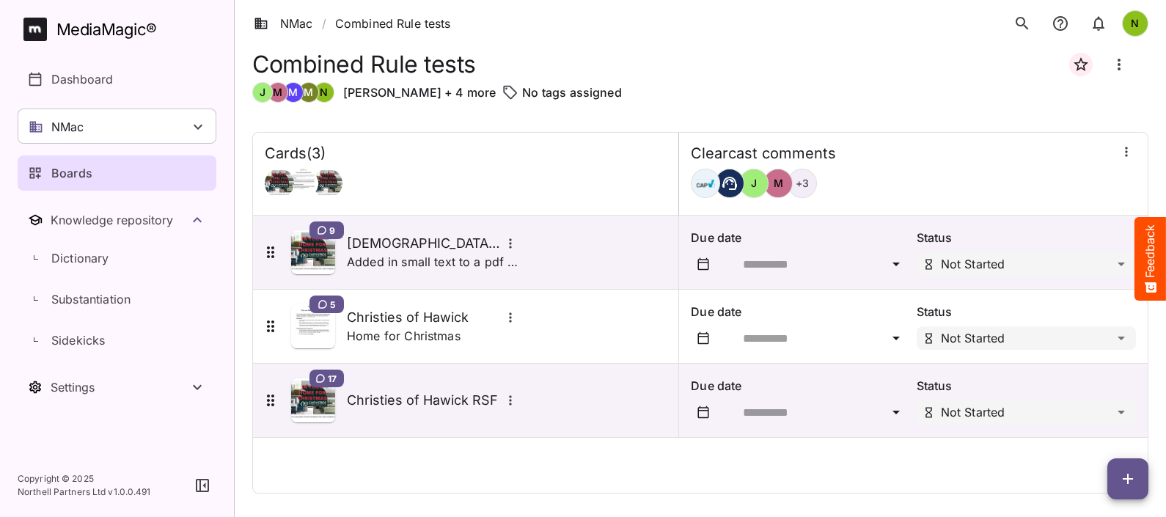
click at [1131, 475] on icon "button" at bounding box center [1128, 479] width 18 height 18
click at [1074, 385] on p "Add new card" at bounding box center [1090, 385] width 79 height 18
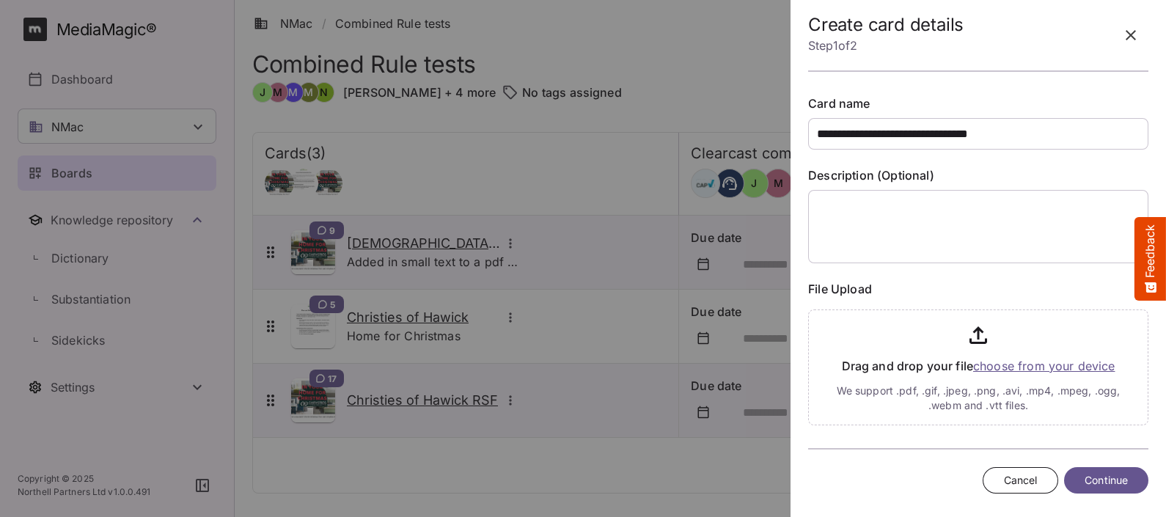
type input "**********"
click at [1133, 34] on icon "button" at bounding box center [1131, 35] width 18 height 18
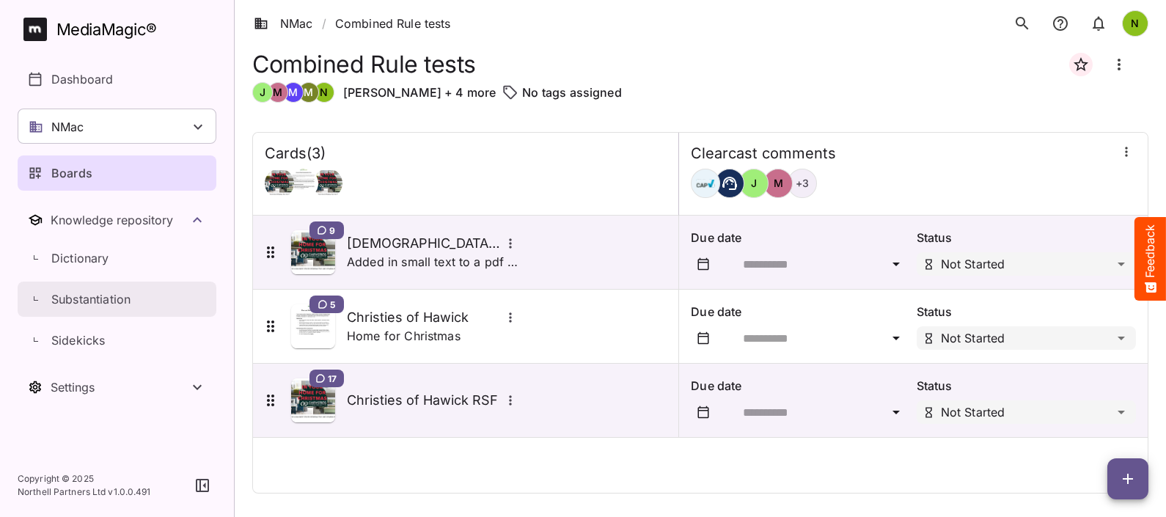
click at [69, 292] on p "Substantiation" at bounding box center [90, 299] width 79 height 18
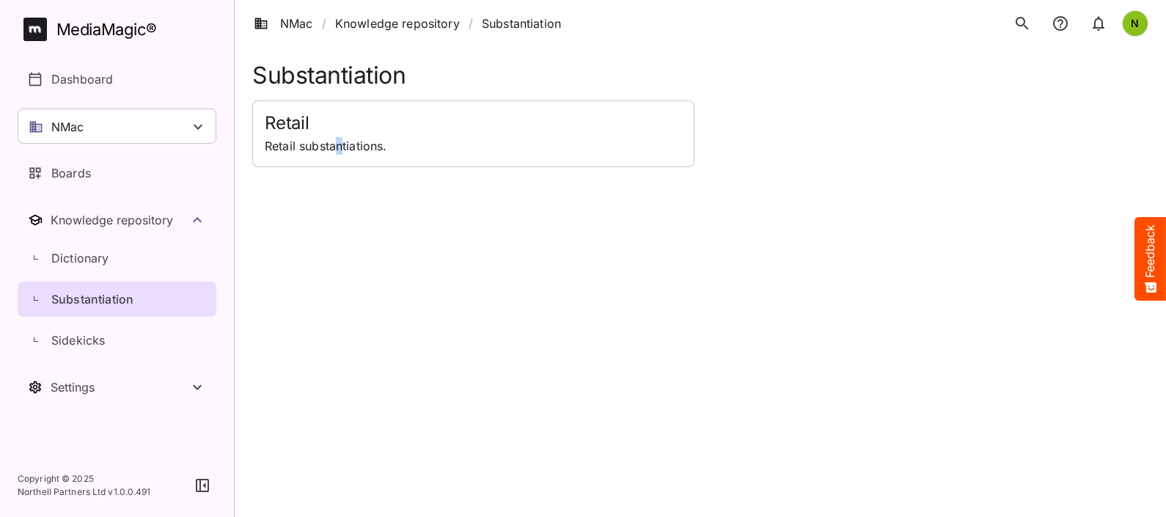
click at [340, 144] on p "Retail substantiations." at bounding box center [473, 146] width 417 height 18
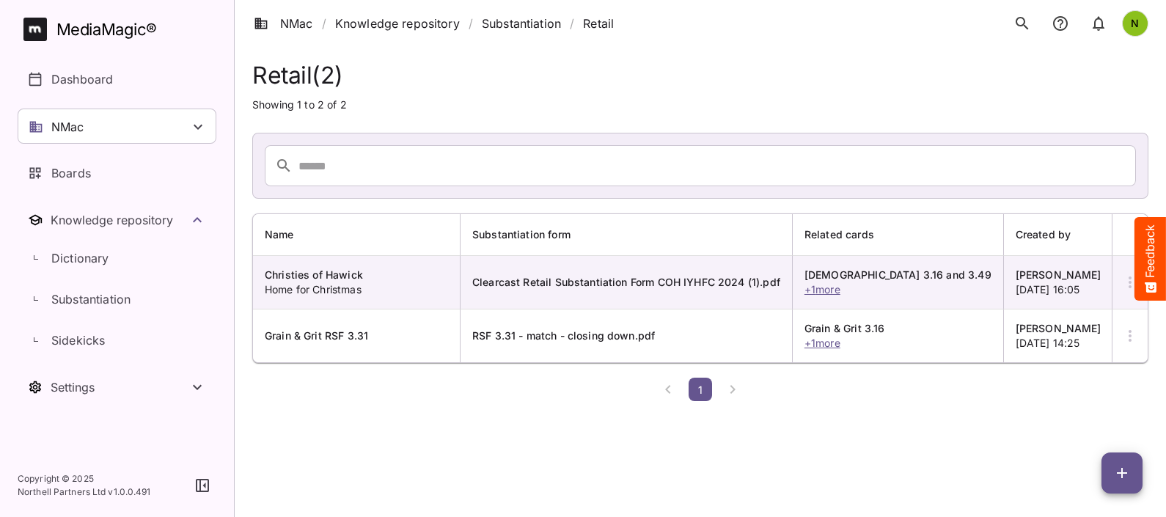
click at [1121, 469] on icon "button" at bounding box center [1121, 473] width 10 height 10
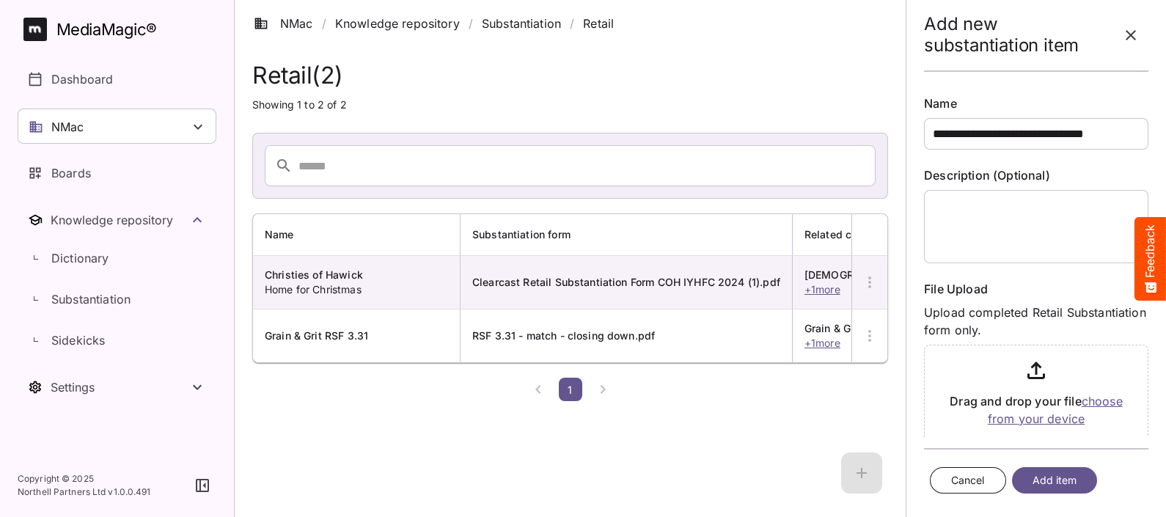
click at [1067, 132] on input "**********" at bounding box center [1036, 134] width 224 height 32
click at [1104, 130] on input "**********" at bounding box center [1036, 134] width 224 height 32
click at [1053, 140] on input "**********" at bounding box center [1036, 134] width 224 height 32
click at [1097, 132] on input "**********" at bounding box center [1036, 134] width 224 height 32
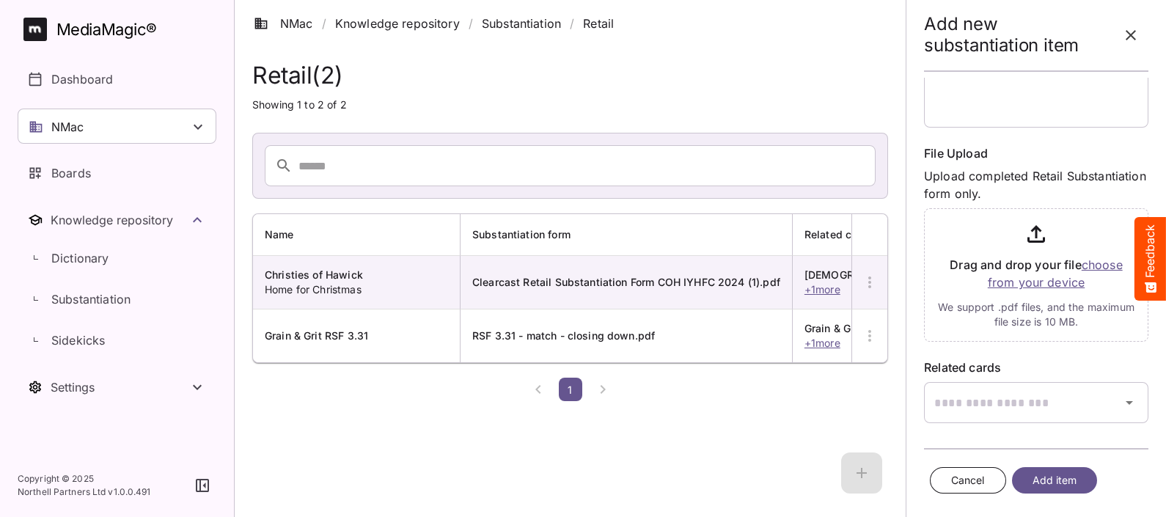
scroll to position [139, 0]
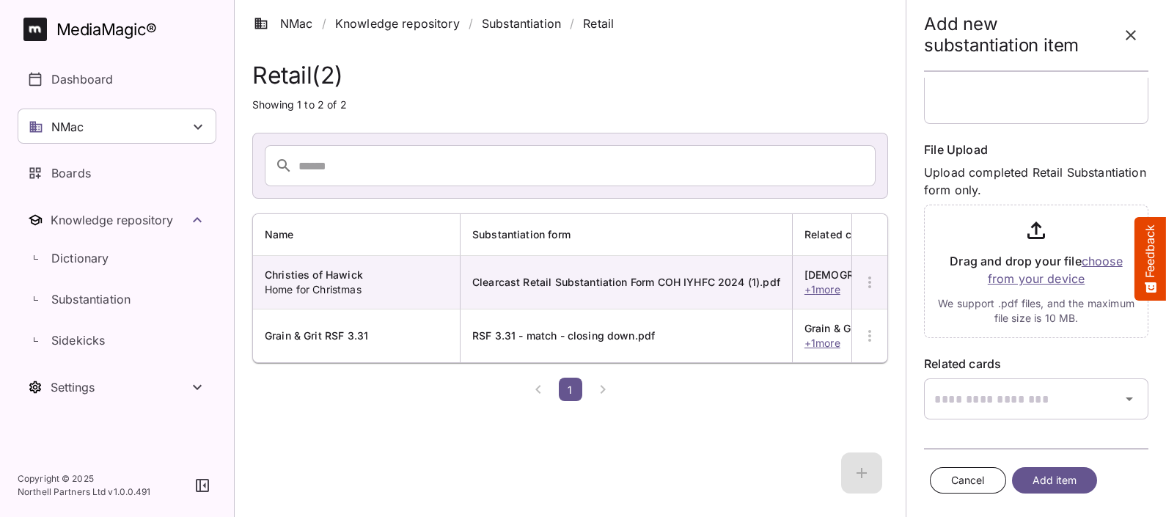
type input "**********"
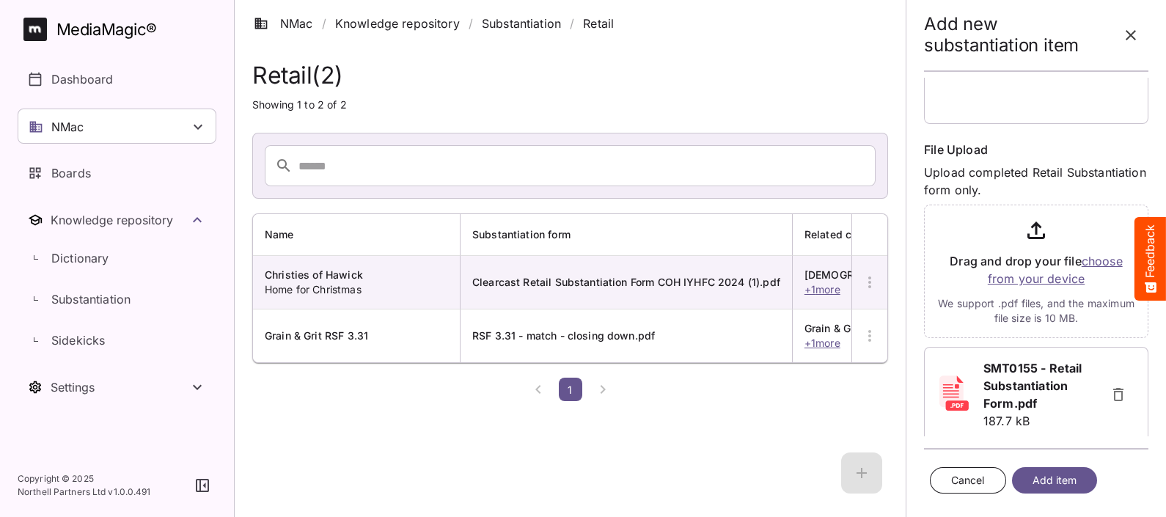
click at [1053, 481] on span "Add item" at bounding box center [1054, 480] width 45 height 18
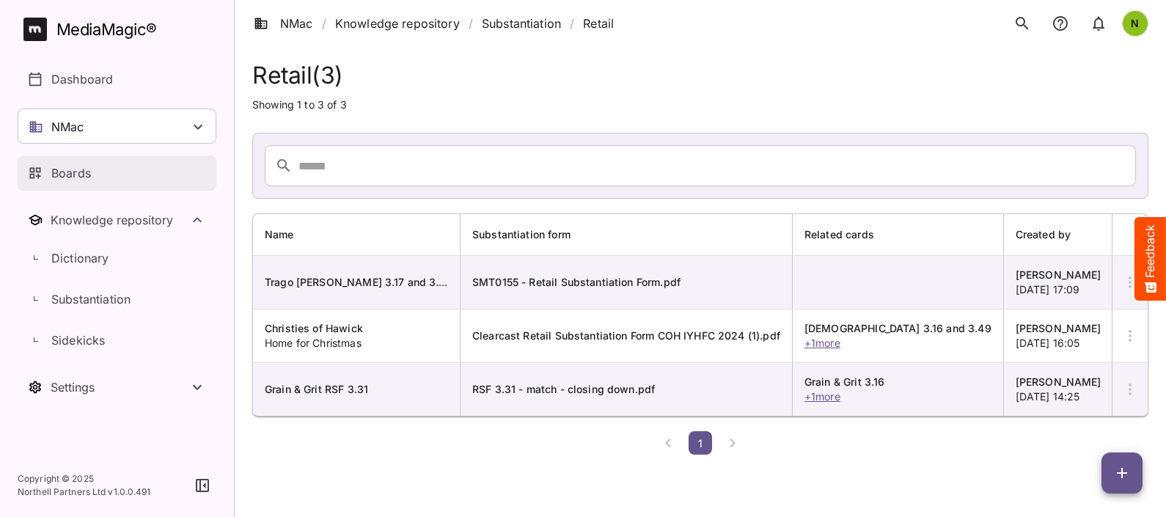
click at [79, 167] on p "Boards" at bounding box center [71, 173] width 40 height 18
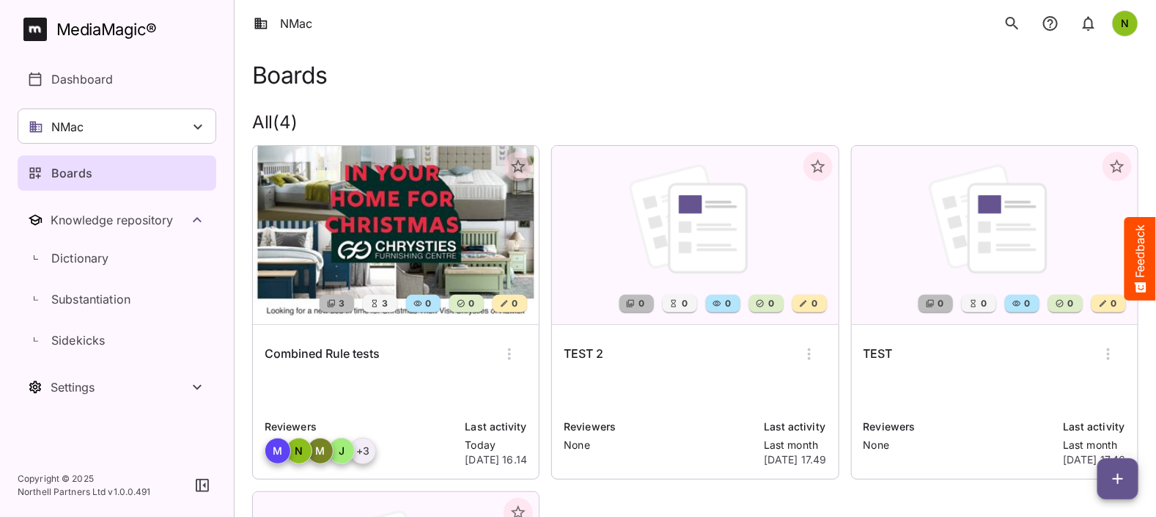
click at [400, 254] on img at bounding box center [396, 235] width 286 height 178
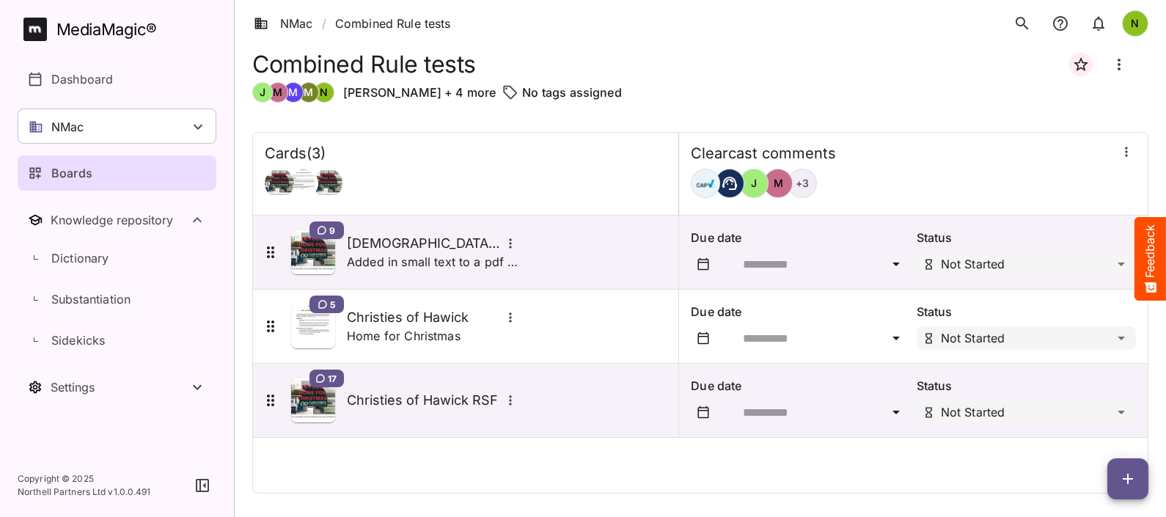
click at [1131, 480] on icon "button" at bounding box center [1128, 479] width 18 height 18
click at [1089, 384] on p "Add new card" at bounding box center [1090, 385] width 79 height 18
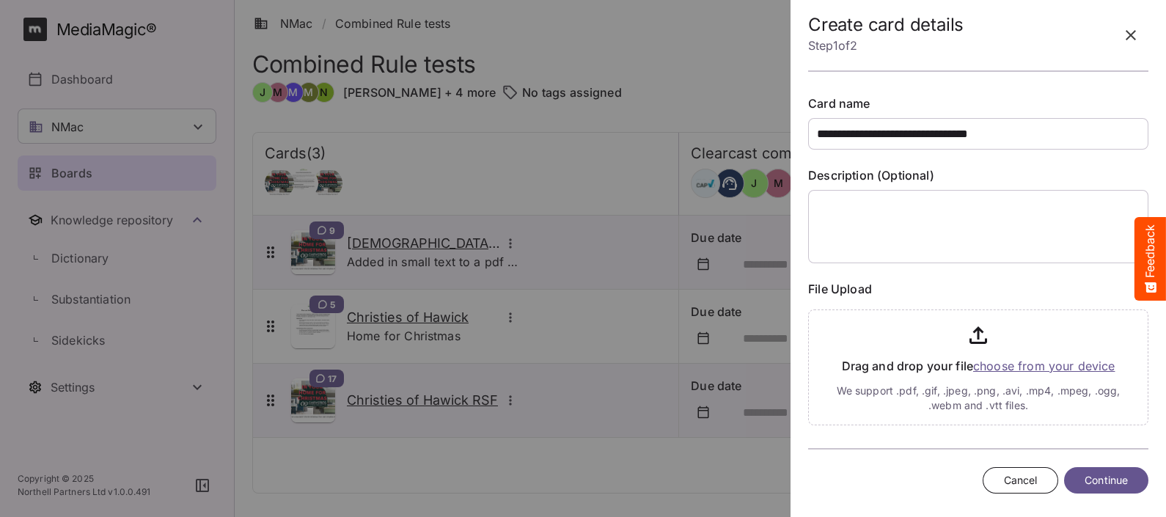
type input "**********"
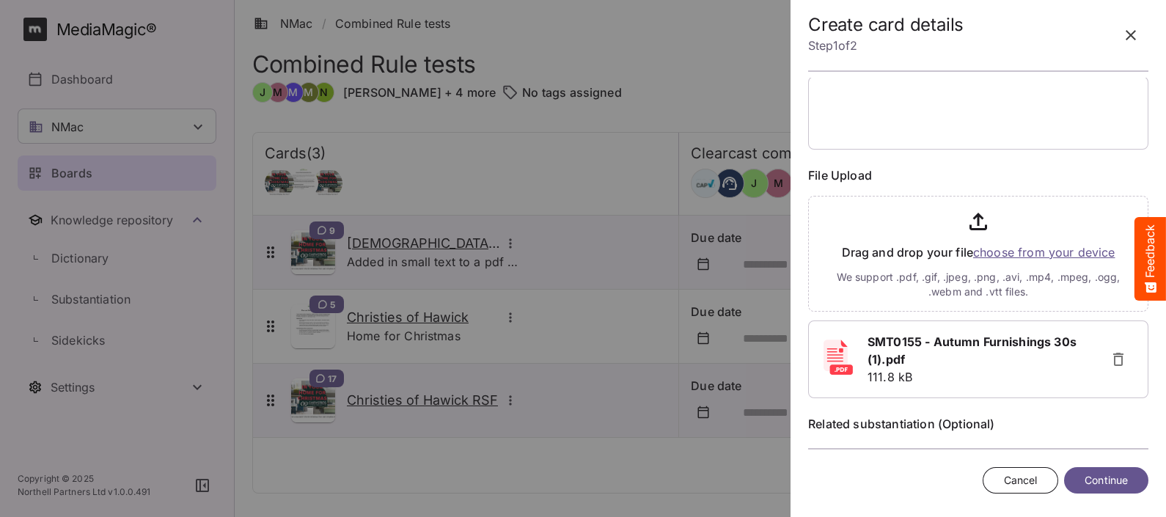
scroll to position [173, 0]
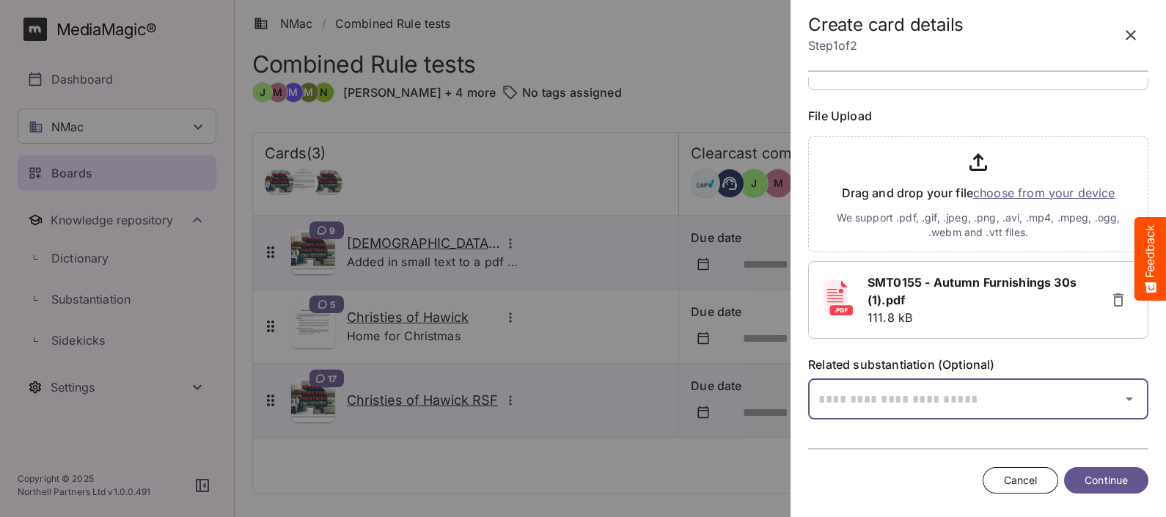
click at [1122, 402] on icon "button" at bounding box center [1129, 399] width 18 height 18
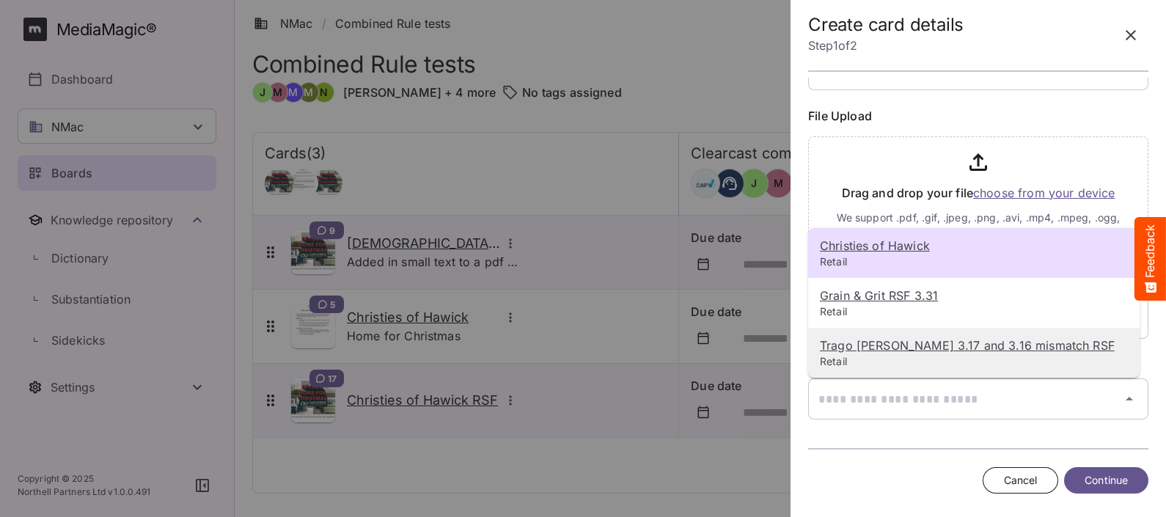
click at [916, 346] on u "Trago [PERSON_NAME] 3.17 and 3.16 mismatch RSF" at bounding box center [967, 345] width 295 height 15
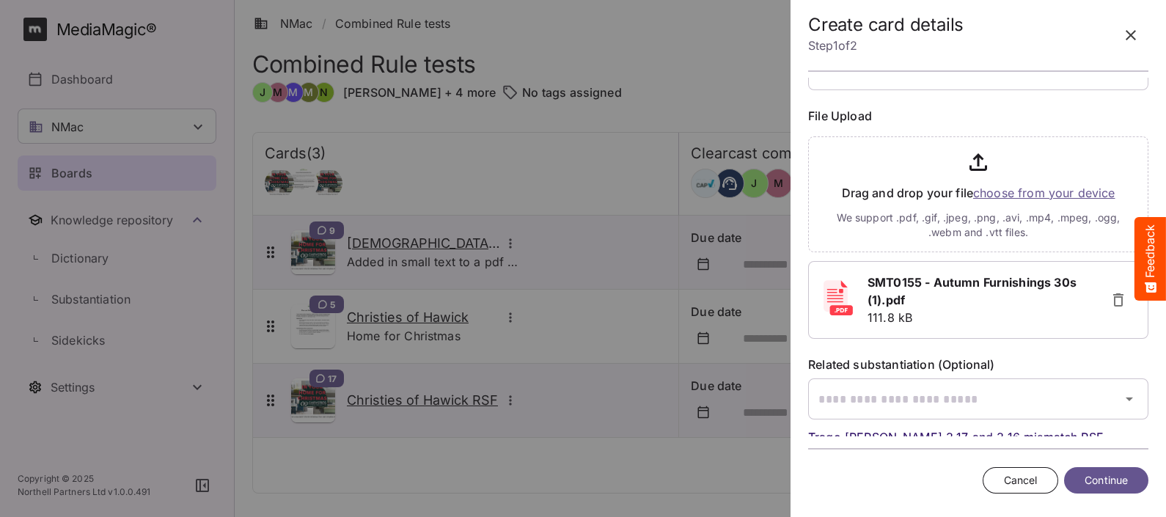
click at [1107, 481] on span "Continue" at bounding box center [1105, 480] width 43 height 18
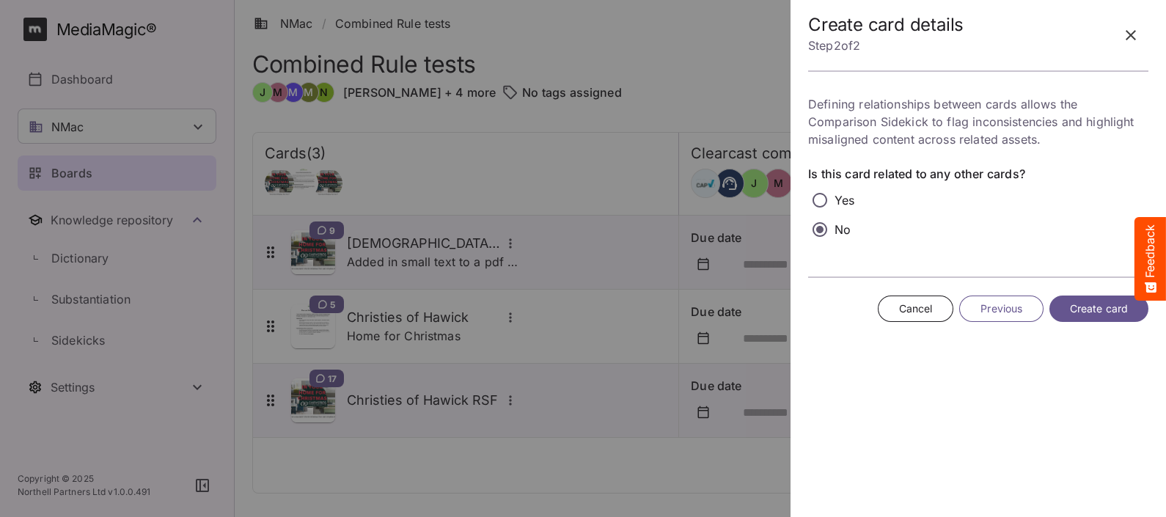
click at [1107, 309] on span "Create card" at bounding box center [1099, 309] width 58 height 18
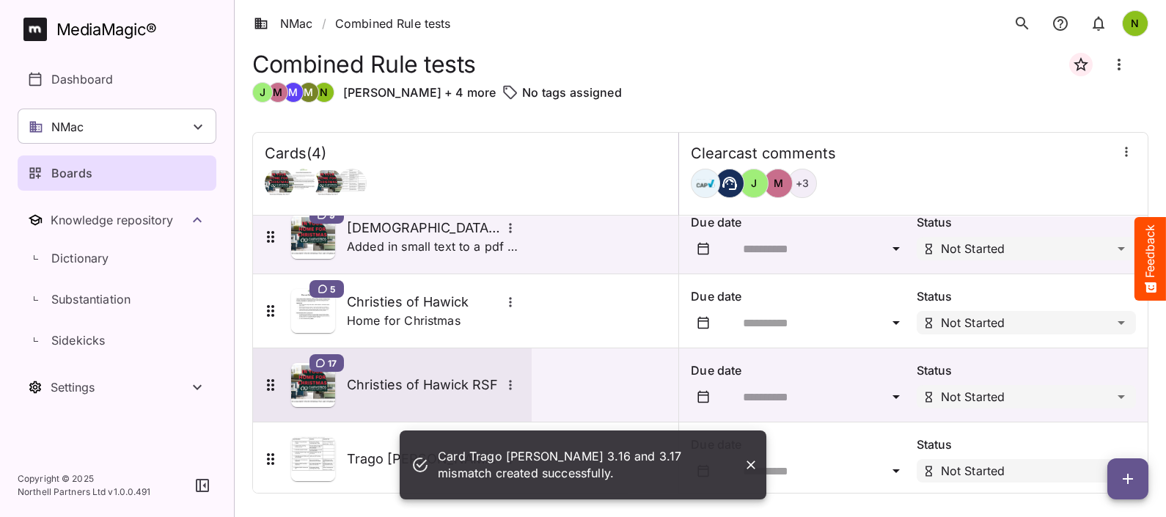
scroll to position [29, 0]
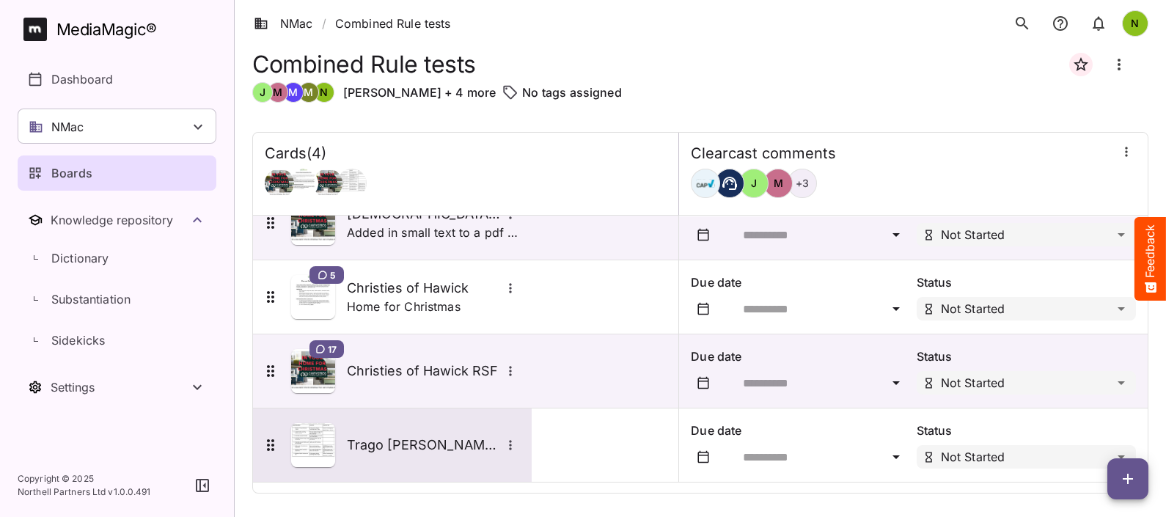
click at [455, 446] on h5 "Trago [PERSON_NAME] 3.16 and 3.17 mismatch" at bounding box center [424, 445] width 154 height 18
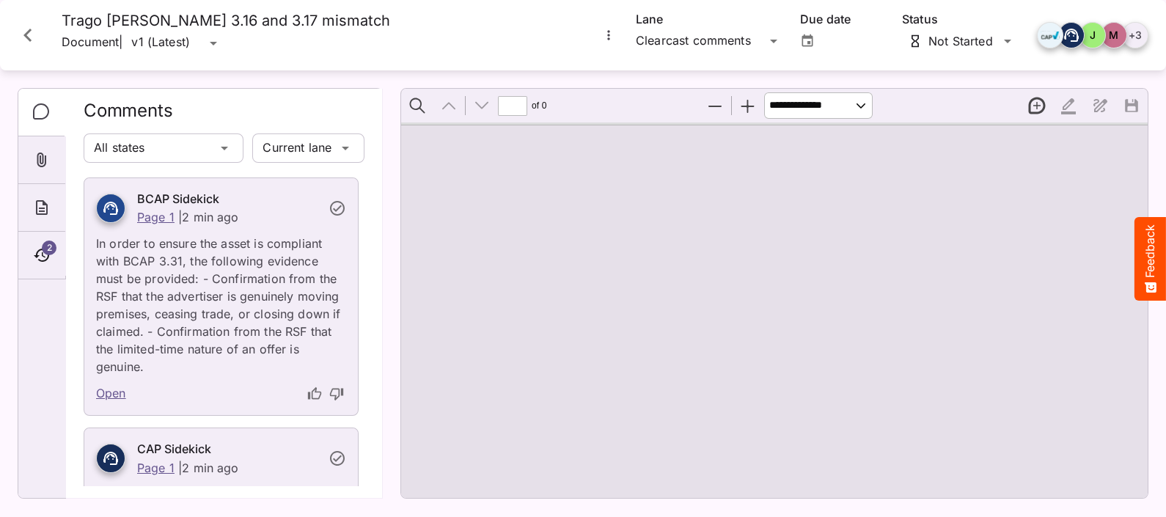
type input "*"
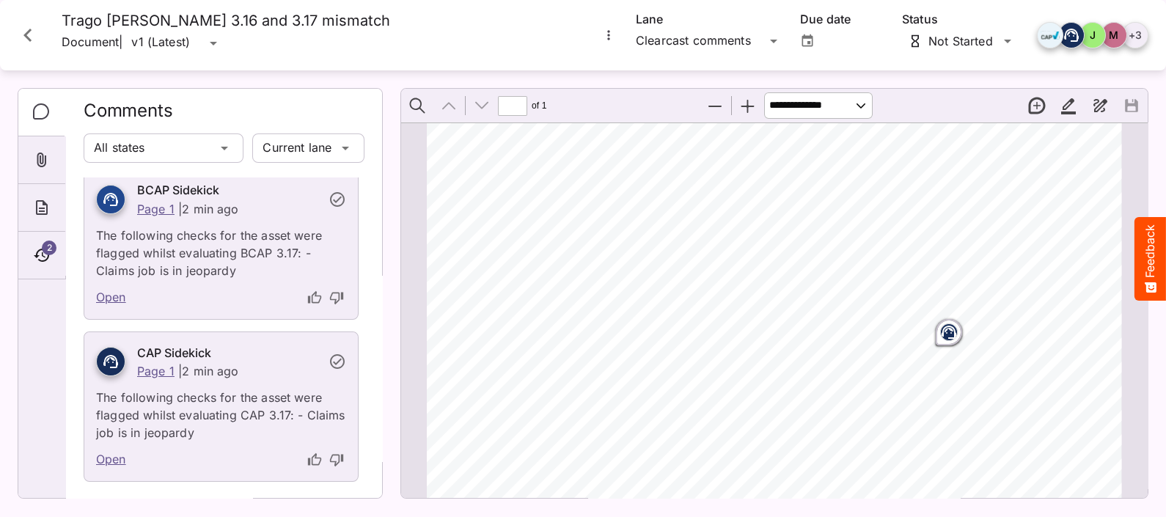
scroll to position [488, 0]
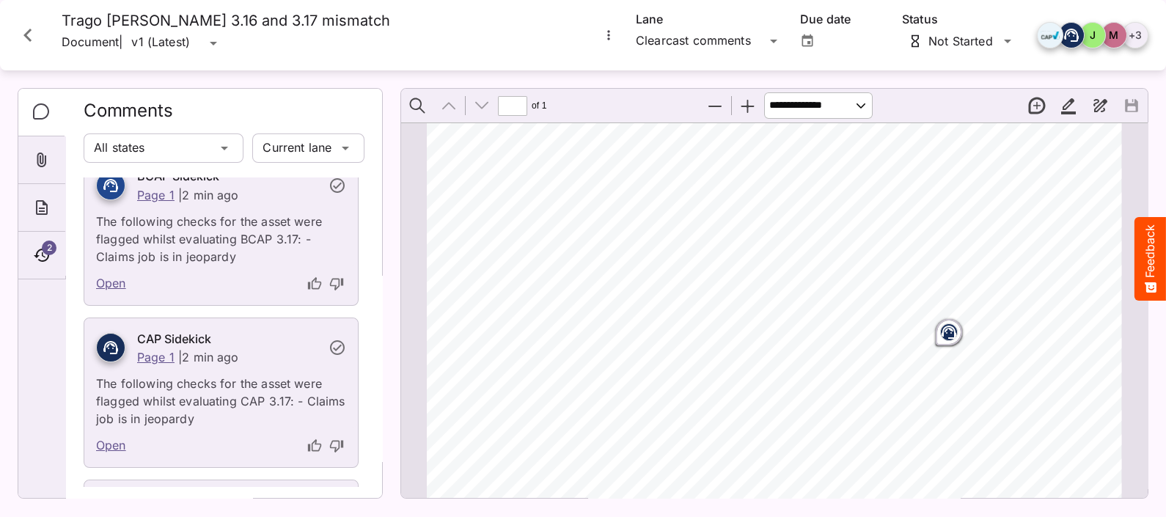
click at [309, 282] on icon "thumb-up" at bounding box center [314, 283] width 15 height 15
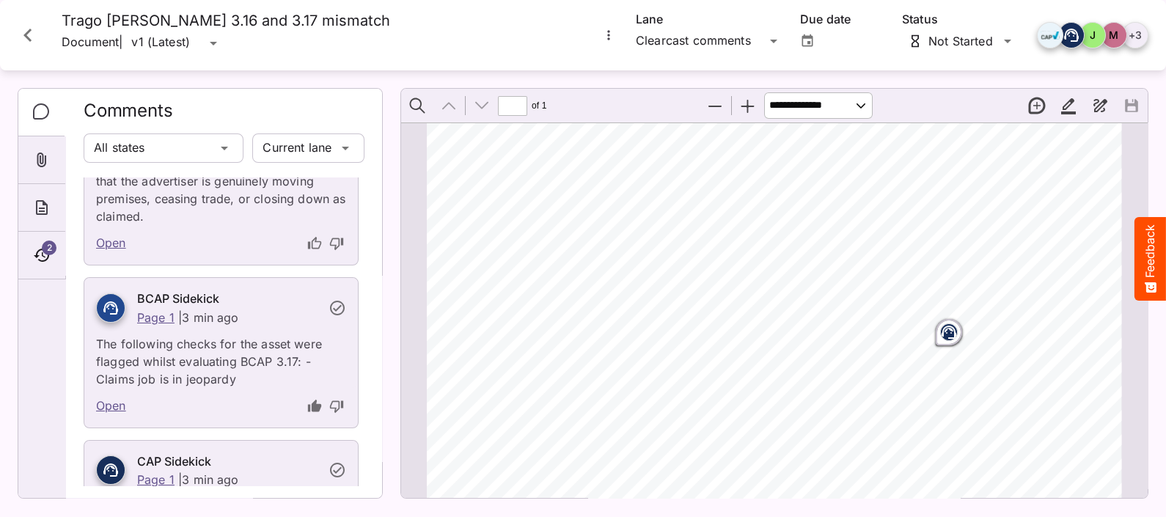
click at [106, 405] on link "Open" at bounding box center [111, 406] width 30 height 19
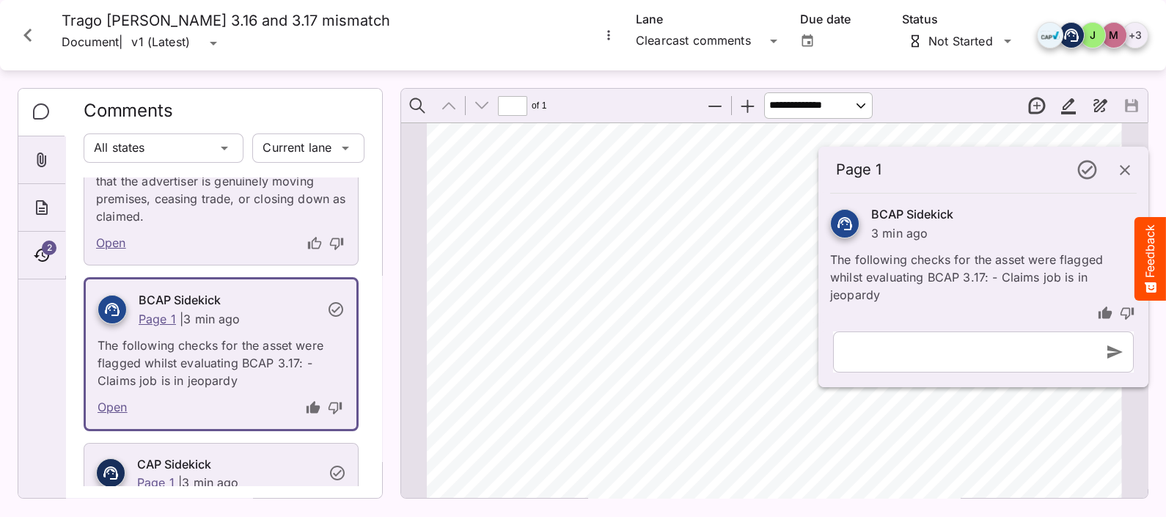
scroll to position [7, 0]
click at [1129, 164] on icon "button" at bounding box center [1125, 170] width 18 height 18
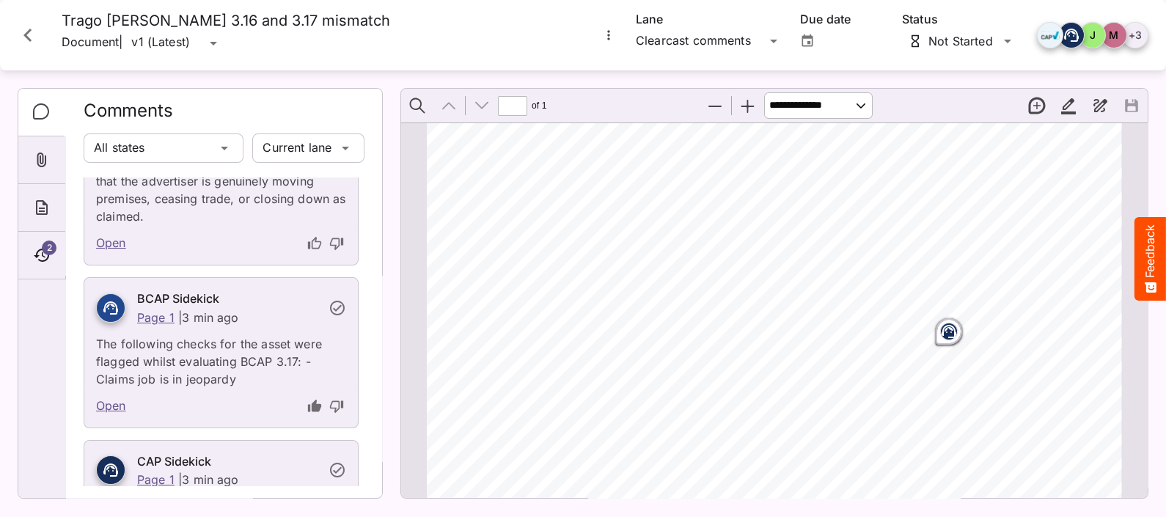
click at [941, 334] on rect "Page ⁨1⁩" at bounding box center [949, 332] width 18 height 18
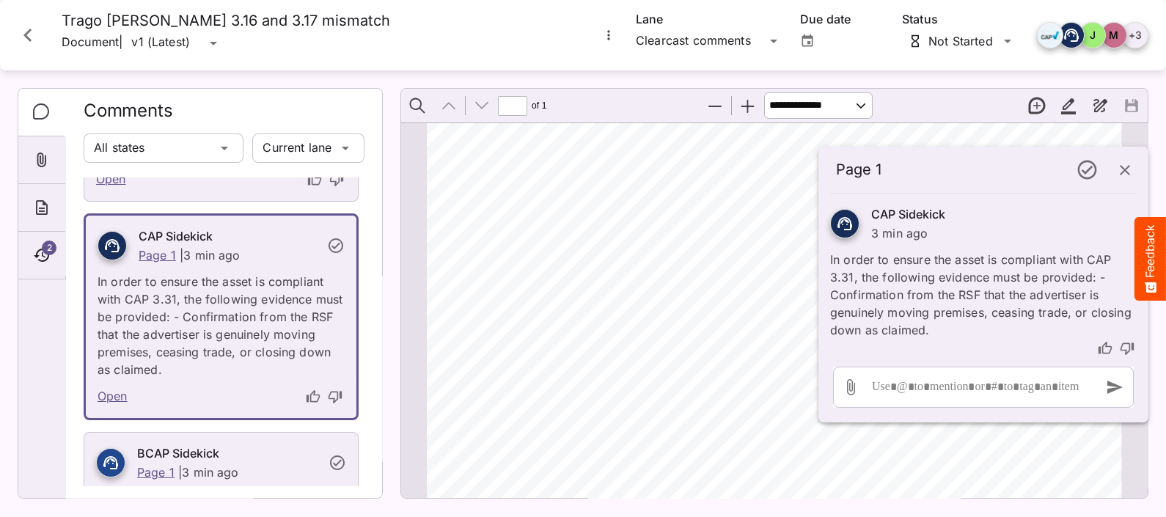
scroll to position [197, 0]
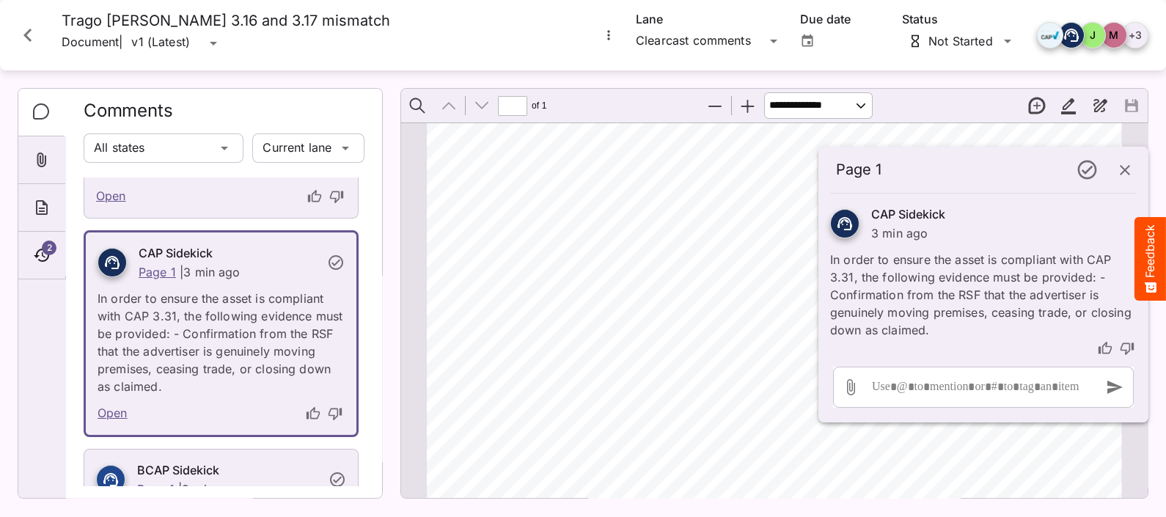
click at [742, 415] on span "ind" at bounding box center [742, 412] width 19 height 14
click at [1122, 175] on icon "button" at bounding box center [1125, 170] width 18 height 18
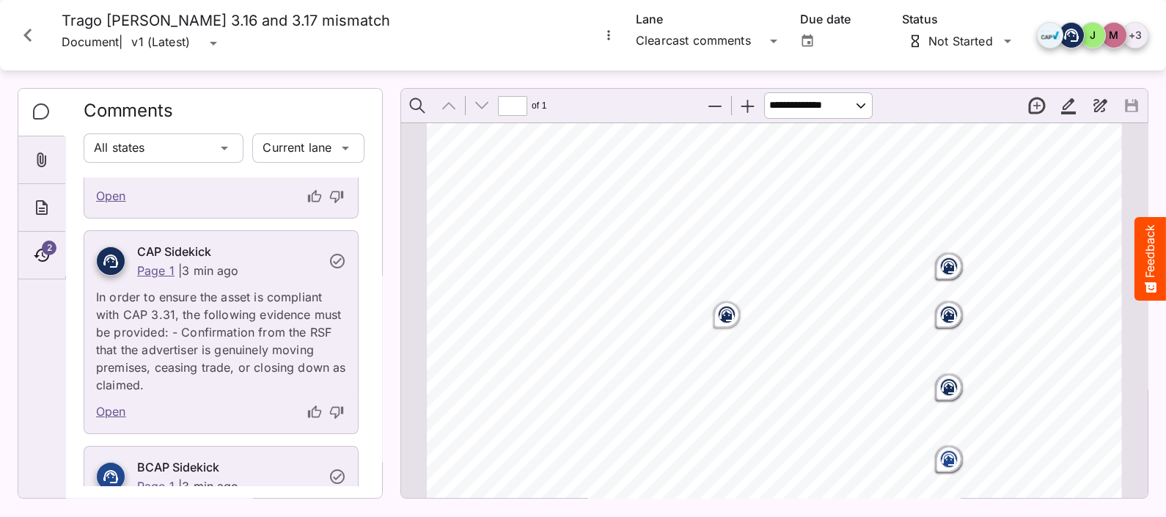
scroll to position [373, 0]
click at [942, 186] on rect "Page ⁨1⁩" at bounding box center [949, 185] width 18 height 18
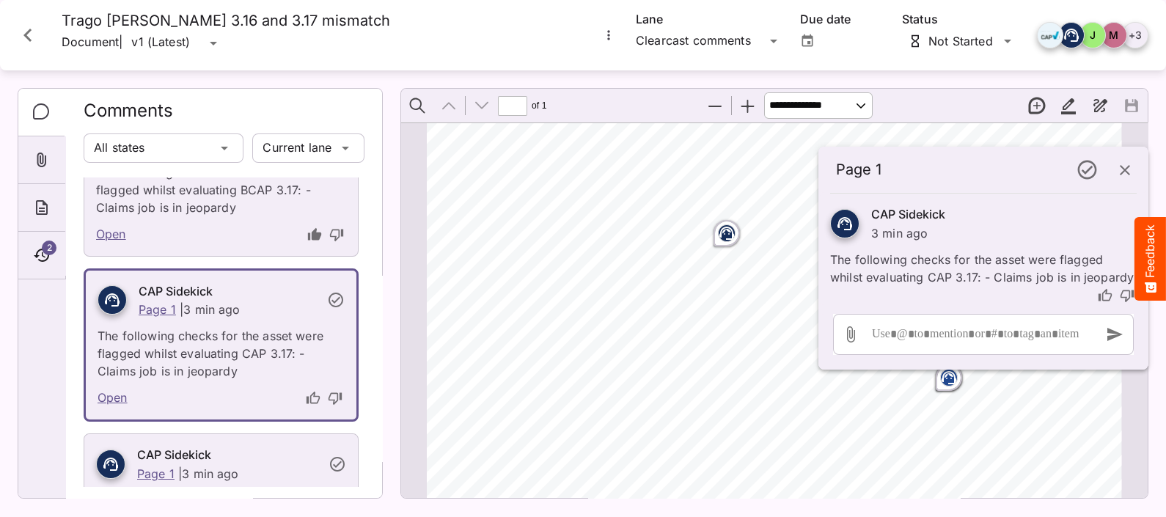
scroll to position [548, 0]
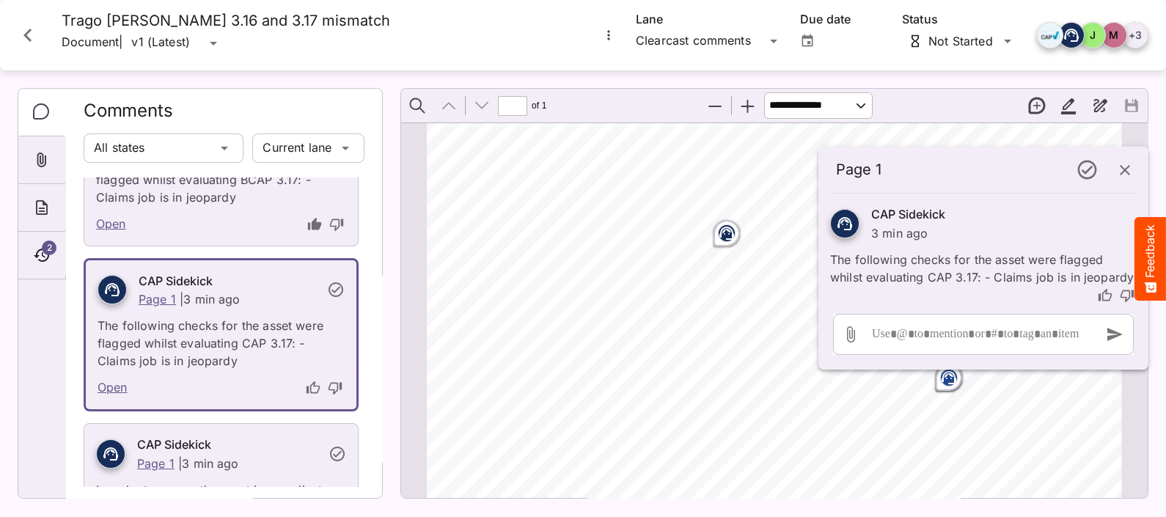
click at [1103, 291] on icon "thumb-up" at bounding box center [1104, 295] width 13 height 12
click at [1126, 174] on icon "button" at bounding box center [1125, 170] width 18 height 18
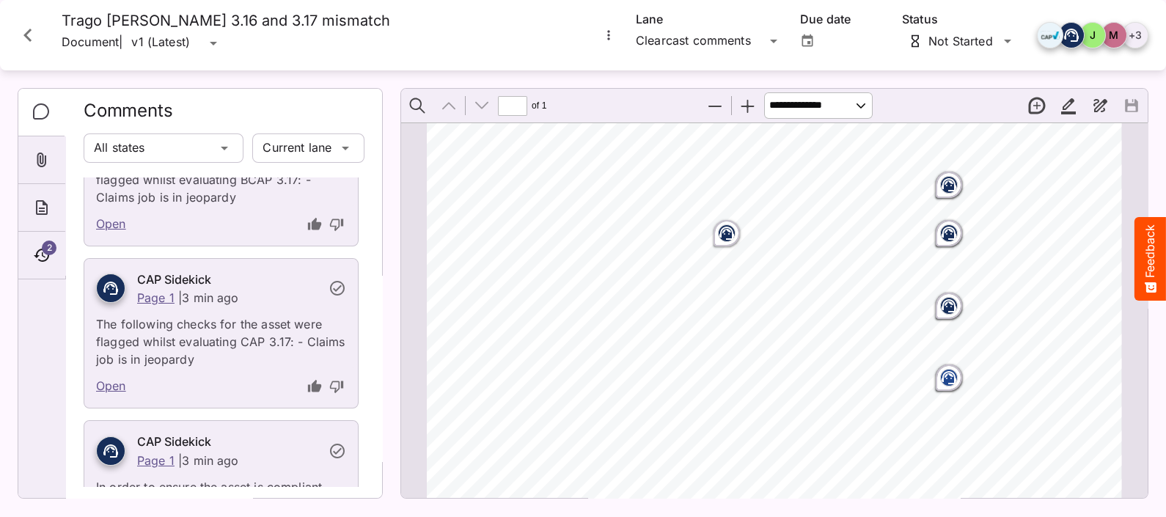
click at [944, 232] on rect "Page ⁨1⁩" at bounding box center [949, 233] width 18 height 18
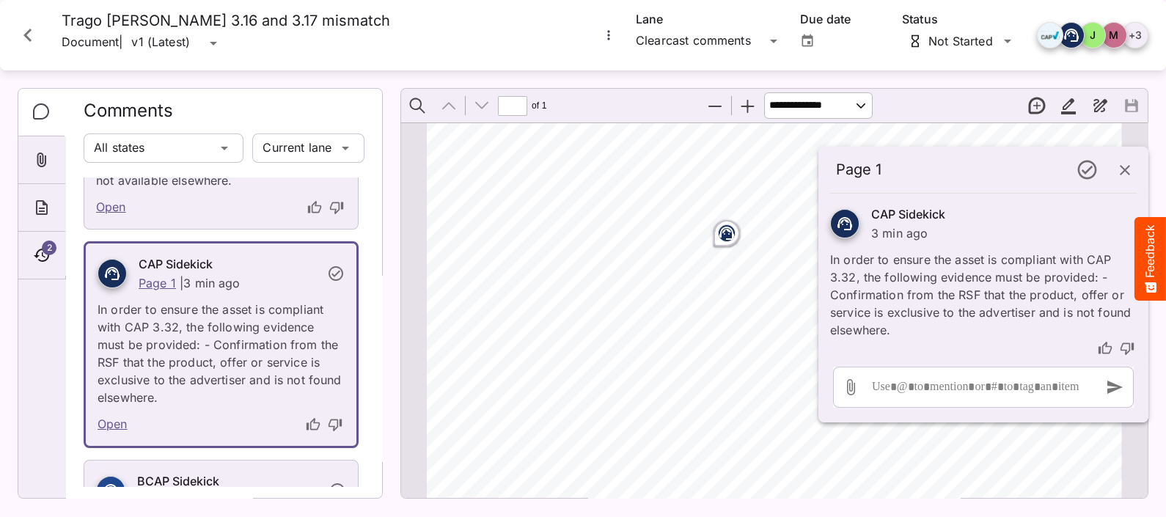
scroll to position [1202, 0]
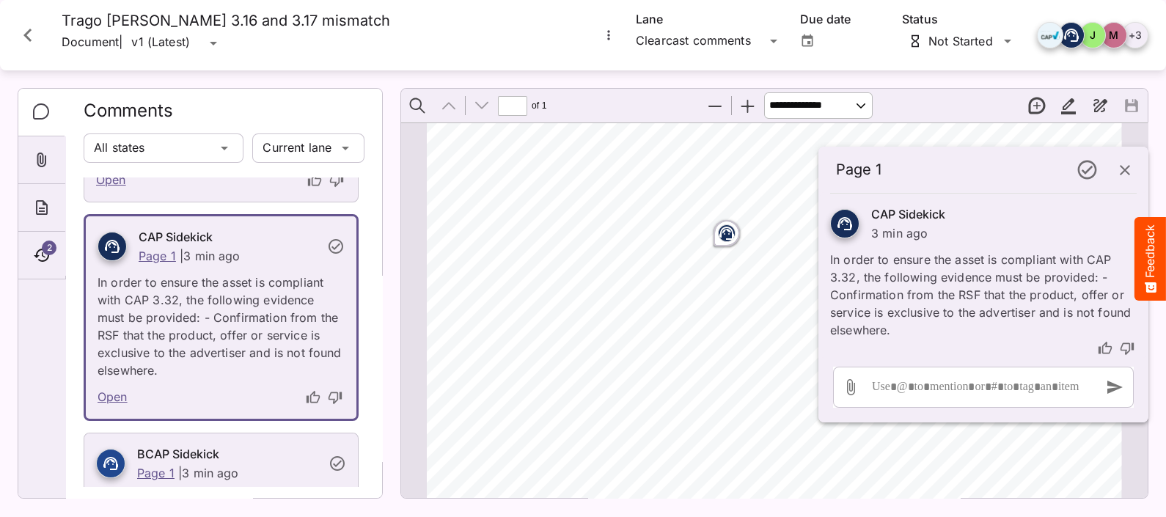
click at [1130, 169] on icon "button" at bounding box center [1125, 170] width 18 height 18
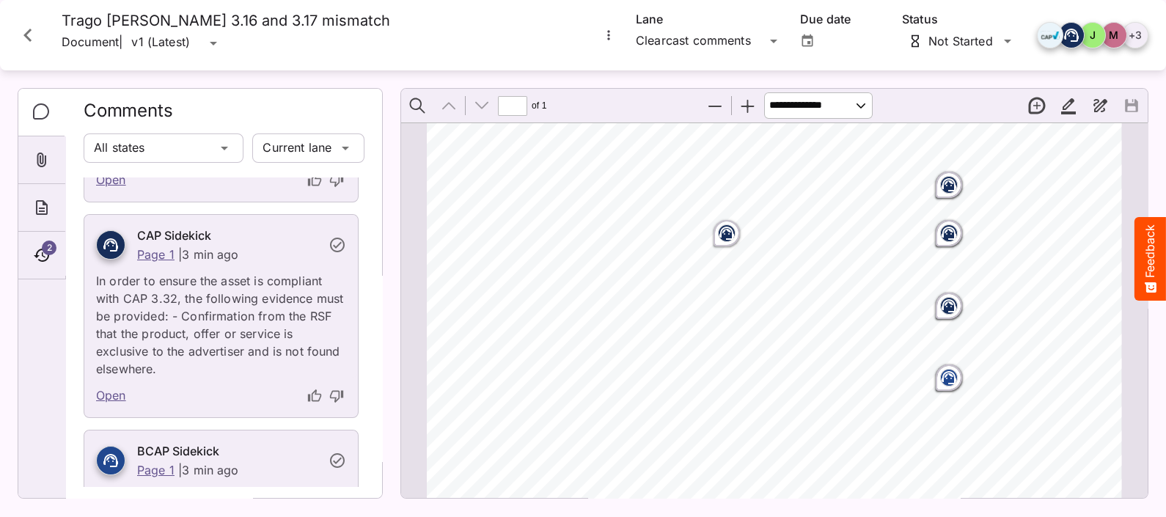
click at [724, 230] on icon "Page ⁨1⁩" at bounding box center [726, 231] width 9 height 4
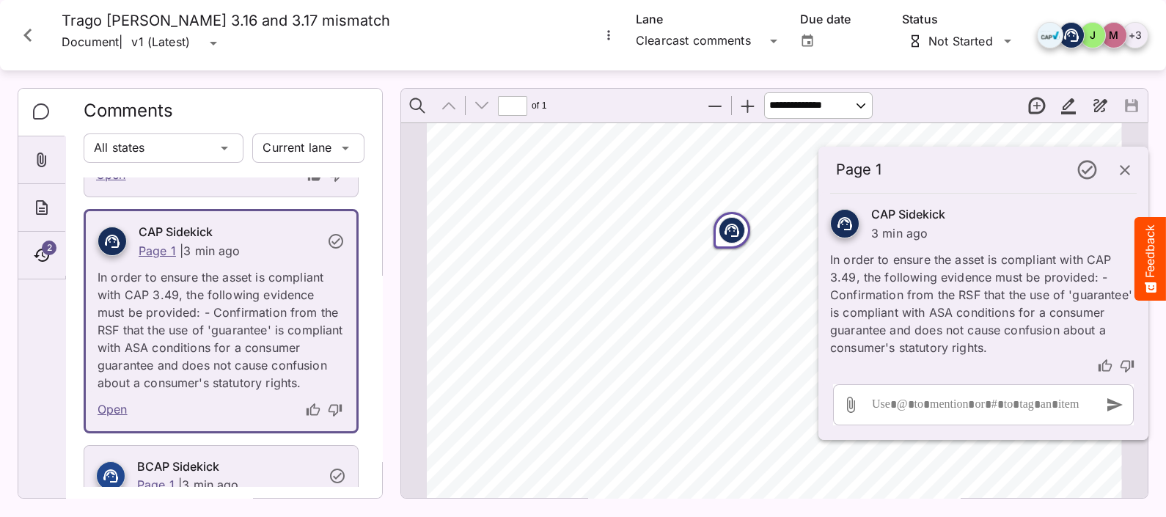
scroll to position [754, 0]
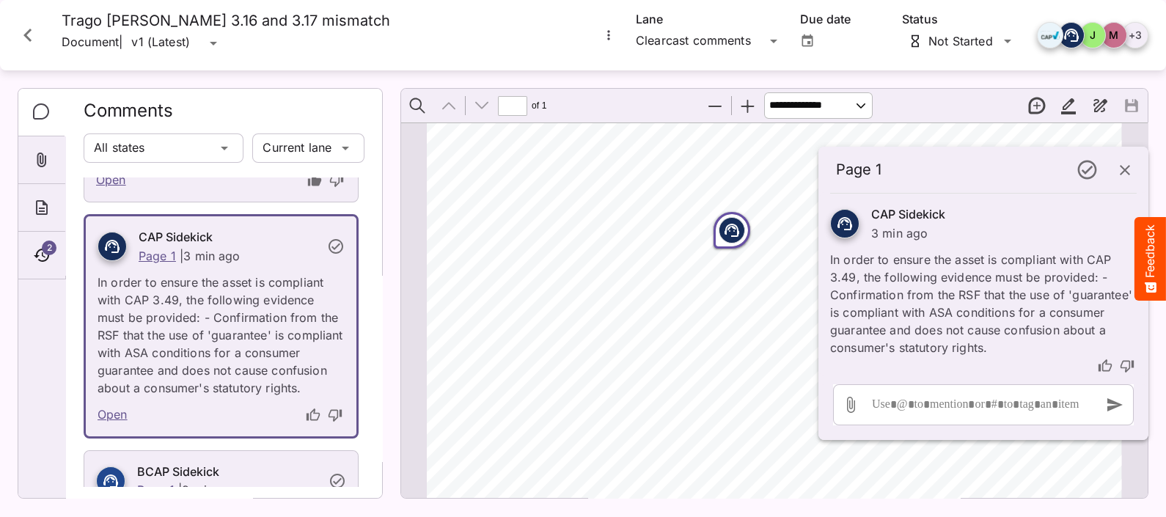
click at [1125, 171] on icon "button" at bounding box center [1124, 170] width 10 height 10
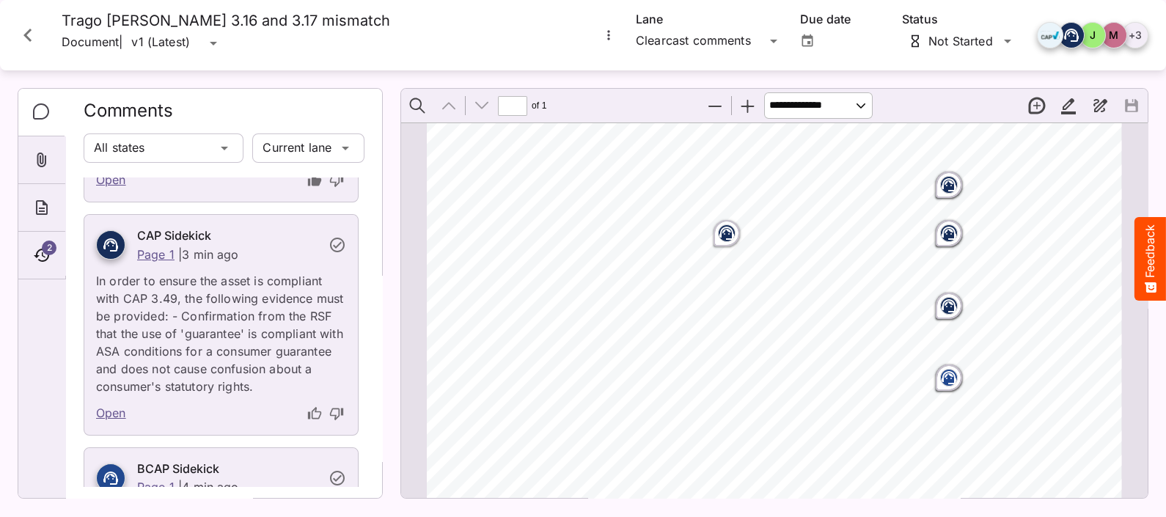
drag, startPoint x: 722, startPoint y: 234, endPoint x: 750, endPoint y: 289, distance: 61.6
click at [750, 289] on div "SIMPLE MEDIA Client: Trago Copy: SMT0155 Autumn Furnishings Version: ITV Durati…" at bounding box center [773, 250] width 707 height 1001
click at [719, 235] on rect "Page ⁨1⁩" at bounding box center [727, 233] width 18 height 18
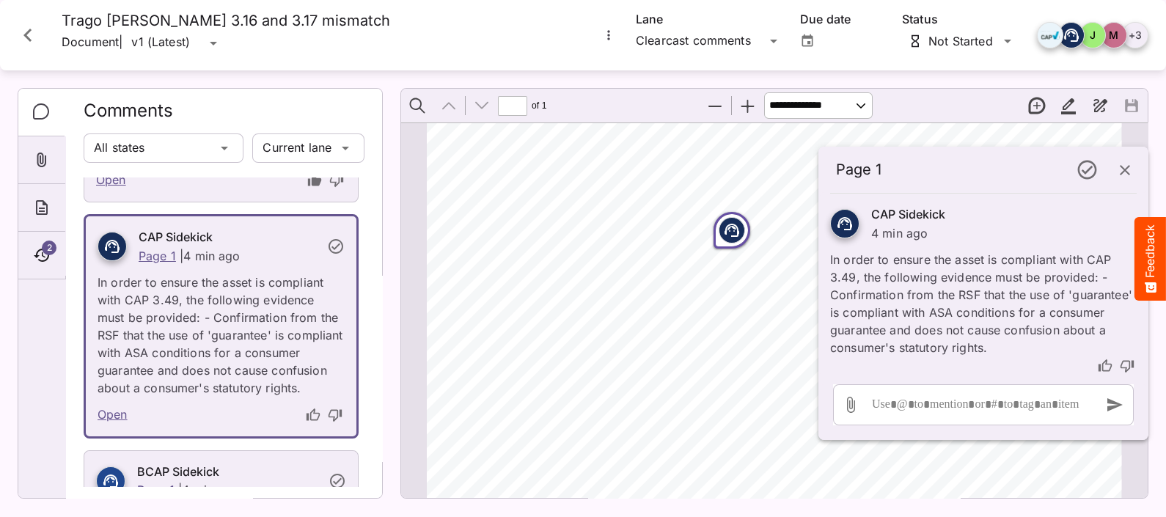
click at [1103, 367] on icon "thumb-up" at bounding box center [1104, 365] width 15 height 15
click at [1125, 166] on icon "button" at bounding box center [1125, 170] width 18 height 18
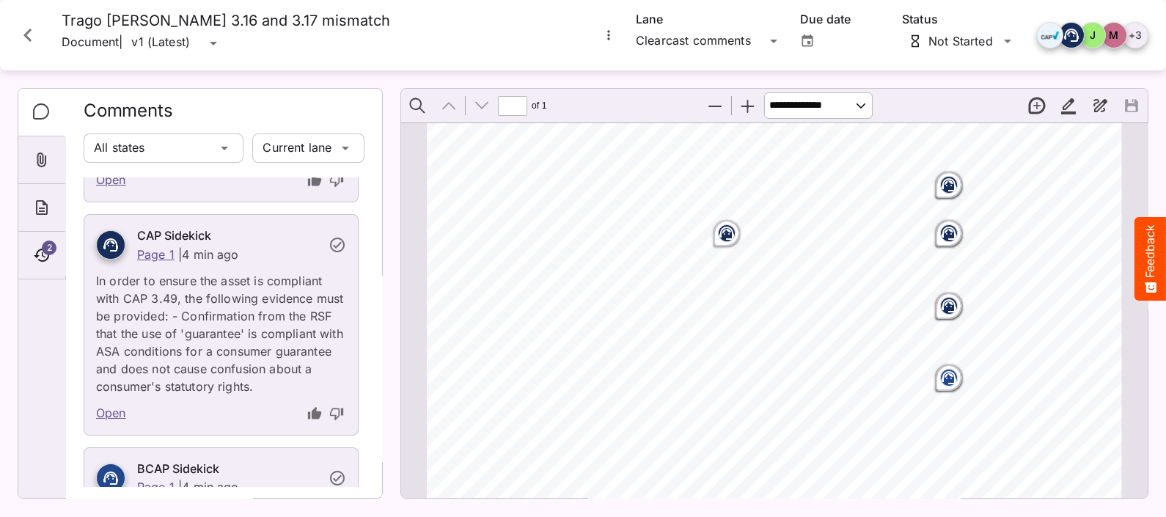
click at [944, 302] on icon "Page ⁨1⁩" at bounding box center [948, 303] width 9 height 4
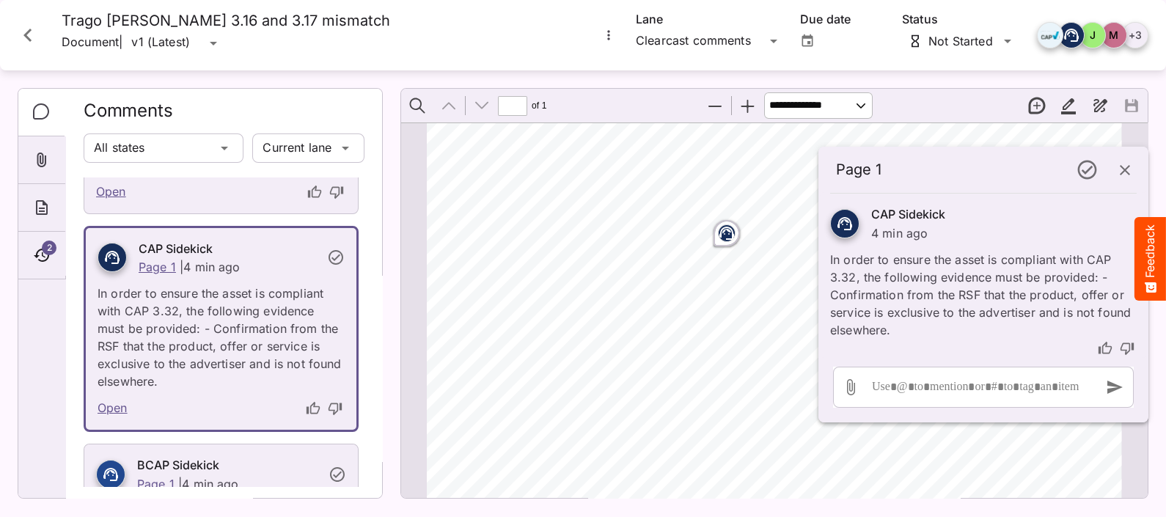
scroll to position [1631, 0]
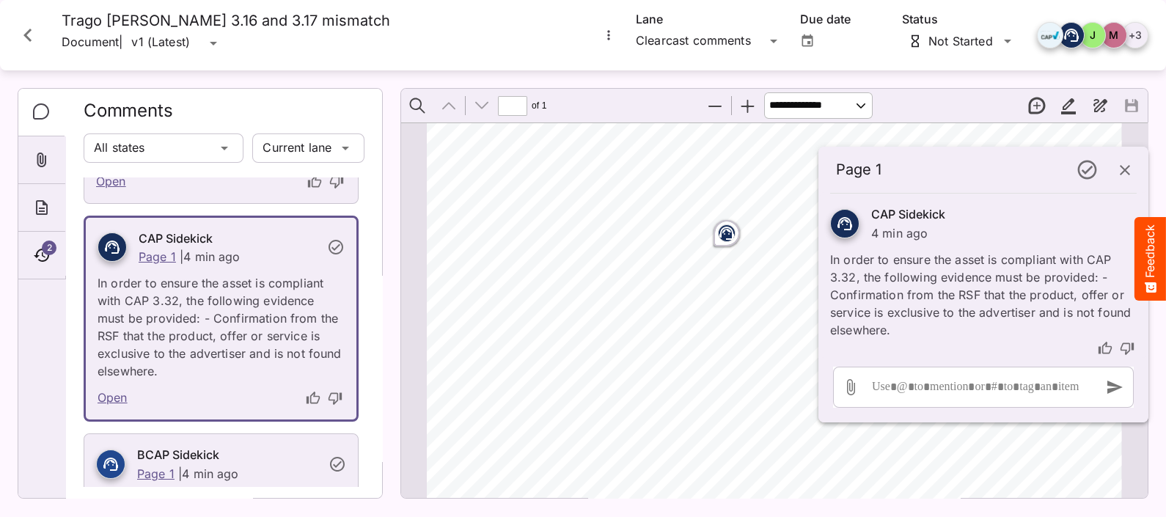
click at [755, 343] on span "kitchens are half price!" at bounding box center [795, 346] width 143 height 14
click at [1122, 172] on icon "button" at bounding box center [1124, 170] width 10 height 10
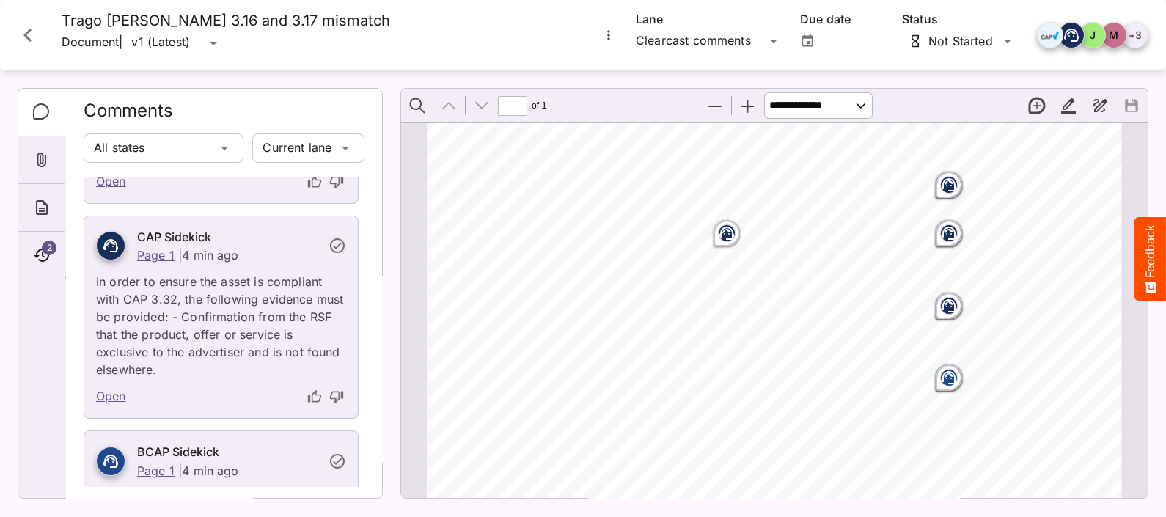
click at [940, 309] on rect "Page ⁨1⁩" at bounding box center [949, 306] width 18 height 18
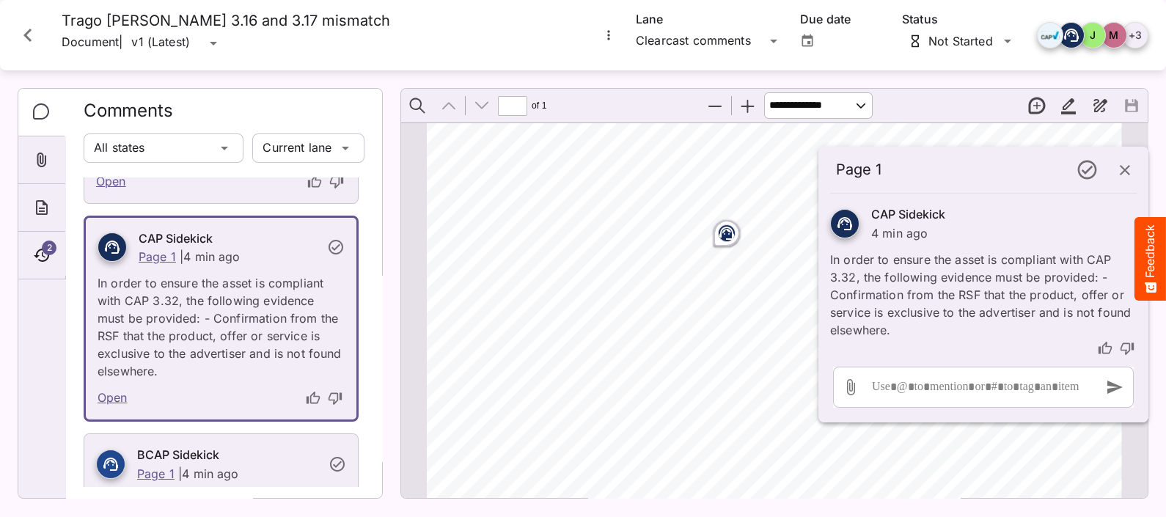
click at [1122, 167] on icon "button" at bounding box center [1124, 170] width 10 height 10
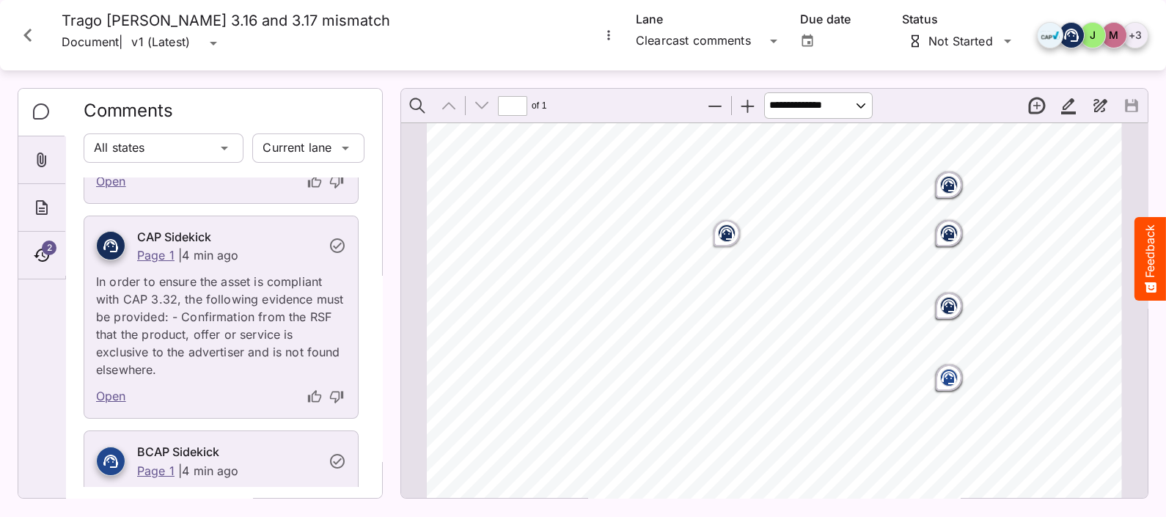
click at [941, 383] on rect "Page ⁨1⁩" at bounding box center [949, 378] width 18 height 18
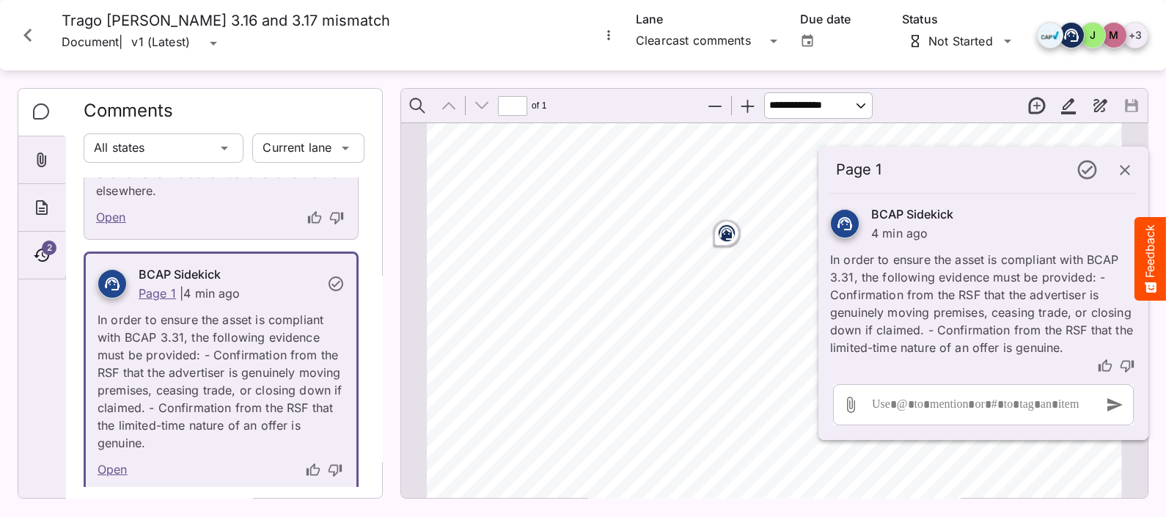
scroll to position [1863, 0]
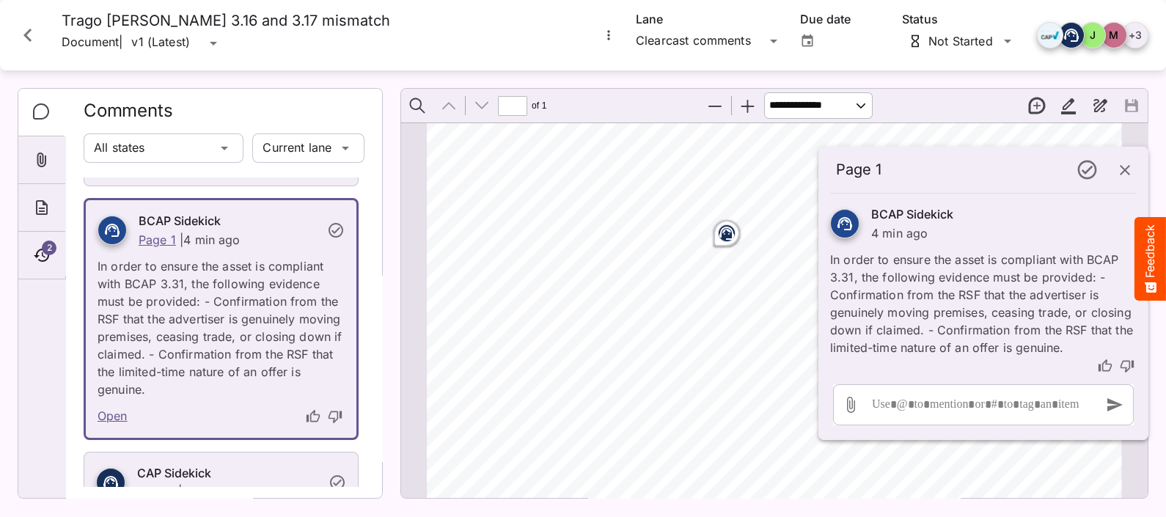
click at [1128, 172] on icon "button" at bounding box center [1124, 170] width 10 height 10
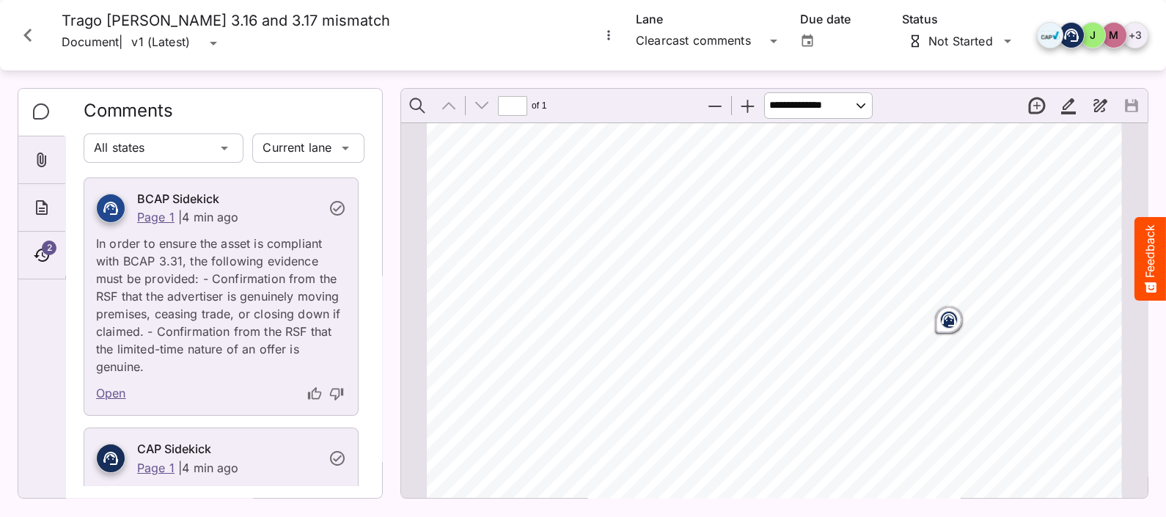
scroll to position [0, 0]
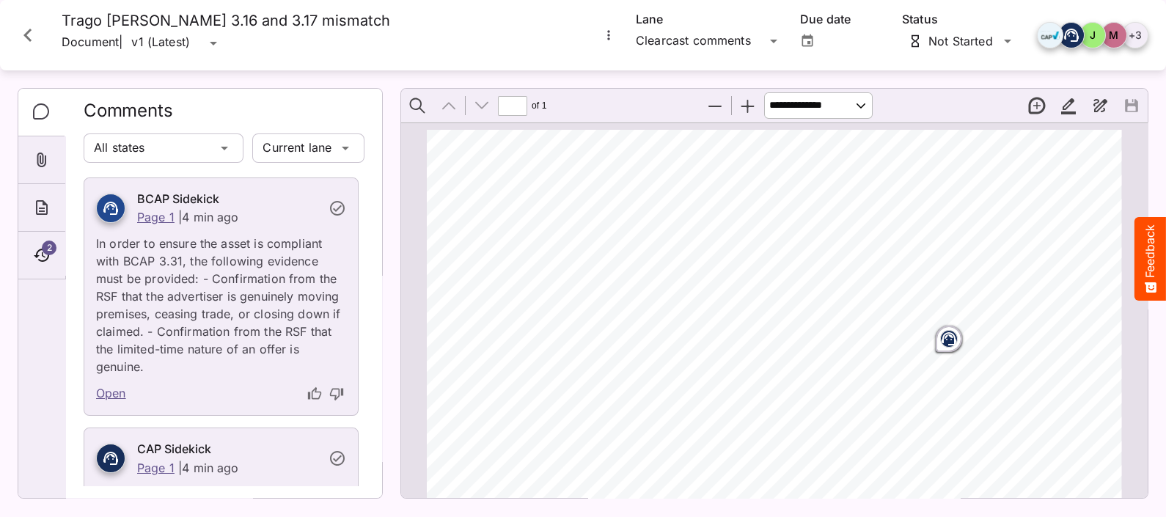
click at [27, 29] on icon "Close card" at bounding box center [28, 35] width 26 height 26
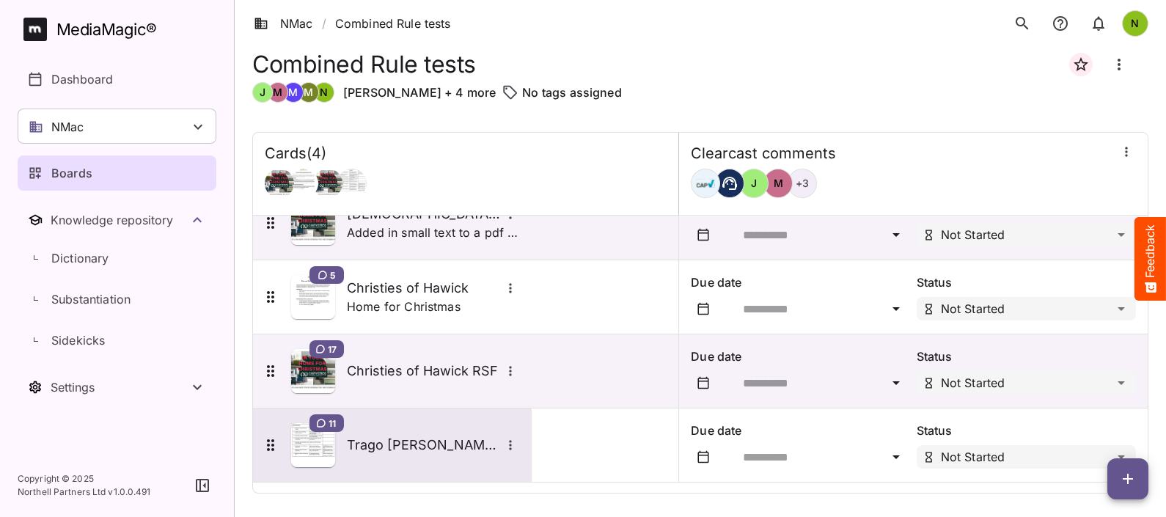
click at [413, 457] on div "11 Trago [PERSON_NAME] 3.16 and 3.17 mismatch" at bounding box center [391, 445] width 258 height 44
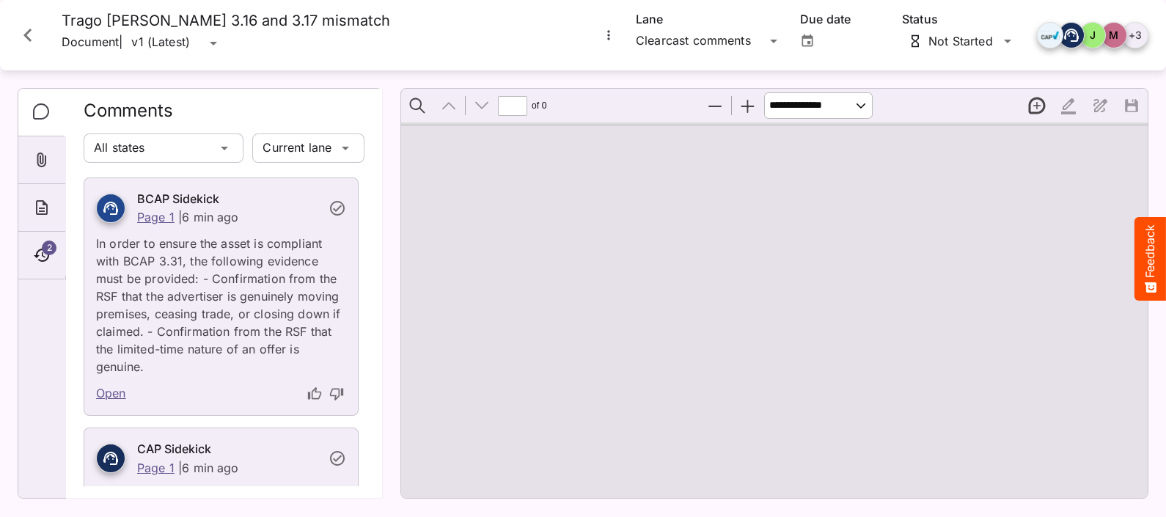
type input "*"
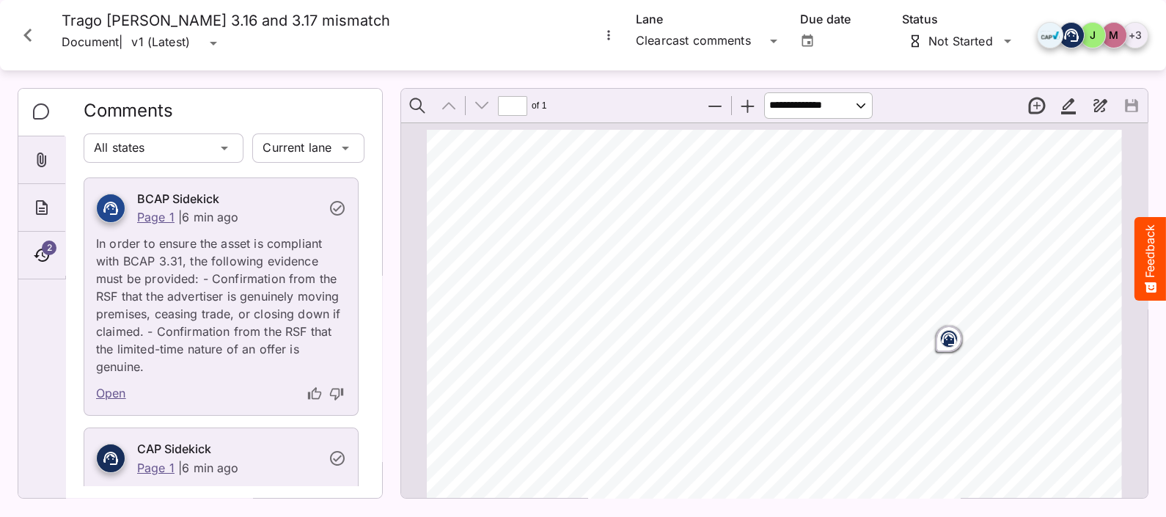
drag, startPoint x: 23, startPoint y: 32, endPoint x: 23, endPoint y: 56, distance: 24.2
click at [25, 32] on icon "Close card" at bounding box center [28, 35] width 26 height 26
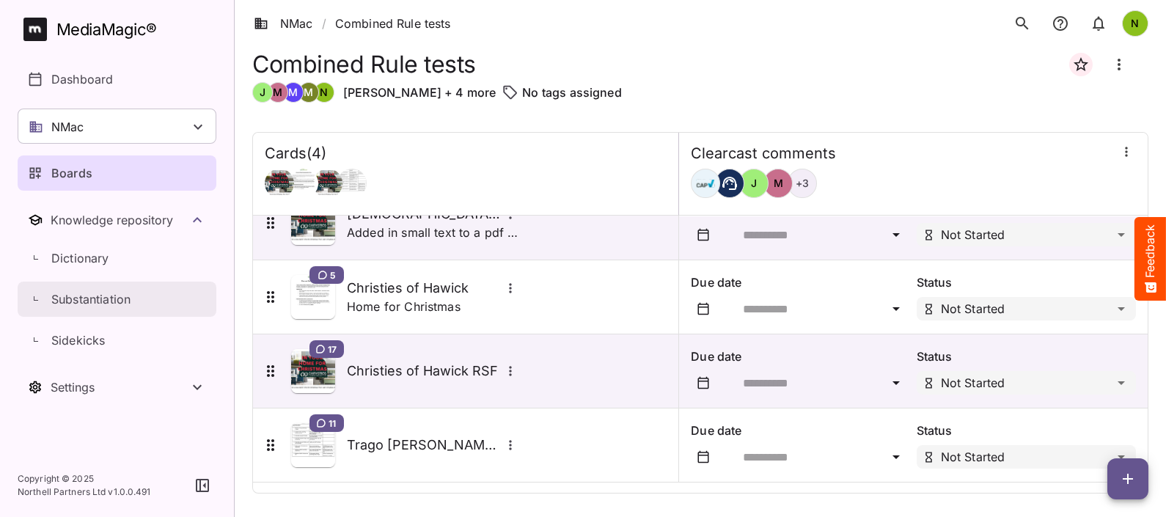
click at [97, 298] on p "Substantiation" at bounding box center [90, 299] width 79 height 18
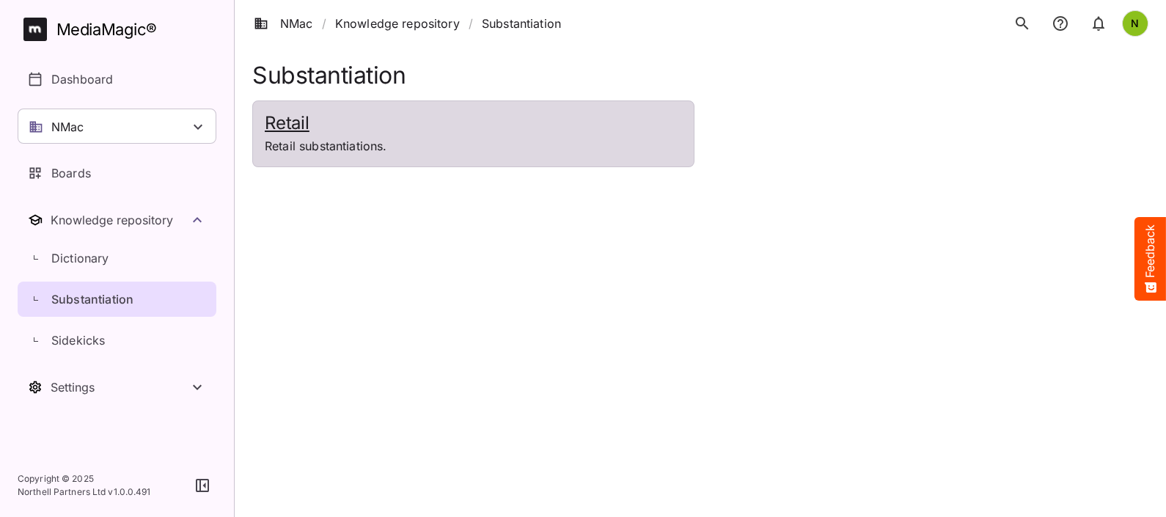
click at [325, 160] on div "Retail Retail substantiations." at bounding box center [473, 133] width 441 height 65
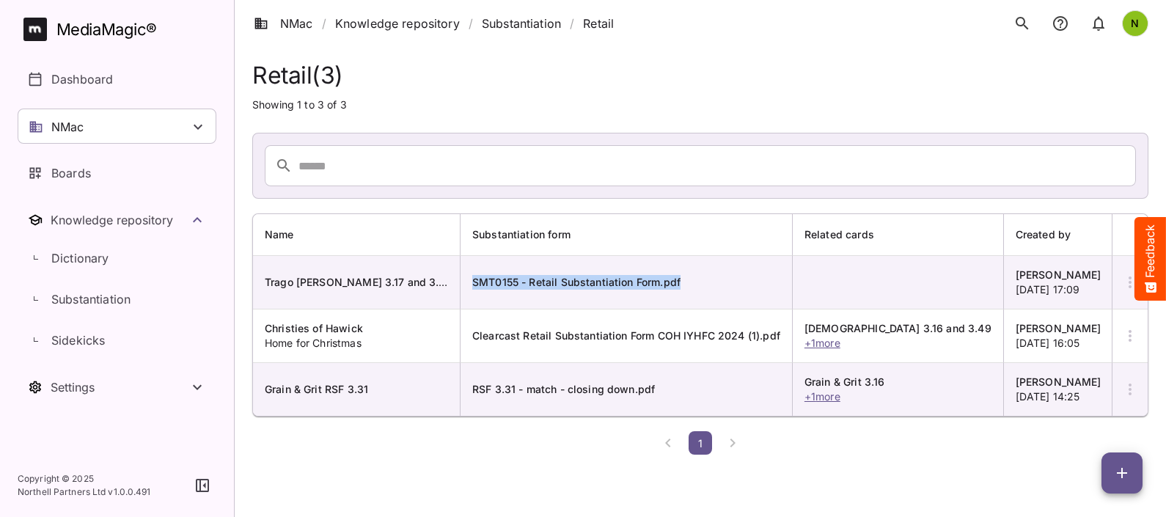
drag, startPoint x: 700, startPoint y: 273, endPoint x: 474, endPoint y: 269, distance: 225.8
click at [467, 269] on td "SMT0155 - Retail Substantiation Form.pdf" at bounding box center [626, 283] width 332 height 54
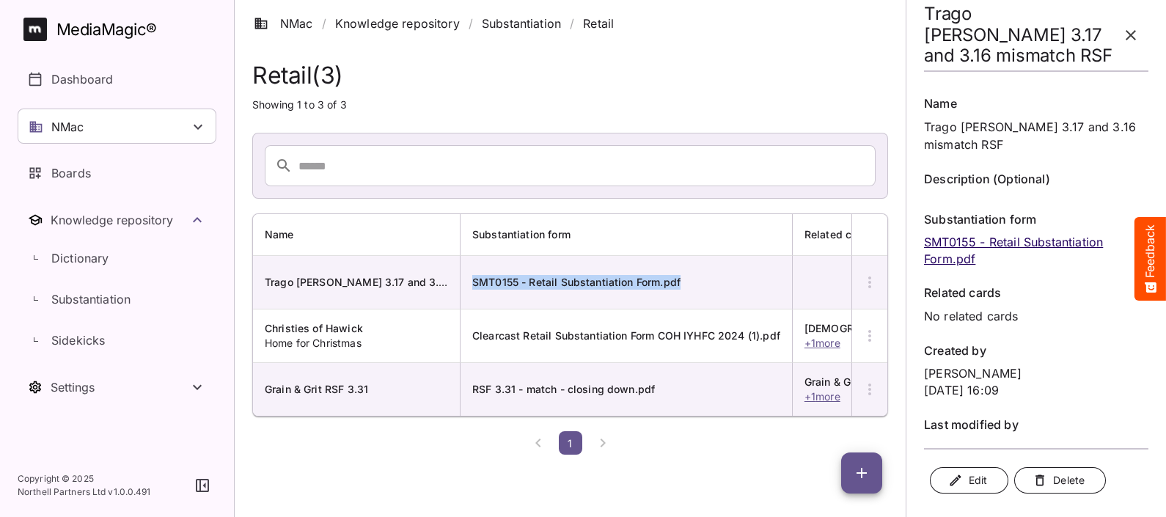
drag, startPoint x: 474, startPoint y: 269, endPoint x: 549, endPoint y: 279, distance: 75.4
copy span "SMT0155 - Retail Substantiation Form.pdf"
